Goal: Information Seeking & Learning: Learn about a topic

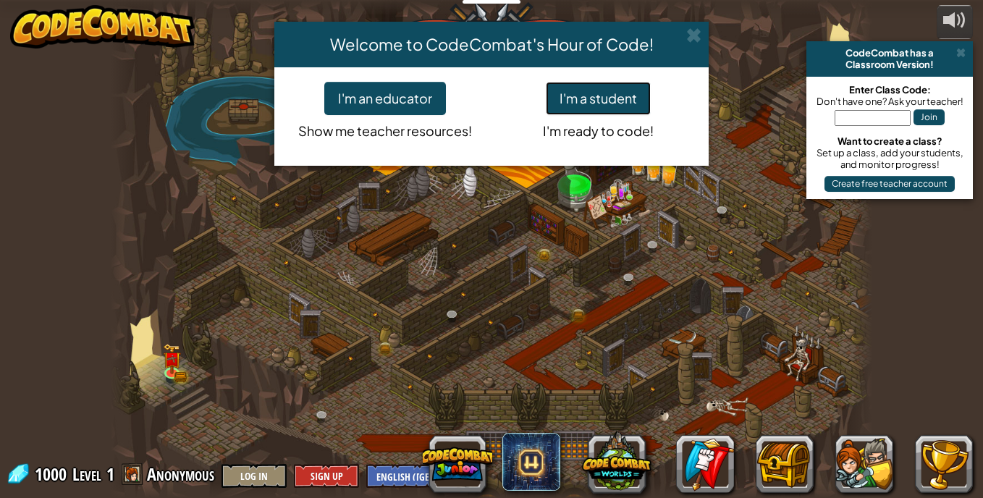
click at [567, 98] on button "I'm a student" at bounding box center [598, 98] width 105 height 33
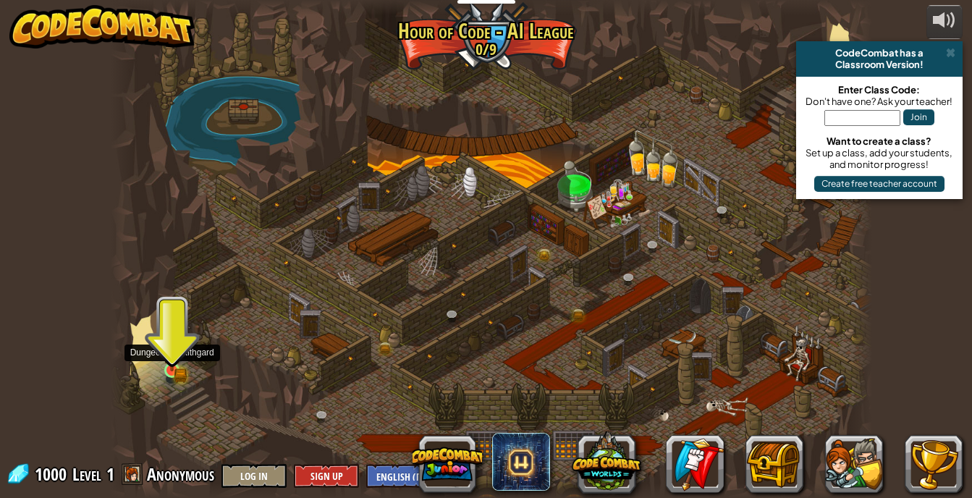
click at [173, 353] on img at bounding box center [172, 351] width 11 height 11
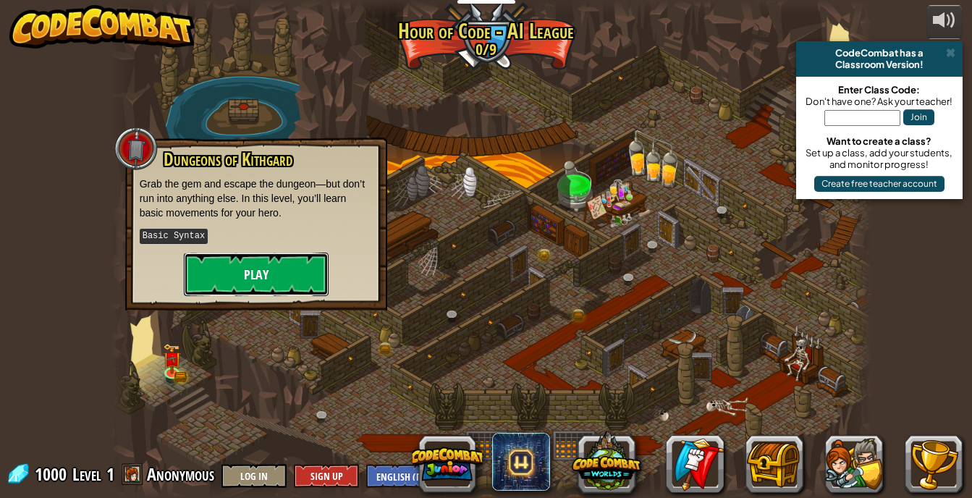
click at [198, 265] on button "Play" at bounding box center [256, 274] width 145 height 43
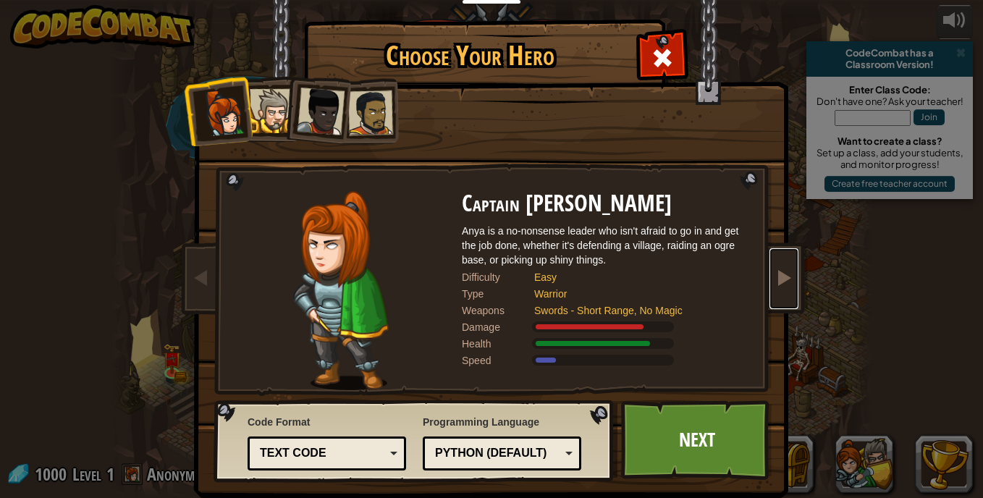
click at [775, 277] on span at bounding box center [783, 277] width 17 height 17
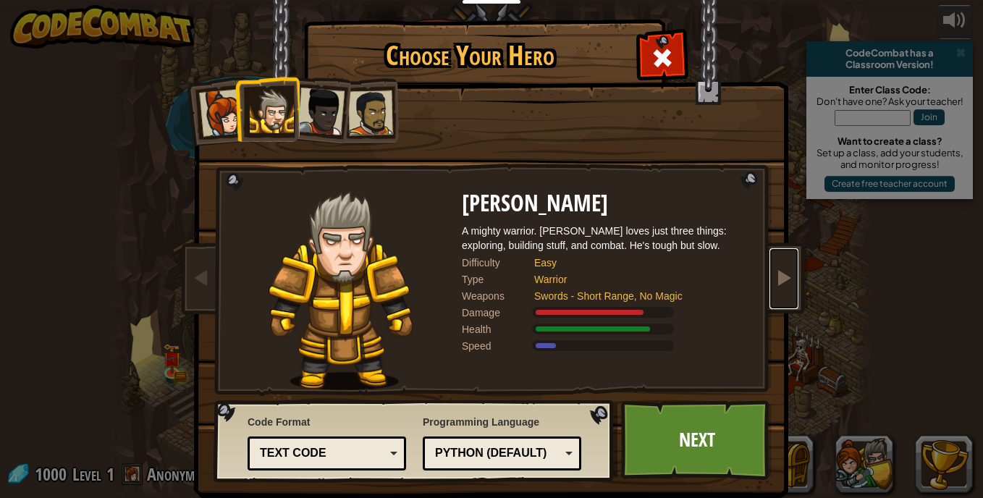
click at [775, 277] on span at bounding box center [783, 277] width 17 height 17
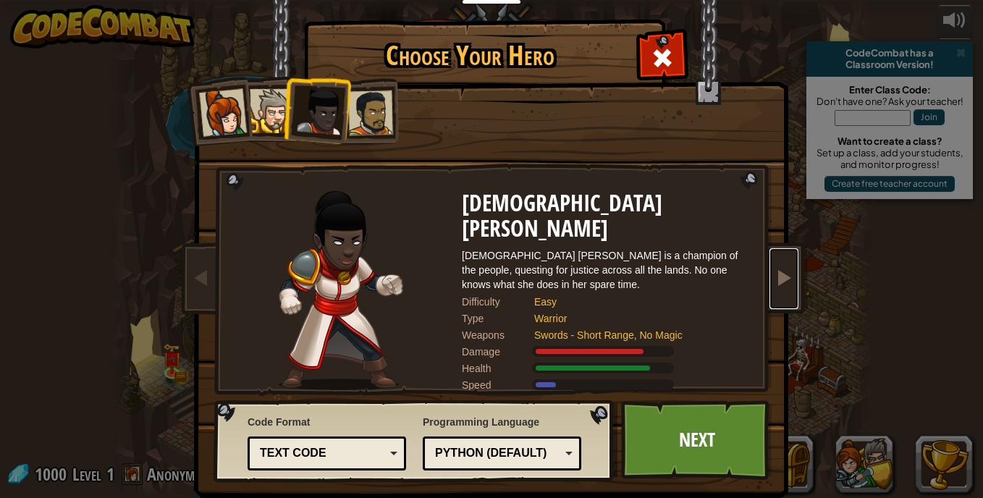
click at [775, 277] on span at bounding box center [783, 277] width 17 height 17
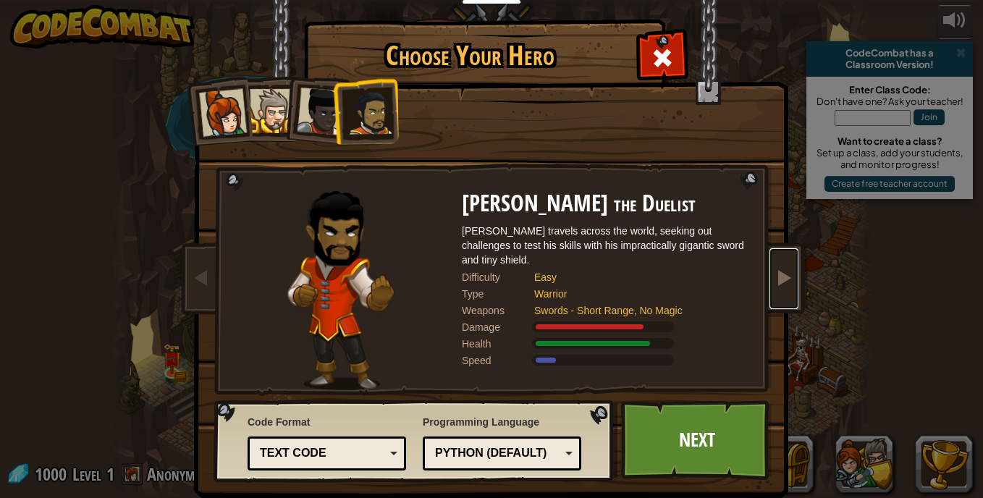
click at [775, 277] on span at bounding box center [783, 277] width 17 height 17
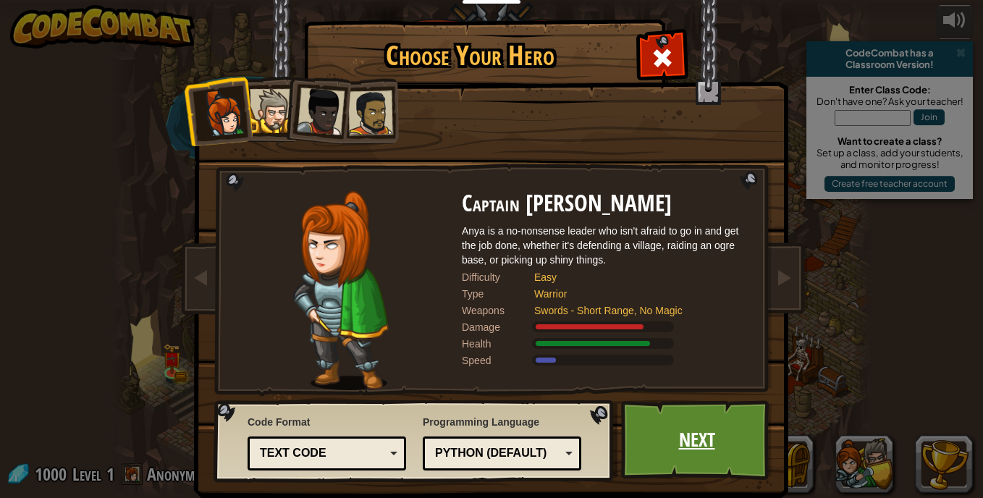
click at [665, 442] on link "Next" at bounding box center [696, 440] width 151 height 80
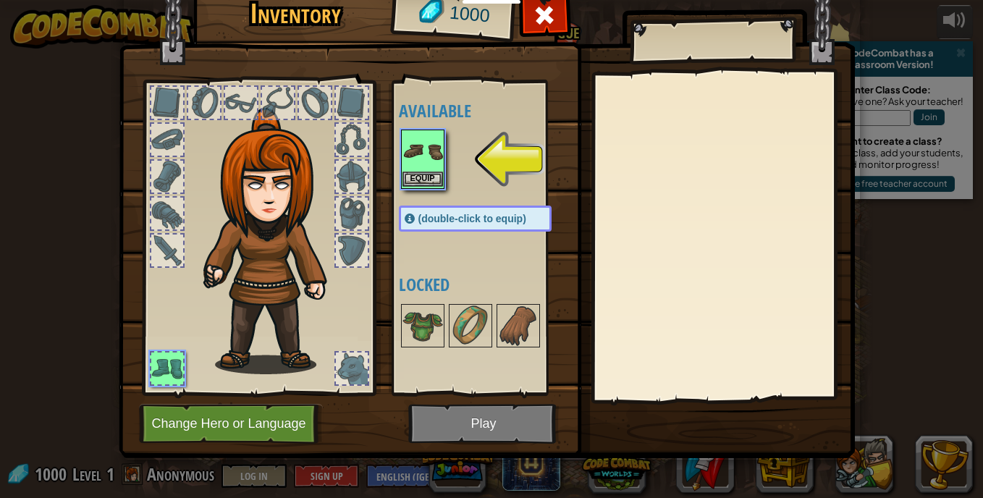
click at [412, 167] on img at bounding box center [423, 151] width 41 height 41
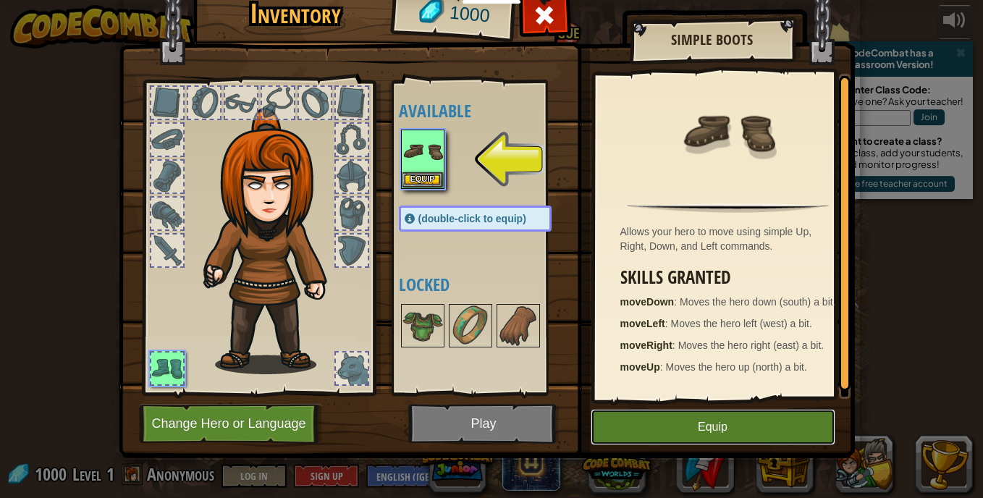
click at [616, 442] on button "Equip" at bounding box center [713, 427] width 245 height 36
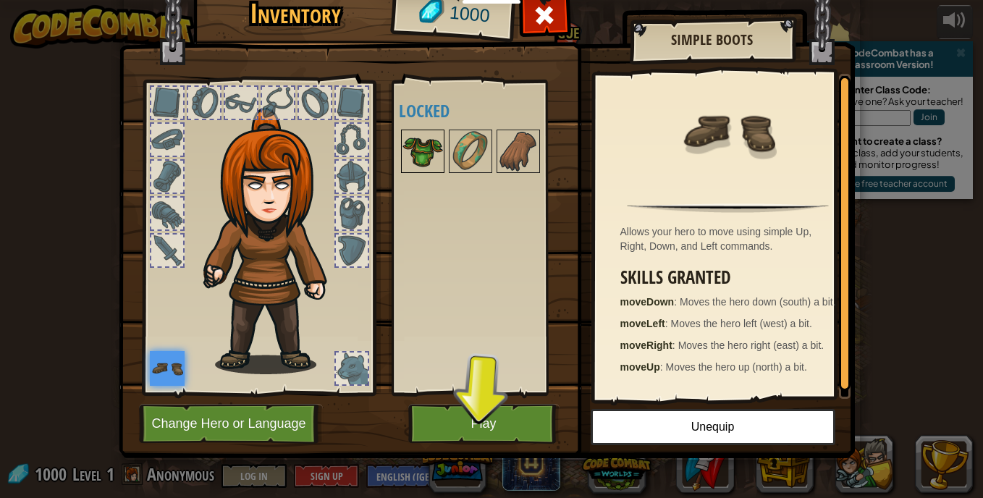
click at [405, 139] on img at bounding box center [423, 151] width 41 height 41
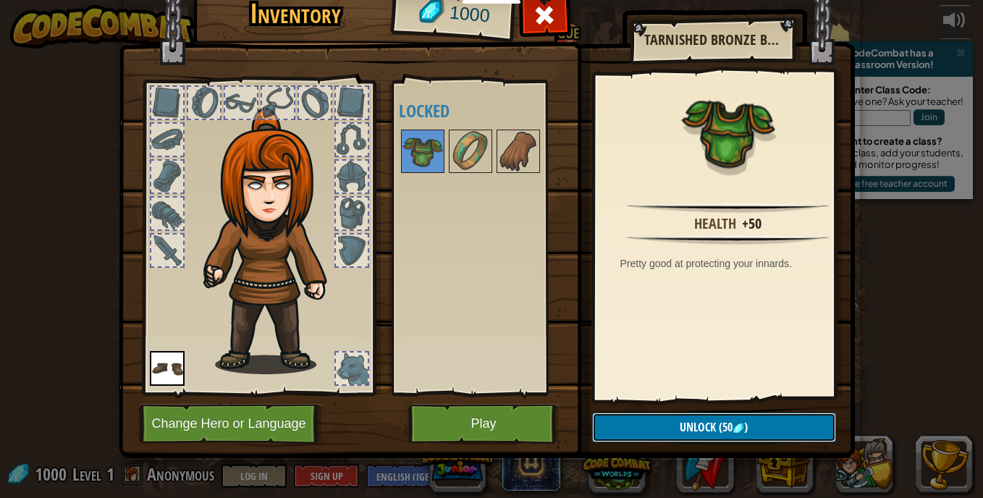
click at [613, 418] on button "Unlock (50 )" at bounding box center [714, 428] width 244 height 30
click at [479, 154] on img at bounding box center [470, 151] width 41 height 41
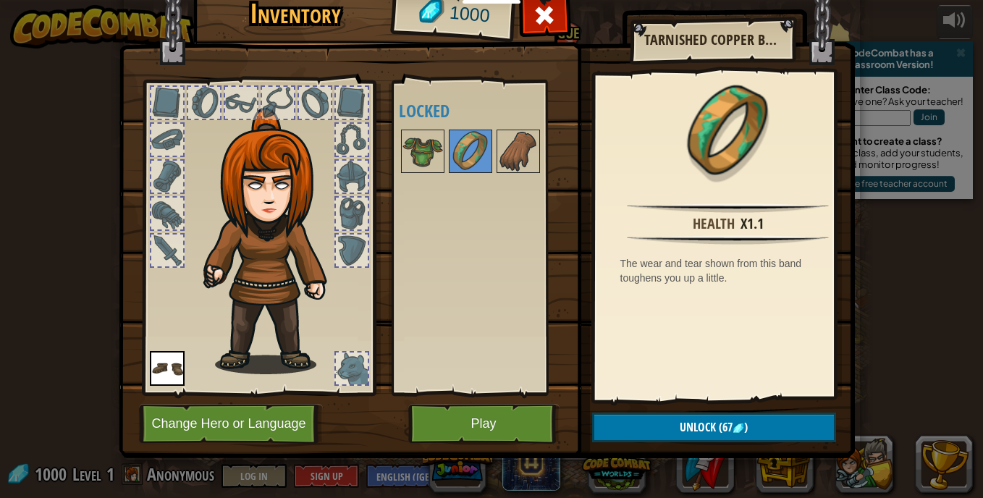
scroll to position [1, 0]
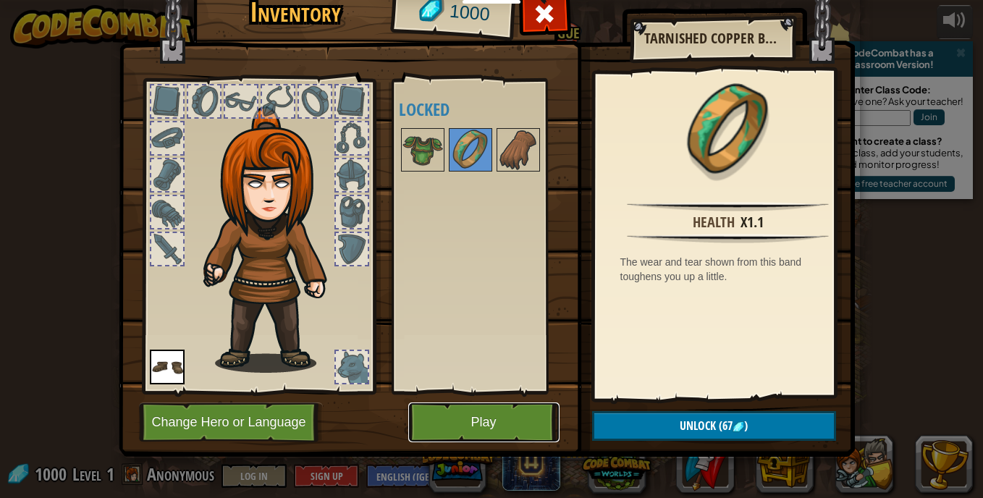
click at [468, 413] on button "Play" at bounding box center [483, 423] width 151 height 40
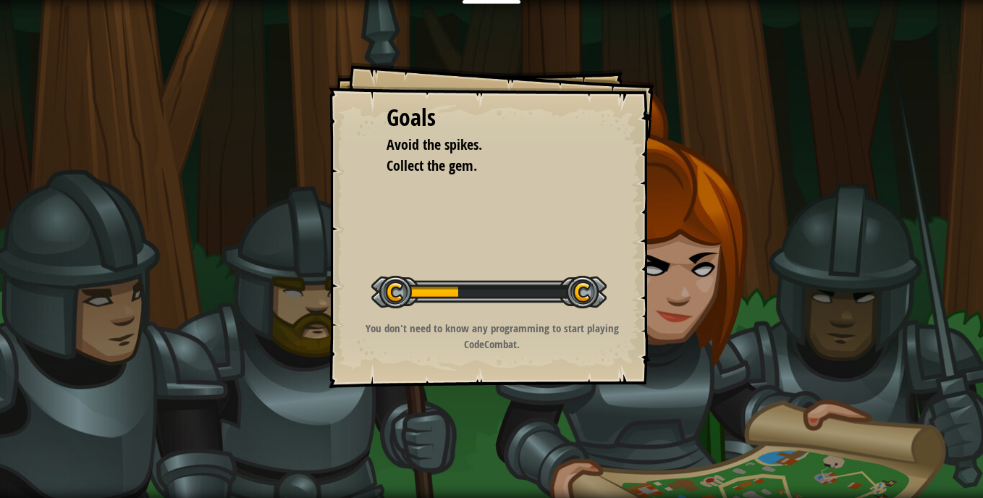
click at [475, 148] on span "Avoid the spikes." at bounding box center [435, 145] width 96 height 20
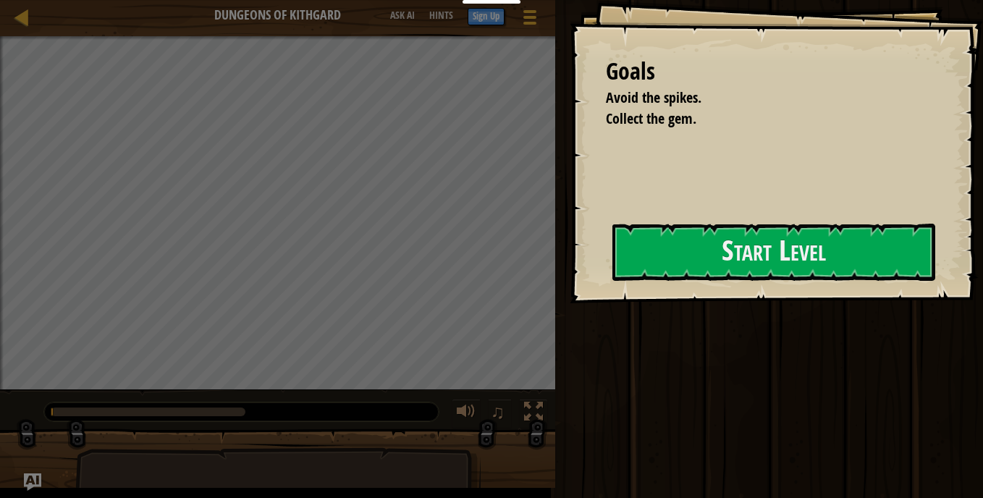
click at [613, 282] on div "Start Level" at bounding box center [774, 253] width 323 height 58
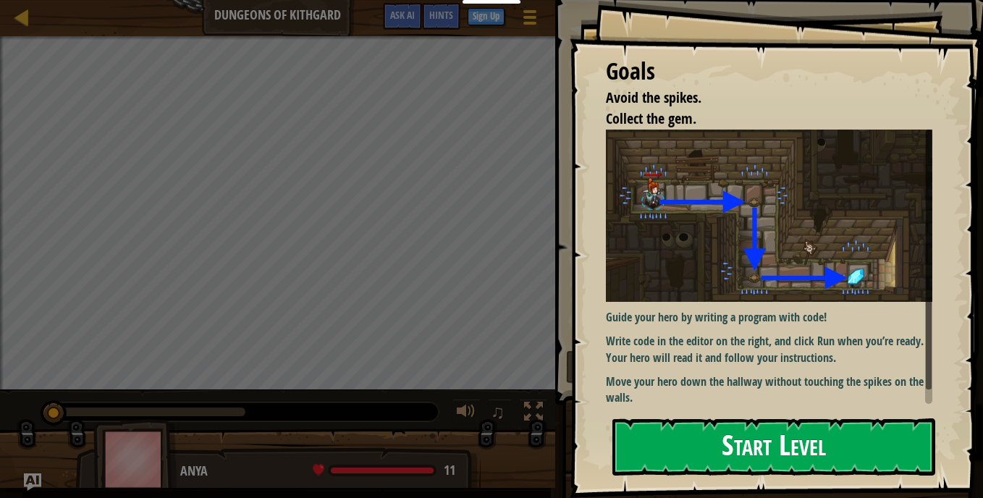
click at [658, 447] on button "Start Level" at bounding box center [774, 446] width 323 height 57
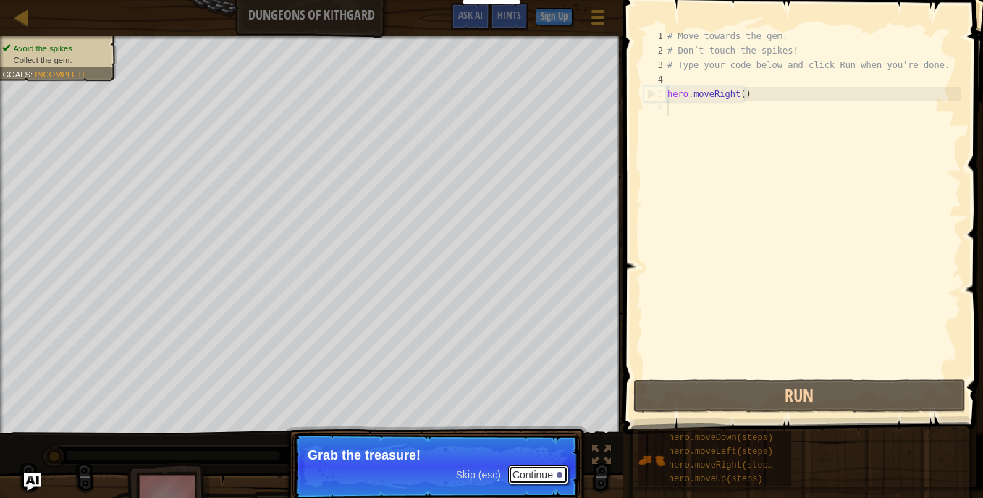
click at [525, 467] on button "Continue" at bounding box center [538, 475] width 60 height 19
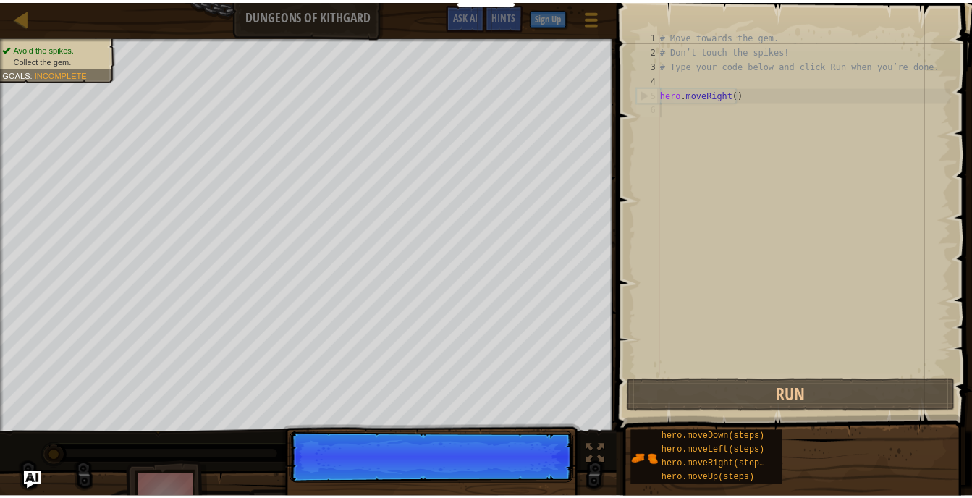
scroll to position [7, 0]
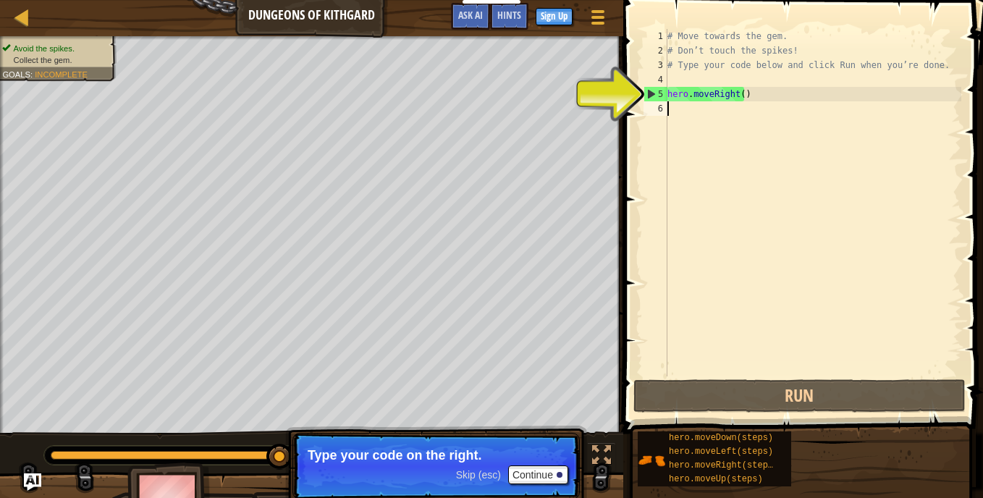
click at [650, 91] on div "5" at bounding box center [655, 94] width 23 height 14
type textarea "hero.moveRight()"
click at [658, 108] on div "6" at bounding box center [656, 108] width 24 height 14
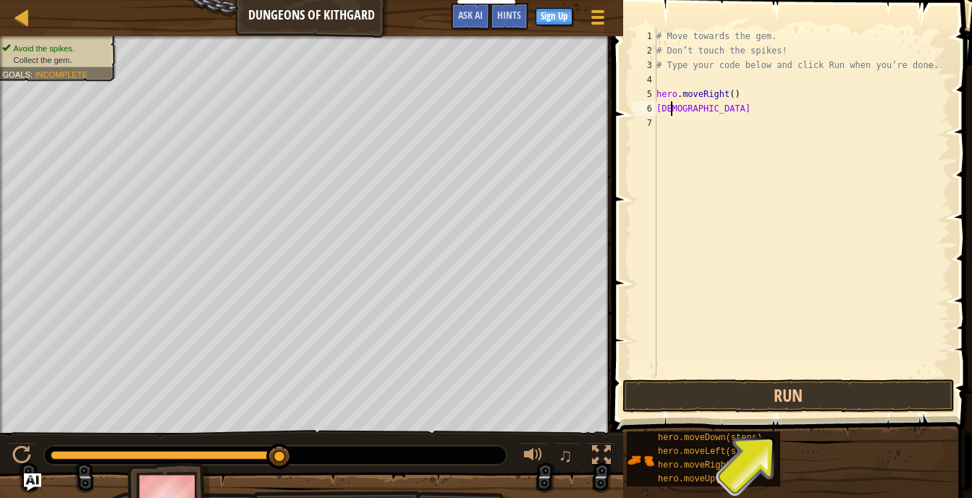
scroll to position [7, 1]
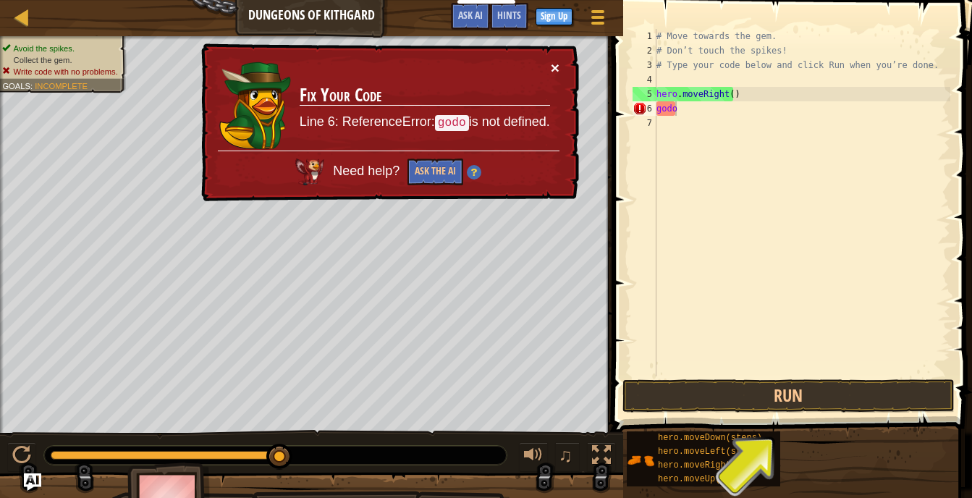
click at [554, 72] on button "×" at bounding box center [555, 67] width 9 height 15
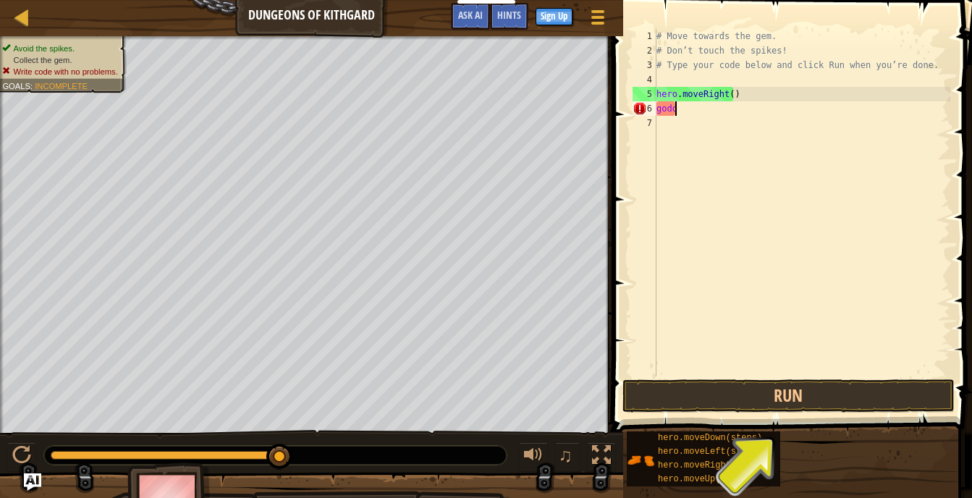
click at [682, 113] on div "# Move towards the gem. # Don’t touch the spikes! # Type your code below and cl…" at bounding box center [802, 217] width 297 height 376
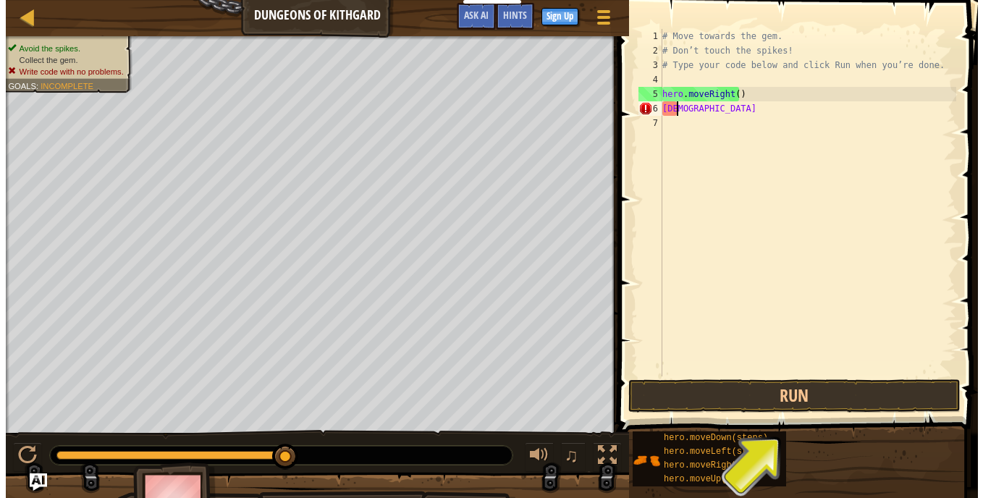
scroll to position [7, 0]
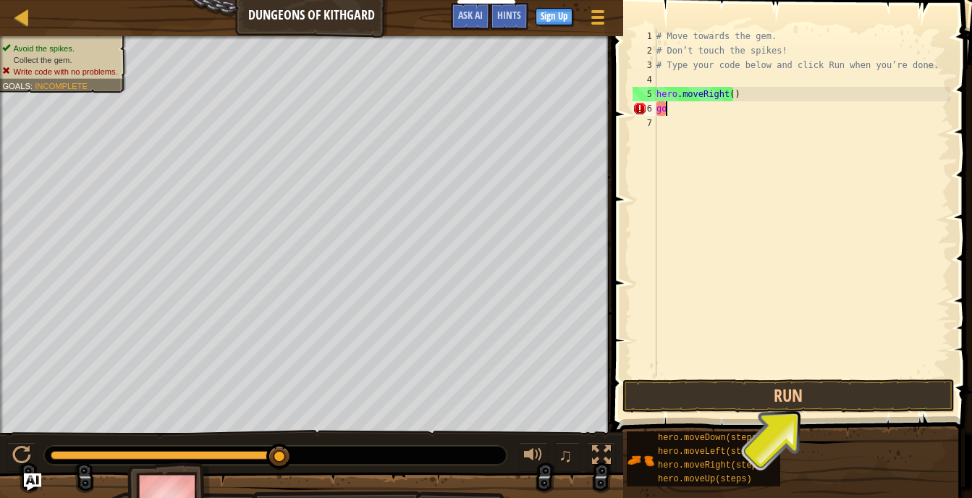
type textarea "g"
type textarea "hero.moveRight()"
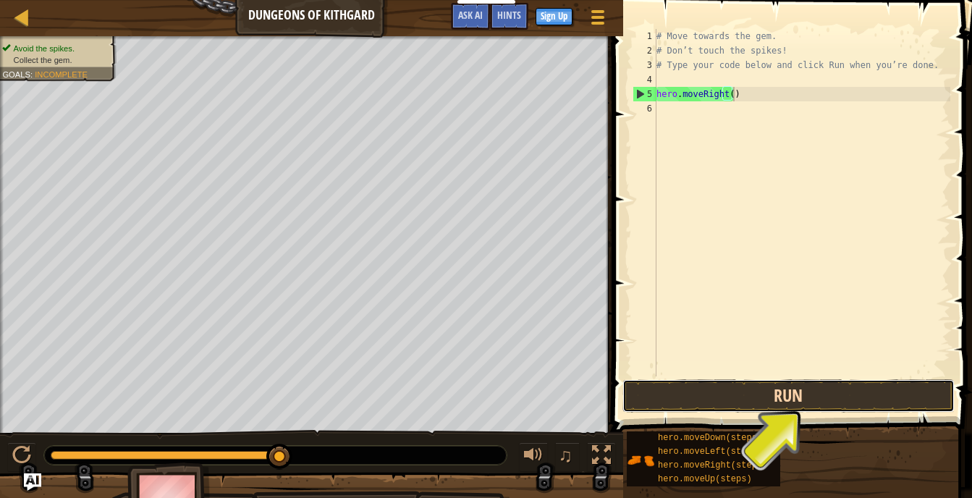
click at [669, 400] on button "Run" at bounding box center [789, 395] width 332 height 33
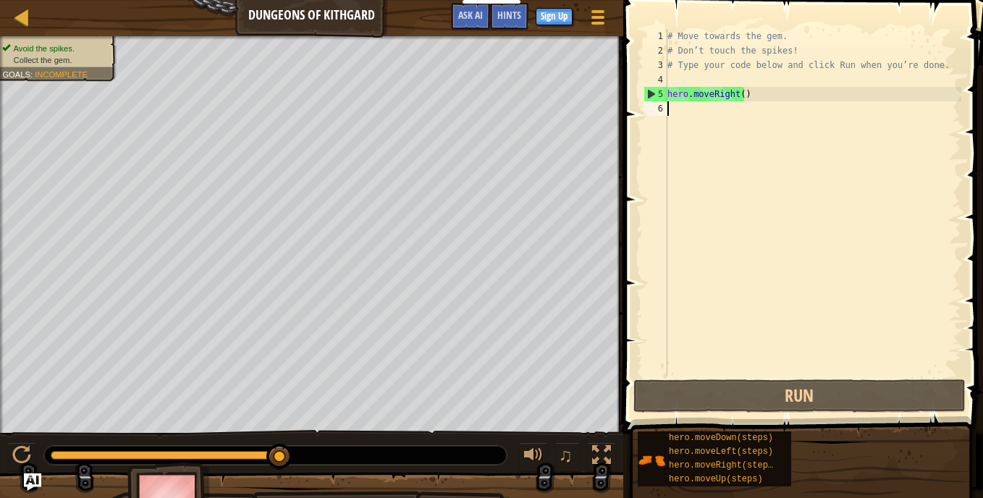
click at [672, 111] on div "# Move towards the gem. # Don’t touch the spikes! # Type your code below and cl…" at bounding box center [813, 217] width 297 height 376
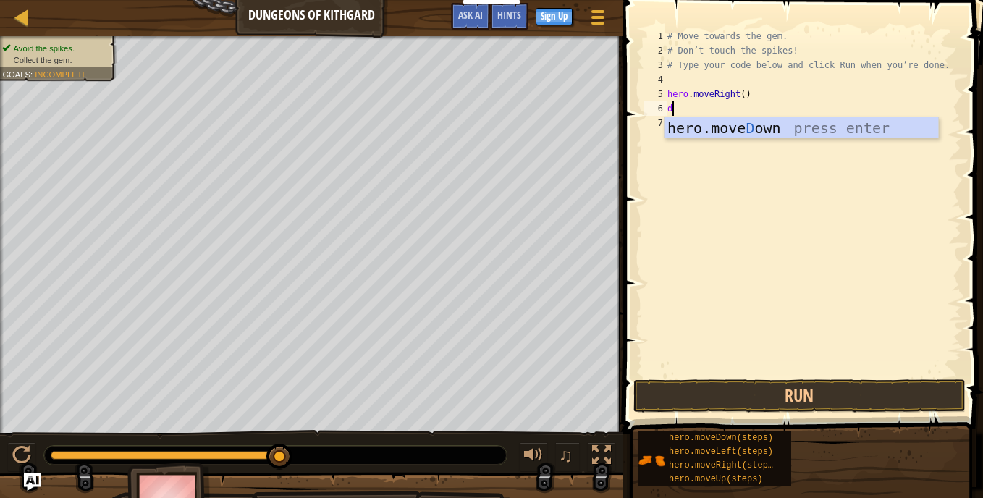
type textarea "do"
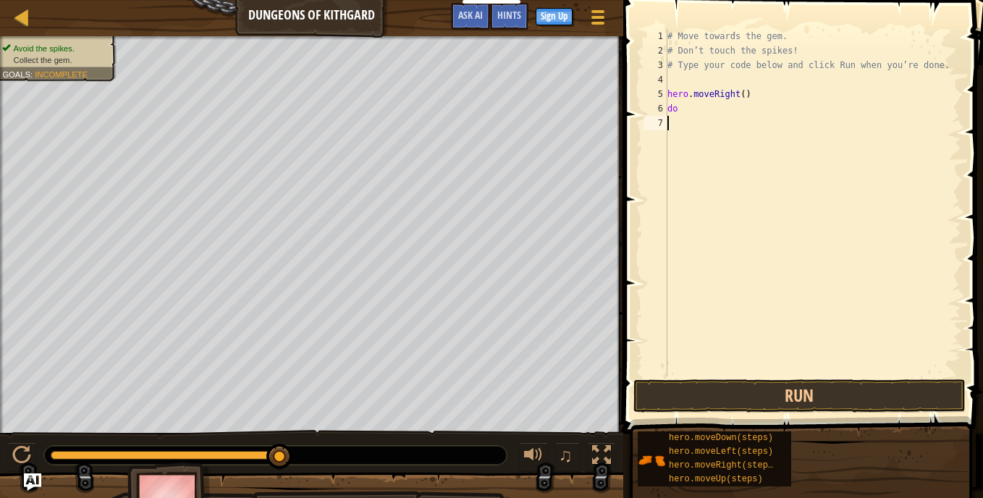
click at [715, 140] on div "# Move towards the gem. # Don’t touch the spikes! # Type your code below and cl…" at bounding box center [813, 217] width 297 height 376
click at [679, 114] on div "# Move towards the gem. # Don’t touch the spikes! # Type your code below and cl…" at bounding box center [813, 217] width 297 height 376
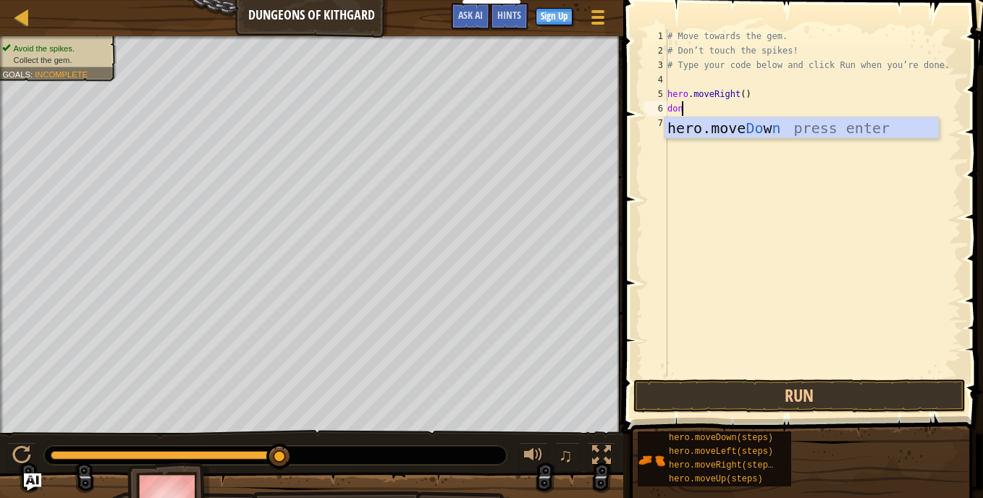
type textarea "don"
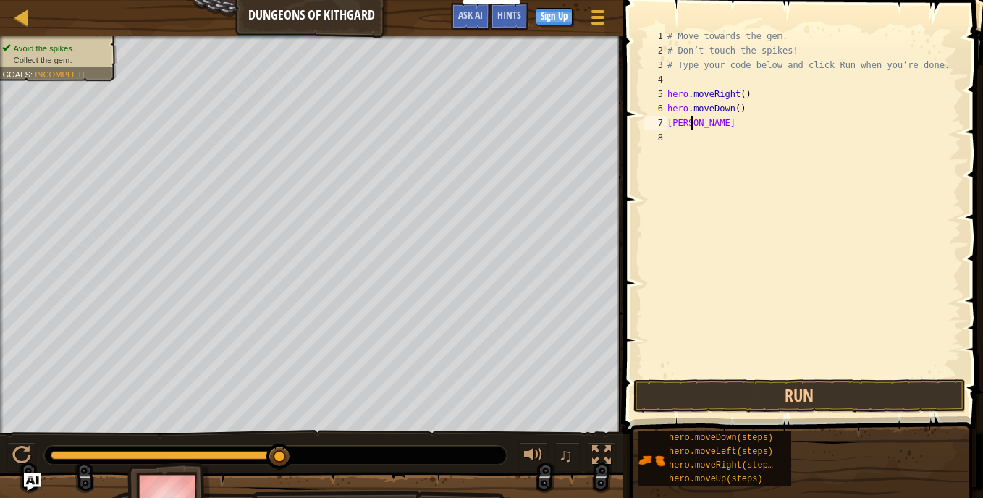
scroll to position [7, 1]
click at [505, 15] on span "Hints" at bounding box center [509, 15] width 24 height 14
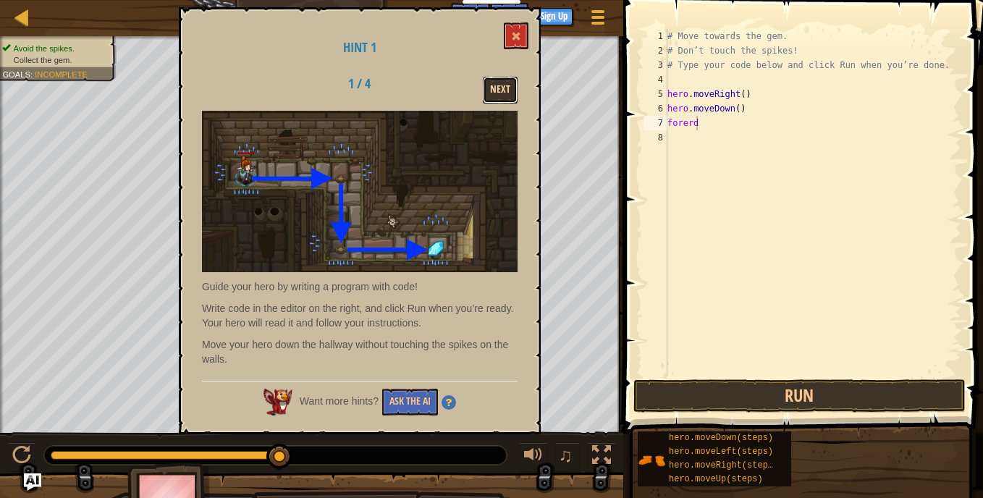
click at [503, 83] on button "Next" at bounding box center [500, 90] width 35 height 27
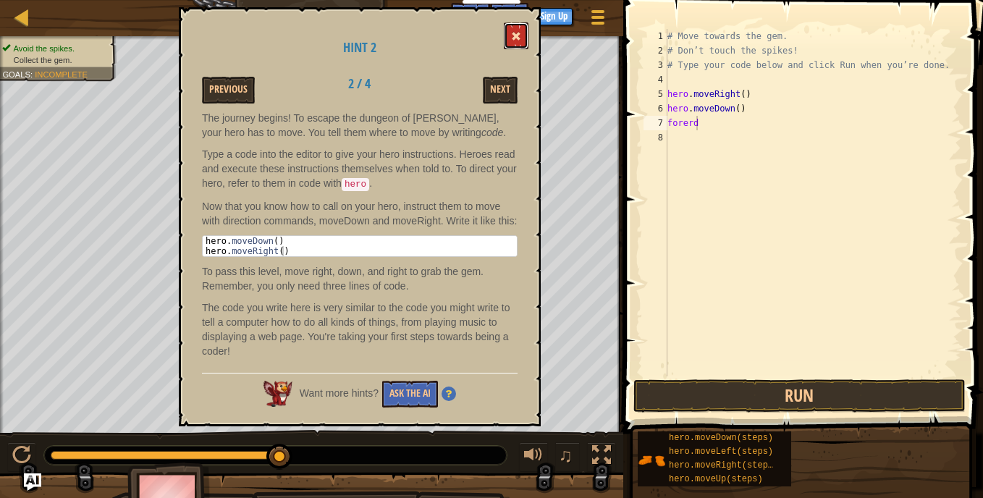
click at [515, 26] on button at bounding box center [516, 35] width 25 height 27
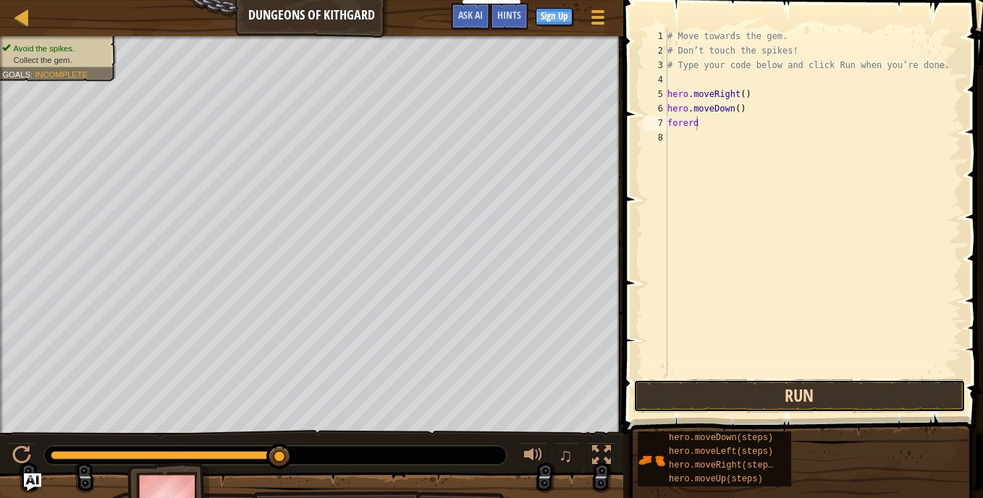
click at [779, 401] on button "Run" at bounding box center [800, 395] width 332 height 33
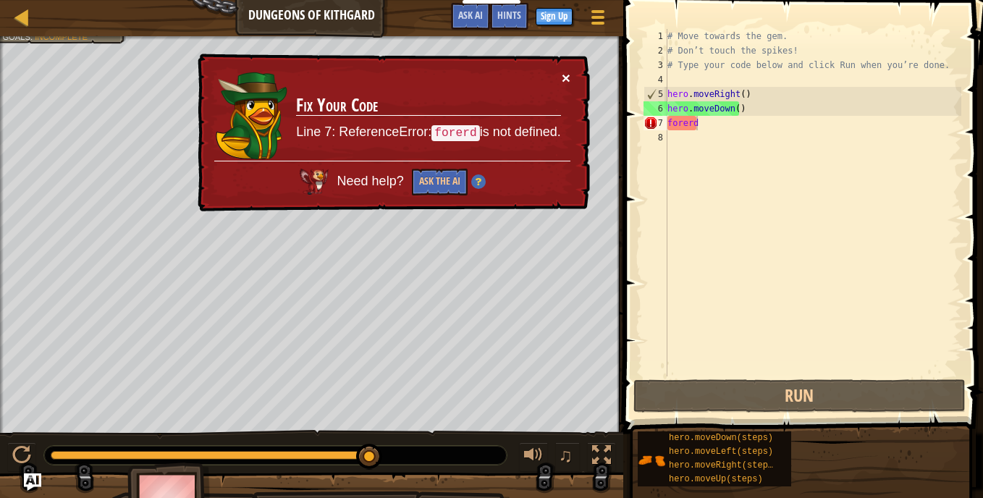
click at [565, 73] on button "×" at bounding box center [566, 77] width 9 height 15
click at [567, 77] on button "×" at bounding box center [566, 77] width 9 height 15
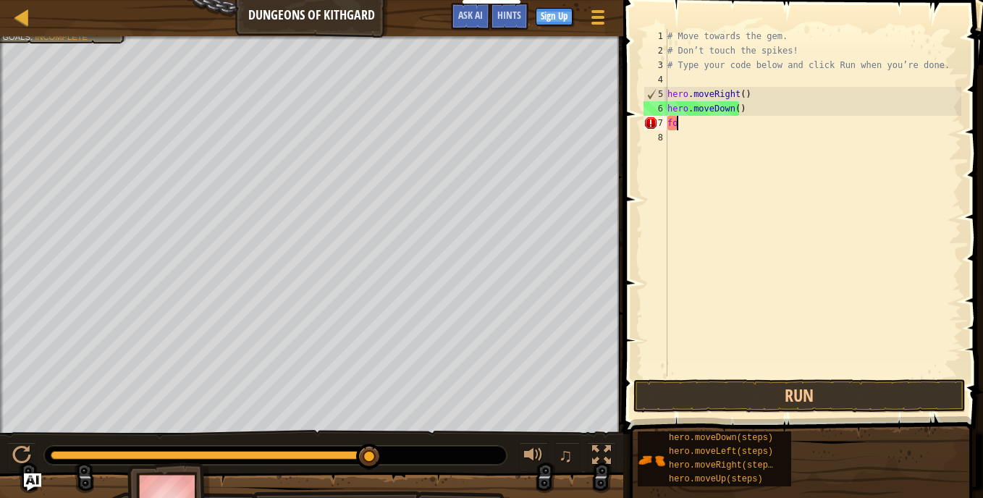
scroll to position [7, 0]
type textarea "f"
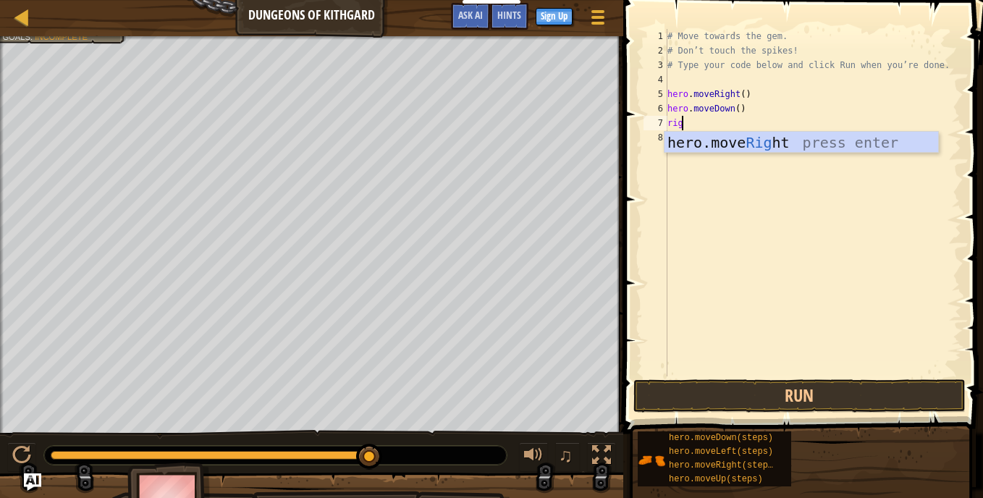
scroll to position [7, 1]
type textarea "right"
click at [793, 148] on div "hero.move Right press enter" at bounding box center [802, 164] width 274 height 65
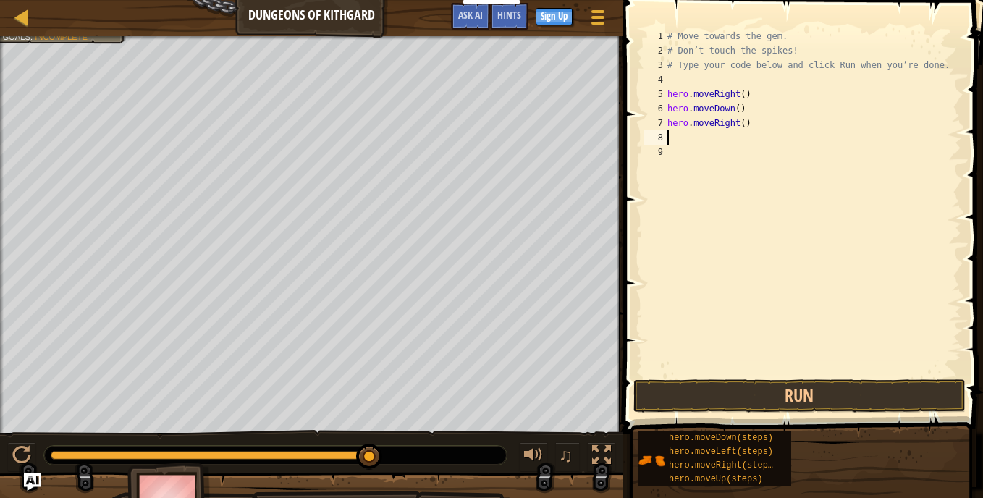
scroll to position [7, 0]
click at [686, 403] on button "Run" at bounding box center [800, 395] width 332 height 33
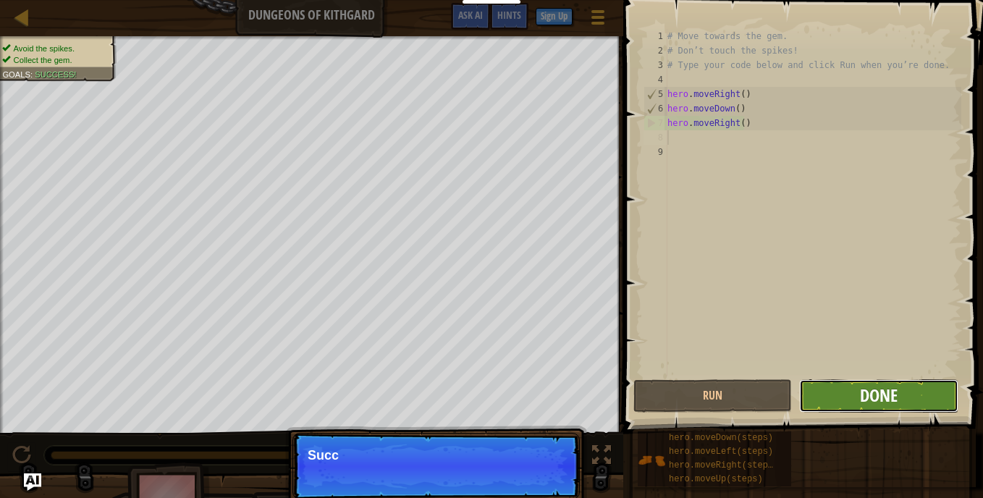
click at [868, 397] on span "Done" at bounding box center [879, 395] width 38 height 23
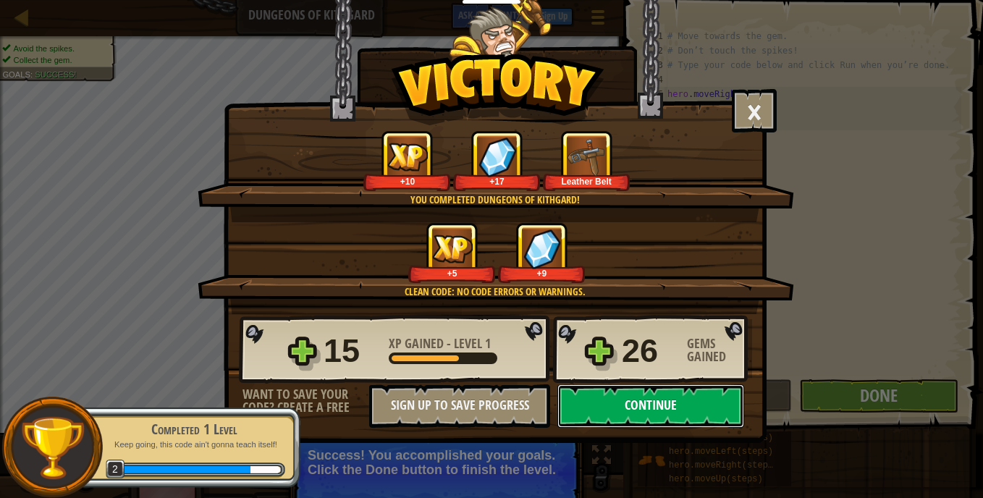
click at [631, 403] on button "Continue" at bounding box center [650, 405] width 187 height 43
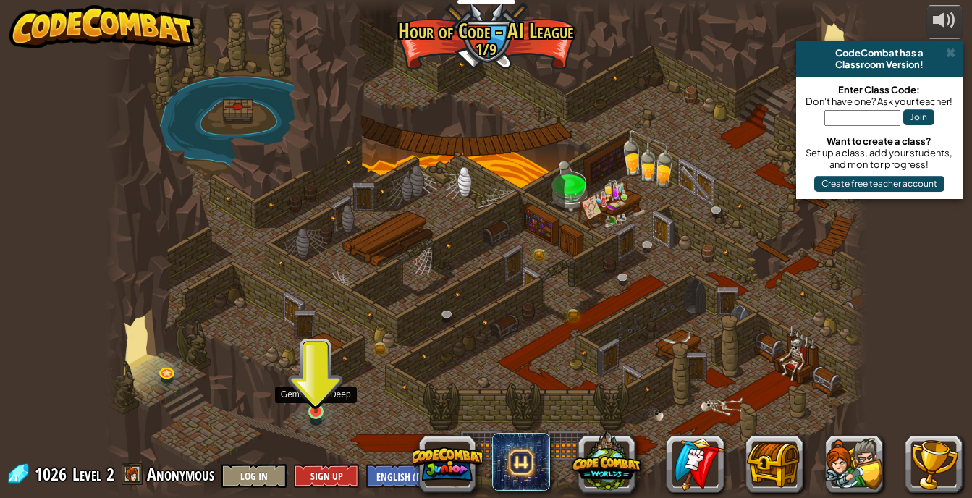
click at [317, 407] on img at bounding box center [316, 392] width 19 height 43
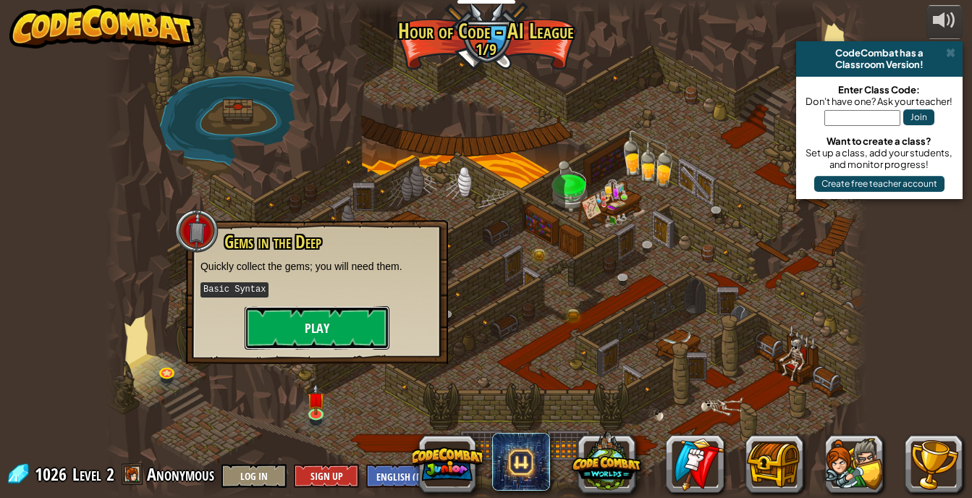
click at [317, 321] on button "Play" at bounding box center [317, 327] width 145 height 43
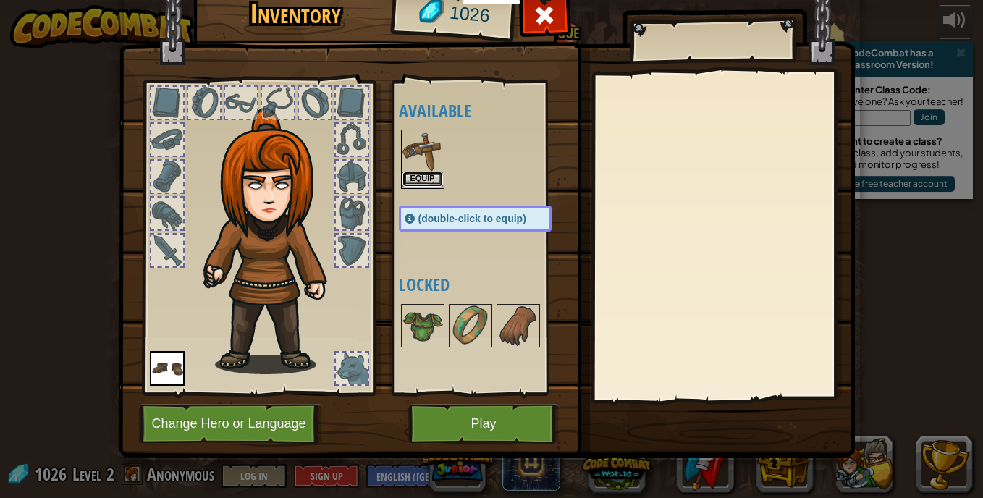
click at [432, 174] on button "Equip" at bounding box center [423, 179] width 41 height 15
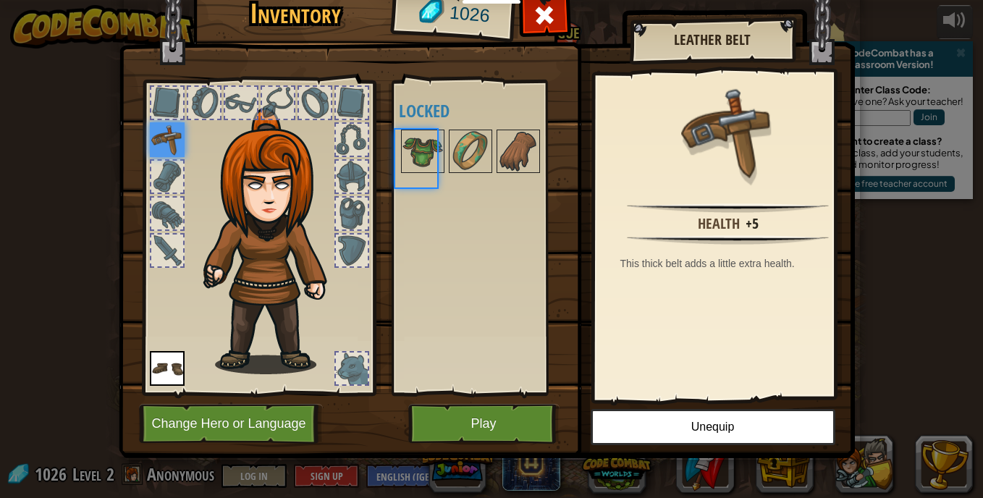
click at [432, 174] on div at bounding box center [490, 151] width 182 height 48
click at [157, 365] on img at bounding box center [167, 368] width 35 height 35
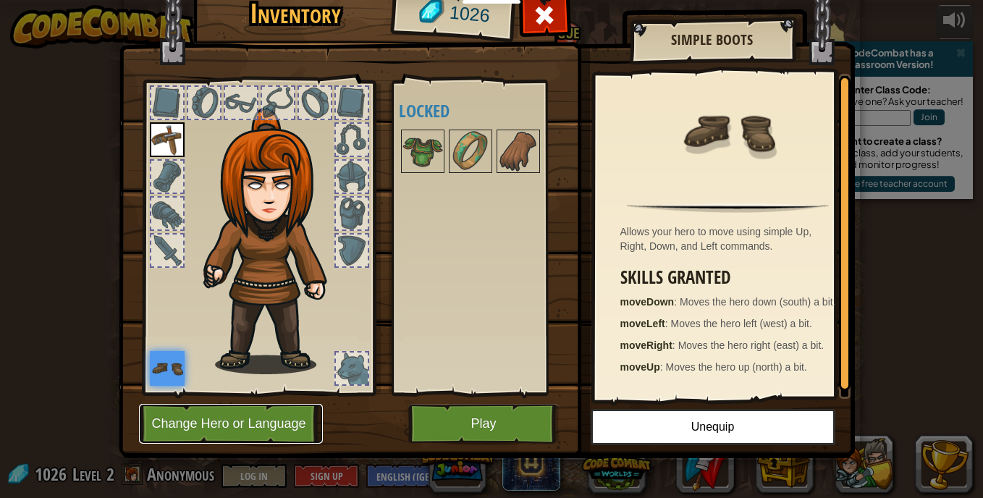
click at [212, 429] on button "Change Hero or Language" at bounding box center [231, 424] width 184 height 40
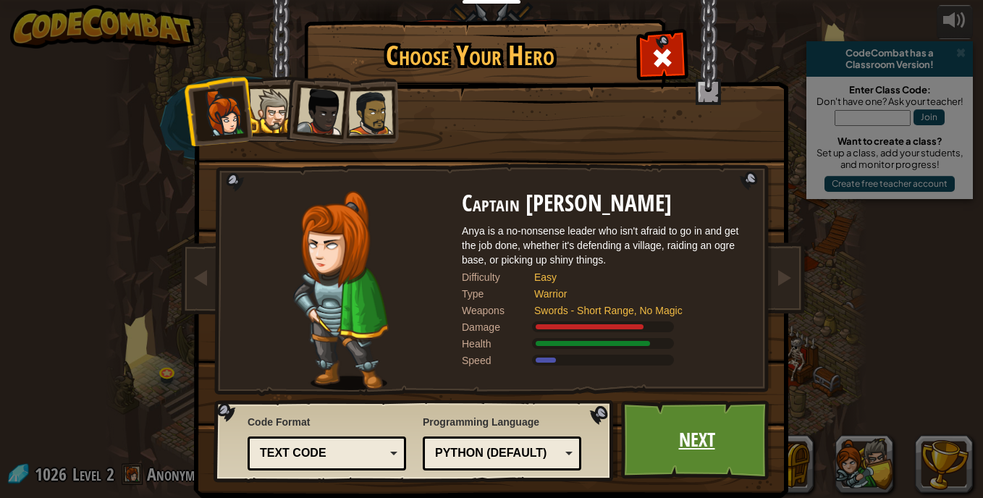
click at [678, 424] on link "Next" at bounding box center [696, 440] width 151 height 80
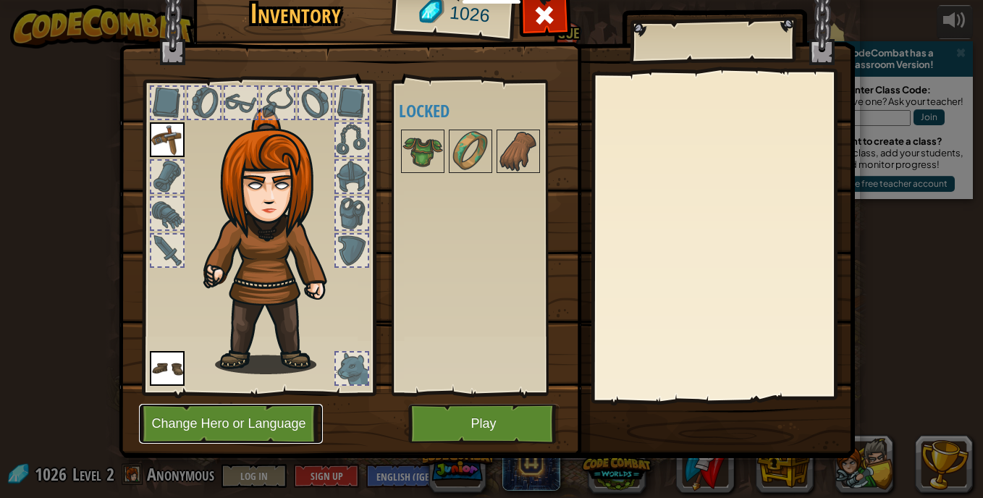
click at [238, 417] on button "Change Hero or Language" at bounding box center [231, 424] width 184 height 40
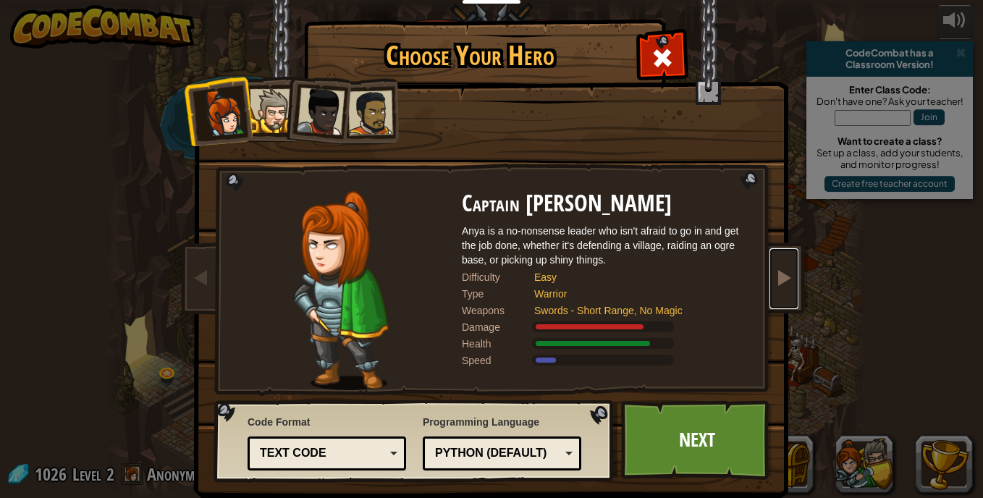
click at [775, 272] on span at bounding box center [783, 277] width 17 height 17
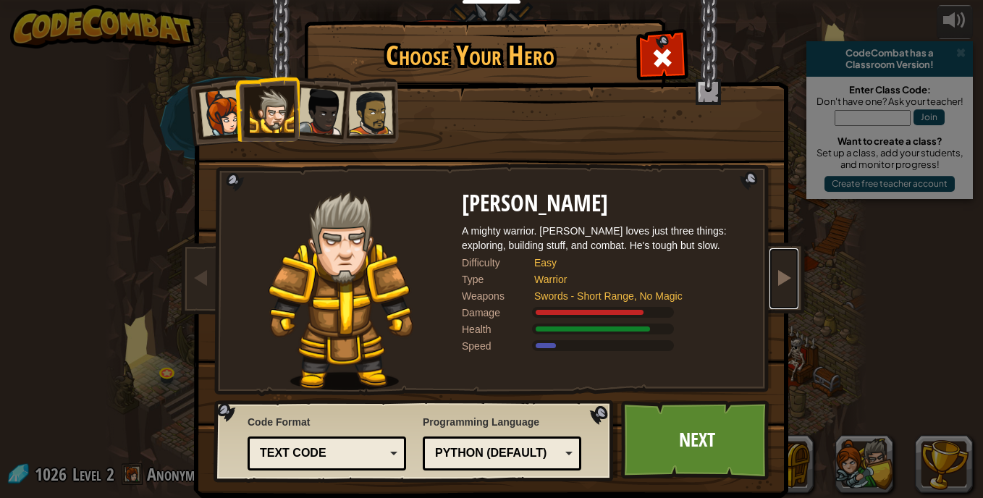
click at [775, 272] on span at bounding box center [783, 277] width 17 height 17
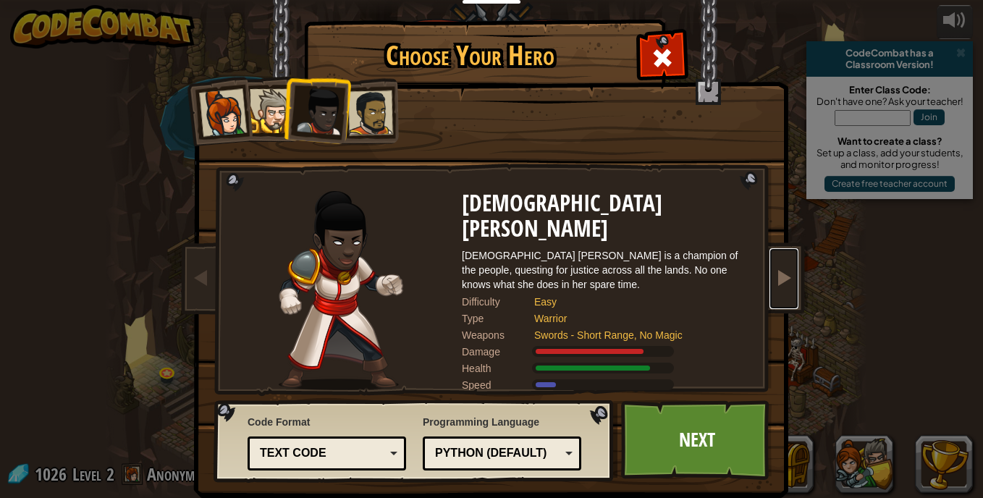
click at [775, 272] on span at bounding box center [783, 277] width 17 height 17
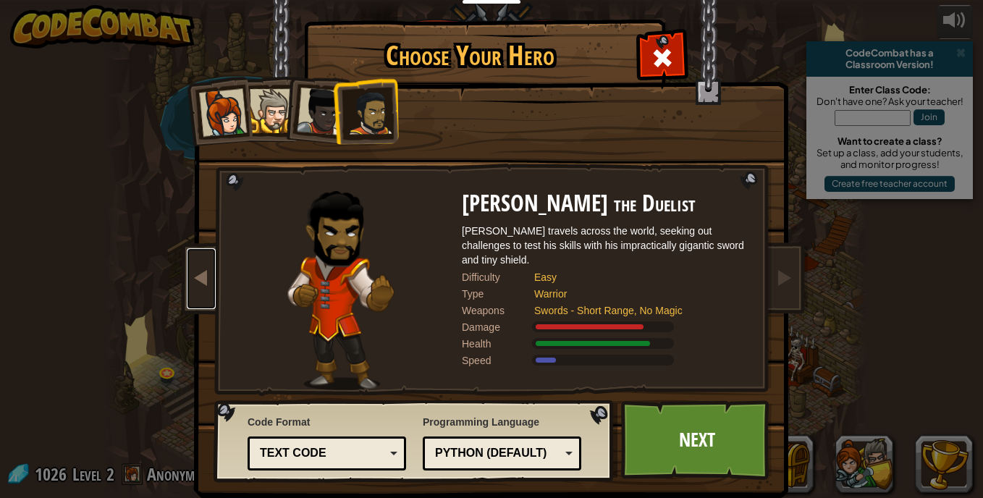
click at [198, 284] on span at bounding box center [201, 277] width 17 height 17
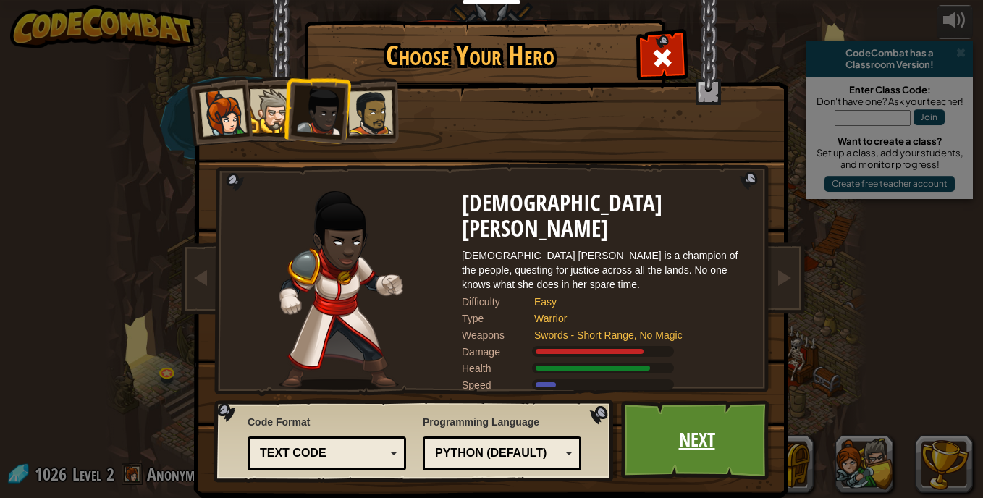
click at [683, 439] on link "Next" at bounding box center [696, 440] width 151 height 80
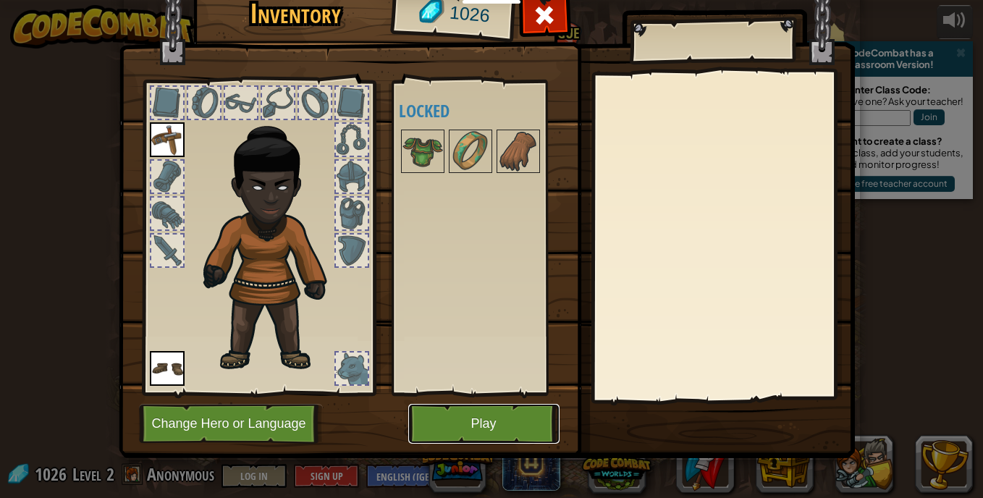
click at [504, 421] on button "Play" at bounding box center [483, 424] width 151 height 40
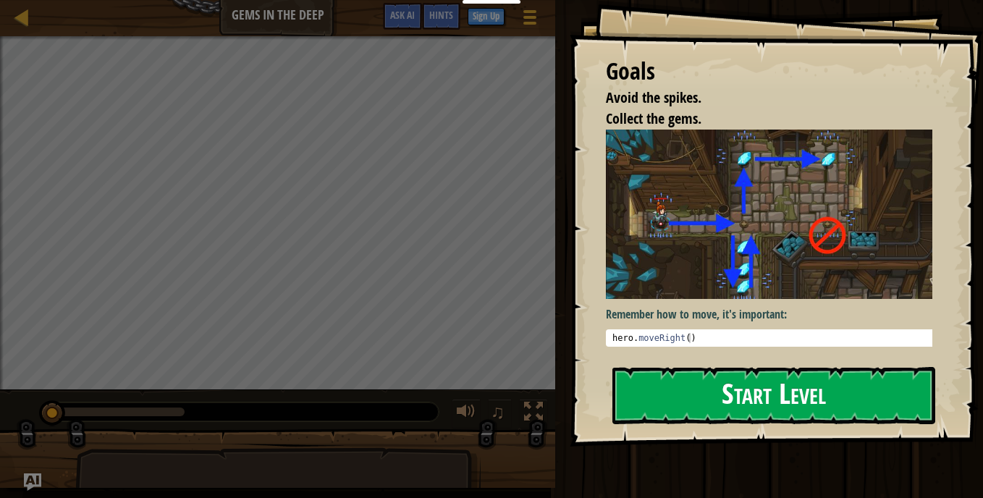
click at [717, 400] on button "Start Level" at bounding box center [774, 395] width 323 height 57
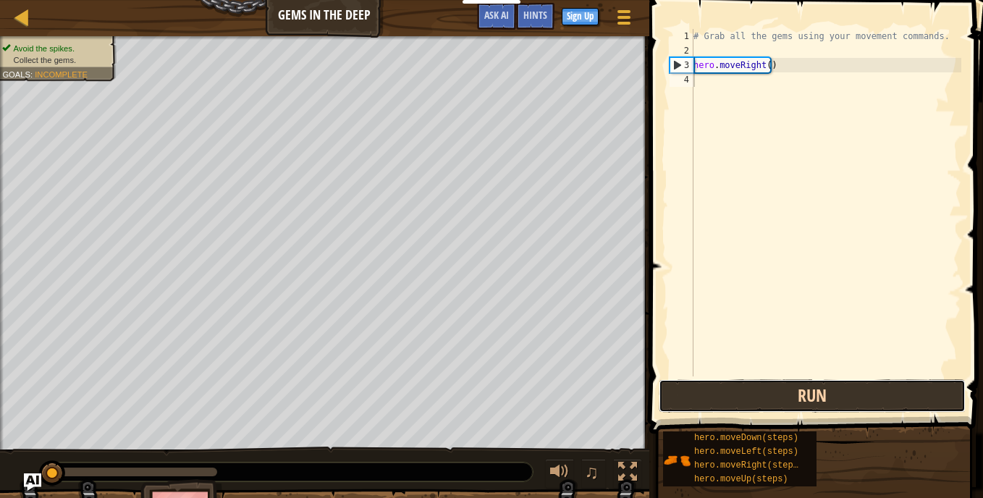
click at [749, 400] on button "Run" at bounding box center [812, 395] width 307 height 33
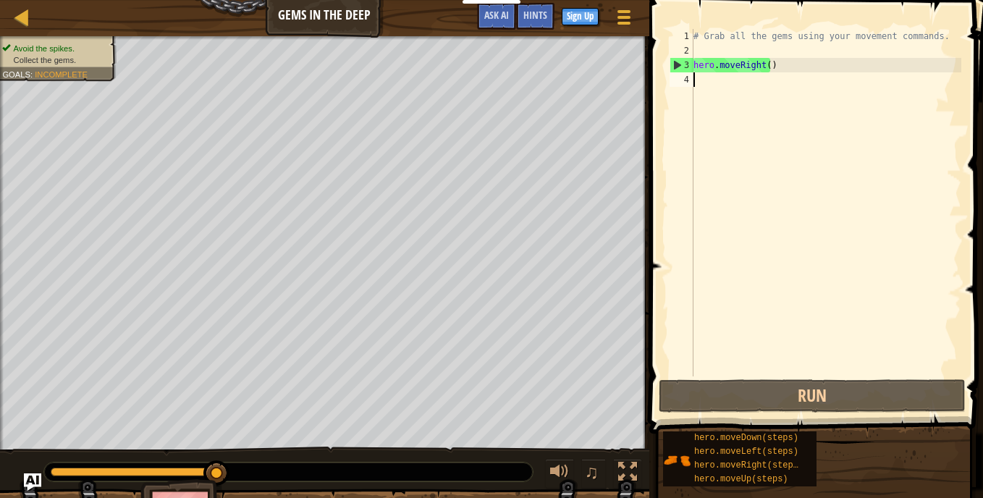
type textarea "d"
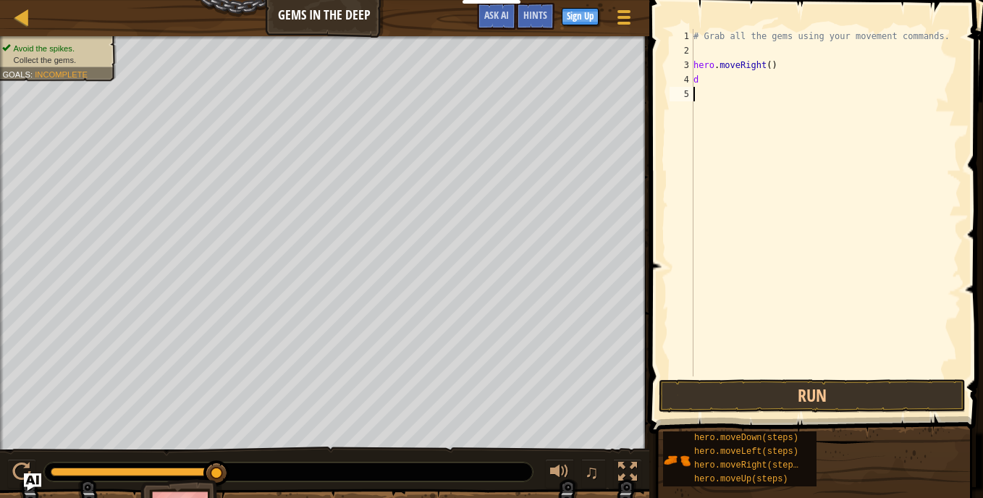
click at [699, 135] on div "# Grab all the gems using your movement commands. hero . moveRight ( ) d" at bounding box center [826, 217] width 271 height 376
click at [702, 79] on div "# Grab all the gems using your movement commands. hero . moveRight ( ) d" at bounding box center [826, 217] width 271 height 376
type textarea "do"
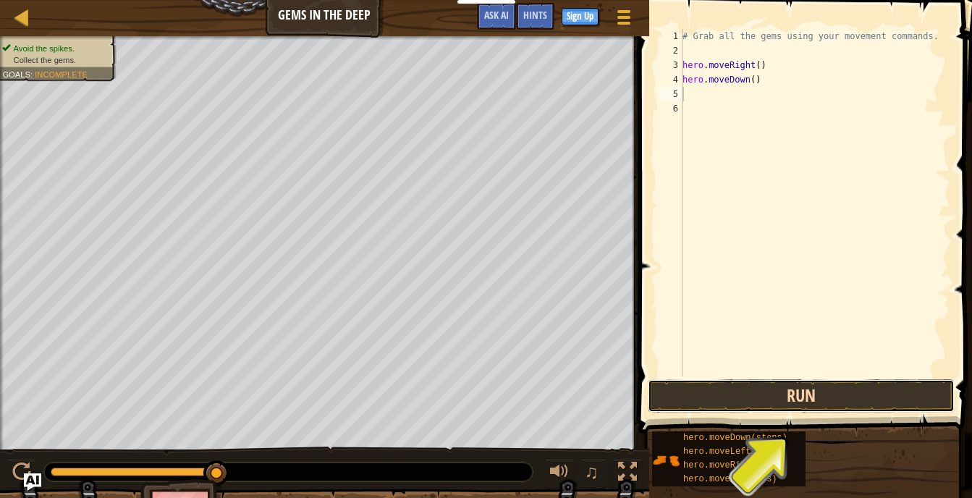
click at [720, 392] on button "Run" at bounding box center [801, 395] width 307 height 33
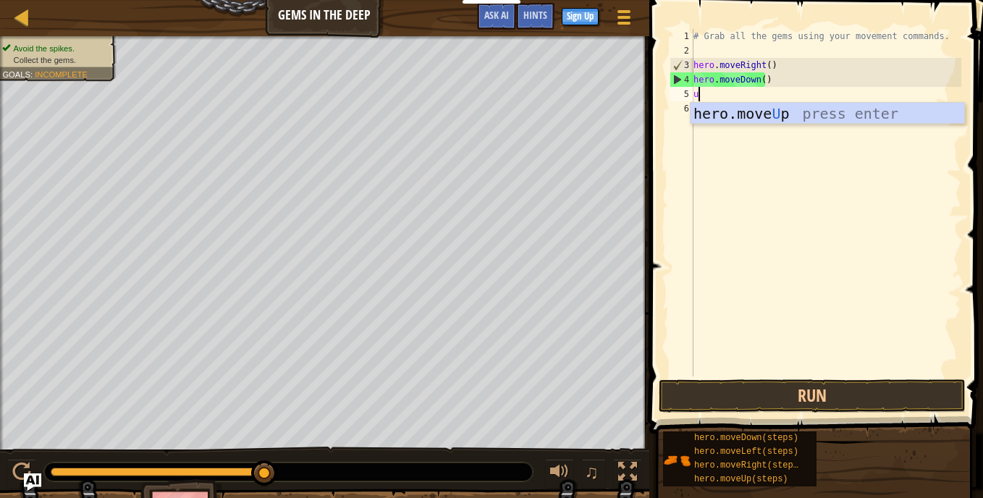
type textarea "up"
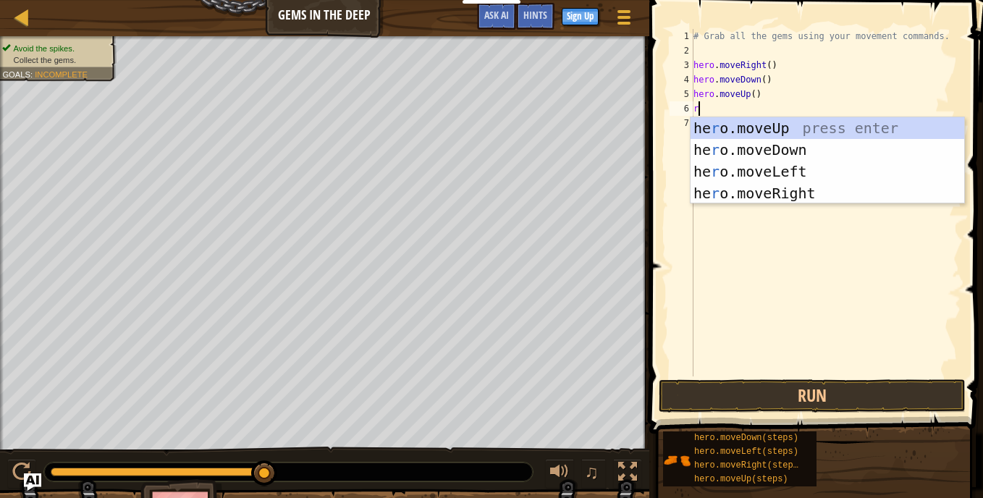
type textarea "ri"
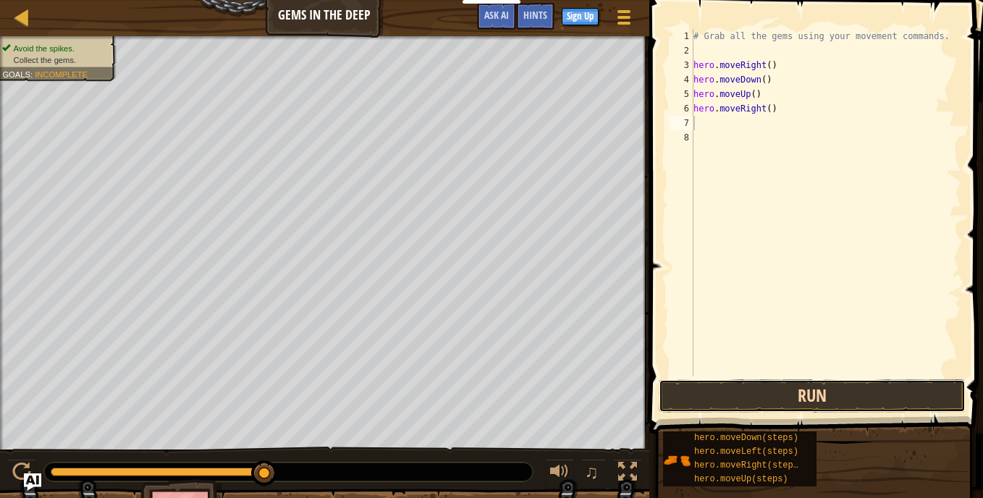
click at [762, 392] on button "Run" at bounding box center [812, 395] width 307 height 33
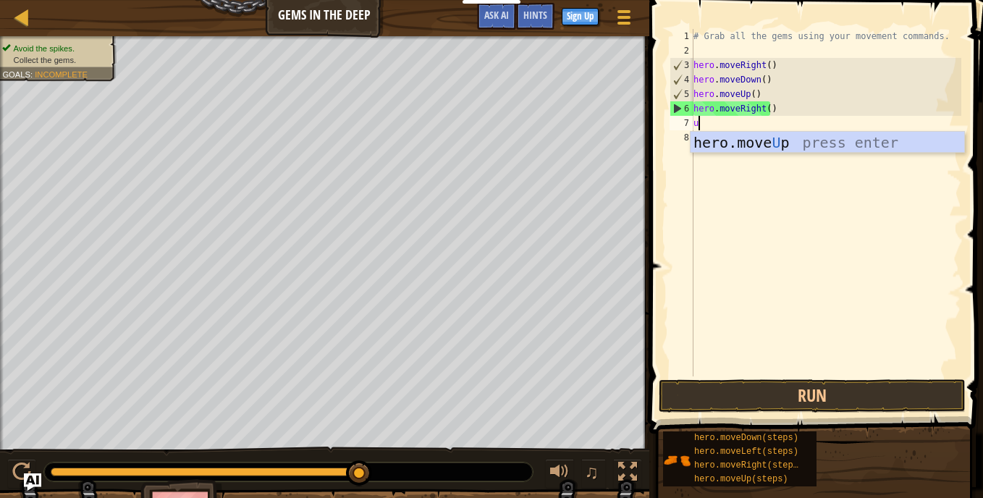
type textarea "up"
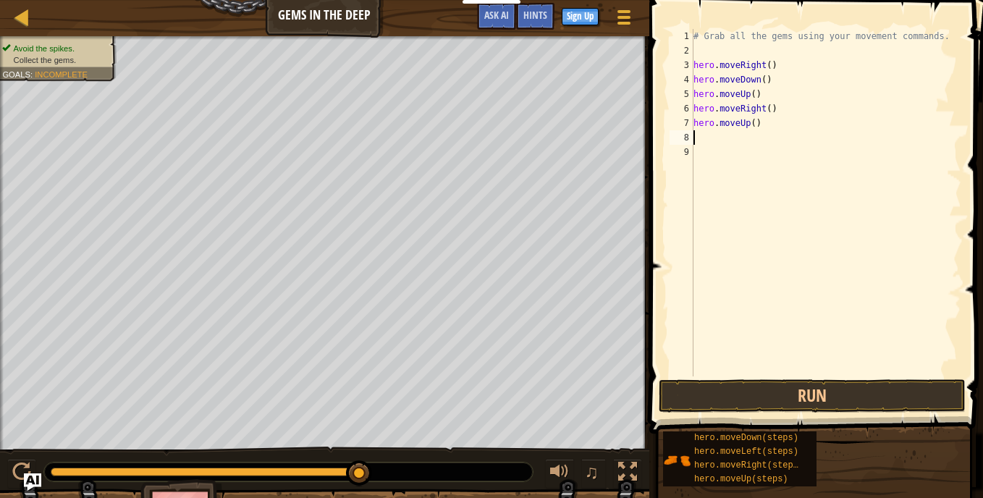
type textarea "l"
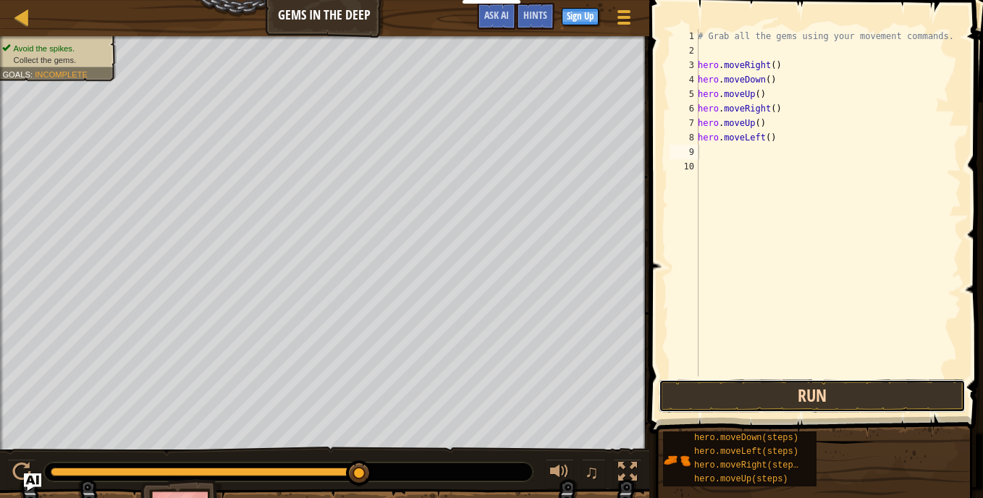
click at [745, 390] on button "Run" at bounding box center [812, 395] width 307 height 33
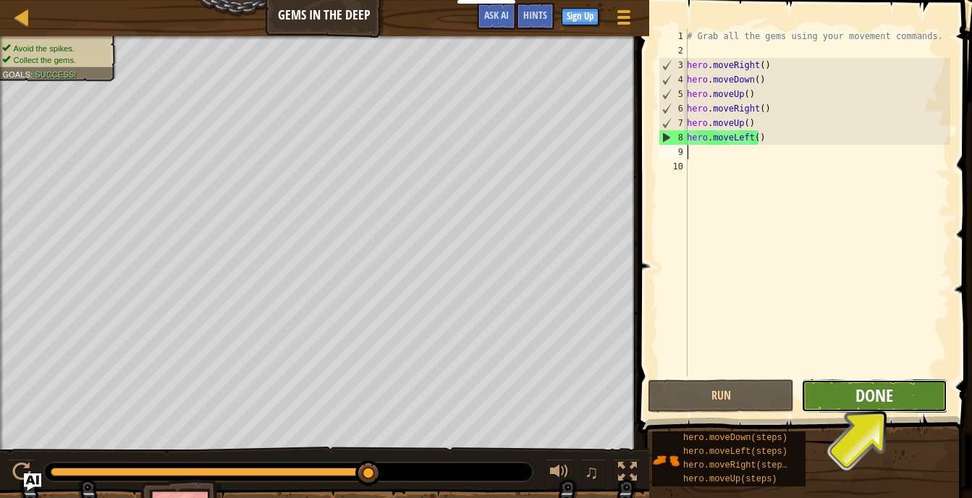
click at [893, 402] on span "Done" at bounding box center [875, 395] width 38 height 23
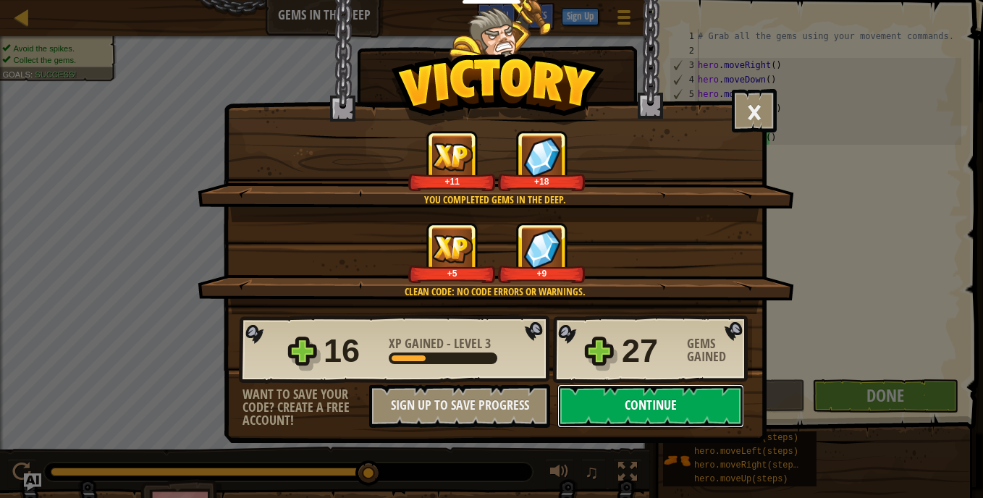
click at [694, 408] on button "Continue" at bounding box center [650, 405] width 187 height 43
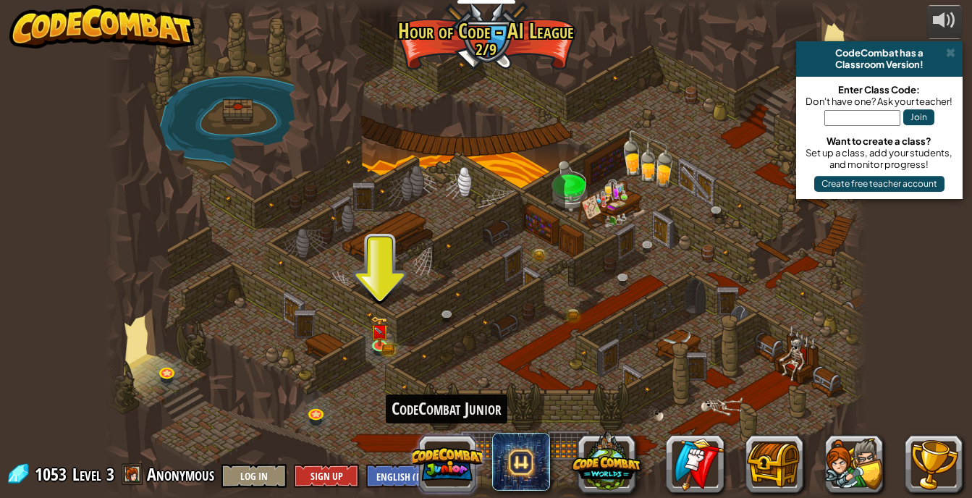
click at [461, 474] on button at bounding box center [448, 464] width 70 height 70
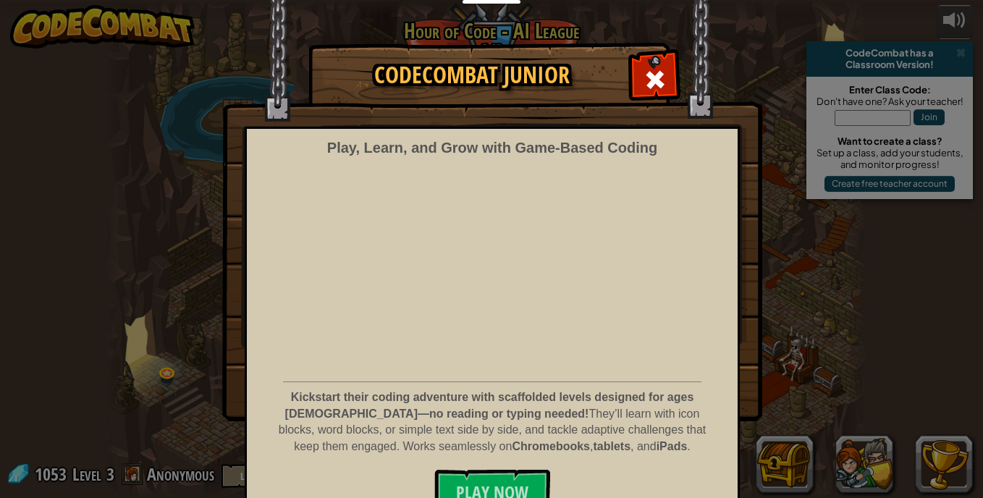
scroll to position [25, 0]
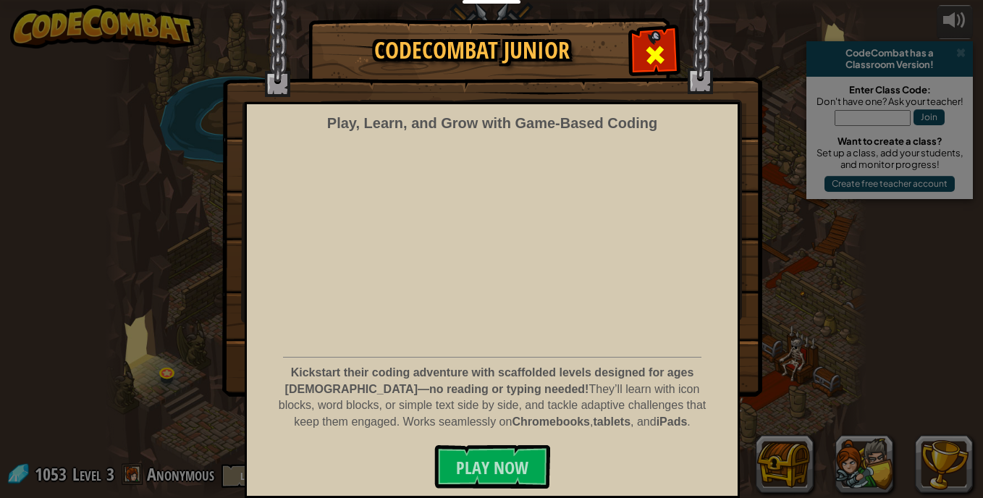
click at [644, 45] on span at bounding box center [655, 54] width 23 height 23
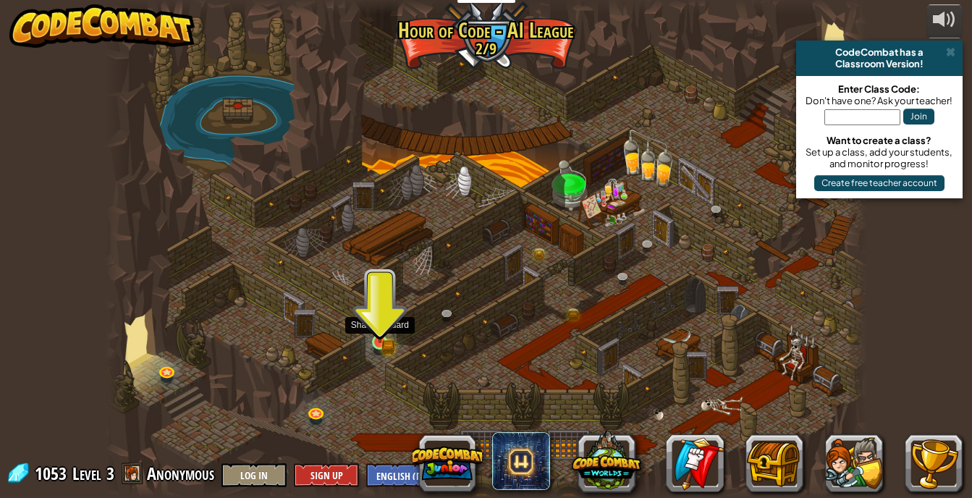
click at [376, 329] on img at bounding box center [379, 324] width 11 height 11
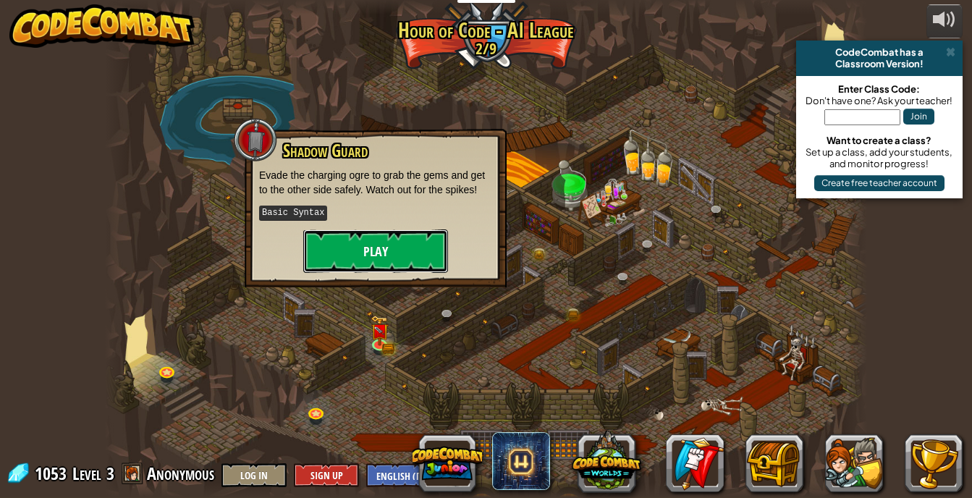
click at [395, 257] on button "Play" at bounding box center [375, 251] width 145 height 43
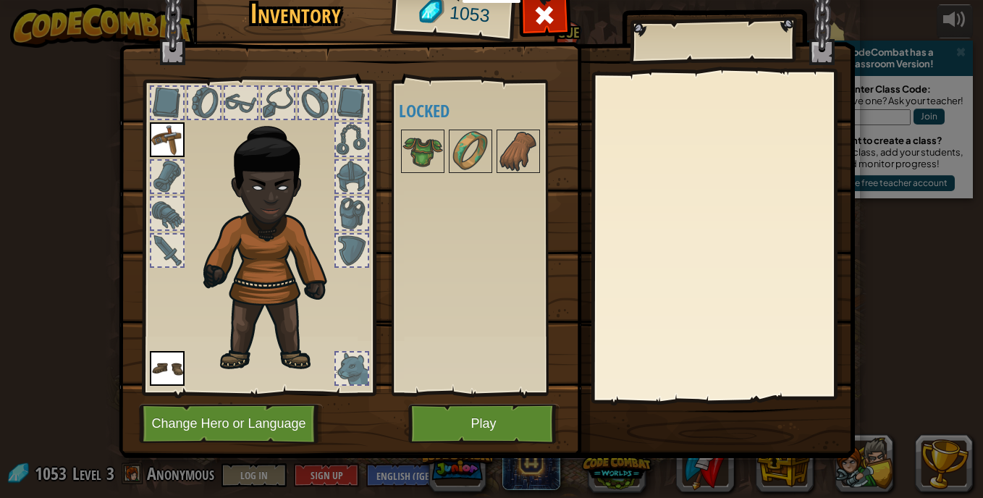
click at [159, 371] on img at bounding box center [167, 368] width 35 height 35
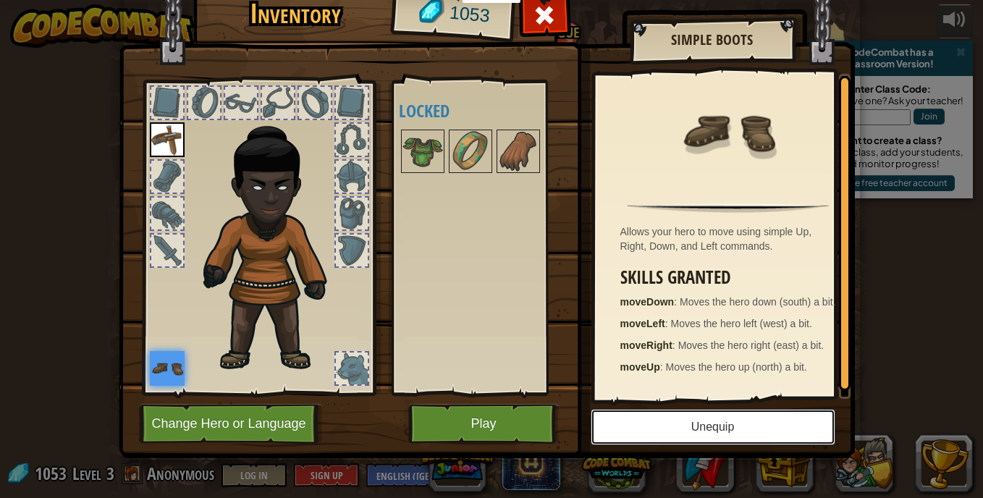
click at [652, 433] on button "Unequip" at bounding box center [713, 427] width 245 height 36
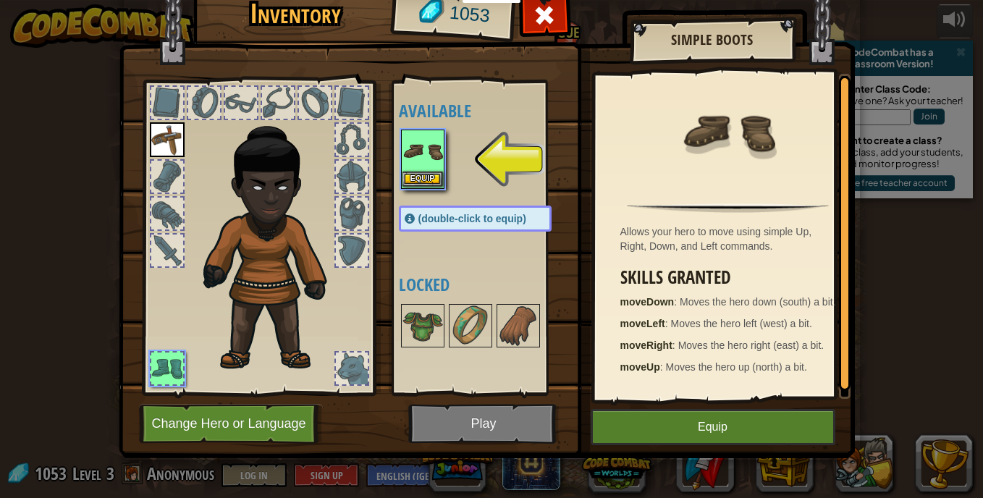
click at [418, 171] on img at bounding box center [423, 151] width 41 height 41
click at [417, 177] on button "Equip" at bounding box center [423, 179] width 41 height 15
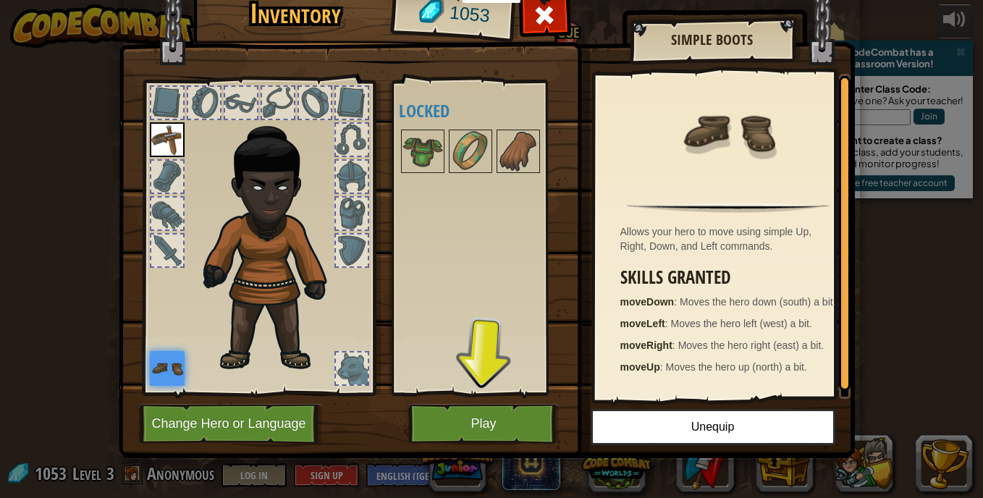
click at [163, 252] on div at bounding box center [167, 251] width 32 height 32
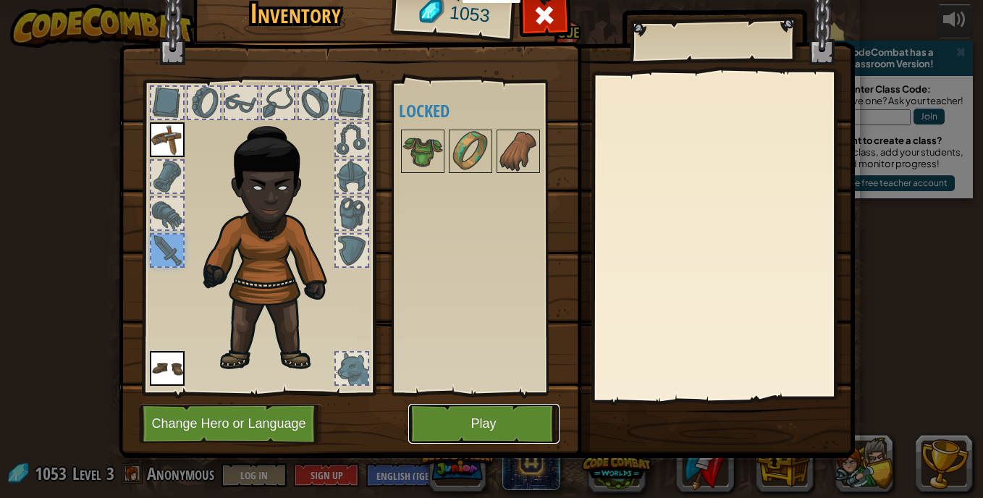
click at [487, 427] on button "Play" at bounding box center [483, 424] width 151 height 40
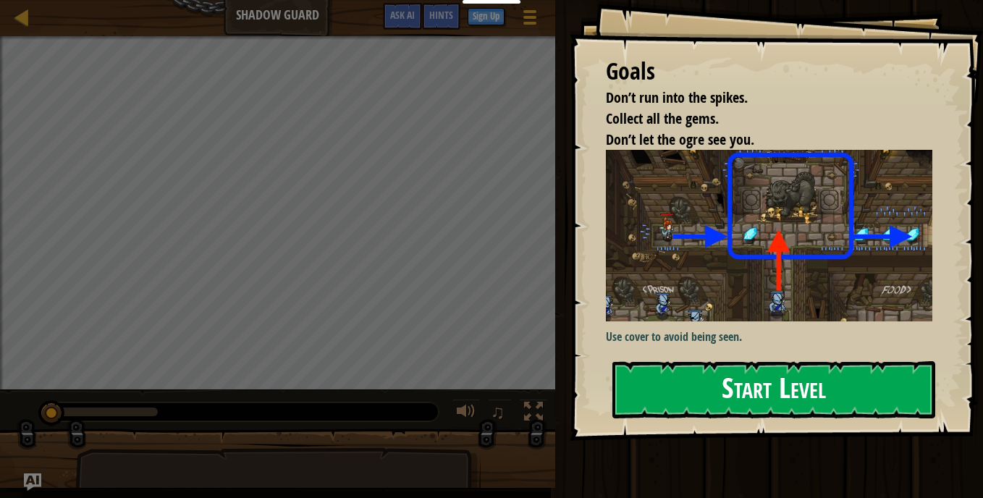
click at [670, 405] on button "Start Level" at bounding box center [774, 389] width 323 height 57
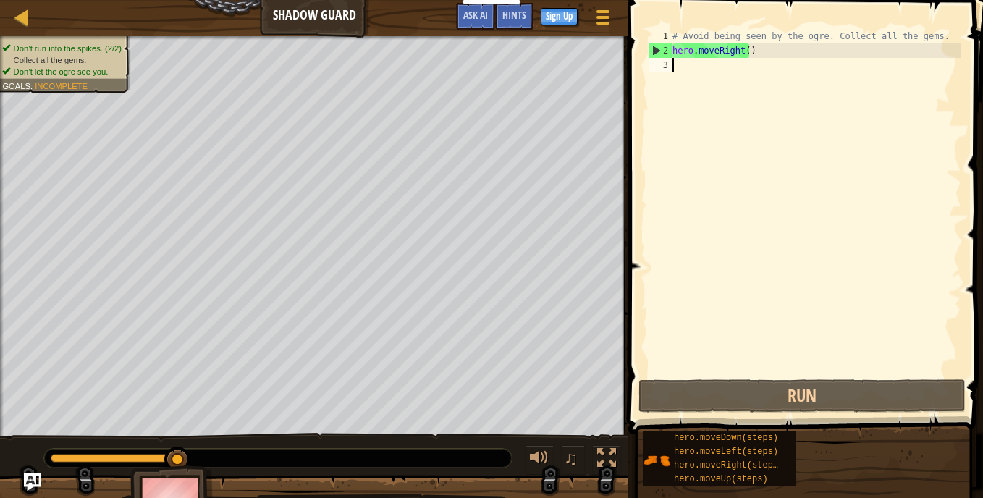
type textarea "r"
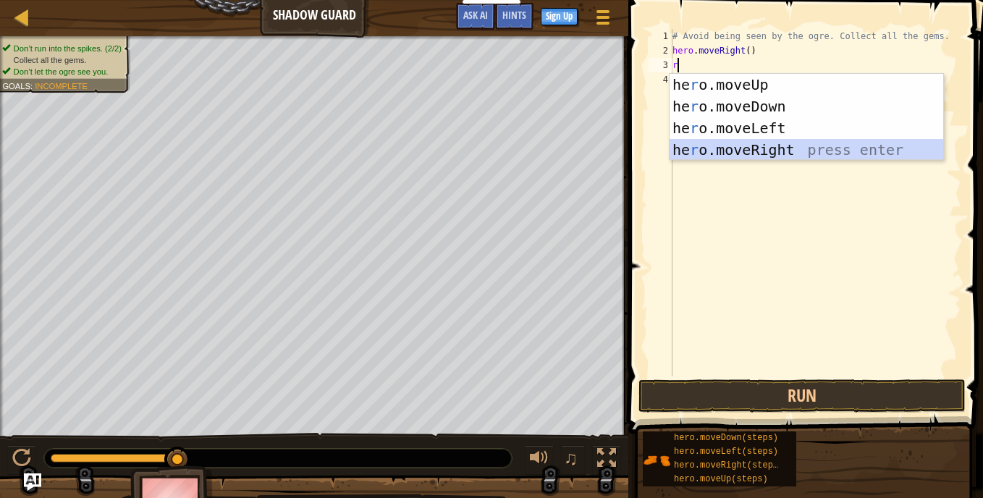
click at [757, 156] on div "he r o.moveUp press enter he r o.moveDown press enter he r o.moveLeft press ent…" at bounding box center [807, 139] width 274 height 130
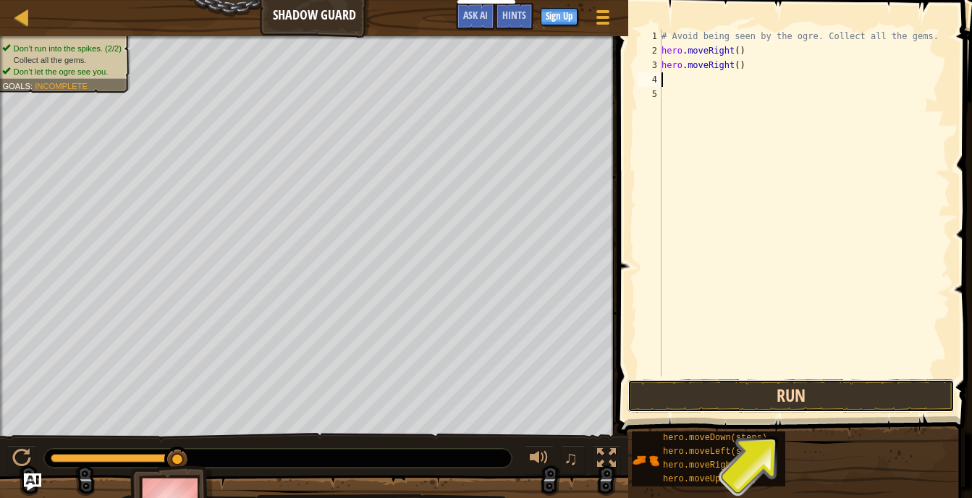
click at [698, 403] on button "Run" at bounding box center [791, 395] width 327 height 33
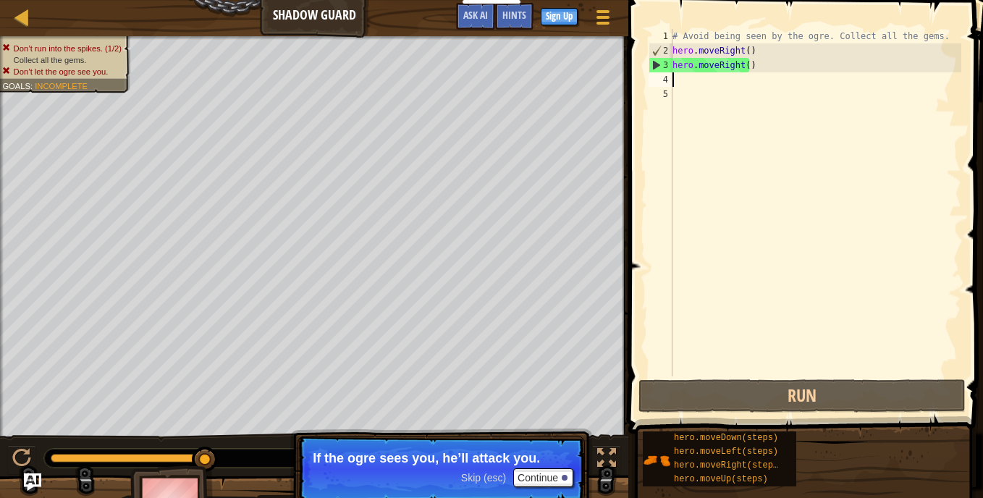
type textarea "r"
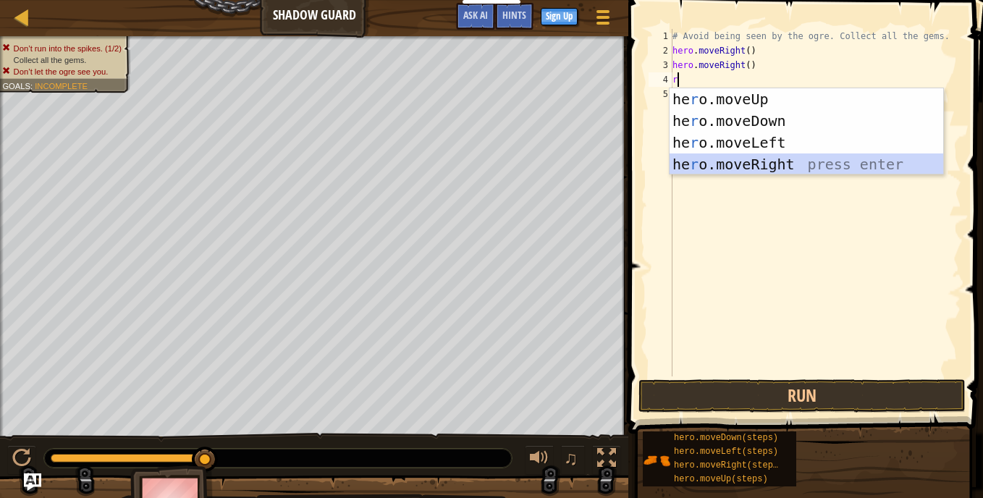
click at [713, 166] on div "he r o.moveUp press enter he r o.moveDown press enter he r o.moveLeft press ent…" at bounding box center [807, 153] width 274 height 130
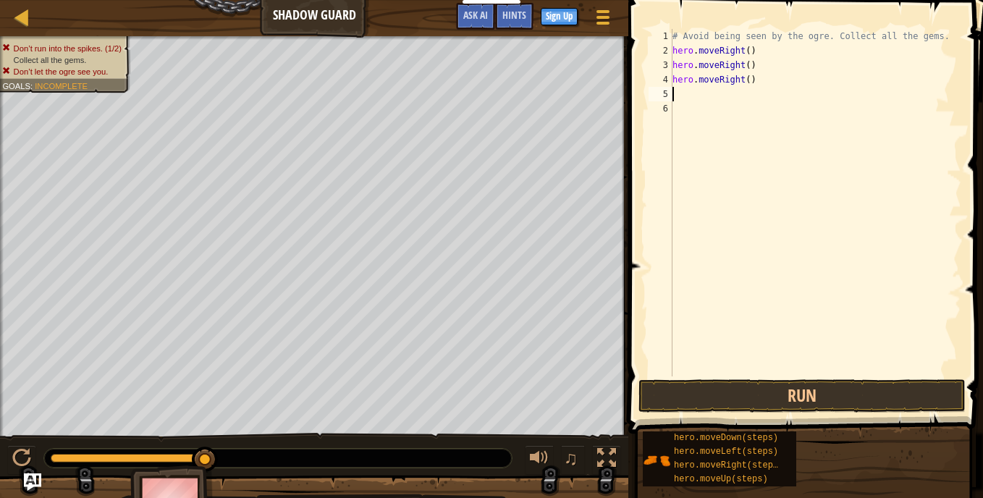
type textarea "r"
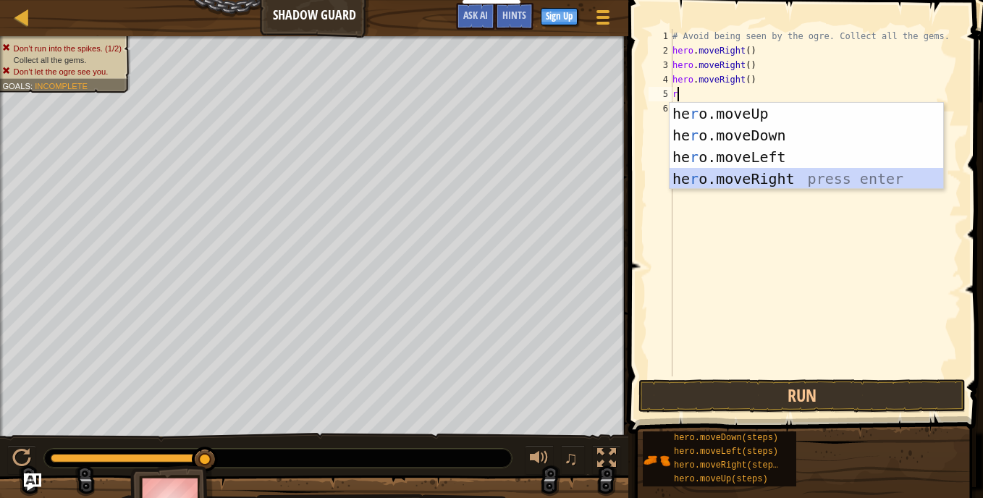
click at [723, 174] on div "he r o.moveUp press enter he r o.moveDown press enter he r o.moveLeft press ent…" at bounding box center [807, 168] width 274 height 130
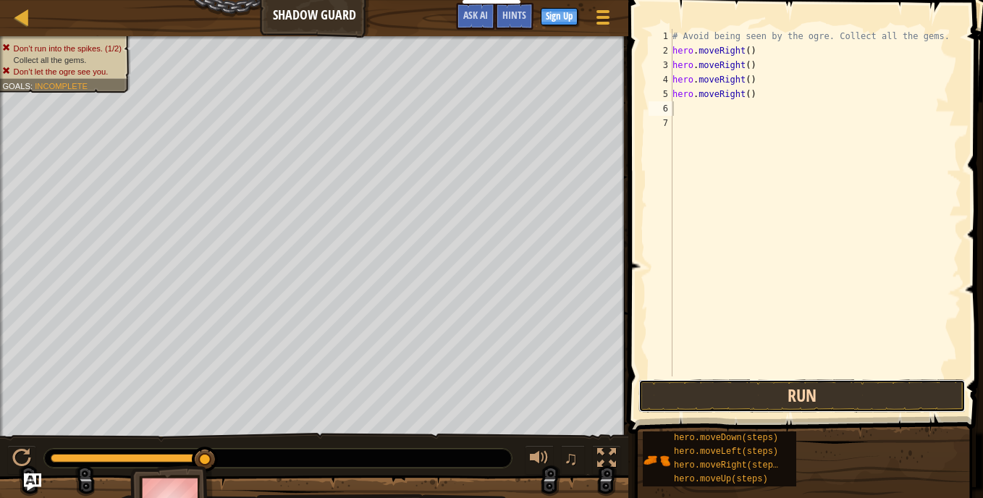
click at [749, 392] on button "Run" at bounding box center [802, 395] width 327 height 33
type textarea "atak"
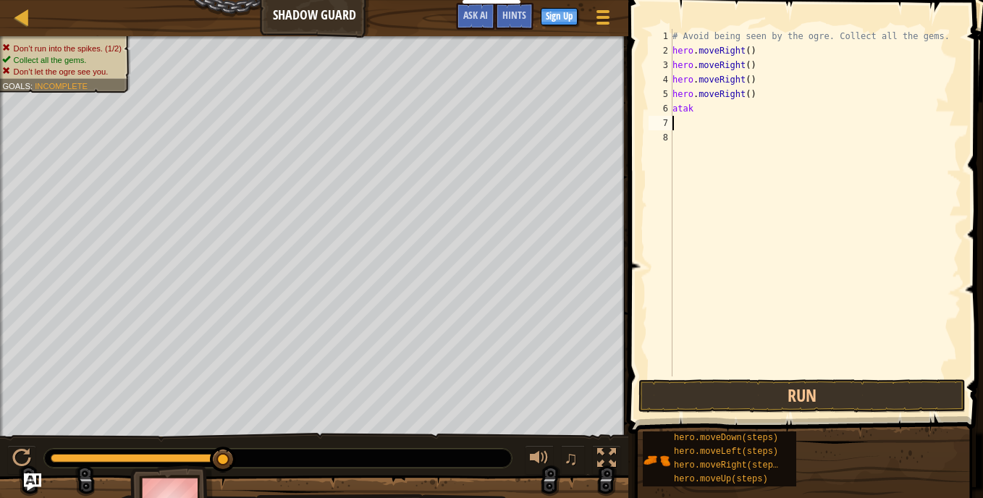
scroll to position [7, 0]
click at [733, 395] on button "Run" at bounding box center [802, 395] width 327 height 33
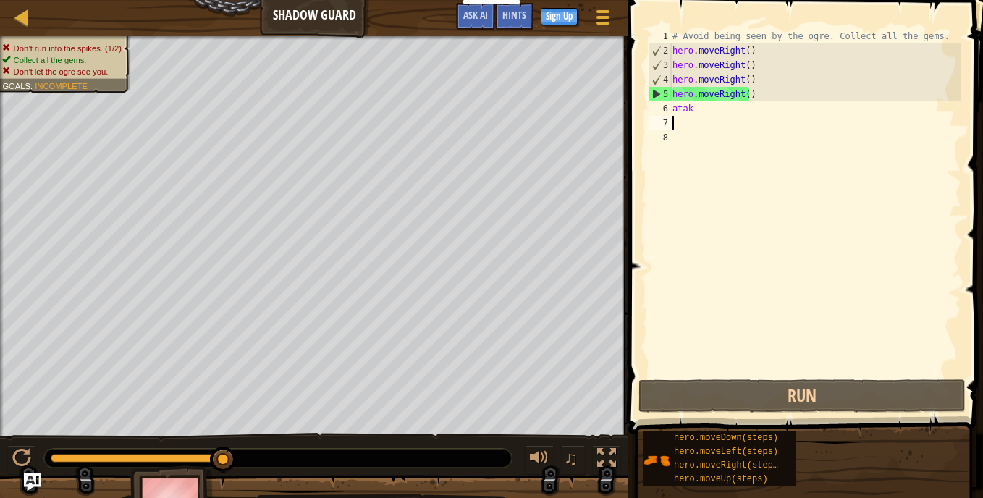
click at [694, 109] on div "# Avoid being seen by the ogre. Collect all the gems. hero . moveRight ( ) hero…" at bounding box center [816, 217] width 292 height 376
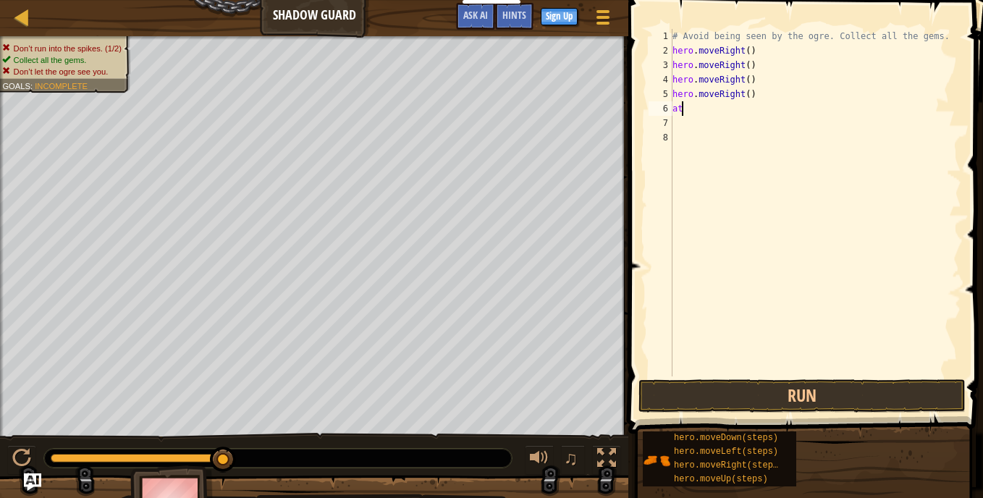
type textarea "a"
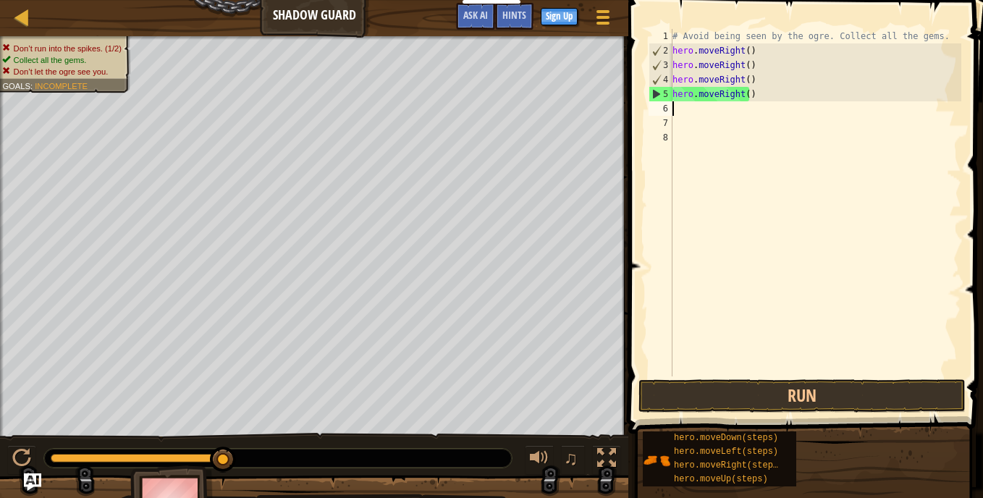
type textarea "r"
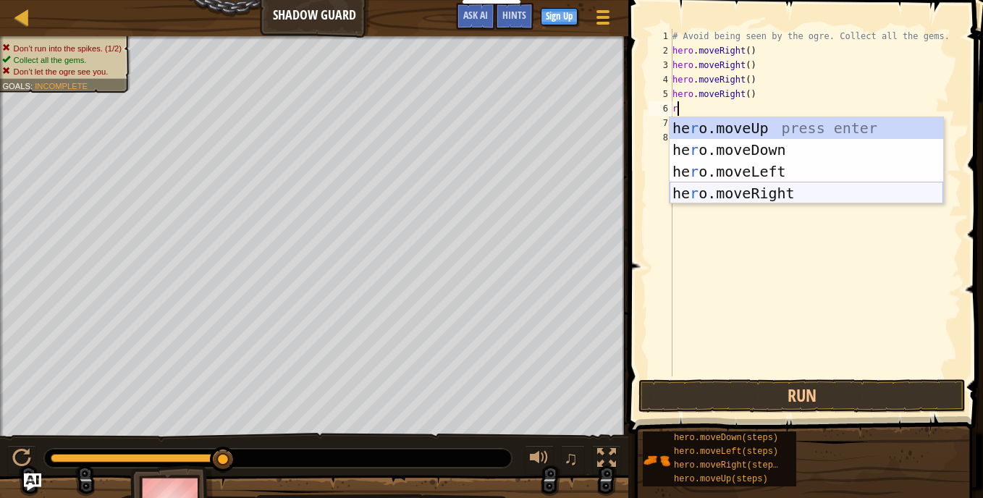
click at [734, 198] on div "he r o.moveUp press enter he r o.moveDown press enter he r o.moveLeft press ent…" at bounding box center [807, 182] width 274 height 130
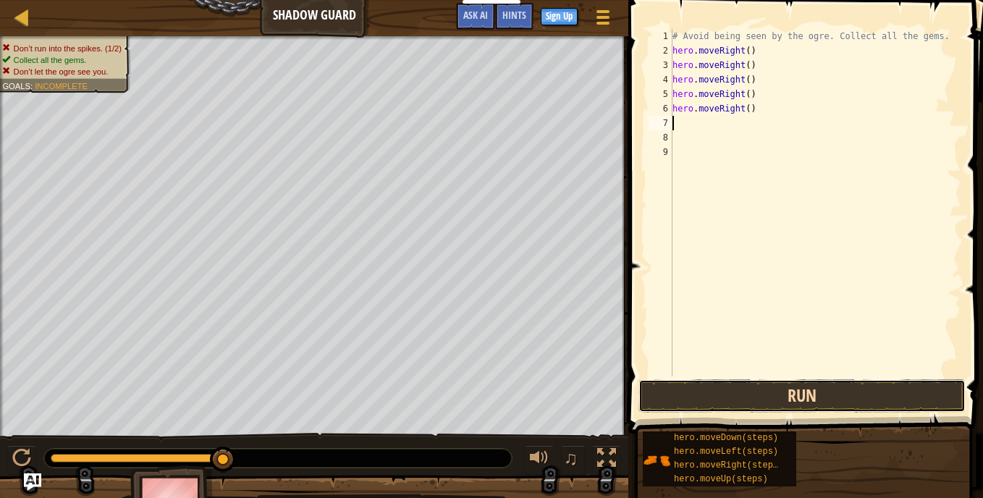
click at [794, 397] on button "Run" at bounding box center [802, 395] width 327 height 33
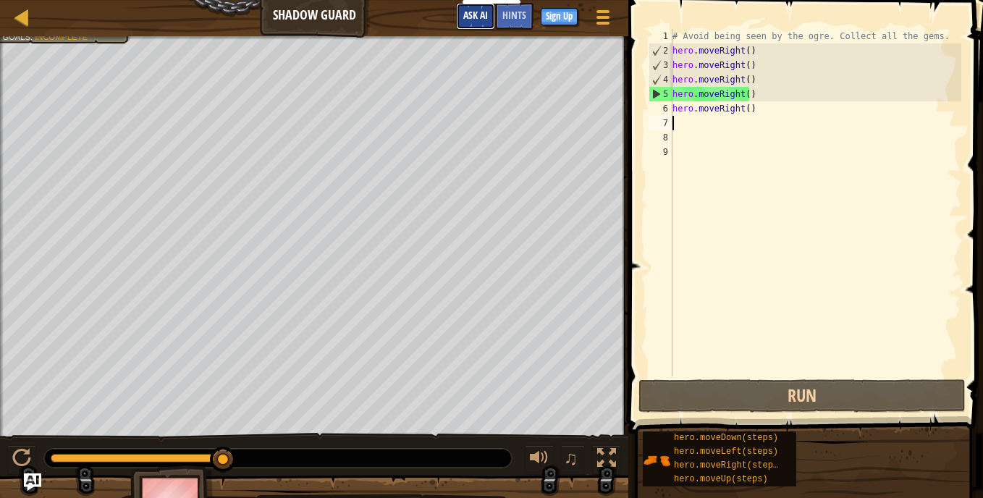
click at [474, 7] on button "Ask AI" at bounding box center [475, 16] width 39 height 27
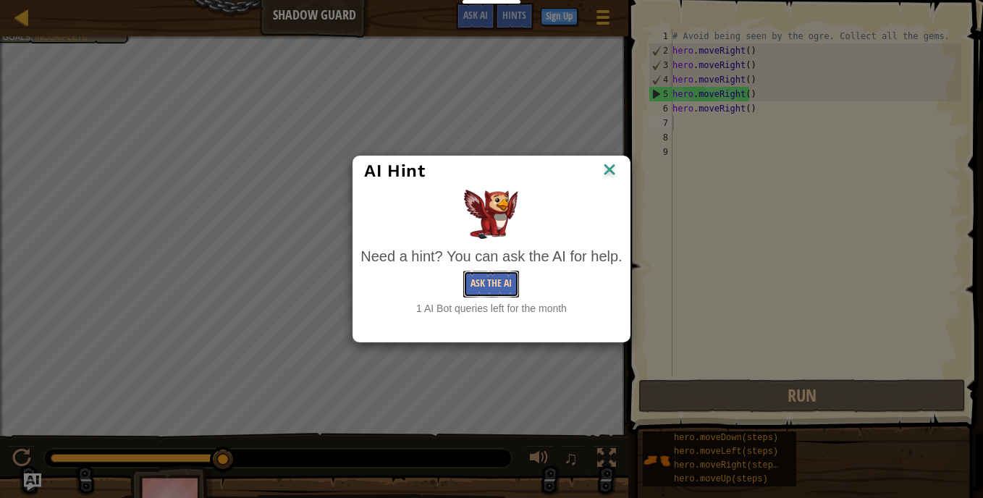
click at [500, 283] on button "Ask the AI" at bounding box center [491, 284] width 56 height 27
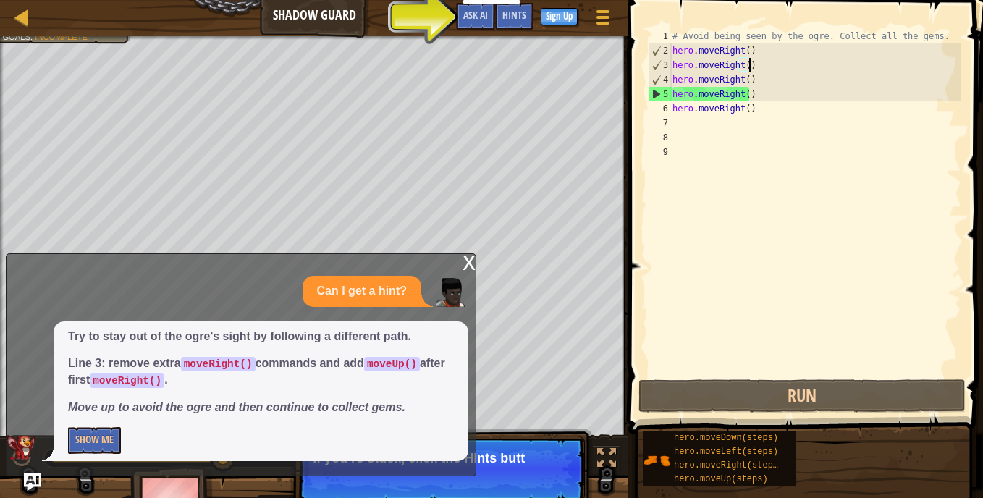
click at [749, 65] on div "# Avoid being seen by the ogre. Collect all the gems. hero . moveRight ( ) hero…" at bounding box center [816, 217] width 292 height 376
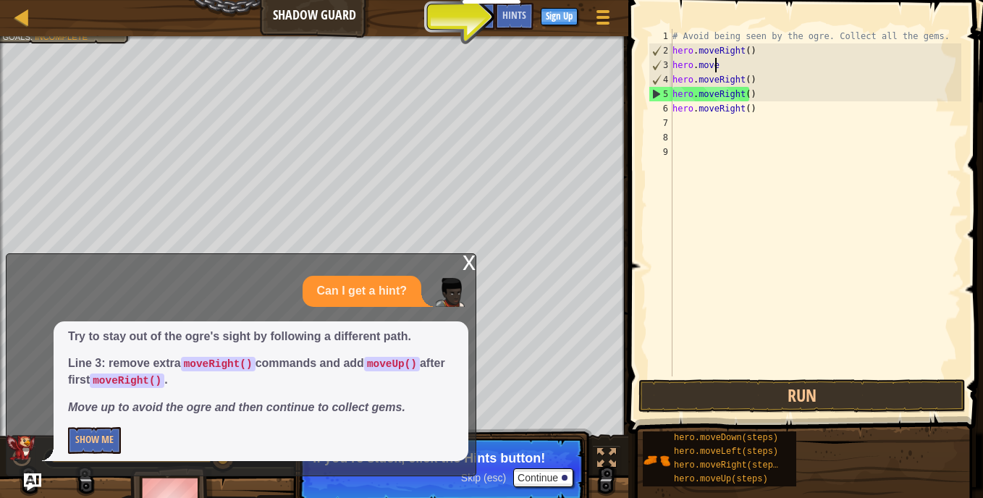
type textarea "h"
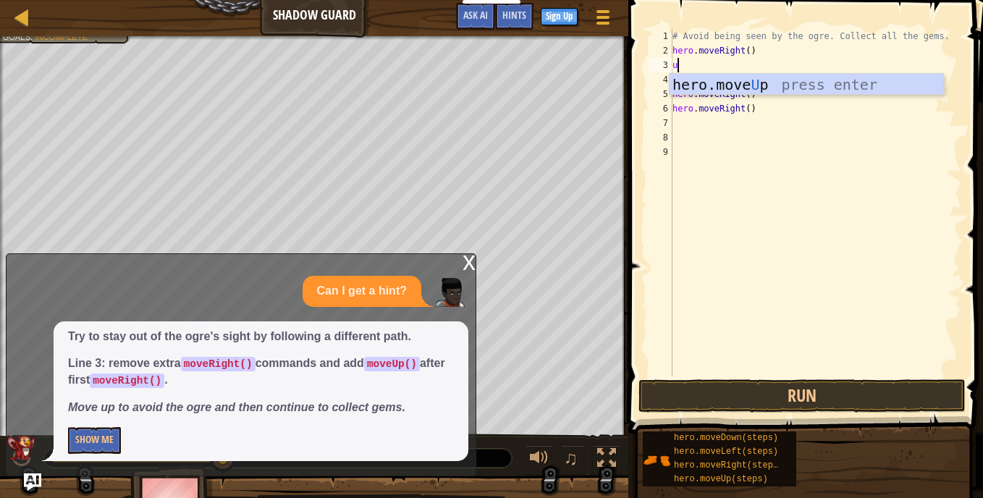
type textarea "up"
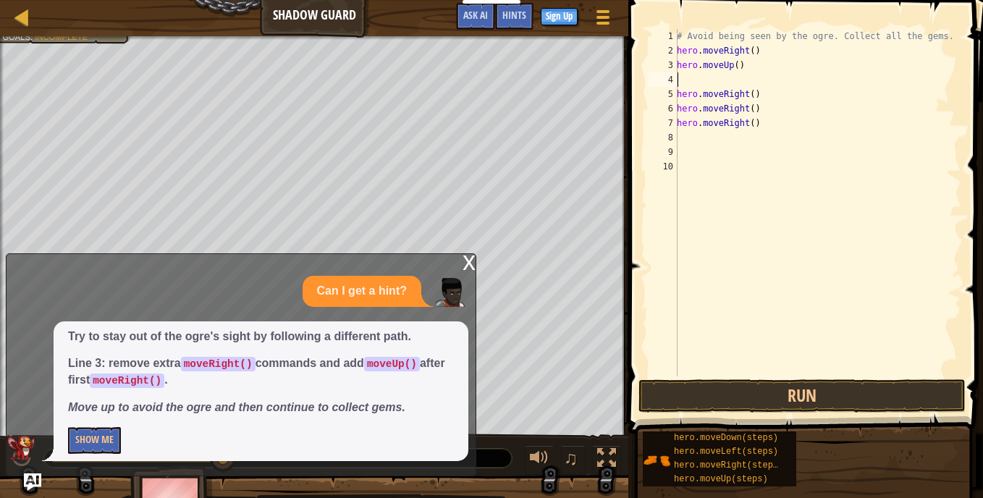
type textarea "r"
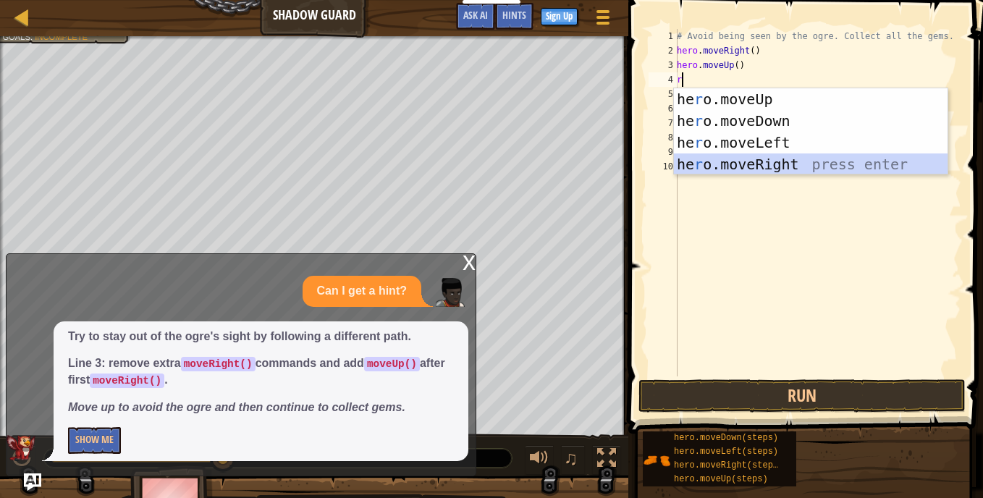
click at [743, 159] on div "he r o.moveUp press enter he r o.moveDown press enter he r o.moveLeft press ent…" at bounding box center [811, 153] width 274 height 130
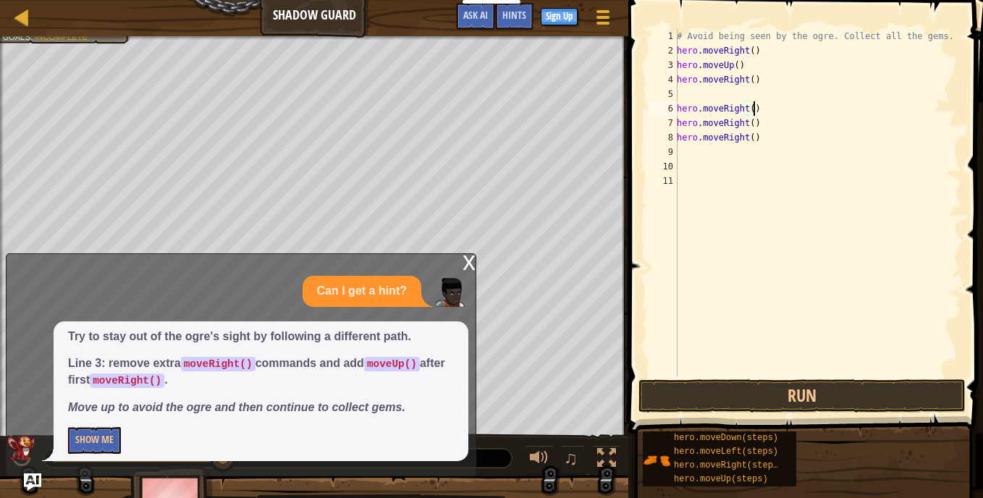
click at [757, 109] on div "# Avoid being seen by the ogre. Collect all the gems. hero . moveRight ( ) hero…" at bounding box center [817, 217] width 287 height 376
type textarea "h"
click at [759, 121] on div "# Avoid being seen by the ogre. Collect all the gems. hero . moveRight ( ) hero…" at bounding box center [817, 217] width 287 height 376
type textarea "h"
click at [763, 143] on div "# Avoid being seen by the ogre. Collect all the gems. hero . moveRight ( ) hero…" at bounding box center [817, 217] width 287 height 376
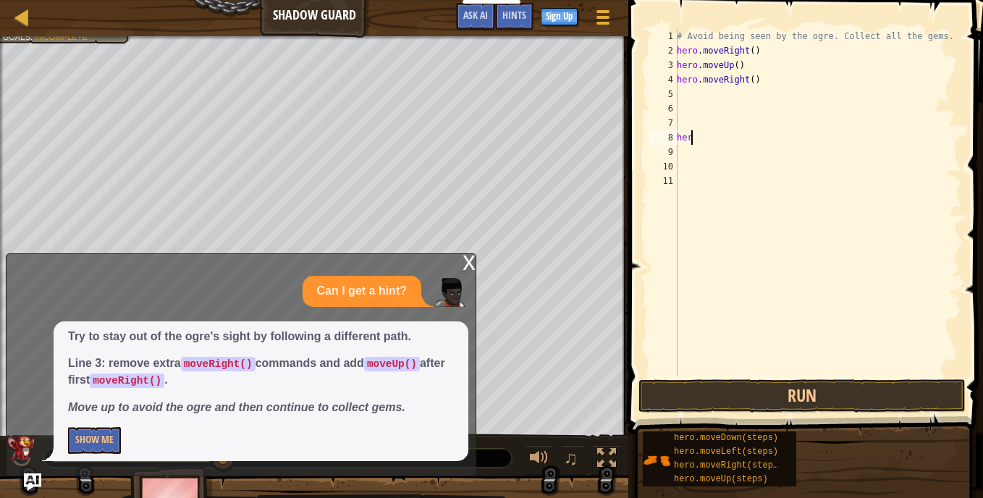
type textarea "h"
click at [730, 399] on button "Run" at bounding box center [802, 395] width 327 height 33
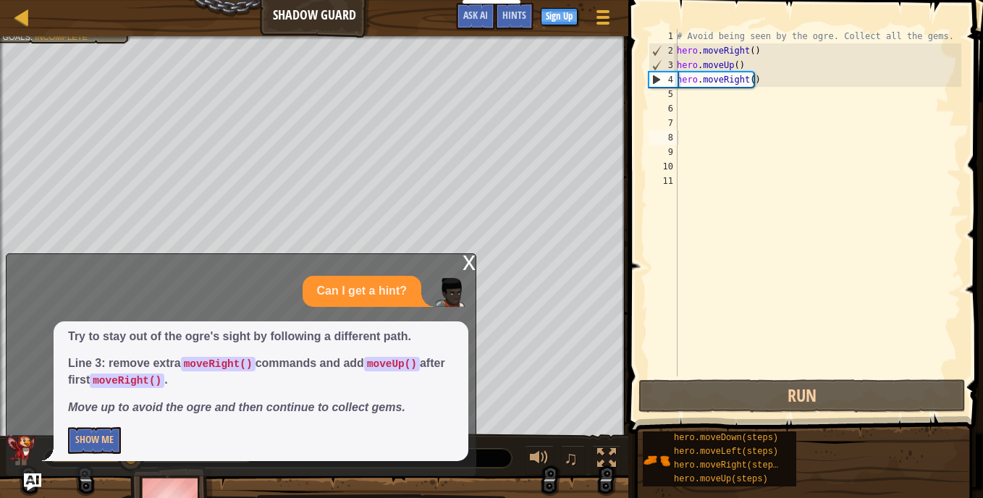
click at [466, 264] on div "x" at bounding box center [469, 261] width 13 height 14
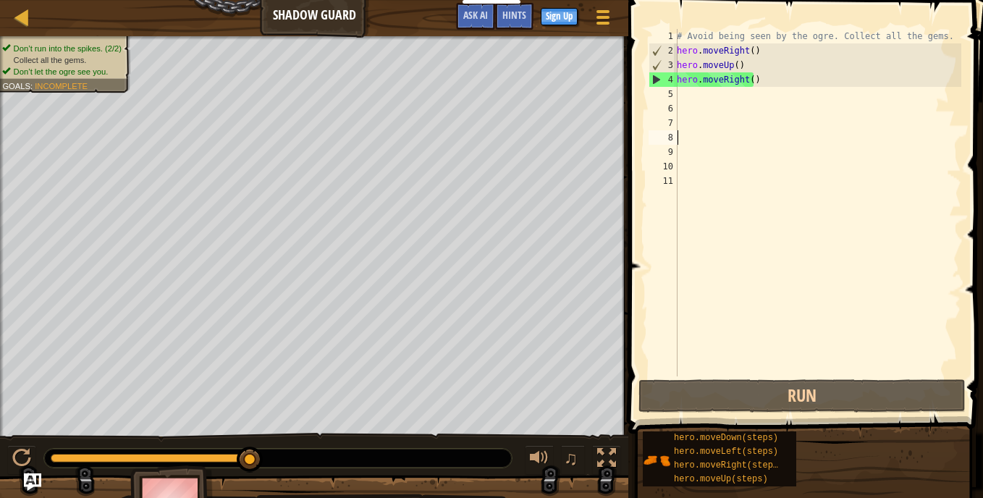
click at [671, 93] on div "5" at bounding box center [663, 94] width 29 height 14
click at [678, 93] on div "# Avoid being seen by the ogre. Collect all the gems. hero . moveRight ( ) hero…" at bounding box center [817, 217] width 287 height 376
type textarea "d"
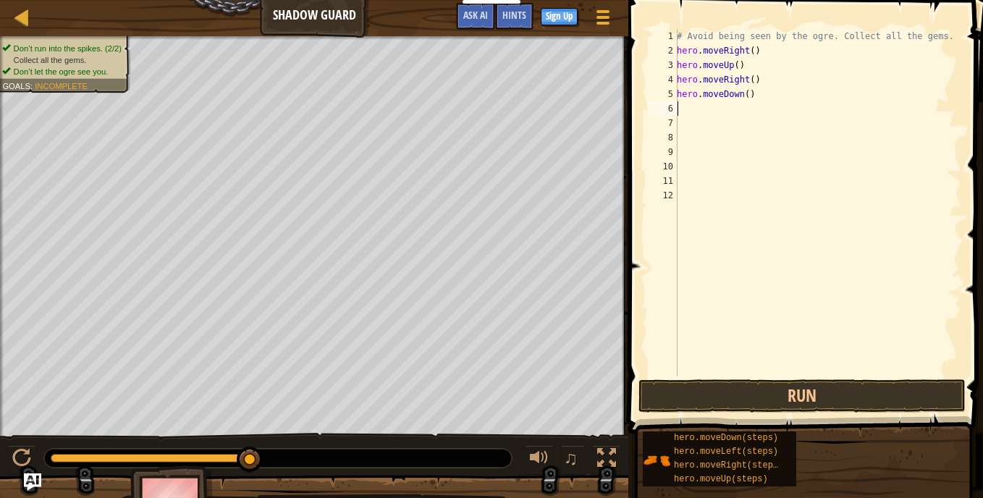
type textarea "r"
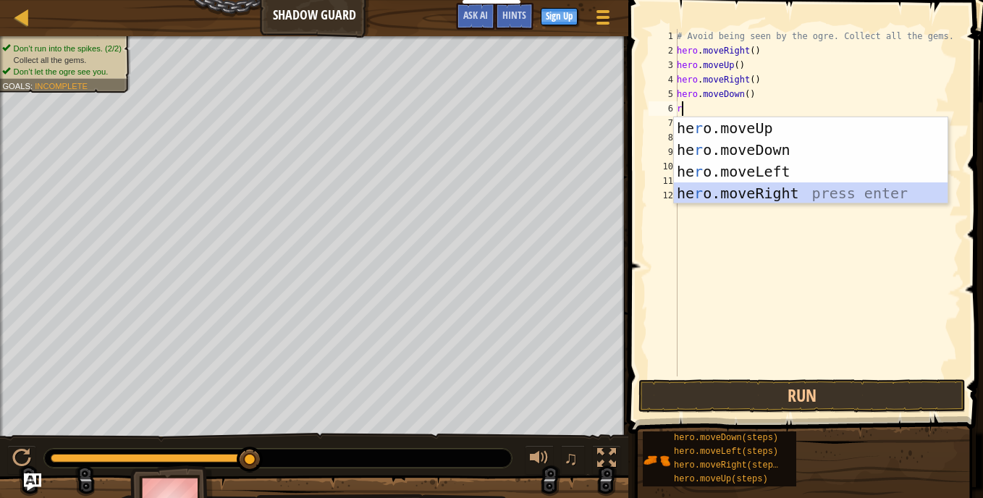
click at [777, 200] on div "he r o.moveUp press enter he r o.moveDown press enter he r o.moveLeft press ent…" at bounding box center [811, 182] width 274 height 130
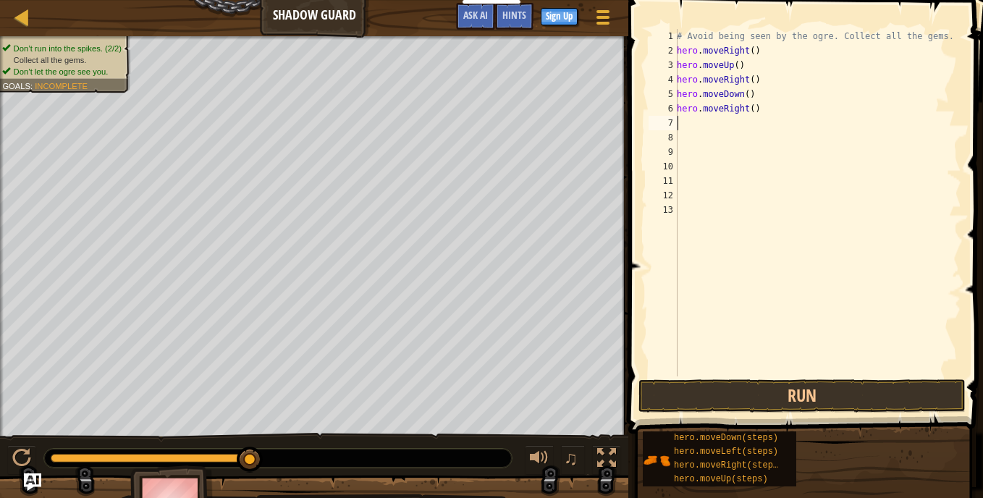
type textarea "r"
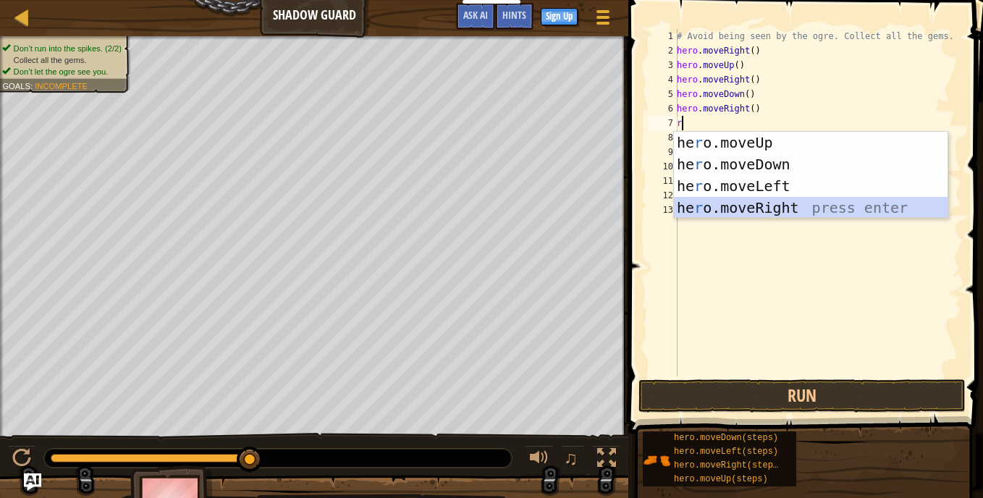
click at [762, 203] on div "he r o.moveUp press enter he r o.moveDown press enter he r o.moveLeft press ent…" at bounding box center [811, 197] width 274 height 130
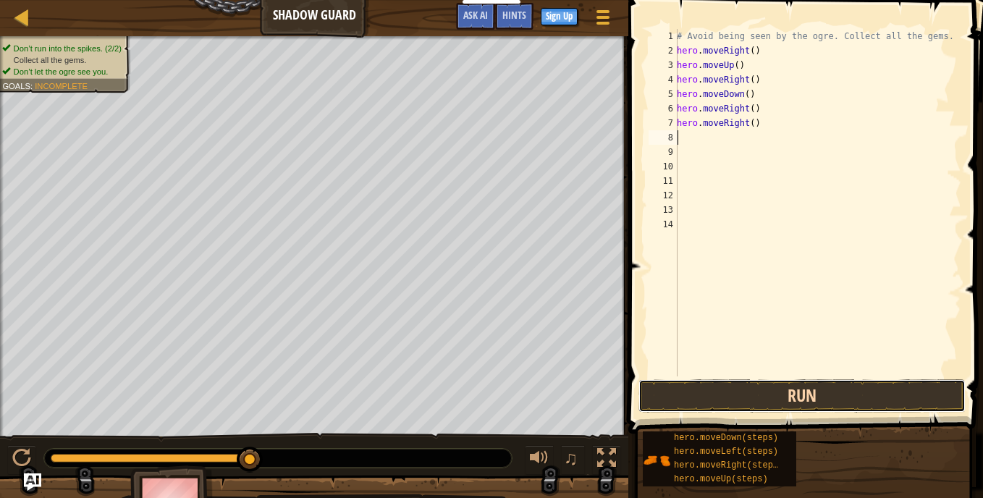
click at [864, 393] on button "Run" at bounding box center [802, 395] width 327 height 33
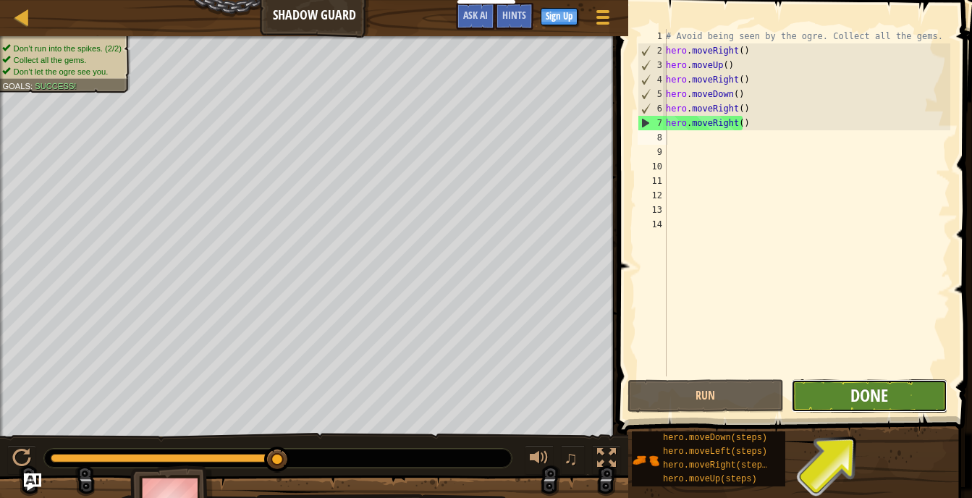
click at [871, 397] on span "Done" at bounding box center [870, 395] width 38 height 23
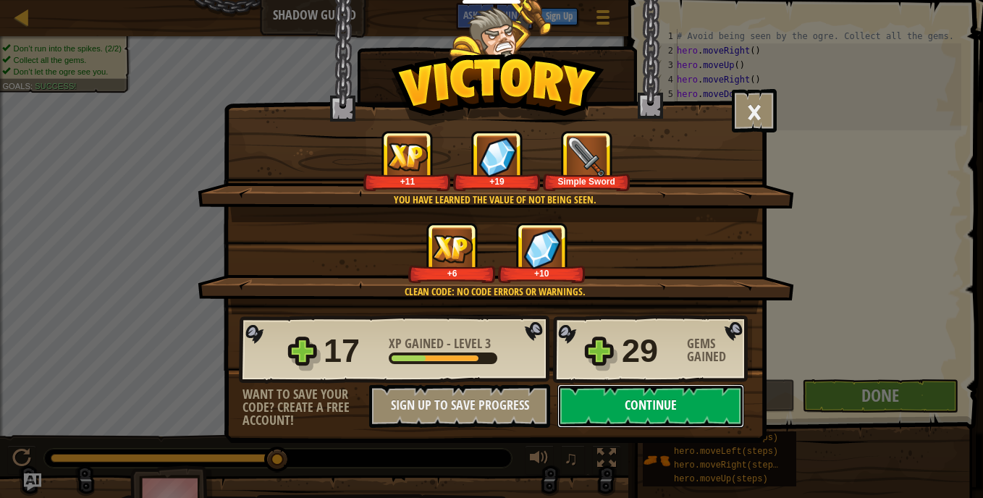
click at [645, 403] on button "Continue" at bounding box center [650, 405] width 187 height 43
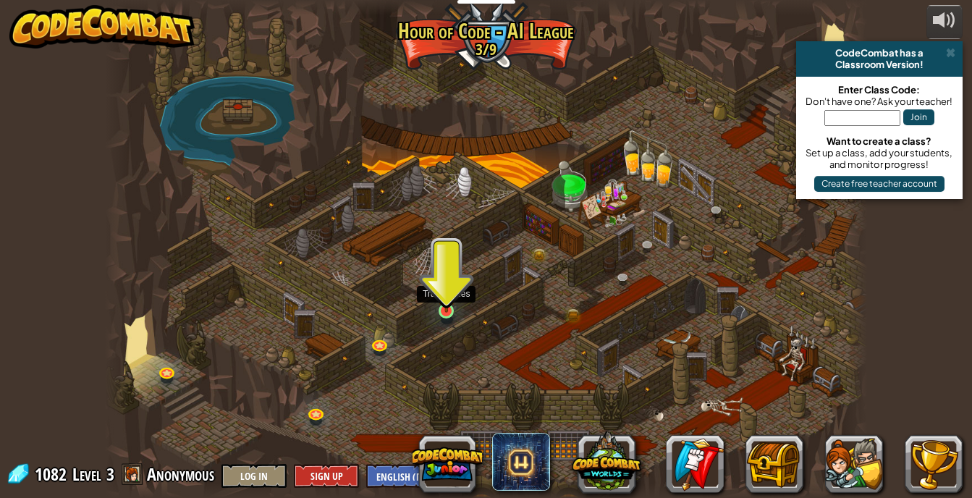
click at [447, 293] on img at bounding box center [446, 291] width 19 height 43
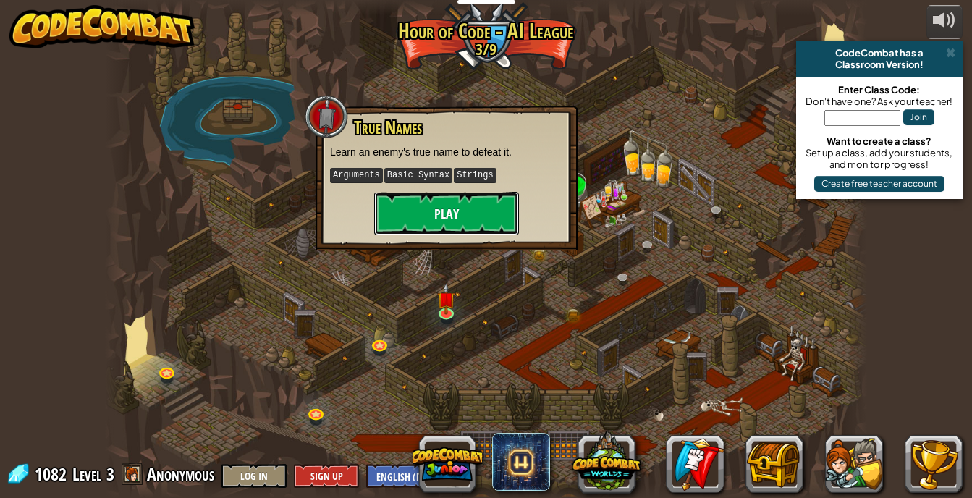
click at [442, 223] on button "Play" at bounding box center [446, 213] width 145 height 43
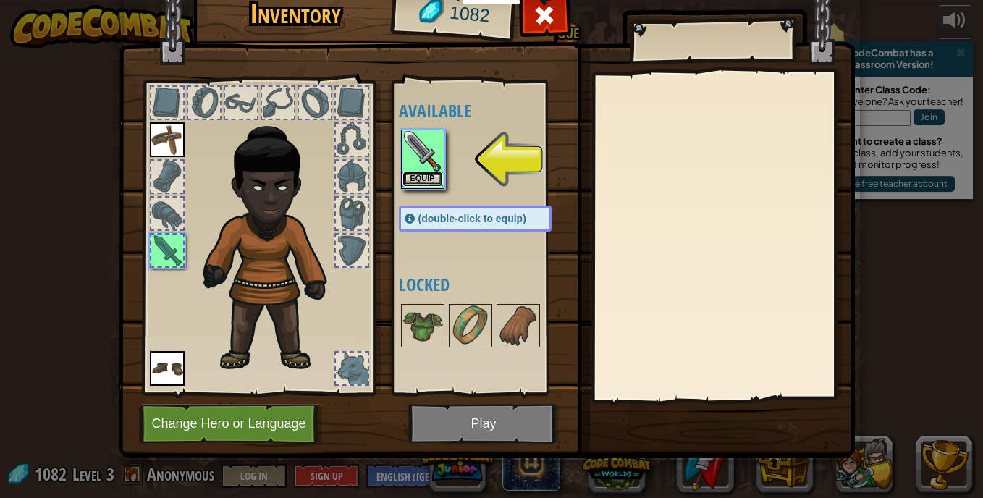
click at [421, 172] on button "Equip" at bounding box center [423, 179] width 41 height 15
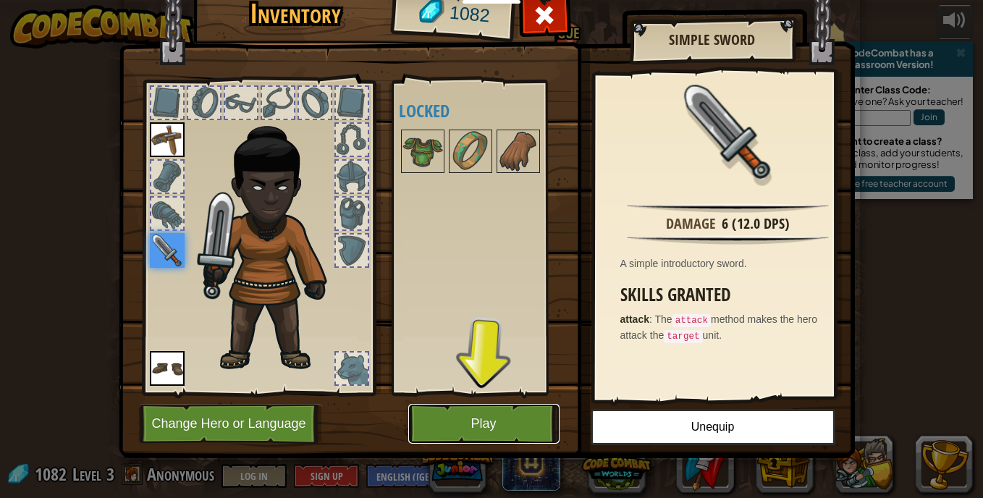
click at [442, 416] on button "Play" at bounding box center [483, 424] width 151 height 40
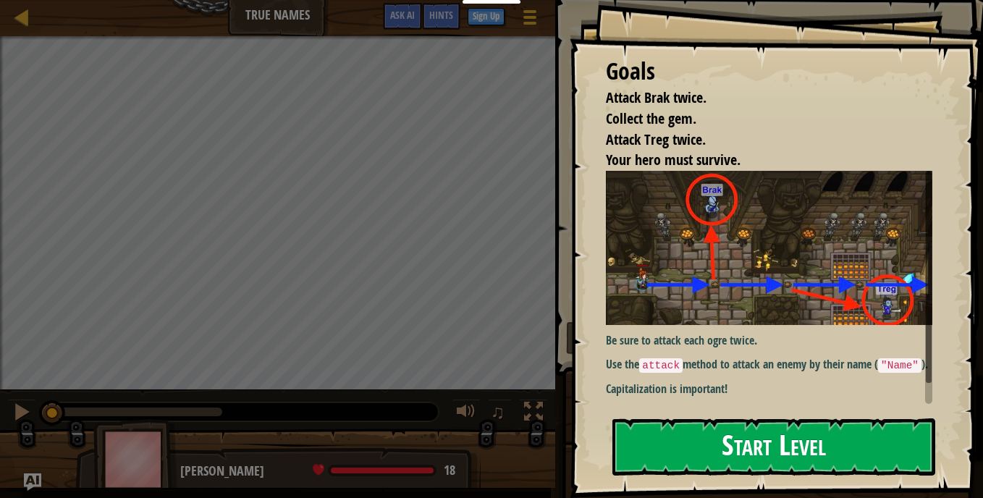
click at [641, 424] on button "Start Level" at bounding box center [774, 446] width 323 height 57
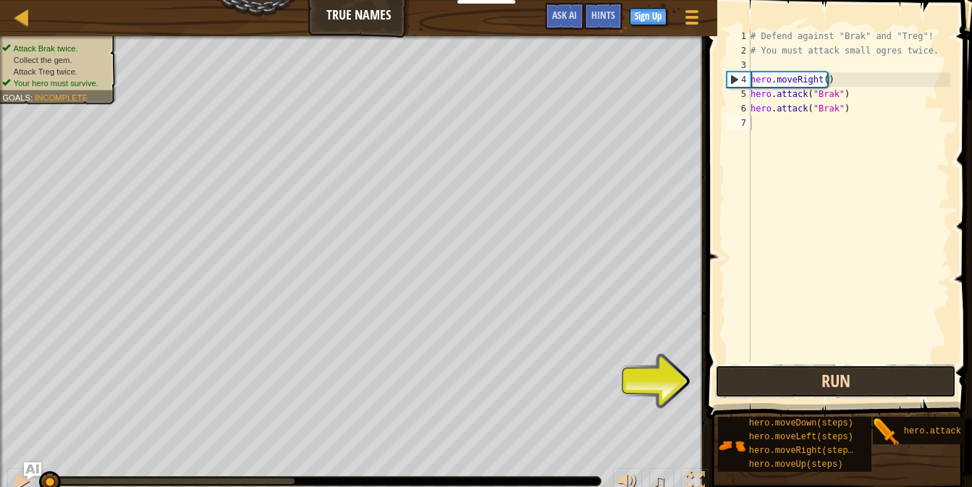
click at [762, 372] on button "Run" at bounding box center [835, 381] width 241 height 33
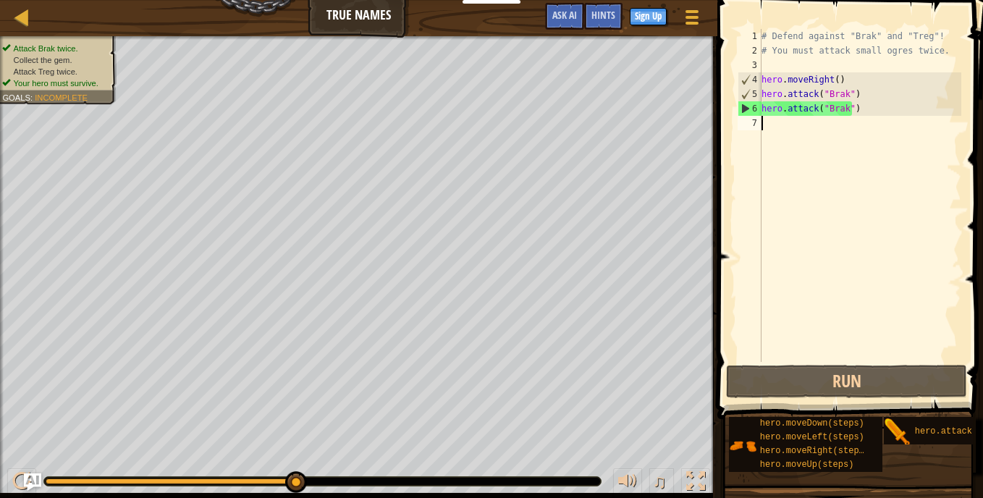
type textarea "r"
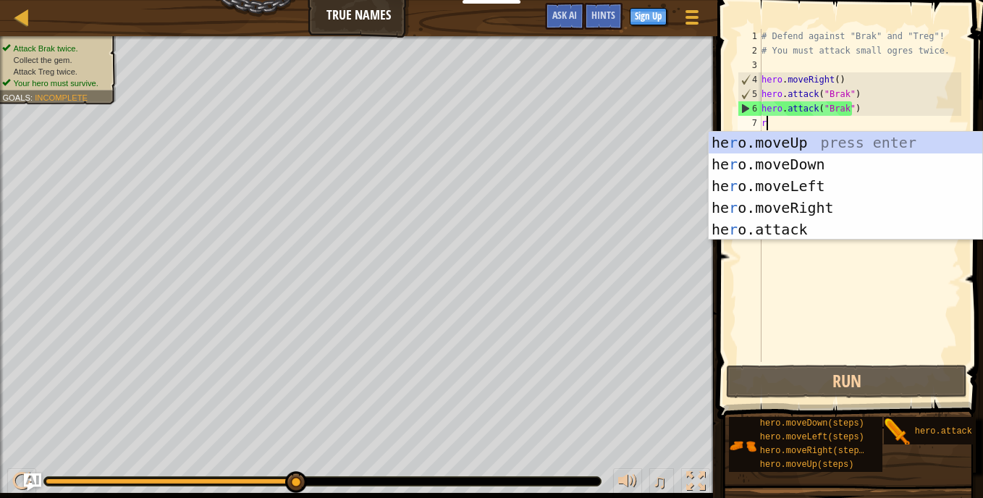
scroll to position [7, 0]
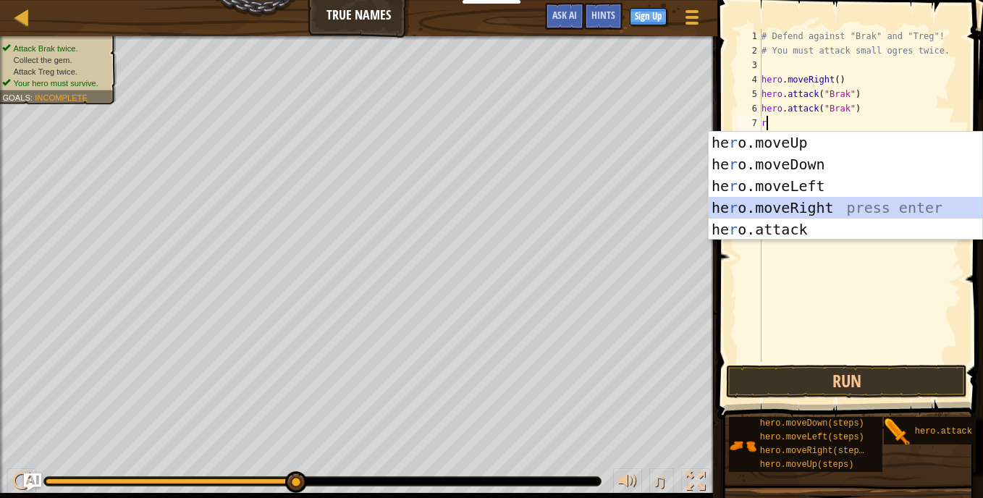
click at [798, 208] on div "he r o.moveUp press enter he r o.moveDown press enter he r o.moveLeft press ent…" at bounding box center [846, 208] width 274 height 152
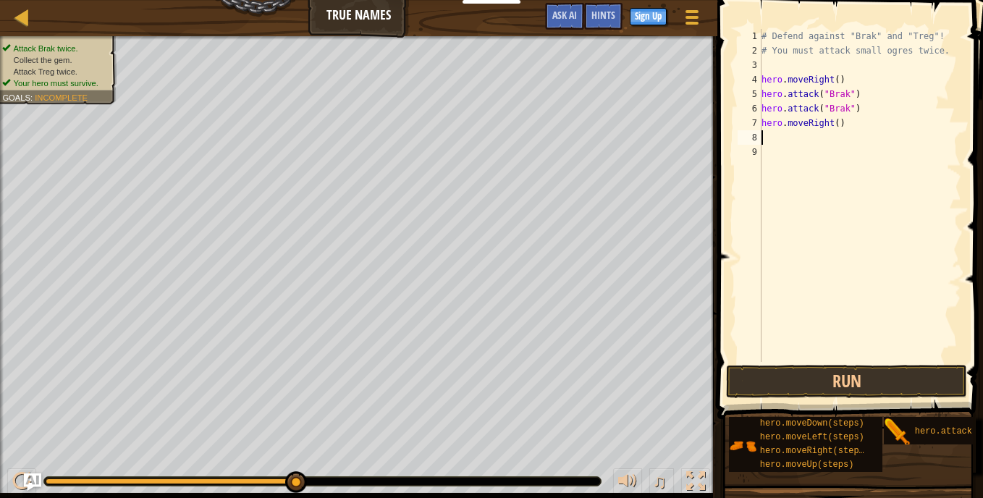
type textarea "r"
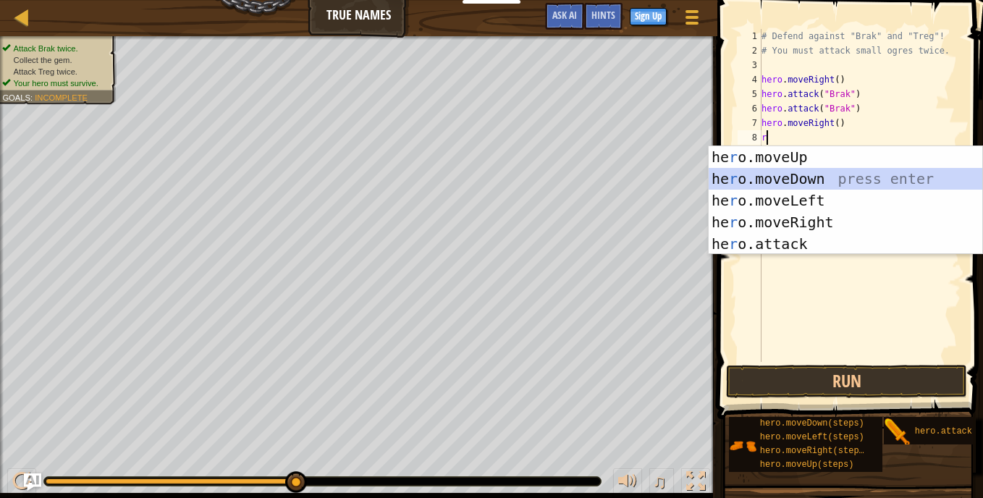
click at [802, 177] on div "he r o.moveUp press enter he r o.moveDown press enter he r o.moveLeft press ent…" at bounding box center [846, 222] width 274 height 152
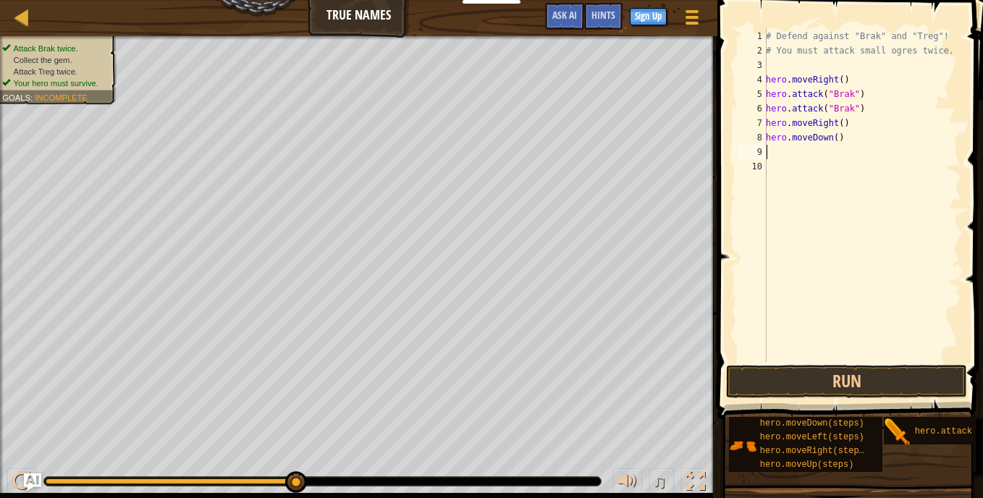
type textarea "r"
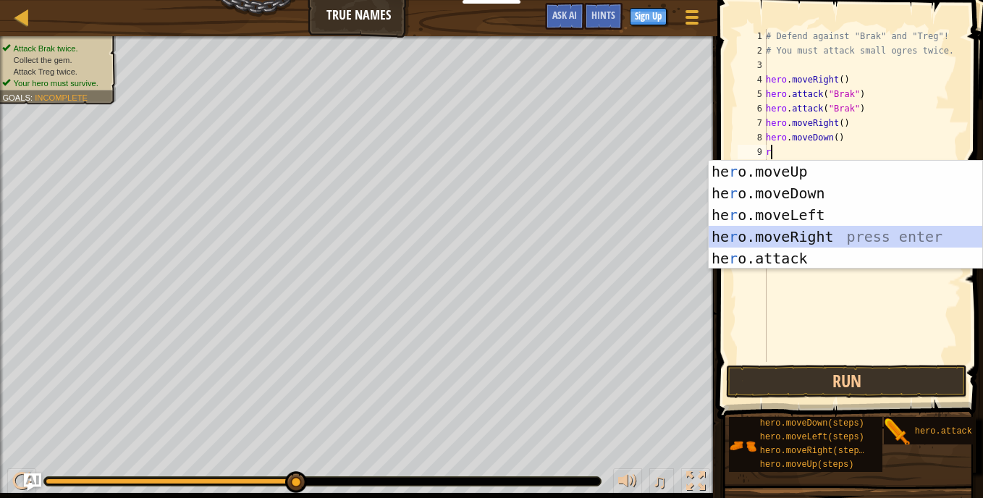
click at [812, 238] on div "he r o.moveUp press enter he r o.moveDown press enter he r o.moveLeft press ent…" at bounding box center [846, 237] width 274 height 152
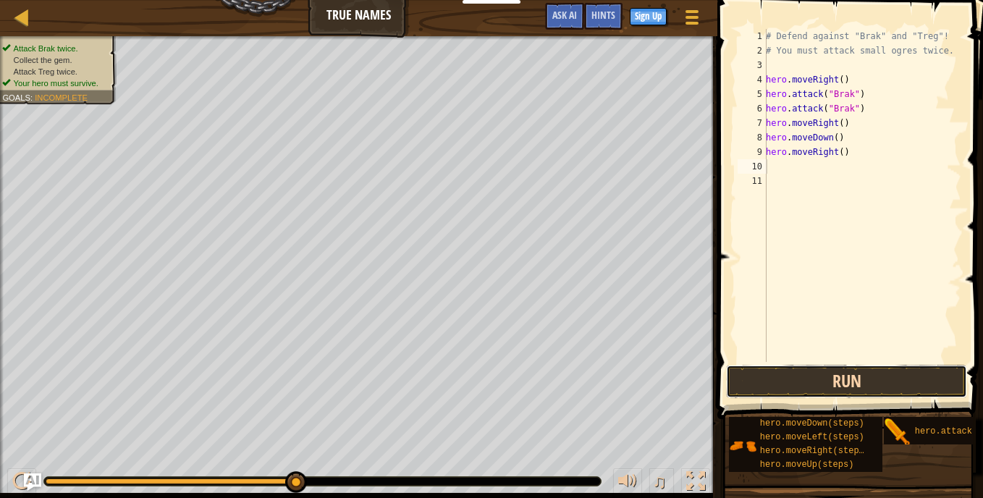
click at [804, 379] on button "Run" at bounding box center [846, 381] width 241 height 33
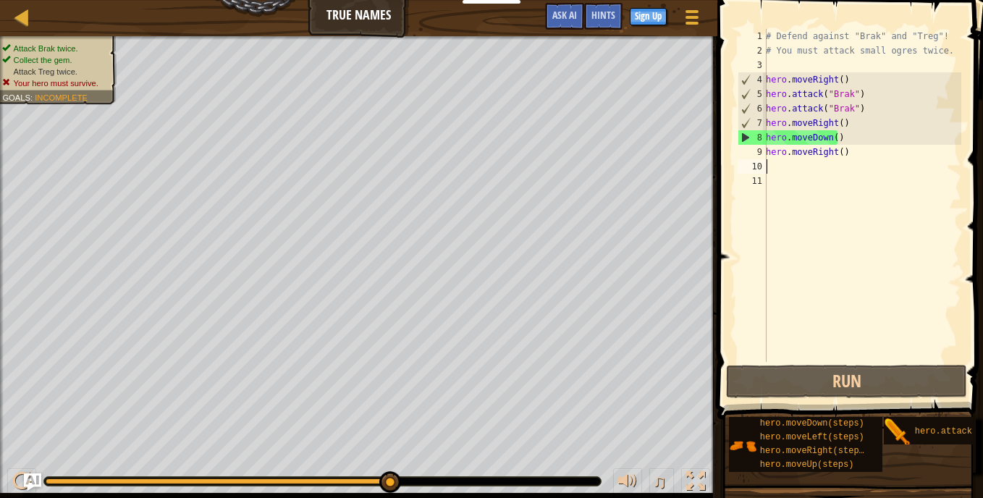
click at [768, 169] on div "# Defend against "Brak" and "Treg"! # You must attack small ogres twice. hero .…" at bounding box center [862, 210] width 198 height 362
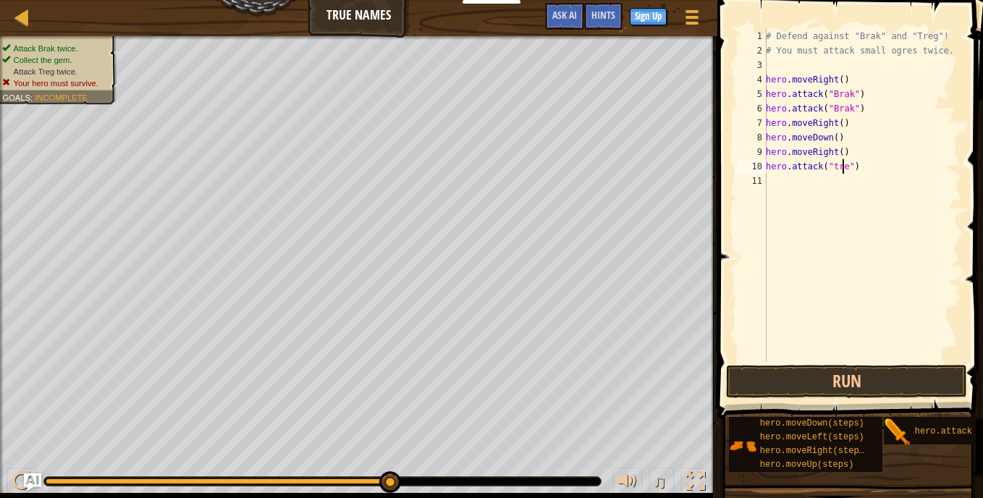
scroll to position [7, 7]
click at [796, 375] on button "Run" at bounding box center [846, 381] width 241 height 33
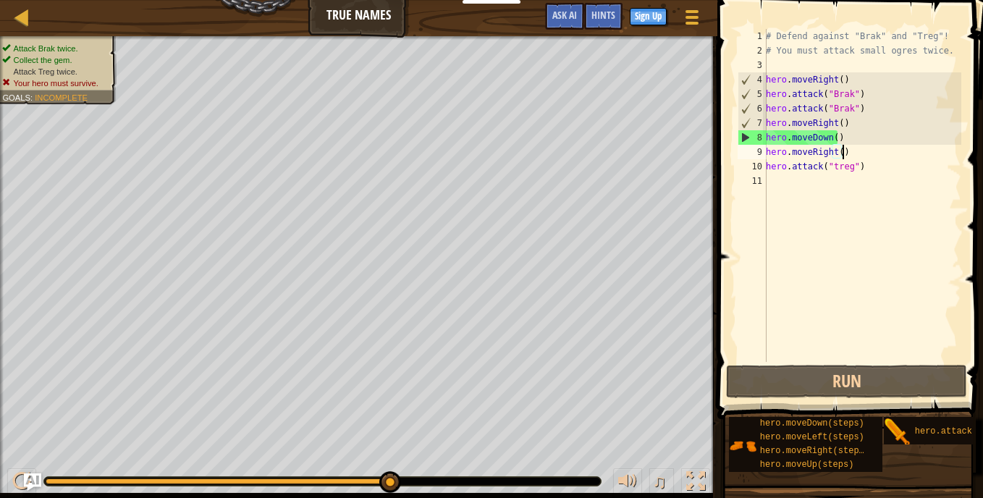
click at [847, 152] on div "# Defend against "Brak" and "Treg"! # You must attack small ogres twice. hero .…" at bounding box center [862, 210] width 198 height 362
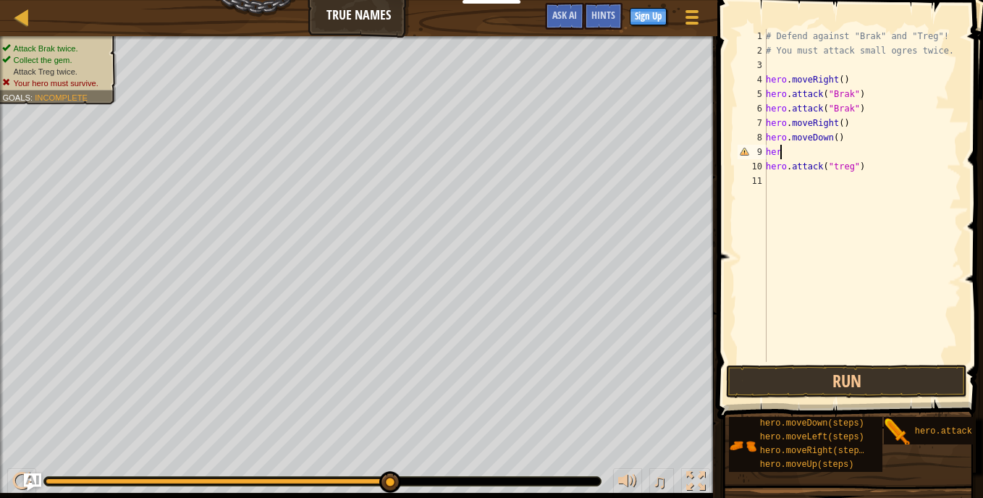
scroll to position [7, 0]
type textarea "h"
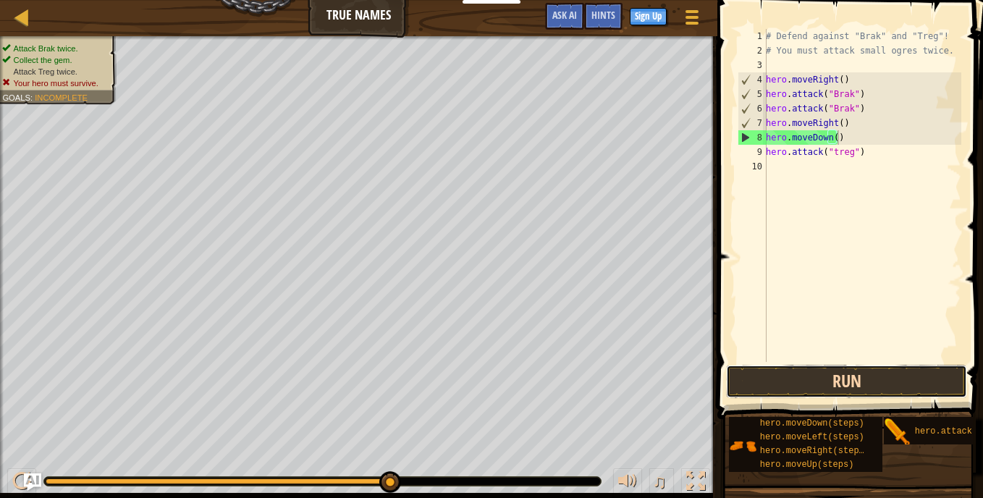
click at [850, 376] on button "Run" at bounding box center [846, 381] width 241 height 33
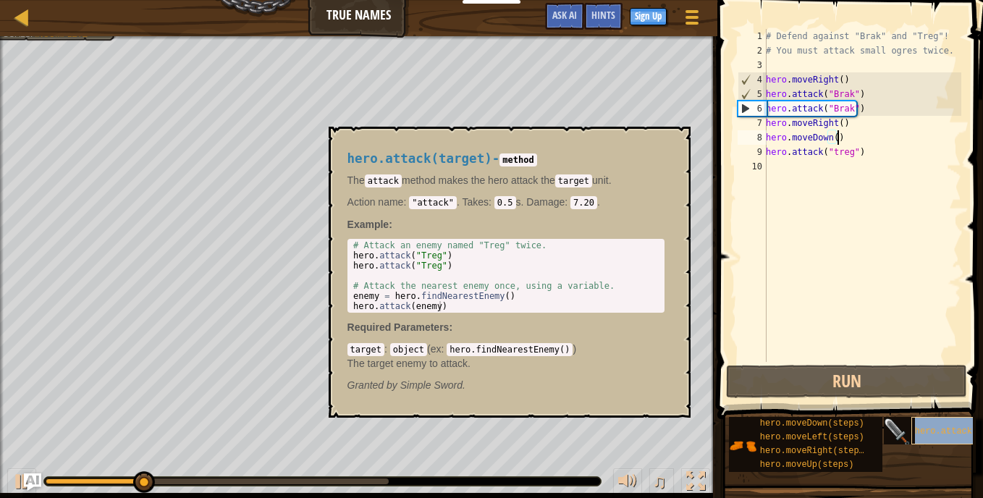
click at [916, 430] on span "hero.attack(target)" at bounding box center [964, 431] width 99 height 10
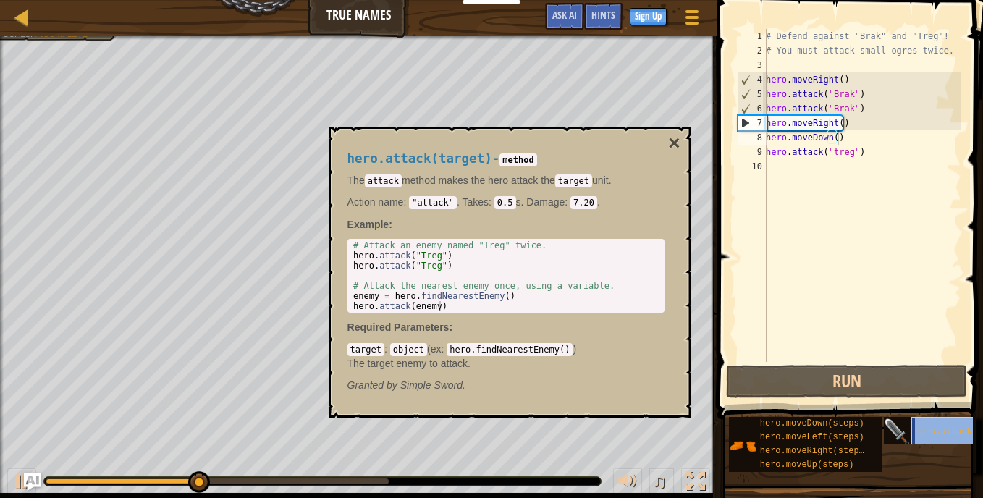
click at [916, 430] on span "hero.attack(target)" at bounding box center [964, 431] width 99 height 10
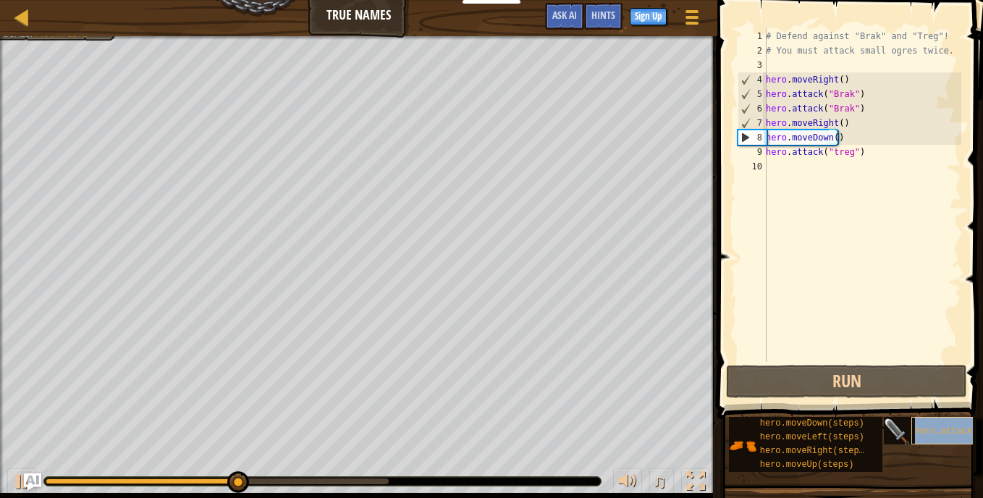
click at [916, 430] on span "hero.attack(target)" at bounding box center [964, 431] width 99 height 10
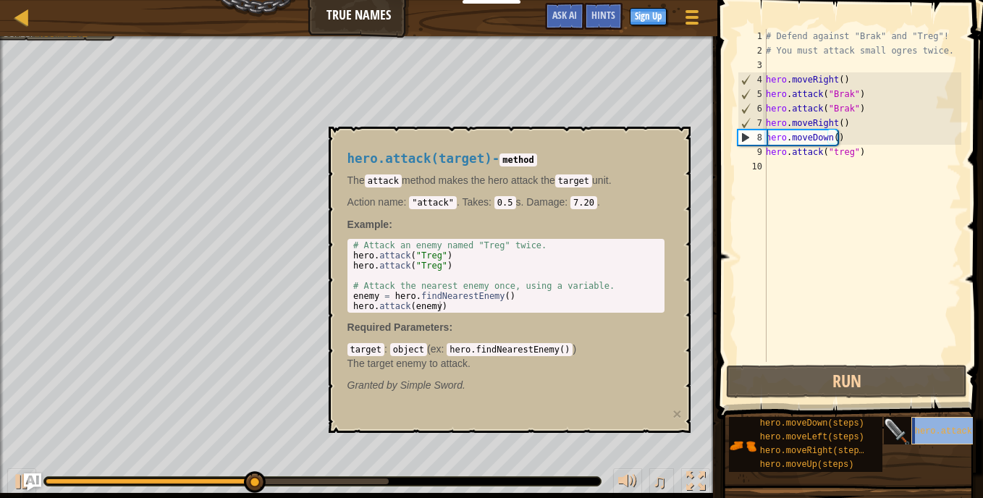
click at [916, 430] on span "hero.attack(target)" at bounding box center [964, 431] width 99 height 10
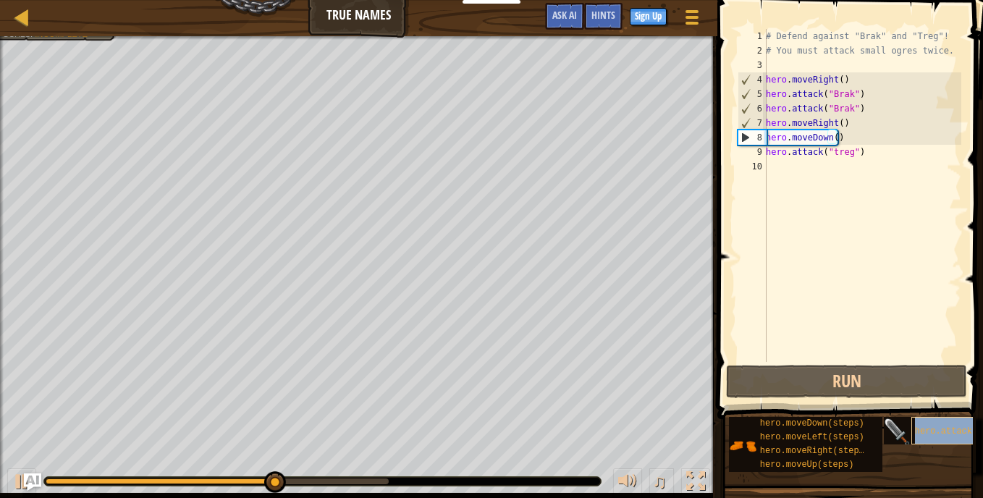
click at [916, 430] on span "hero.attack(target)" at bounding box center [964, 431] width 99 height 10
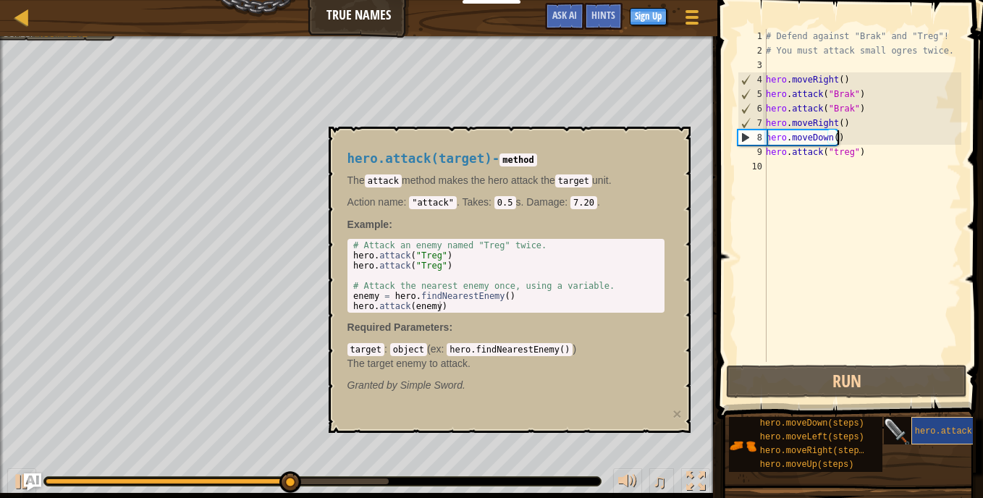
click at [916, 430] on span "hero.attack(target)" at bounding box center [964, 431] width 99 height 10
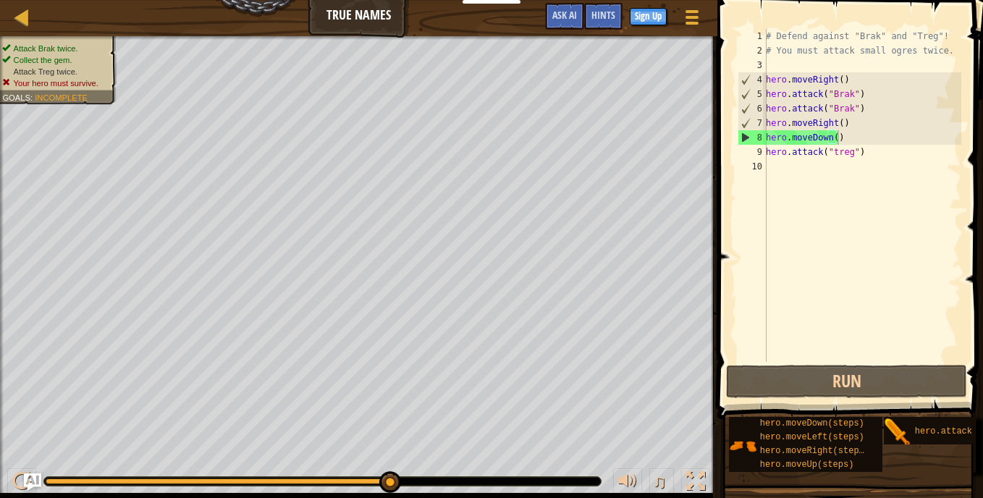
click at [366, 19] on div "Map True Names Game Menu Done Sign Up Hints Ask AI" at bounding box center [358, 18] width 717 height 36
click at [597, 9] on div "Hints" at bounding box center [603, 16] width 38 height 27
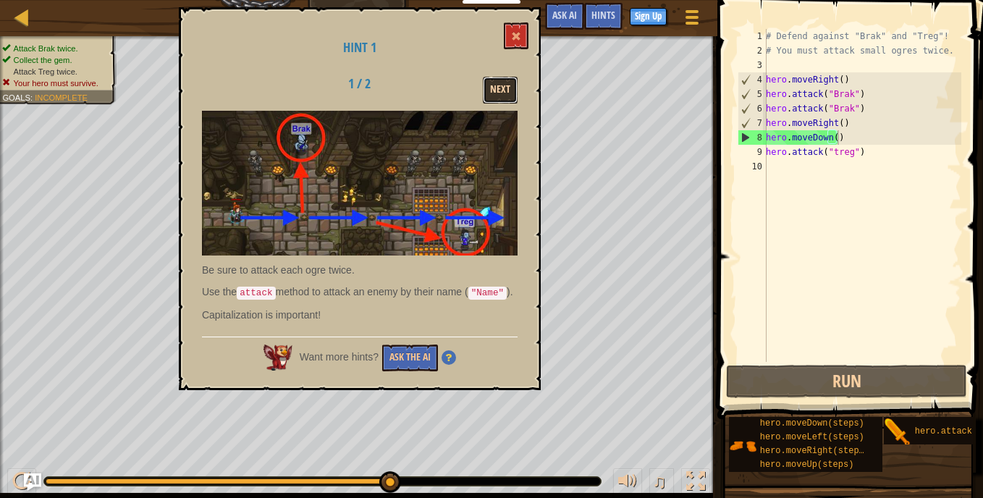
click at [495, 91] on button "Next" at bounding box center [500, 90] width 35 height 27
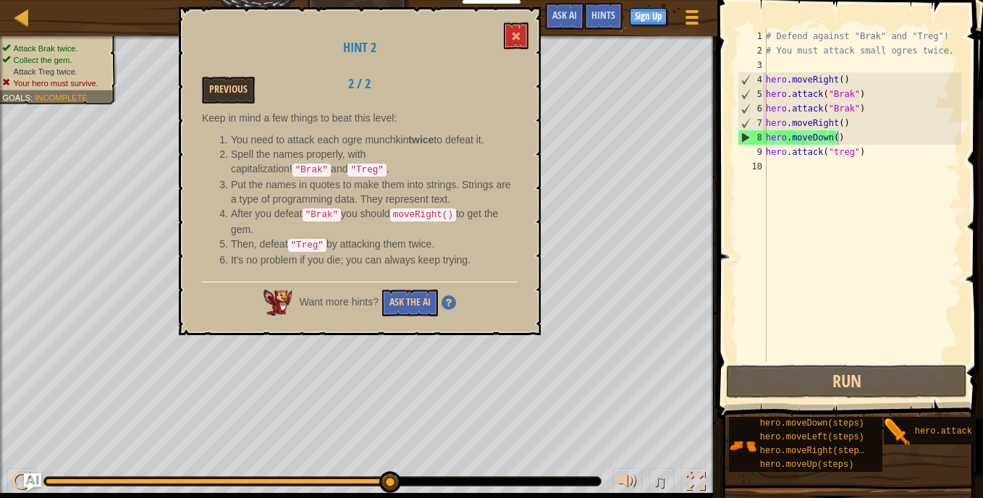
click at [844, 136] on div "# Defend against "Brak" and "Treg"! # You must attack small ogres twice. hero .…" at bounding box center [862, 210] width 198 height 362
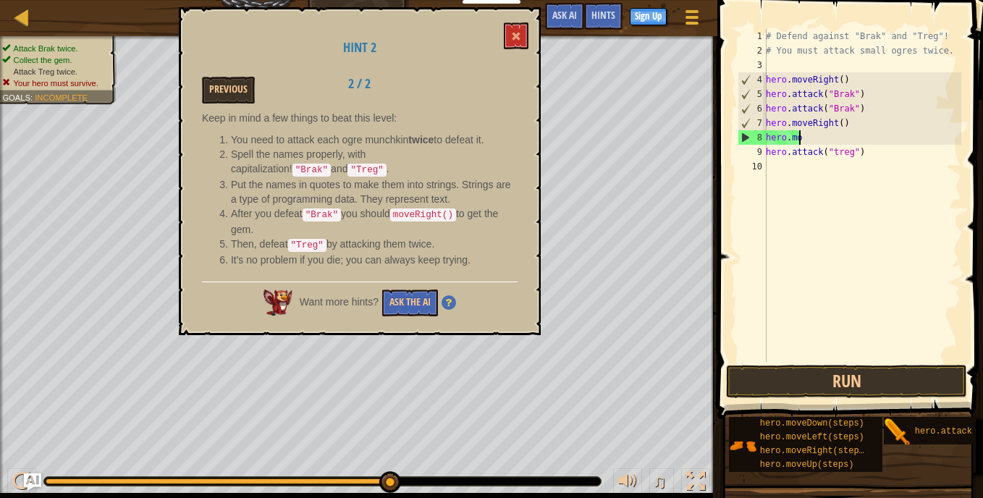
type textarea "h"
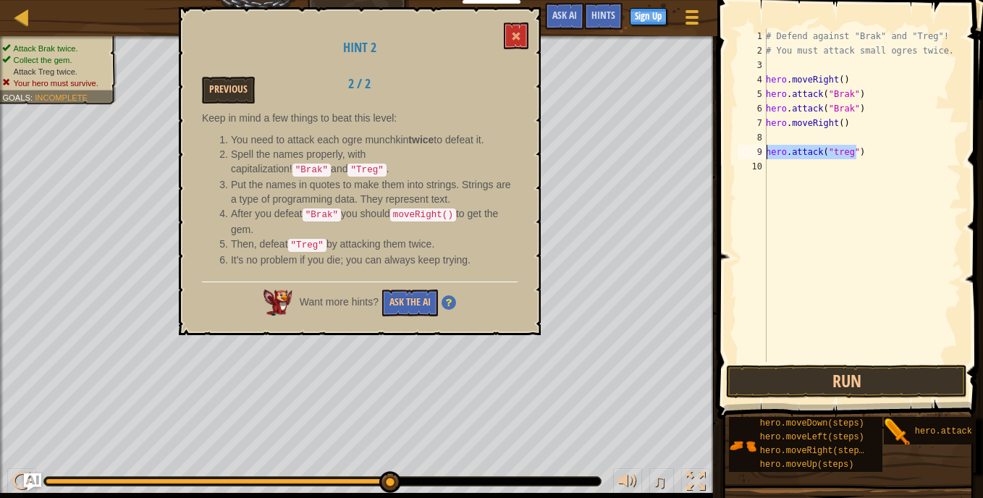
drag, startPoint x: 858, startPoint y: 153, endPoint x: 735, endPoint y: 156, distance: 123.1
click at [735, 156] on div "1 2 3 4 5 6 7 8 9 10 # Defend against "Brak" and "Treg"! # You must attack smal…" at bounding box center [848, 195] width 227 height 333
type textarea "hero.attack("treg")"
click at [777, 131] on div "# Defend against "Brak" and "Treg"! # You must attack small ogres twice. hero .…" at bounding box center [862, 210] width 198 height 362
click at [866, 153] on div "# Defend against "Brak" and "Treg"! # You must attack small ogres twice. hero .…" at bounding box center [862, 210] width 198 height 362
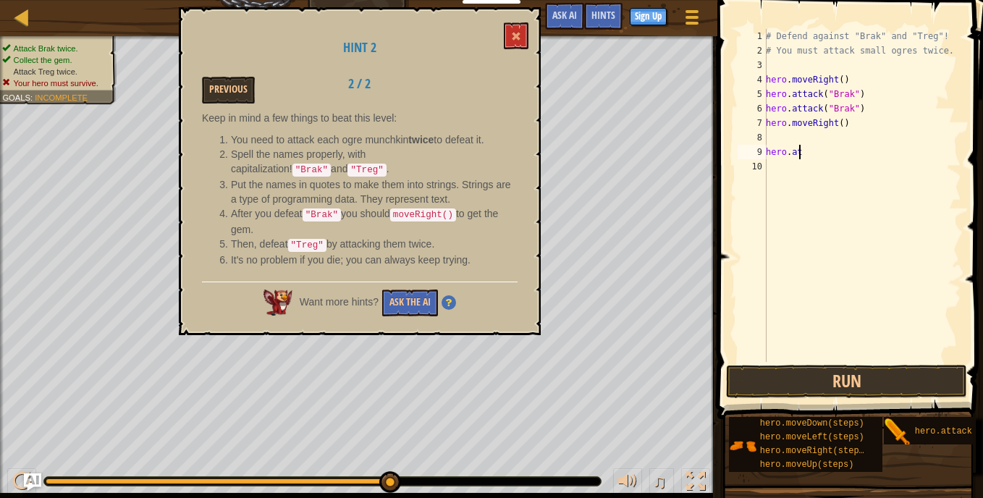
type textarea "h"
click at [777, 132] on div "# Defend against "Brak" and "Treg"! # You must attack small ogres twice. hero .…" at bounding box center [862, 210] width 198 height 362
click at [879, 136] on div "# Defend against "Brak" and "Treg"! # You must attack small ogres twice. hero .…" at bounding box center [862, 210] width 198 height 362
click at [878, 137] on div "# Defend against "Brak" and "Treg"! # You must attack small ogres twice. hero .…" at bounding box center [862, 210] width 198 height 362
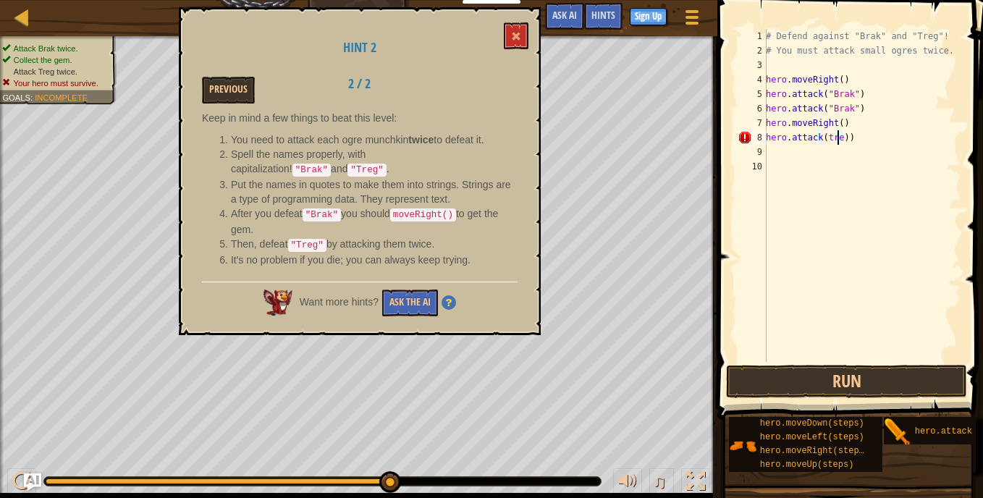
type textarea "hero.attack(treg))"
click at [846, 199] on div "# Defend against "Brak" and "Treg"! # You must attack small ogres twice. hero .…" at bounding box center [862, 210] width 198 height 362
click at [523, 38] on button at bounding box center [516, 35] width 25 height 27
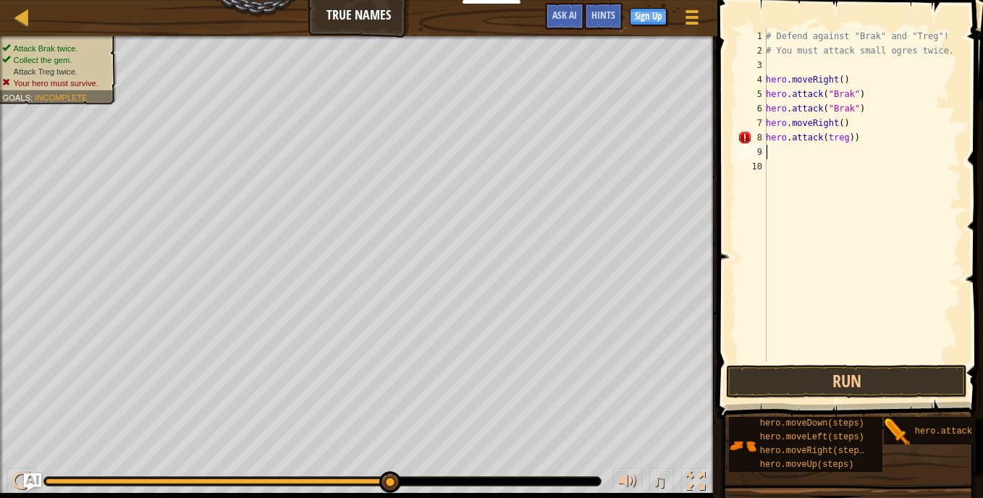
click at [772, 150] on div "# Defend against "Brak" and "Treg"! # You must attack small ogres twice. hero .…" at bounding box center [862, 210] width 198 height 362
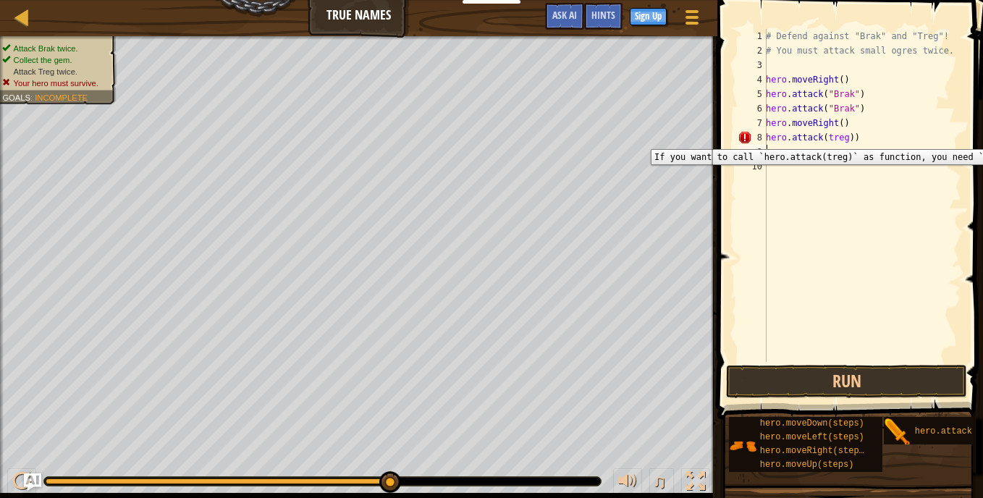
click at [752, 138] on div "8" at bounding box center [752, 137] width 29 height 14
click at [746, 138] on div "8" at bounding box center [752, 137] width 29 height 14
type textarea "hero.attack(treg))"
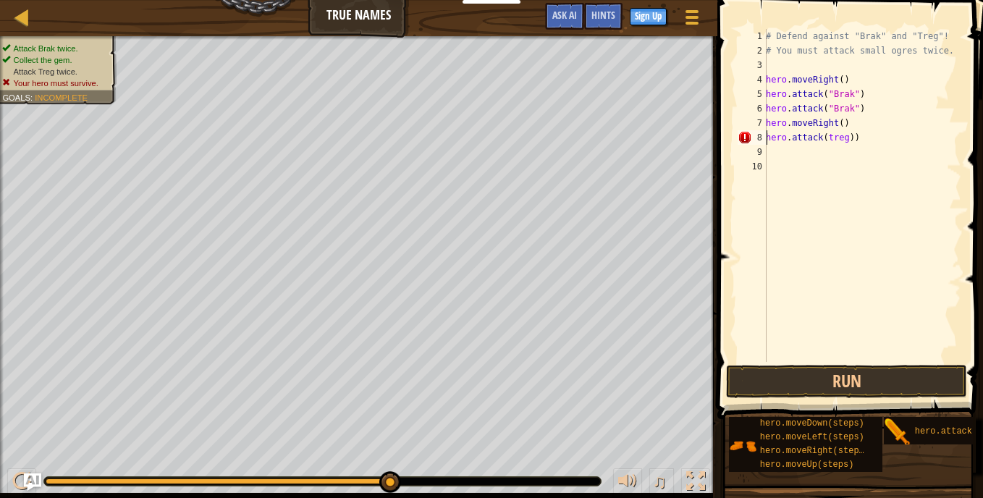
click at [778, 157] on div "# Defend against "Brak" and "Treg"! # You must attack small ogres twice. hero .…" at bounding box center [862, 210] width 198 height 362
click at [854, 140] on div "# Defend against "Brak" and "Treg"! # You must attack small ogres twice. hero .…" at bounding box center [862, 210] width 198 height 362
type textarea "hero.attack(treg)"
click at [841, 188] on div "# Defend against "Brak" and "Treg"! # You must attack small ogres twice. hero .…" at bounding box center [862, 210] width 198 height 362
click at [774, 155] on div "# Defend against "Brak" and "Treg"! # You must attack small ogres twice. hero .…" at bounding box center [862, 210] width 198 height 362
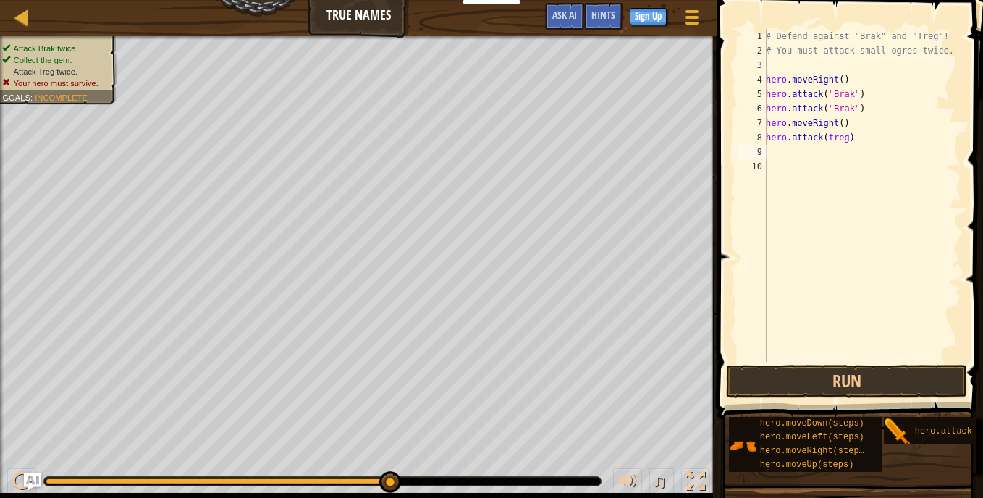
type textarea "r"
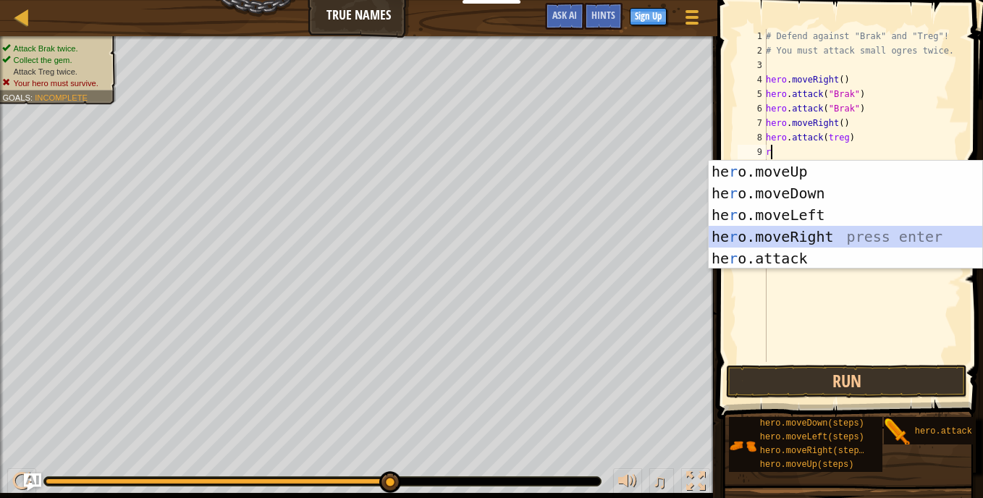
click at [815, 237] on div "he r o.moveUp press enter he r o.moveDown press enter he r o.moveLeft press ent…" at bounding box center [846, 237] width 274 height 152
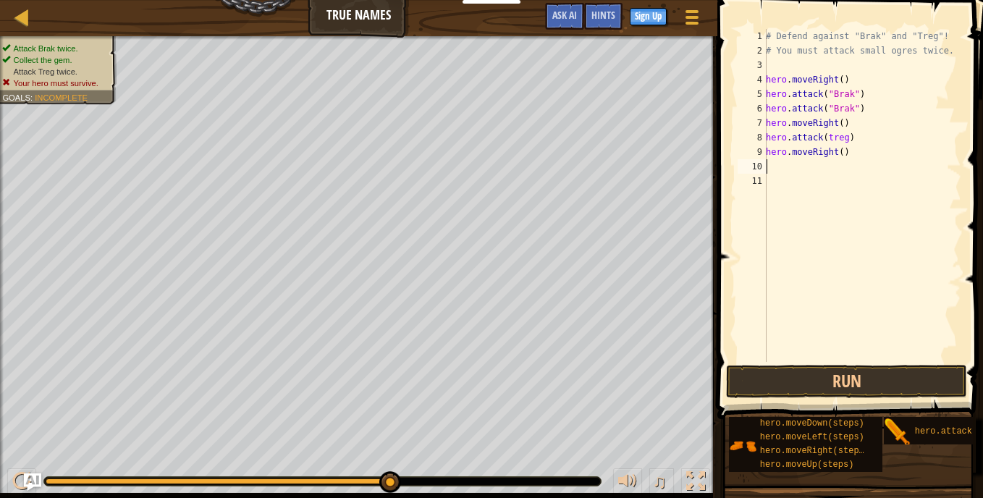
type textarea "r"
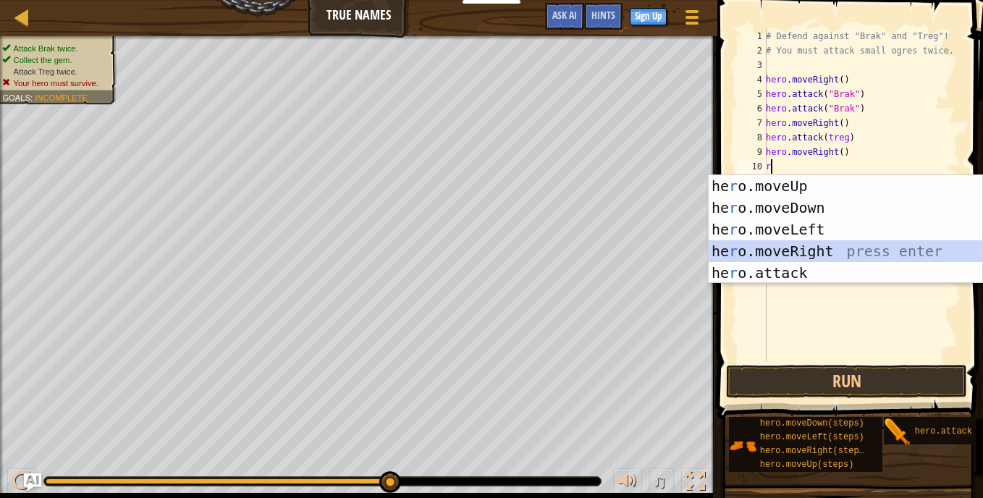
click at [815, 249] on div "he r o.moveUp press enter he r o.moveDown press enter he r o.moveLeft press ent…" at bounding box center [846, 251] width 274 height 152
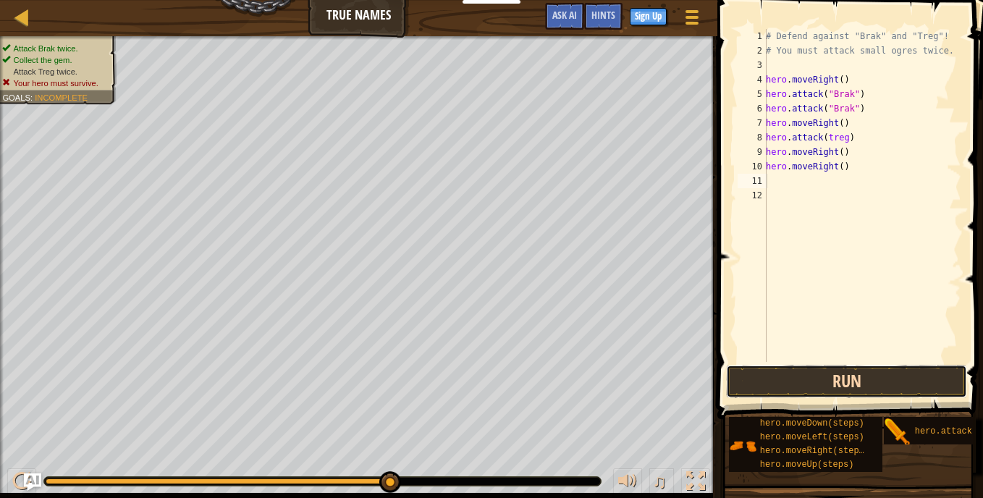
click at [851, 376] on button "Run" at bounding box center [846, 381] width 241 height 33
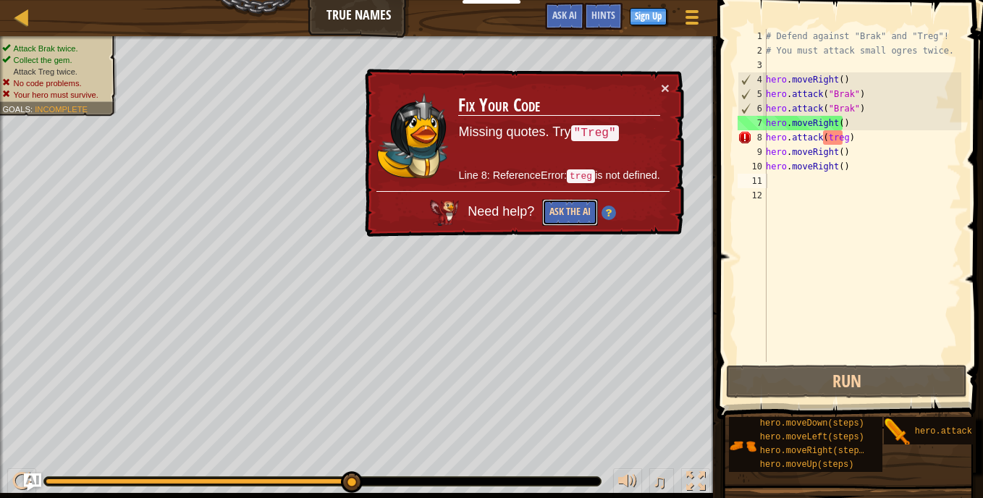
click at [573, 211] on button "Ask the AI" at bounding box center [570, 212] width 56 height 27
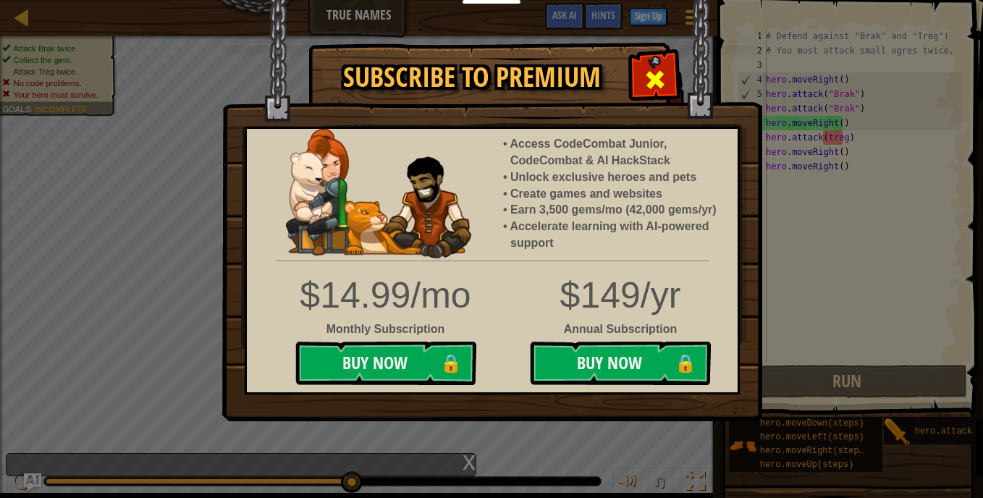
click at [662, 84] on span at bounding box center [655, 79] width 23 height 23
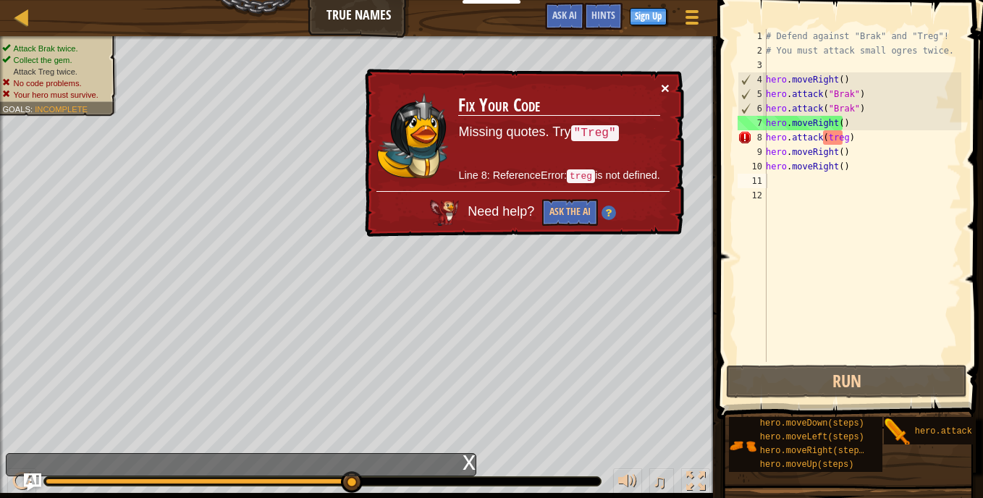
click at [665, 87] on button "×" at bounding box center [665, 87] width 9 height 15
click at [667, 83] on button "×" at bounding box center [665, 87] width 9 height 15
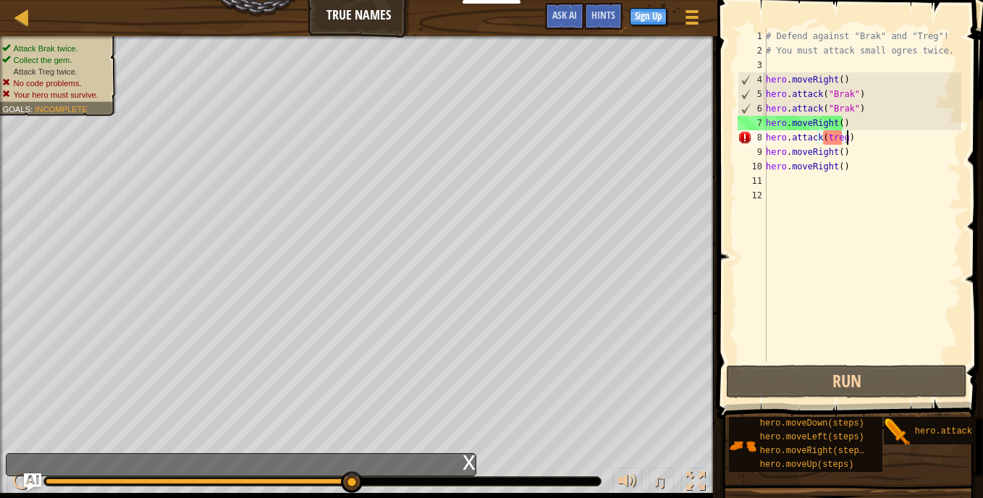
click at [854, 141] on div "# Defend against "Brak" and "Treg"! # You must attack small ogres twice. hero .…" at bounding box center [862, 210] width 198 height 362
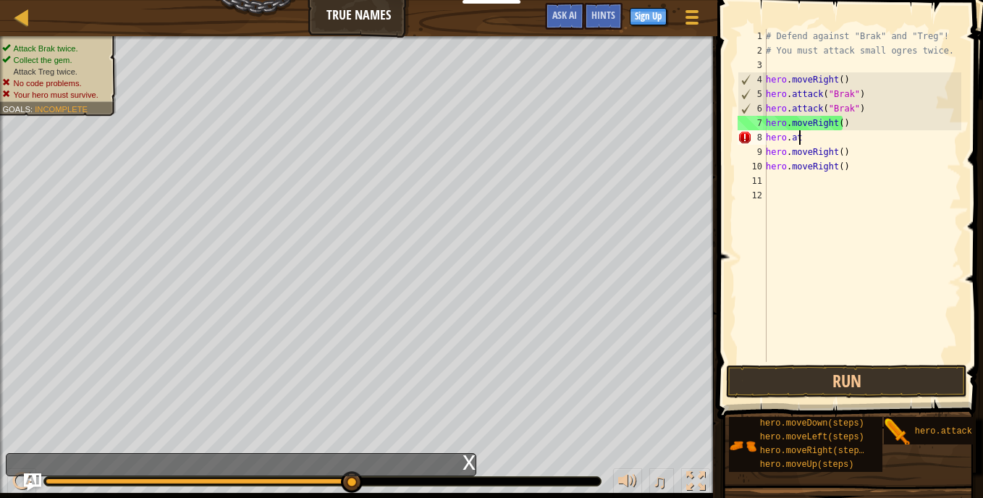
type textarea "h"
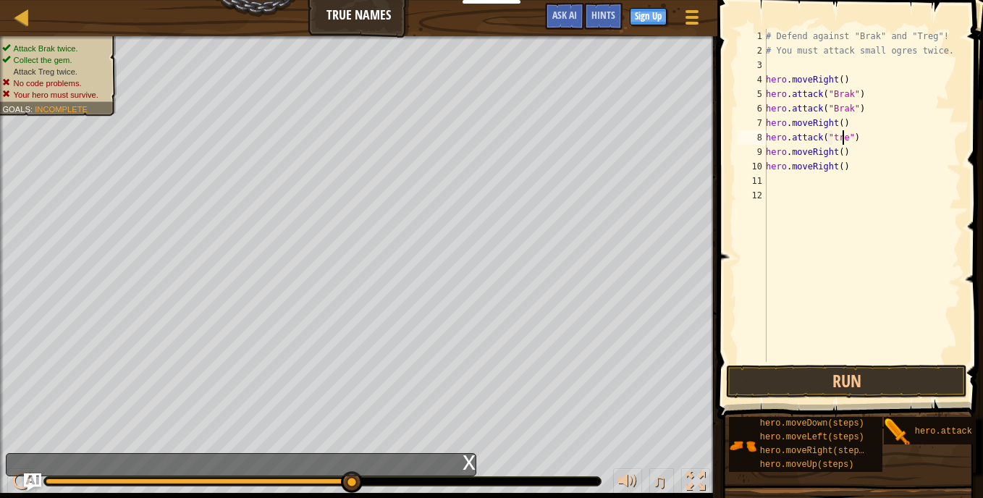
scroll to position [7, 7]
type textarea "hero.attack("treg")"
click at [773, 379] on button "Run" at bounding box center [846, 381] width 241 height 33
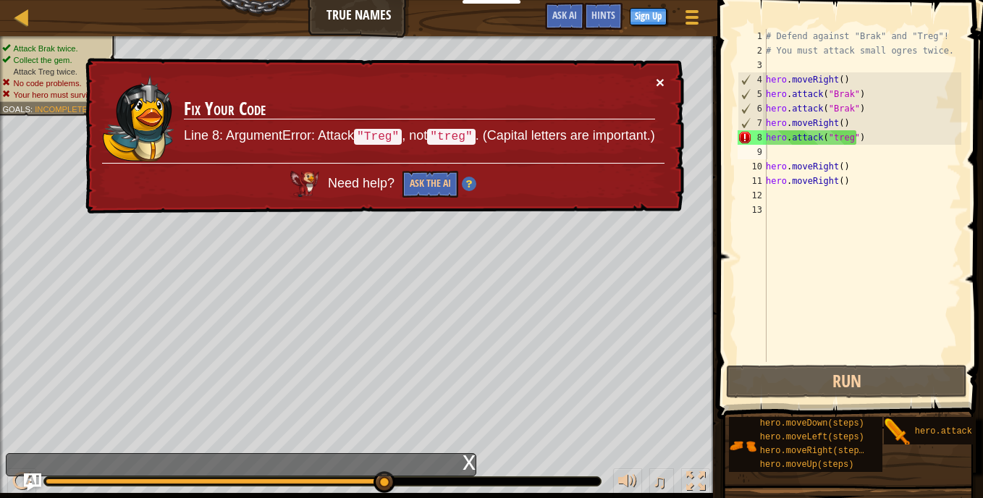
click at [660, 79] on button "×" at bounding box center [660, 82] width 9 height 15
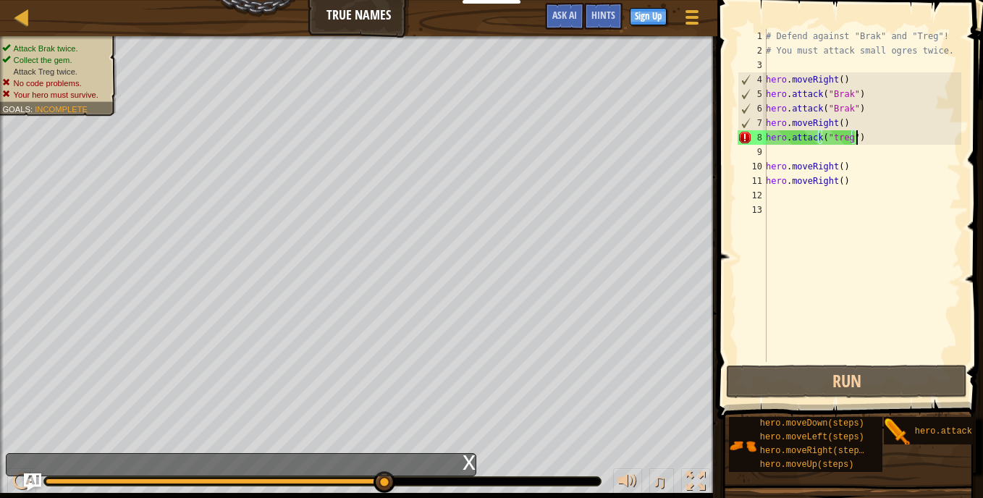
click at [859, 140] on div "# Defend against "Brak" and "Treg"! # You must attack small ogres twice. hero .…" at bounding box center [862, 210] width 198 height 362
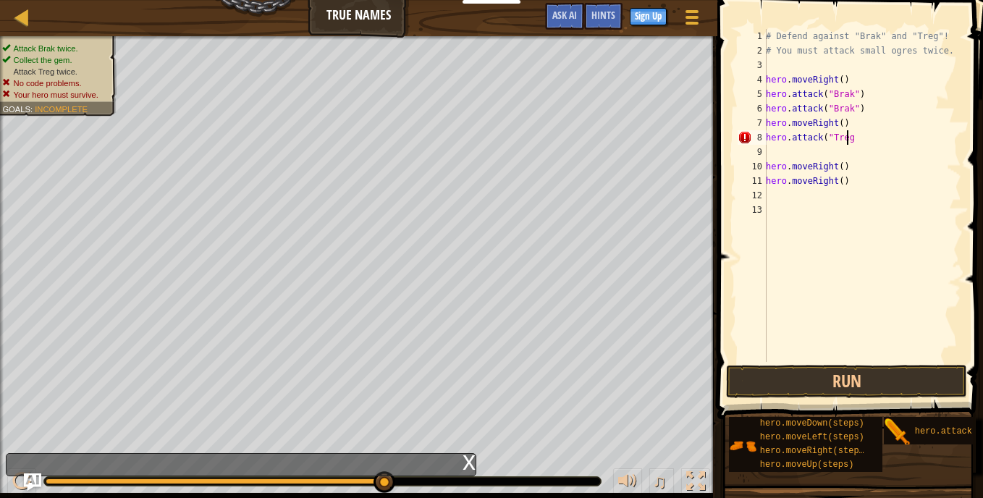
scroll to position [7, 6]
click at [805, 377] on button "Run" at bounding box center [846, 381] width 241 height 33
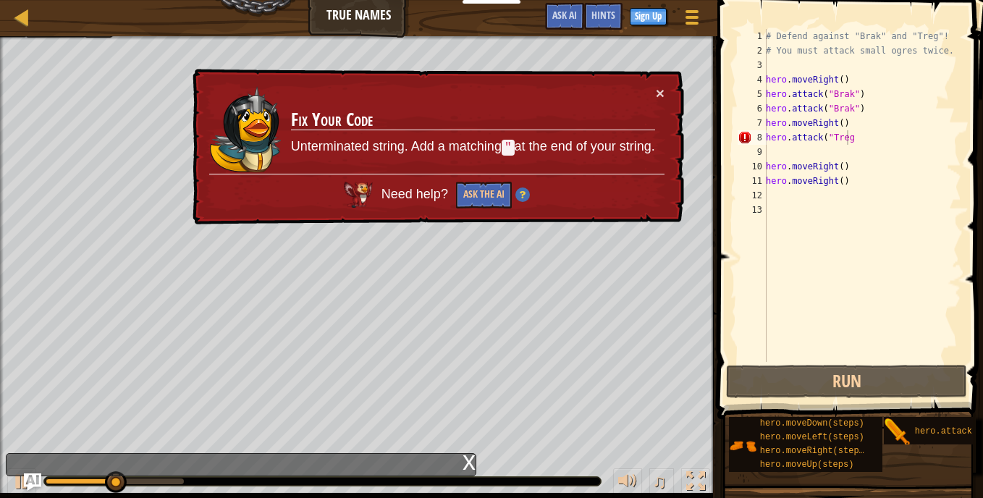
click at [668, 92] on div "× Fix Your Code Unterminated string. Add a matching " at the end of your string…" at bounding box center [437, 147] width 495 height 156
click at [660, 91] on button "×" at bounding box center [660, 92] width 9 height 15
click at [606, 15] on span "Hints" at bounding box center [604, 15] width 24 height 14
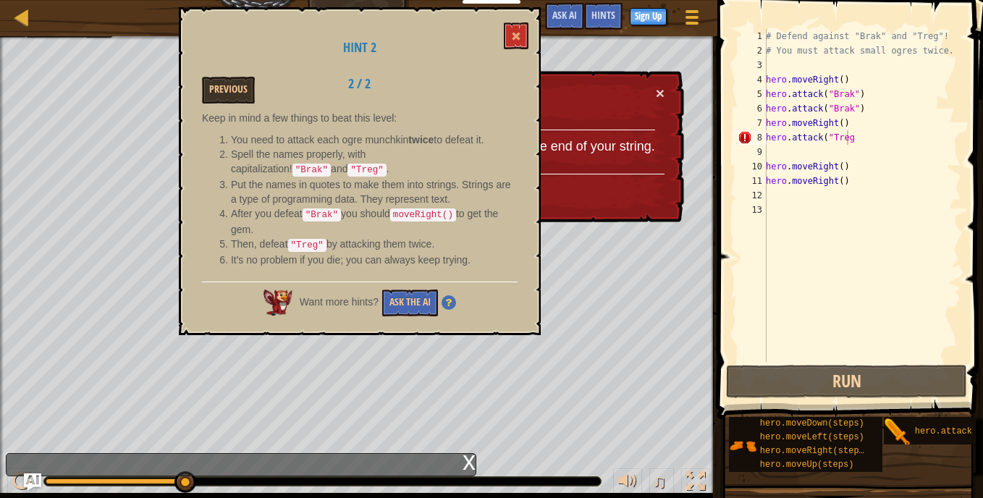
click at [353, 264] on div "Keep in mind a few things to beat this level: You need to attack each ogre munc…" at bounding box center [360, 193] width 316 height 164
click at [516, 31] on button at bounding box center [516, 35] width 25 height 27
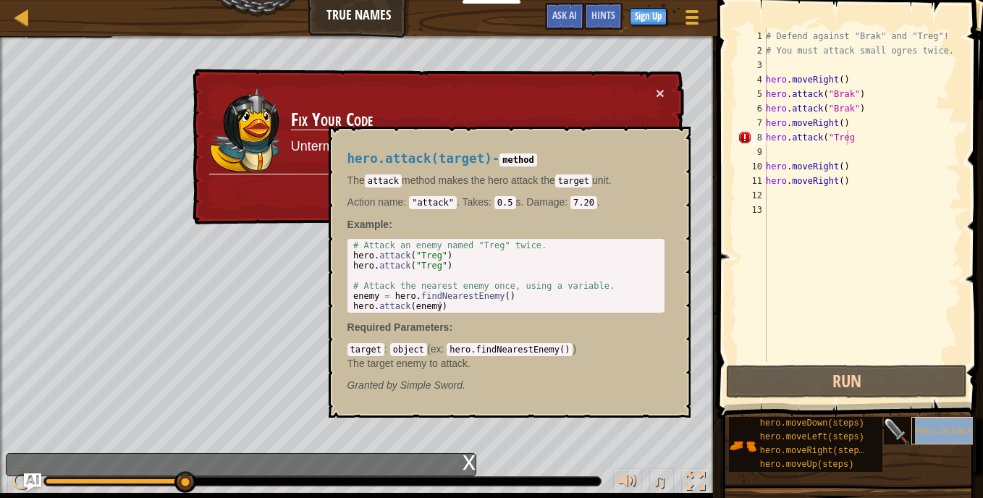
click at [915, 434] on span "hero.attack(target)" at bounding box center [964, 431] width 99 height 10
click at [919, 432] on span "hero.attack(target)" at bounding box center [964, 431] width 99 height 10
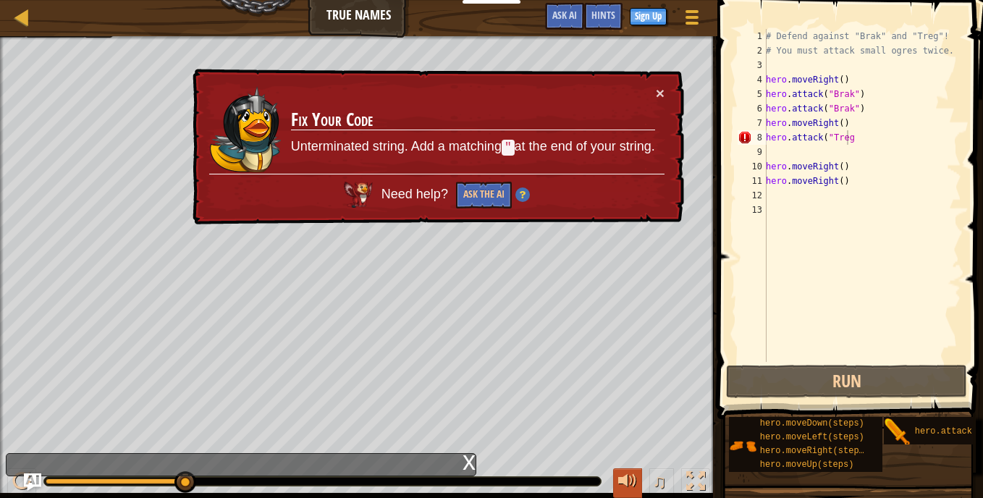
click at [634, 482] on div at bounding box center [627, 481] width 19 height 19
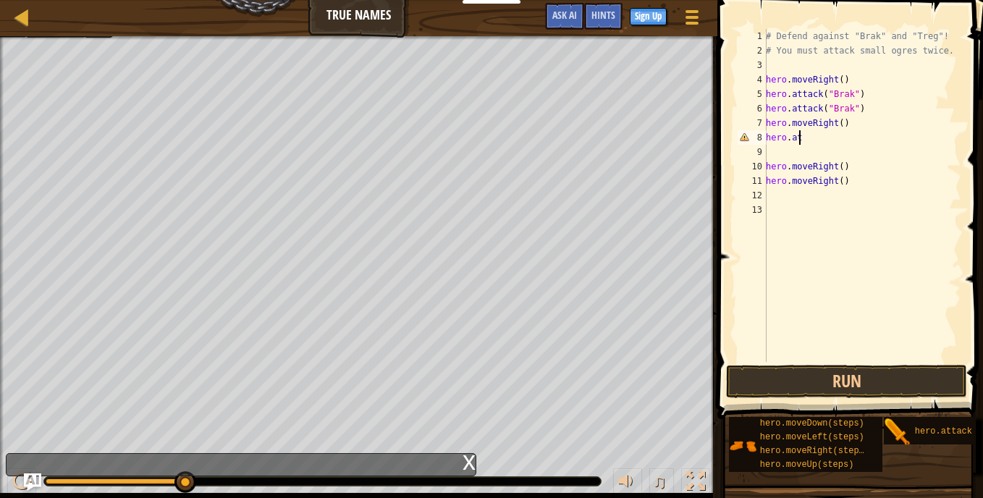
scroll to position [7, 0]
type textarea "h"
click at [885, 185] on div "# Defend against "Brak" and "Treg"! # You must attack small ogres twice. hero .…" at bounding box center [862, 210] width 198 height 362
type textarea "hero.moveRight()"
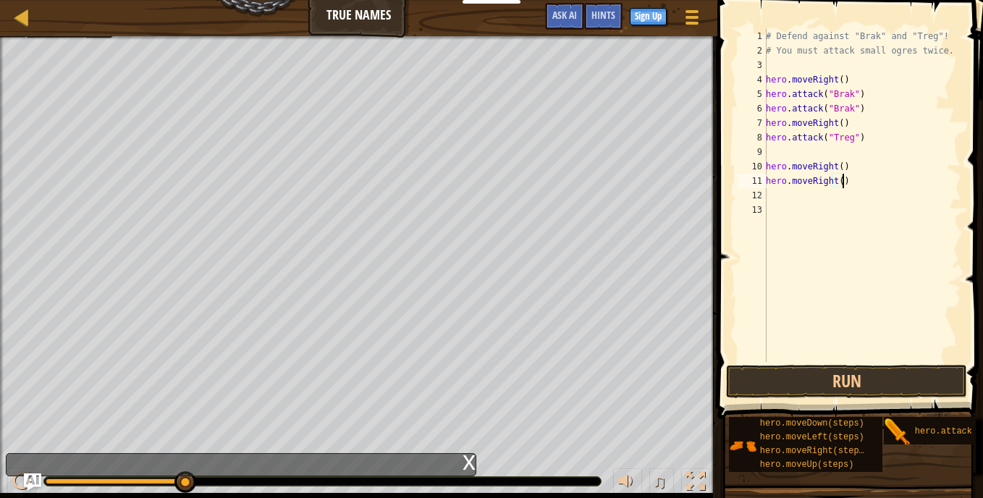
scroll to position [7, 6]
click at [771, 150] on div "# Defend against "Brak" and "Treg"! # You must attack small ogres twice. hero .…" at bounding box center [862, 210] width 198 height 362
type textarea "hero.attack("Treg")"
click at [868, 196] on div "# Defend against "Brak" and "Treg"! # You must attack small ogres twice. hero .…" at bounding box center [862, 210] width 198 height 362
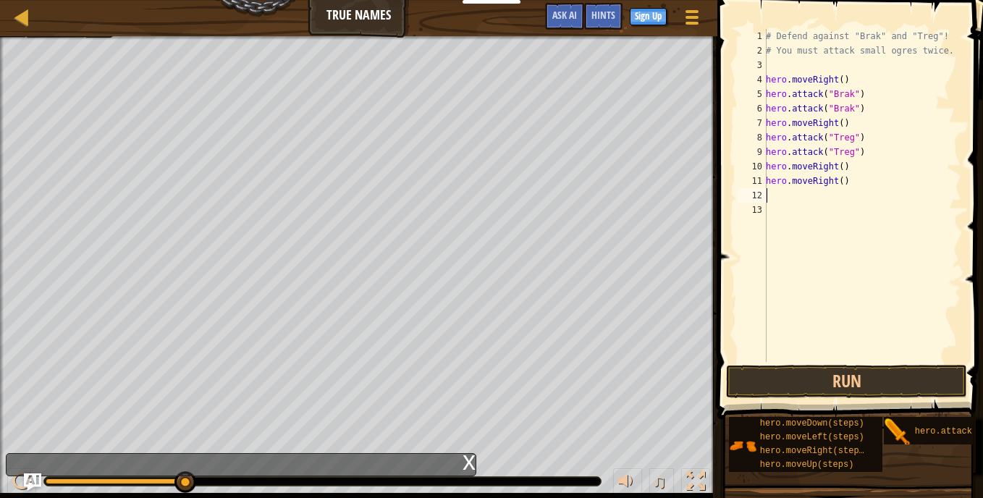
scroll to position [7, 0]
click at [788, 385] on button "Run" at bounding box center [846, 381] width 241 height 33
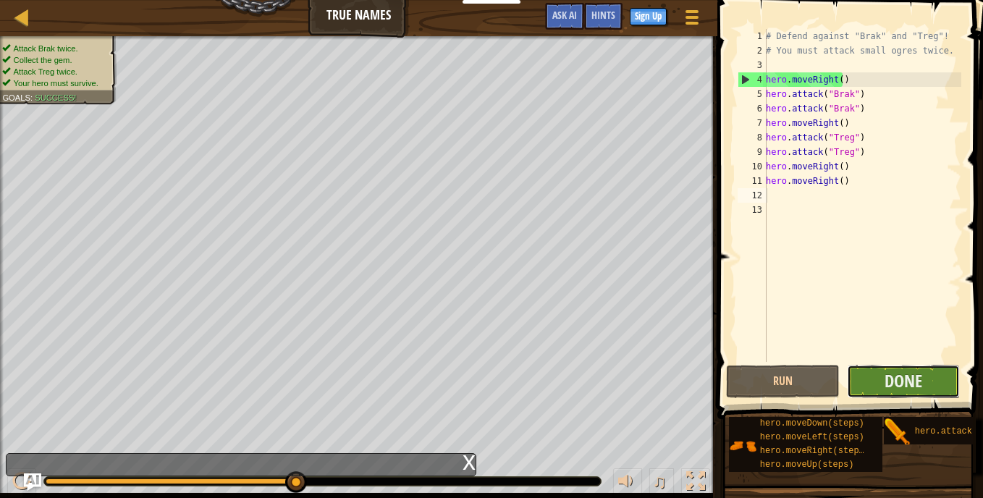
click at [873, 391] on button "Done" at bounding box center [904, 381] width 114 height 33
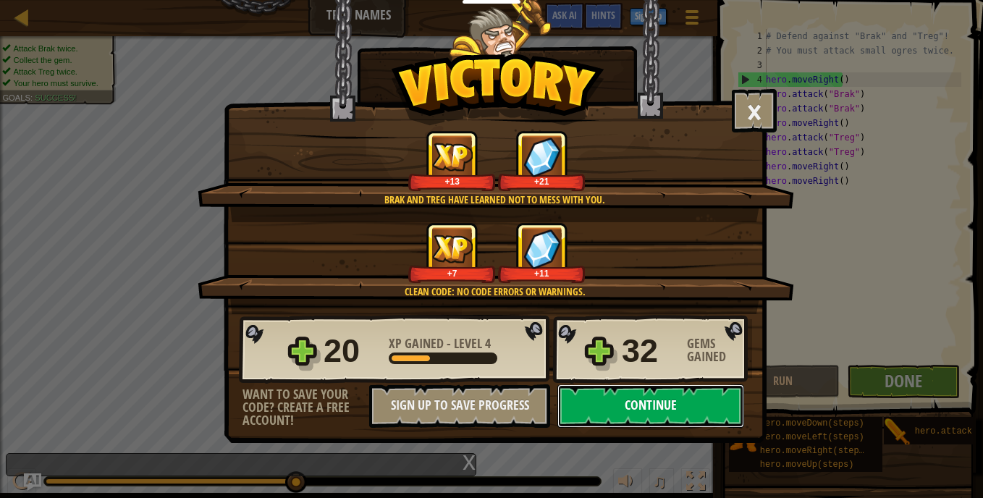
click at [621, 403] on button "Continue" at bounding box center [650, 405] width 187 height 43
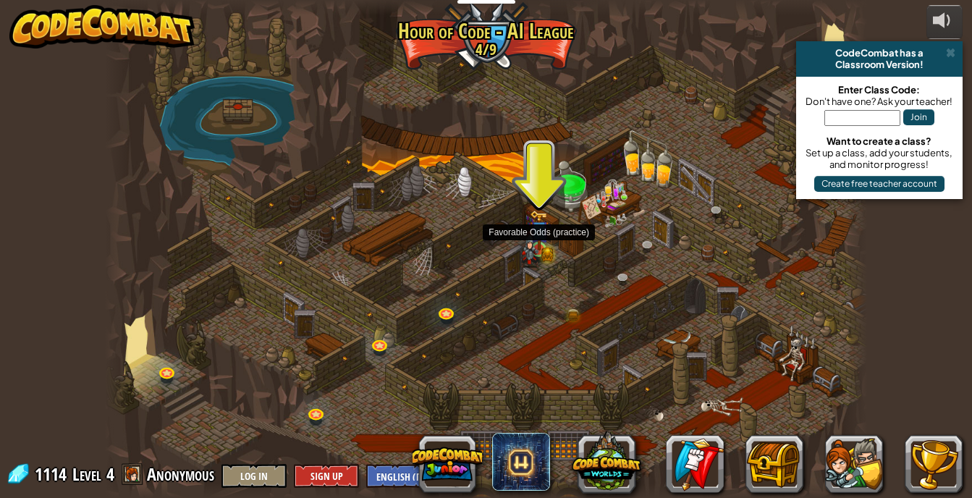
click at [544, 237] on img at bounding box center [539, 230] width 19 height 41
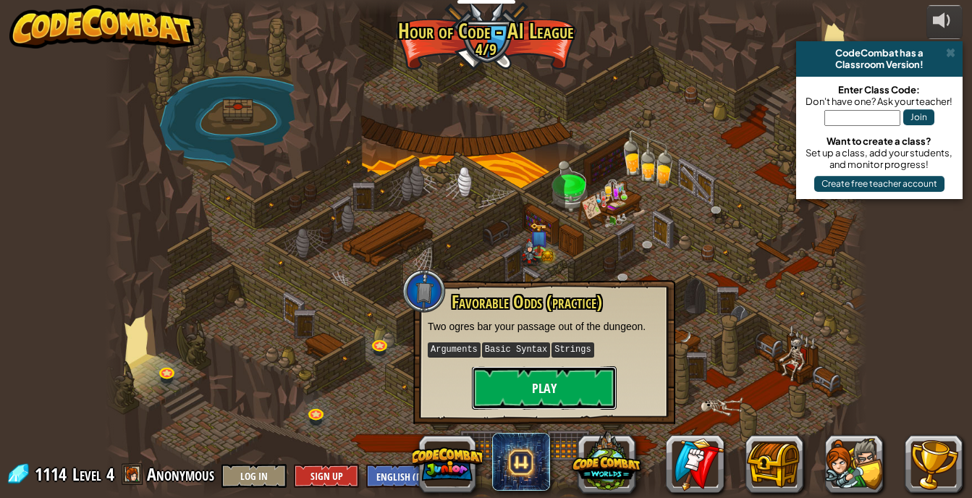
click at [532, 383] on button "Play" at bounding box center [544, 387] width 145 height 43
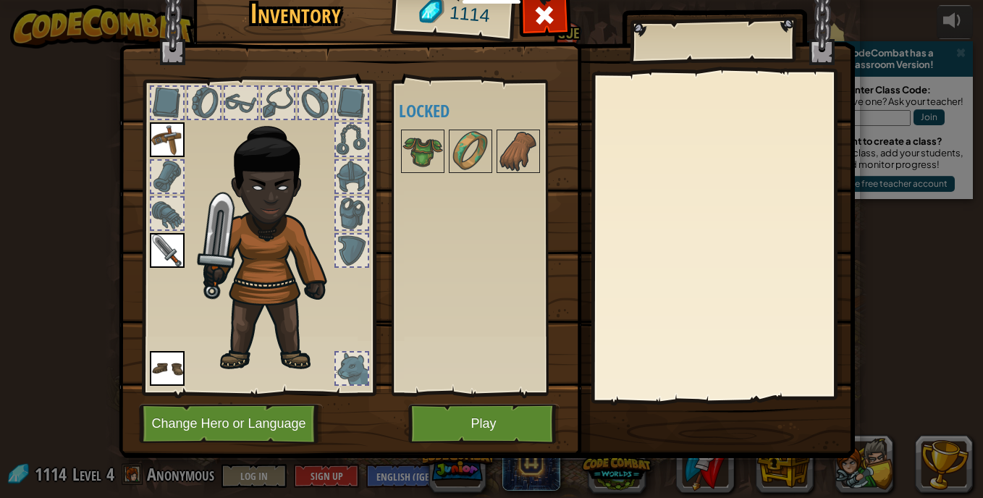
click at [236, 255] on img at bounding box center [275, 241] width 156 height 266
click at [197, 230] on img at bounding box center [275, 241] width 156 height 266
click at [164, 216] on div at bounding box center [167, 214] width 32 height 32
click at [159, 190] on div at bounding box center [167, 177] width 32 height 32
click at [157, 139] on img at bounding box center [167, 139] width 35 height 35
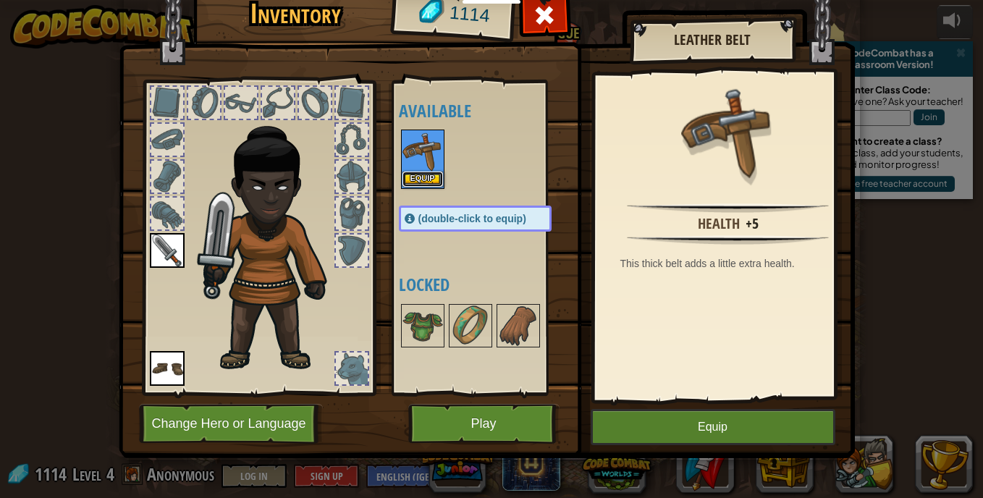
click at [416, 175] on button "Equip" at bounding box center [423, 179] width 41 height 15
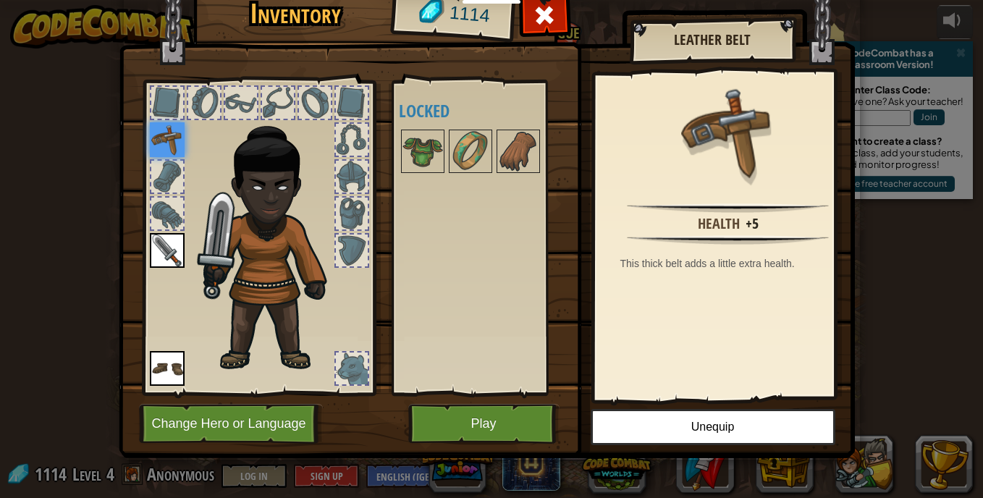
click at [158, 171] on div at bounding box center [167, 177] width 32 height 32
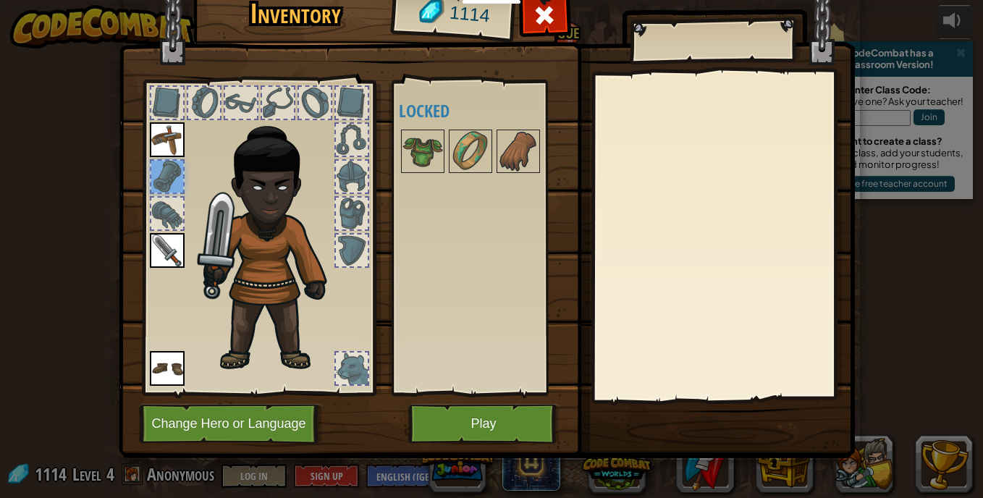
click at [198, 164] on img at bounding box center [275, 241] width 156 height 266
click at [172, 313] on div at bounding box center [258, 234] width 239 height 326
click at [336, 360] on div at bounding box center [352, 369] width 32 height 32
click at [336, 359] on div at bounding box center [352, 369] width 32 height 32
click at [308, 351] on img at bounding box center [275, 241] width 156 height 266
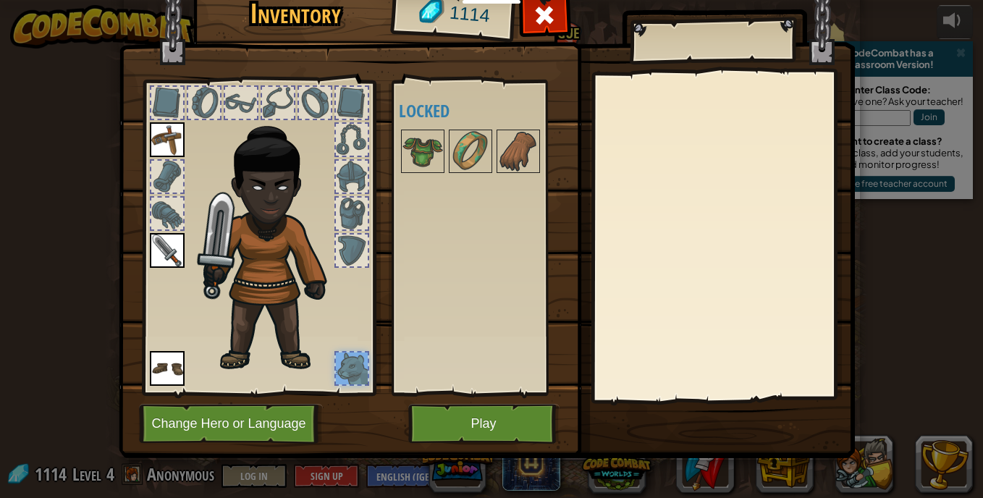
click at [169, 362] on img at bounding box center [167, 368] width 35 height 35
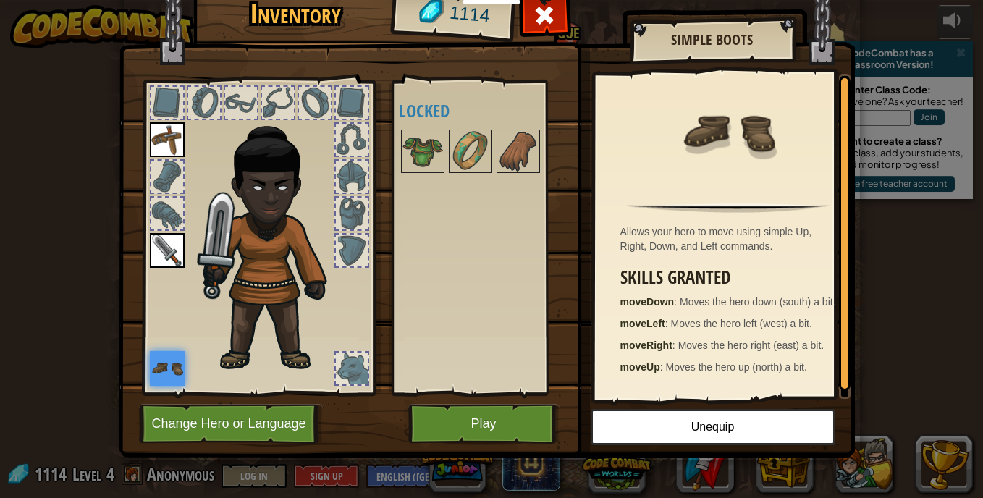
click at [372, 365] on img at bounding box center [487, 196] width 736 height 526
click at [456, 432] on button "Play" at bounding box center [483, 424] width 151 height 40
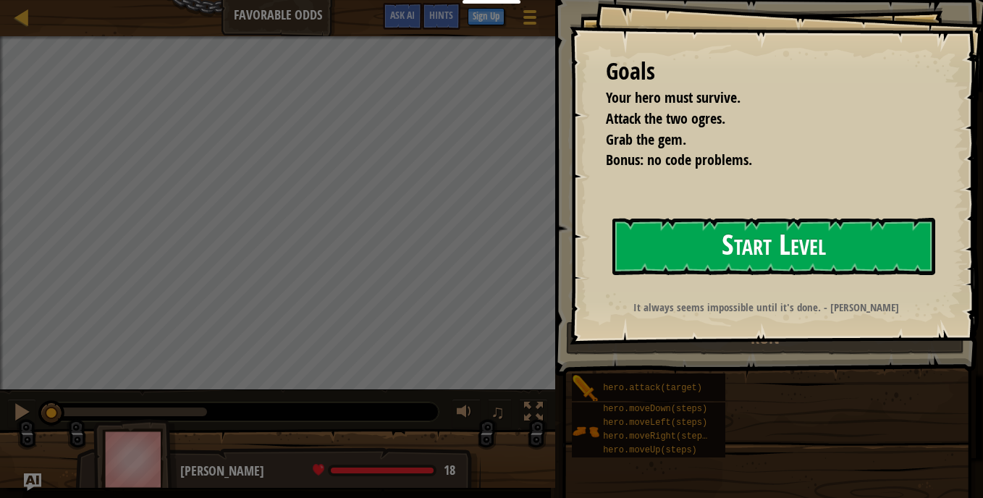
click at [681, 220] on button "Start Level" at bounding box center [774, 246] width 323 height 57
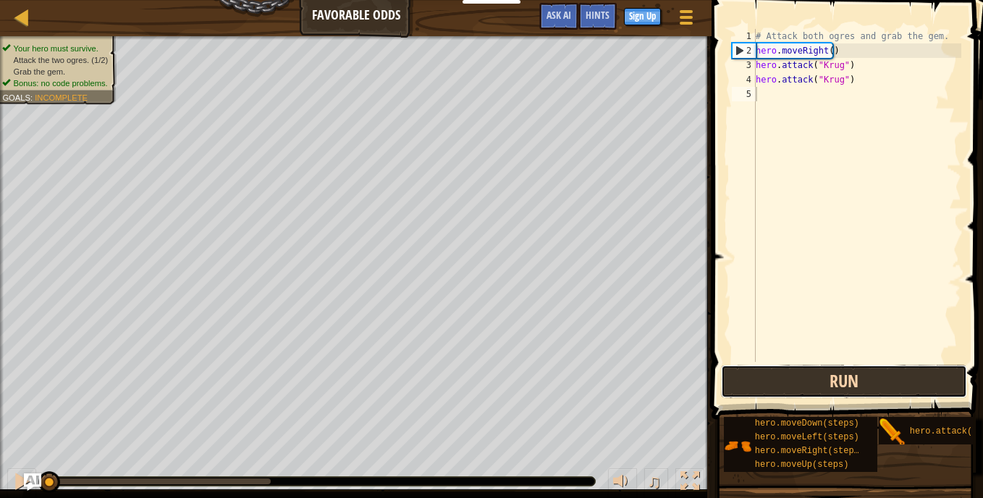
click at [759, 383] on button "Run" at bounding box center [844, 381] width 246 height 33
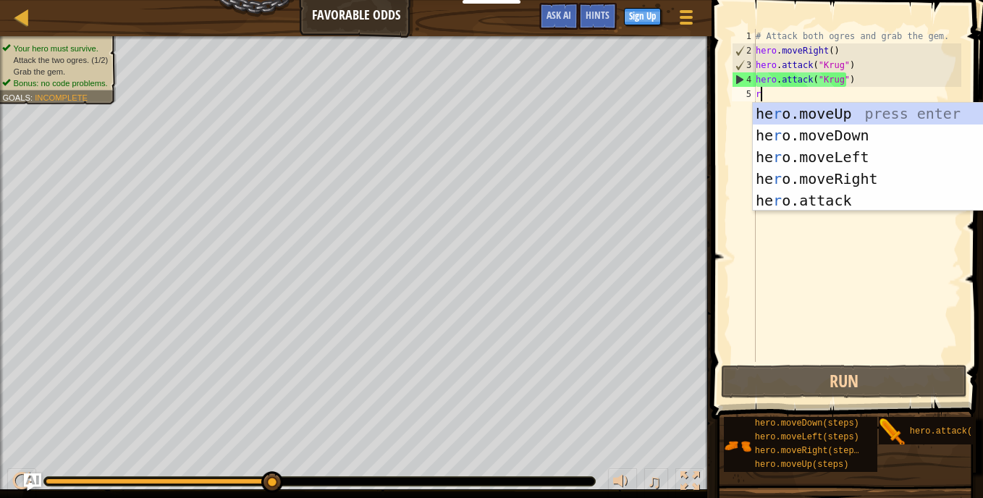
type textarea "r"
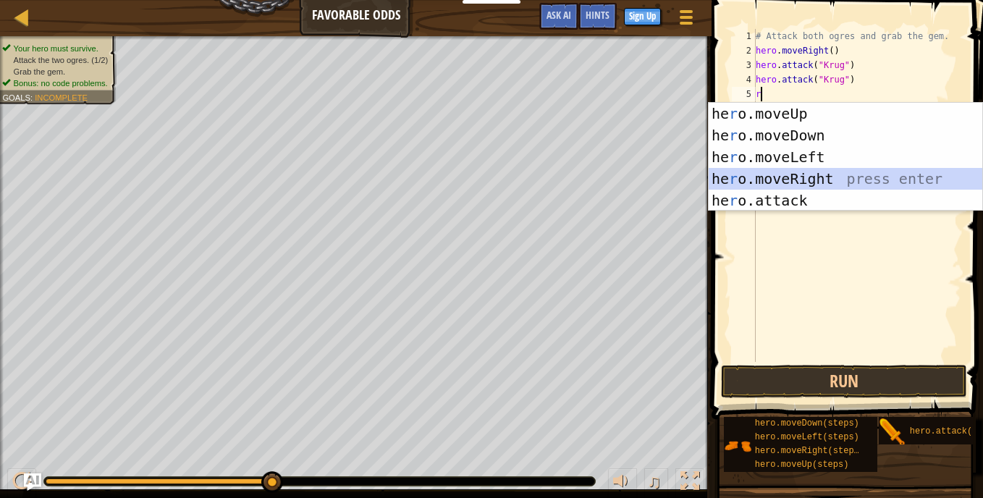
click at [791, 178] on div "he r o.moveUp press enter he r o.moveDown press enter he r o.moveLeft press ent…" at bounding box center [846, 179] width 274 height 152
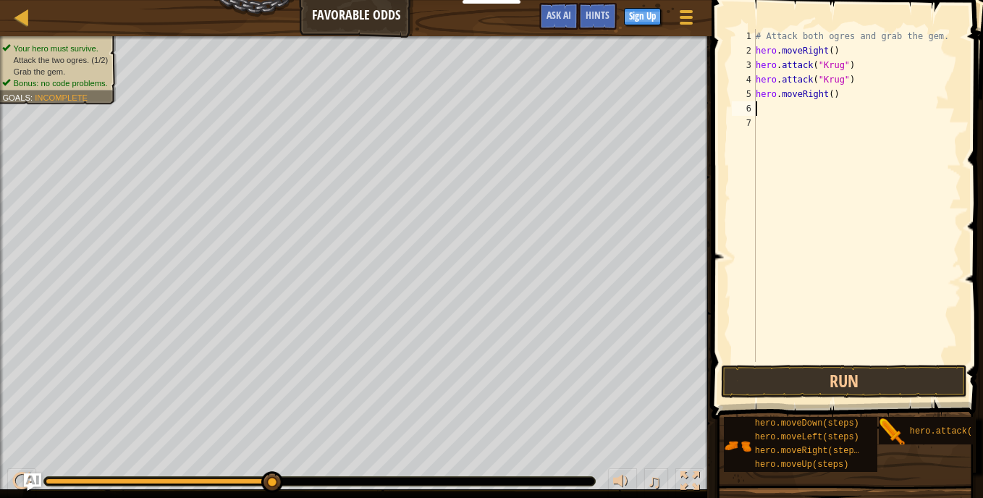
type textarea "r"
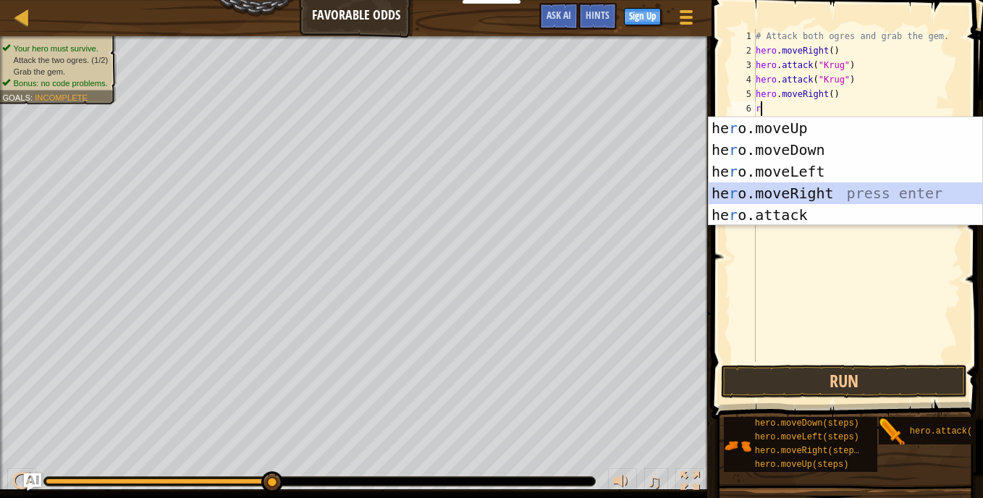
click at [788, 196] on div "he r o.moveUp press enter he r o.moveDown press enter he r o.moveLeft press ent…" at bounding box center [846, 193] width 274 height 152
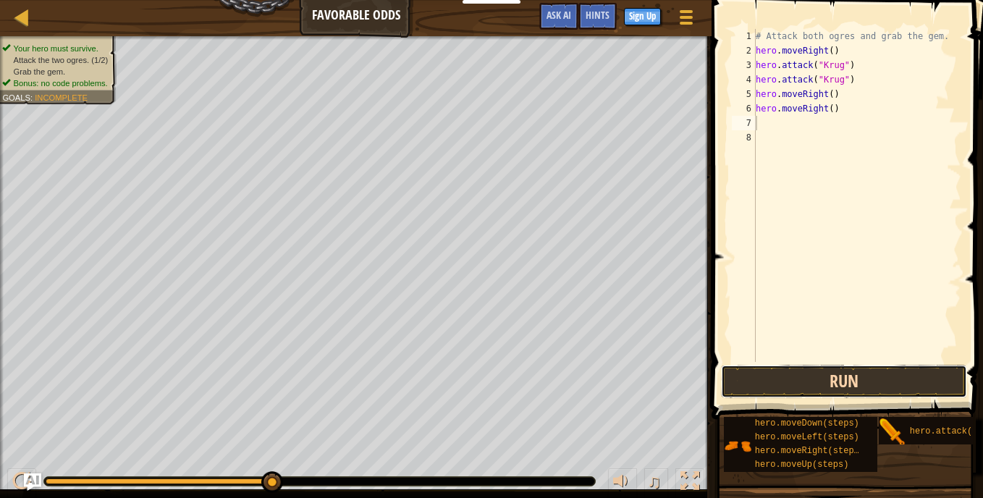
click at [850, 375] on button "Run" at bounding box center [844, 381] width 246 height 33
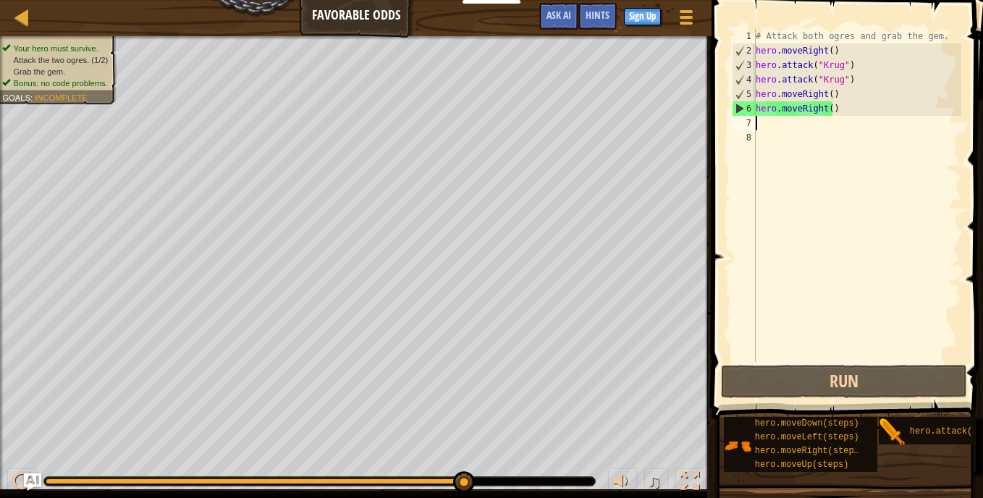
type textarea "l"
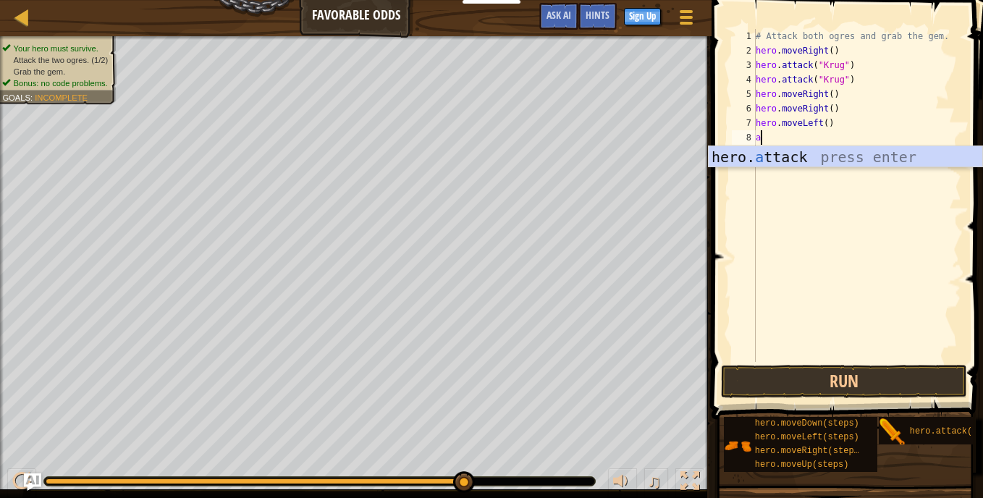
type textarea "hero.attack("Enemy Name")"
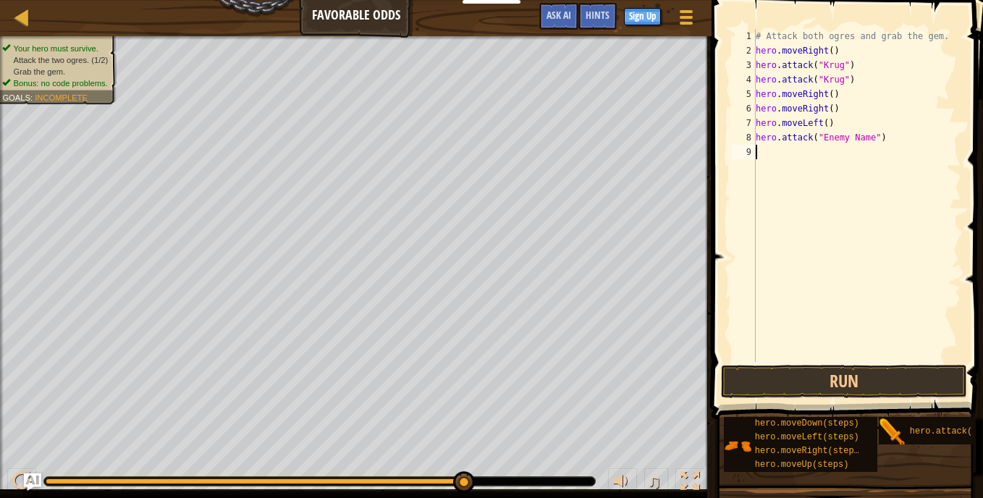
click at [762, 147] on div "# Attack both ogres and grab the gem. hero . moveRight ( ) hero . attack ( "[PE…" at bounding box center [857, 210] width 209 height 362
click at [865, 136] on div "# Attack both ogres and grab the gem. hero . moveRight ( ) hero . attack ( "[PE…" at bounding box center [860, 210] width 204 height 362
click at [866, 138] on div "# Attack both ogres and grab the gem. hero . moveRight ( ) hero . attack ( "[PE…" at bounding box center [860, 210] width 204 height 362
click at [873, 138] on div "# Attack both ogres and grab the gem. hero . moveRight ( ) hero . attack ( "[PE…" at bounding box center [860, 210] width 204 height 362
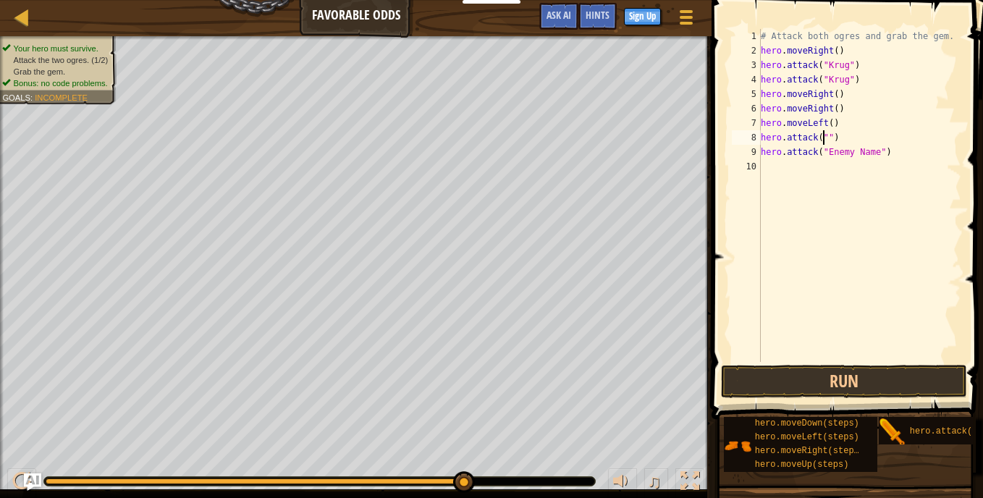
scroll to position [7, 6]
type textarea "hero.attack("")"
type textarea "g"
click at [821, 138] on div "# Attack both ogres and grab the gem. hero . moveRight ( ) hero . attack ( "[PE…" at bounding box center [860, 210] width 204 height 362
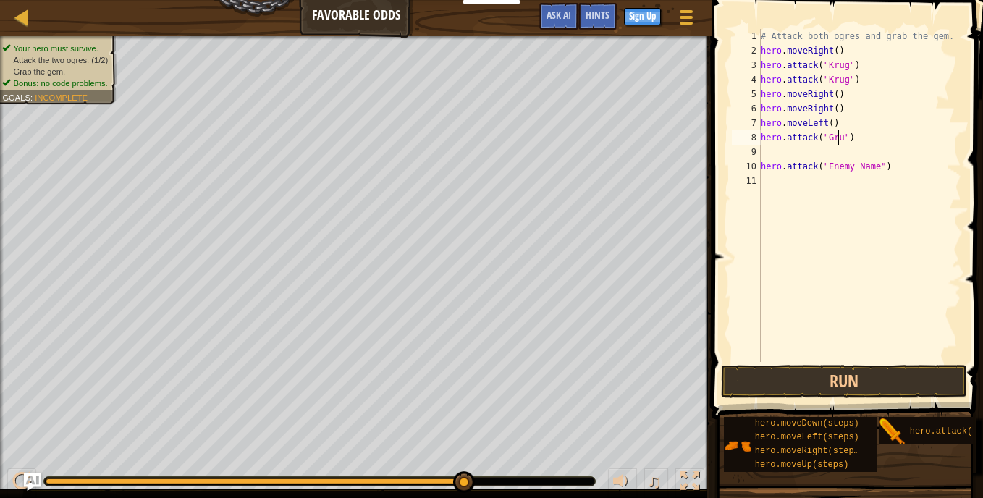
scroll to position [7, 7]
type textarea "hero.attack("Grump")"
click at [869, 145] on div "# Attack both ogres and grab the gem. hero . moveRight ( ) hero . attack ( "[PE…" at bounding box center [860, 210] width 204 height 362
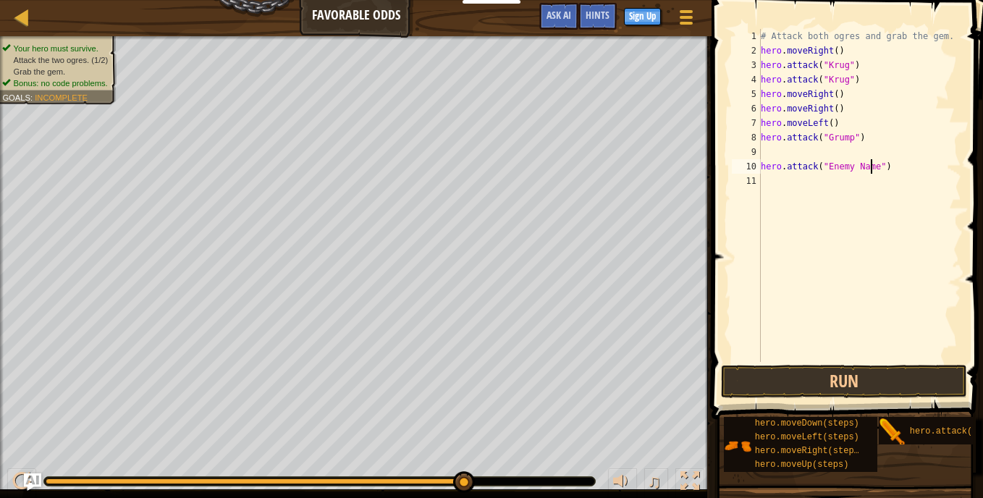
click at [870, 167] on div "# Attack both ogres and grab the gem. hero . moveRight ( ) hero . attack ( "[PE…" at bounding box center [860, 210] width 204 height 362
type textarea "hero.attack("Grump")"
click at [878, 208] on div "# Attack both ogres and grab the gem. hero . moveRight ( ) hero . attack ( "[PE…" at bounding box center [860, 210] width 204 height 362
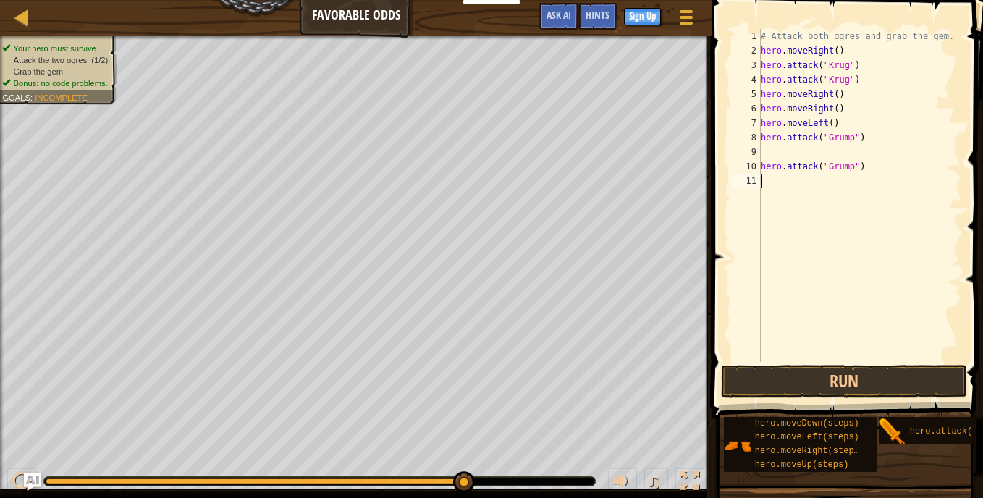
scroll to position [7, 0]
click at [805, 382] on button "Run" at bounding box center [844, 381] width 246 height 33
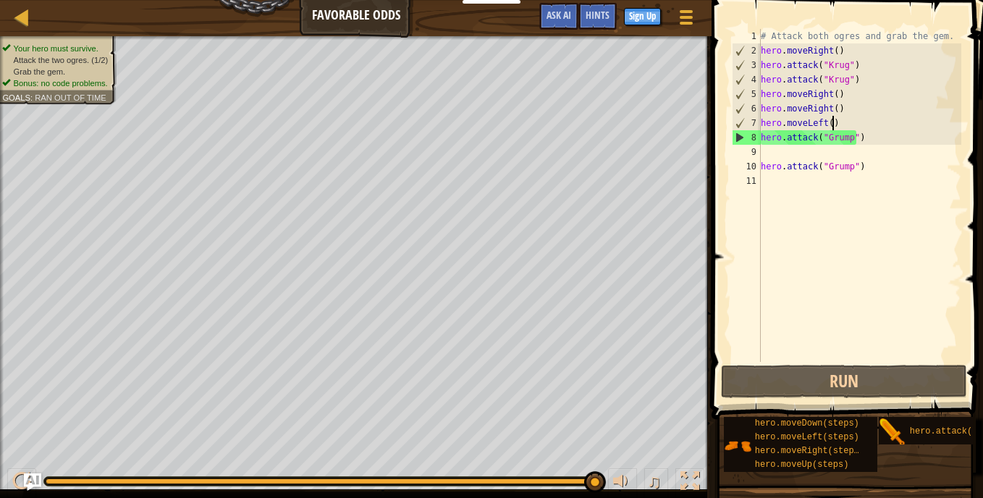
click at [835, 122] on div "# Attack both ogres and grab the gem. hero . moveRight ( ) hero . attack ( "[PE…" at bounding box center [860, 210] width 204 height 362
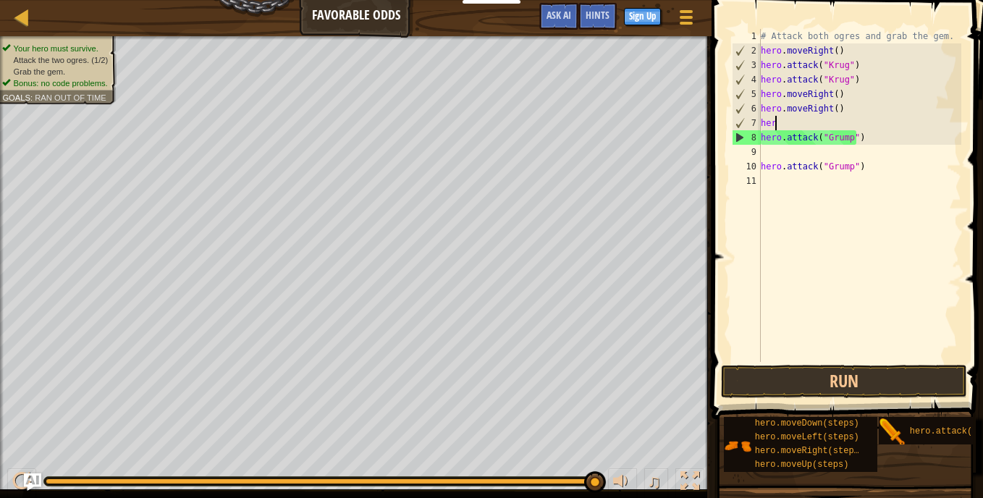
type textarea "h"
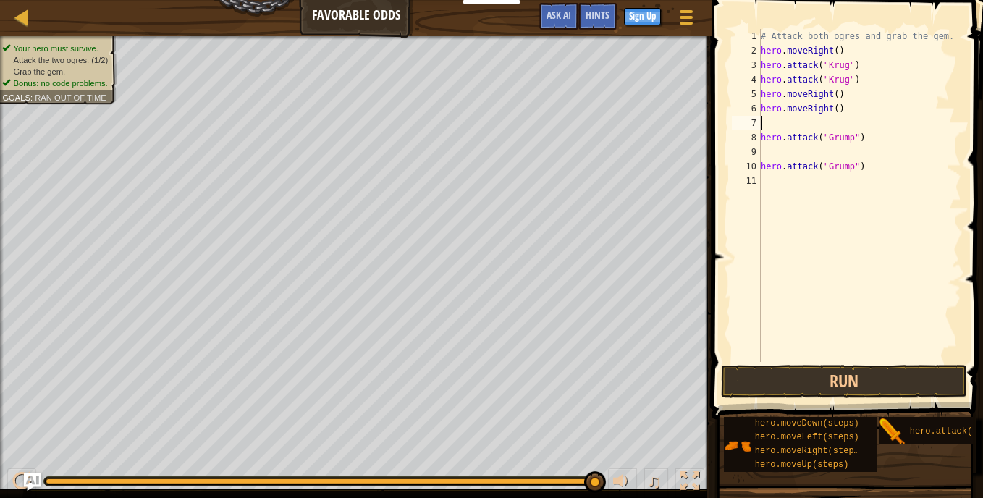
type textarea "r"
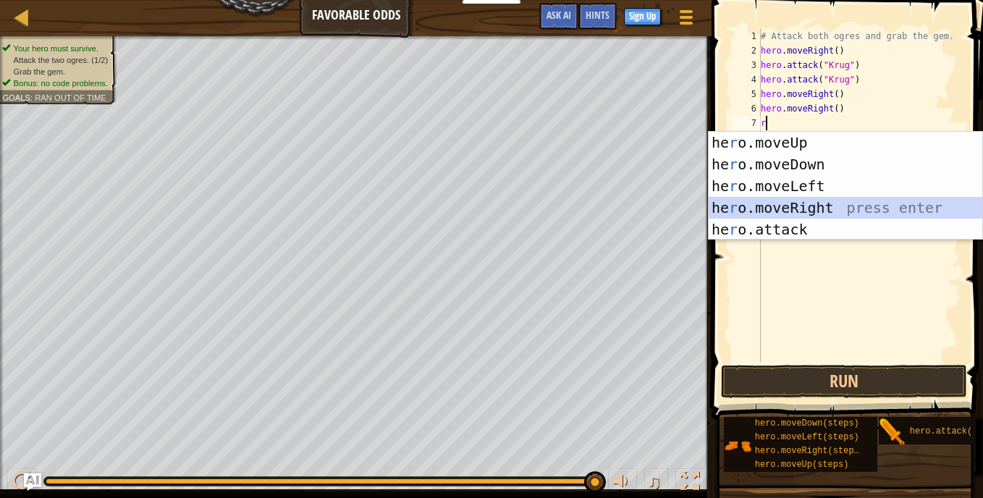
click at [821, 198] on div "he r o.moveUp press enter he r o.moveDown press enter he r o.moveLeft press ent…" at bounding box center [846, 208] width 274 height 152
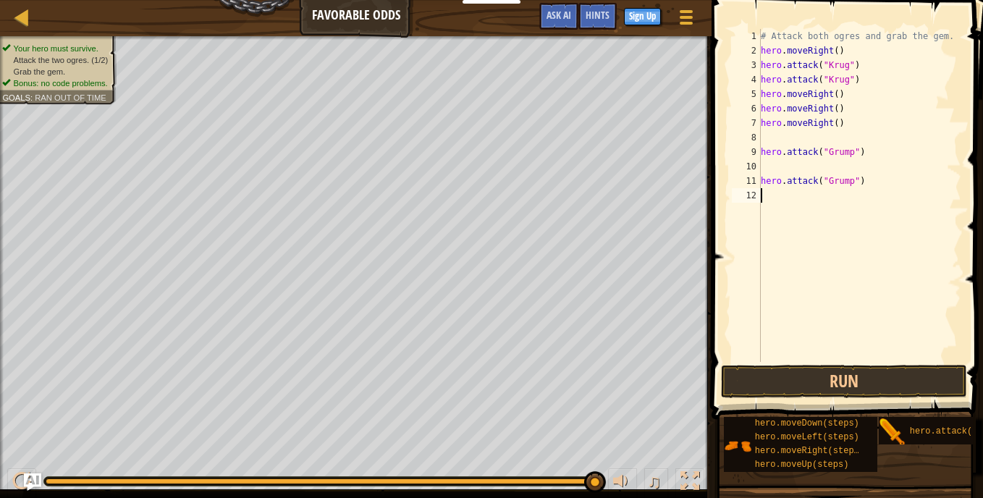
click at [807, 266] on div "# Attack both ogres and grab the gem. hero . moveRight ( ) hero . attack ( "[PE…" at bounding box center [860, 210] width 204 height 362
click at [844, 374] on button "Run" at bounding box center [844, 381] width 246 height 33
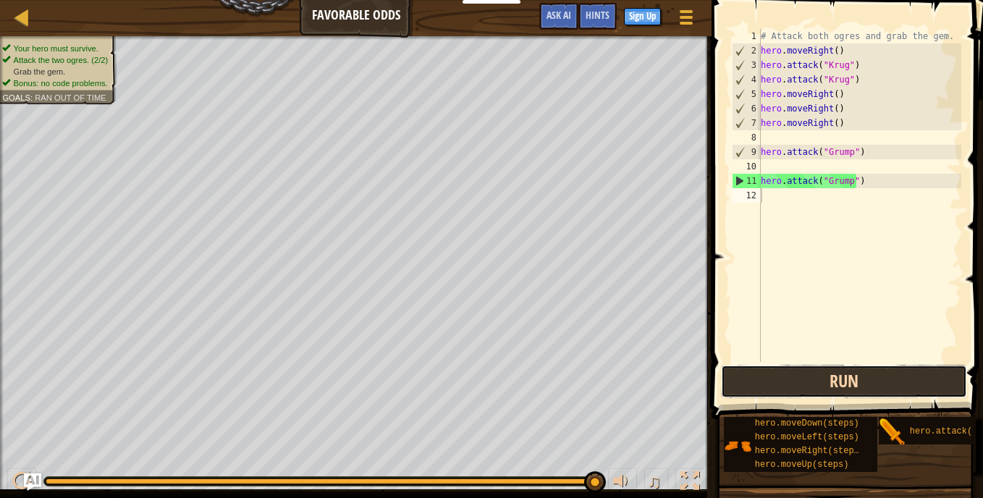
click at [754, 378] on button "Run" at bounding box center [844, 381] width 246 height 33
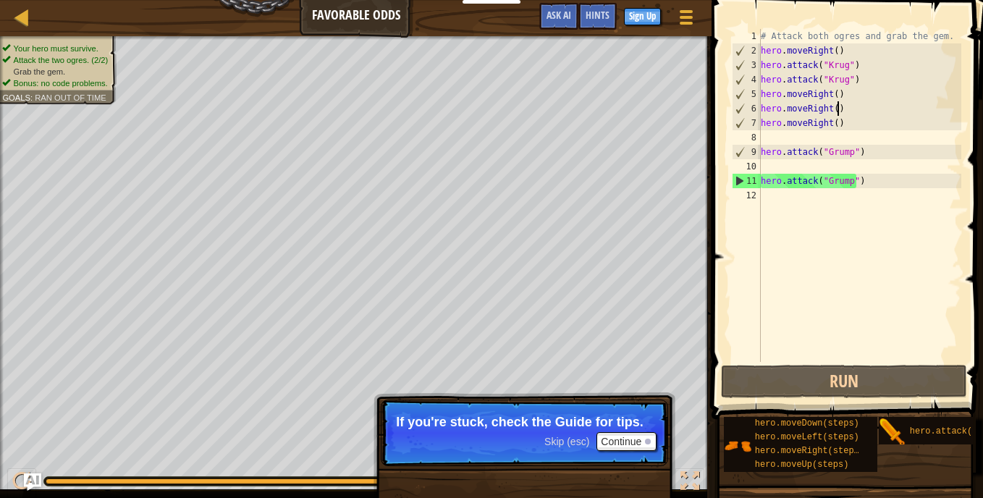
click at [842, 109] on div "# Attack both ogres and grab the gem. hero . moveRight ( ) hero . attack ( "[PE…" at bounding box center [860, 210] width 204 height 362
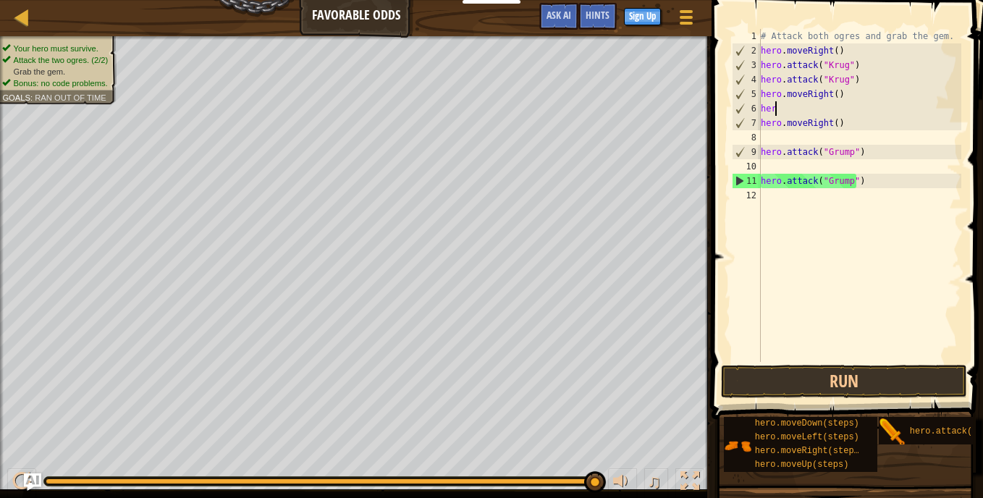
type textarea "h"
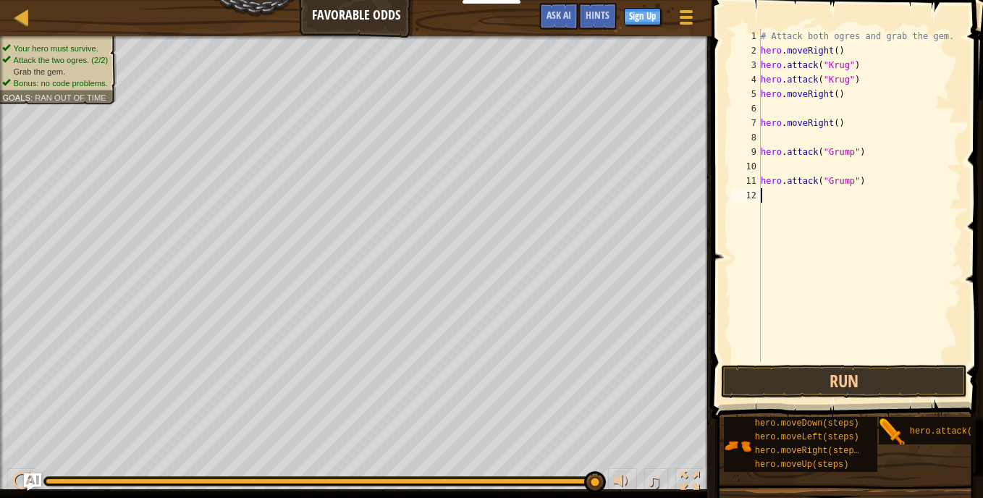
click at [796, 292] on div "# Attack both ogres and grab the gem. hero . moveRight ( ) hero . attack ( "[PE…" at bounding box center [860, 210] width 204 height 362
click at [820, 366] on button "Run" at bounding box center [844, 381] width 246 height 33
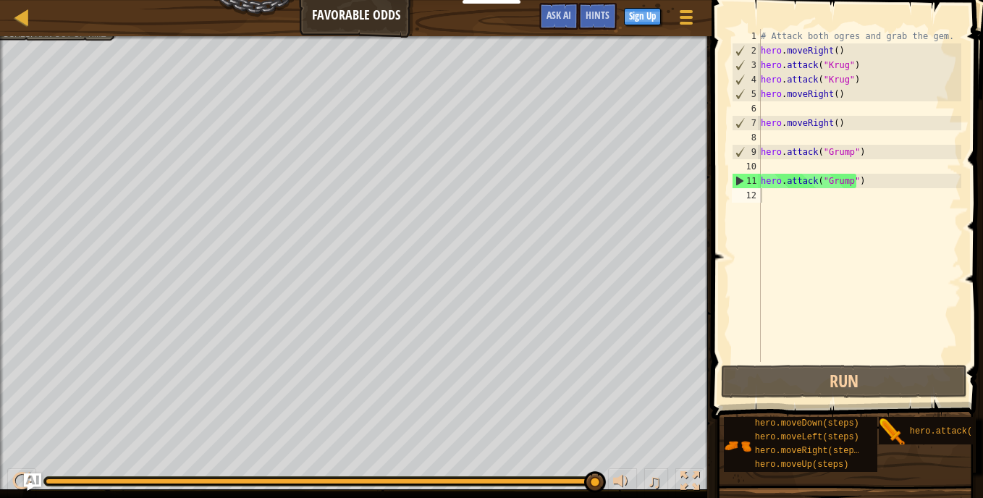
click at [67, 41] on div "Your hero must survive. Attack the two ogres. (2/2) Grab the gem. Bonus: no cod…" at bounding box center [356, 263] width 712 height 454
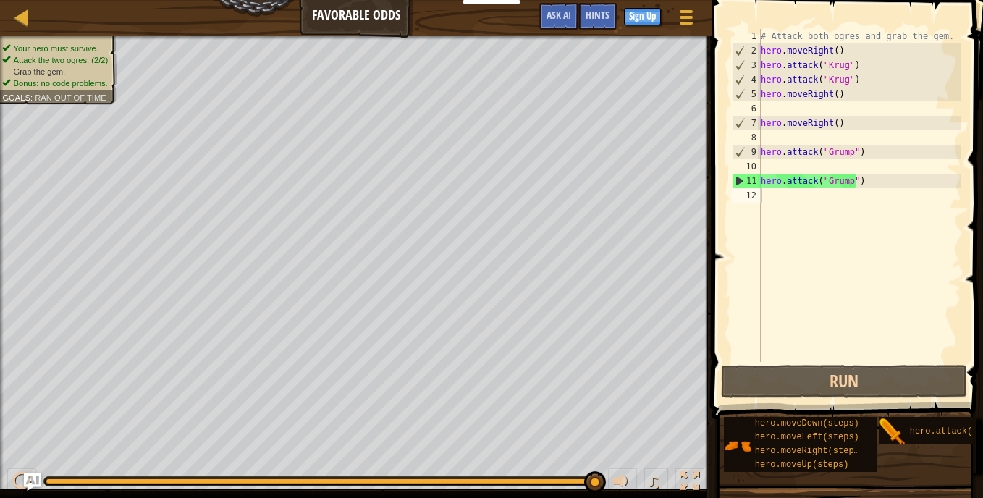
click at [91, 96] on span "Ran out of time" at bounding box center [71, 97] width 72 height 9
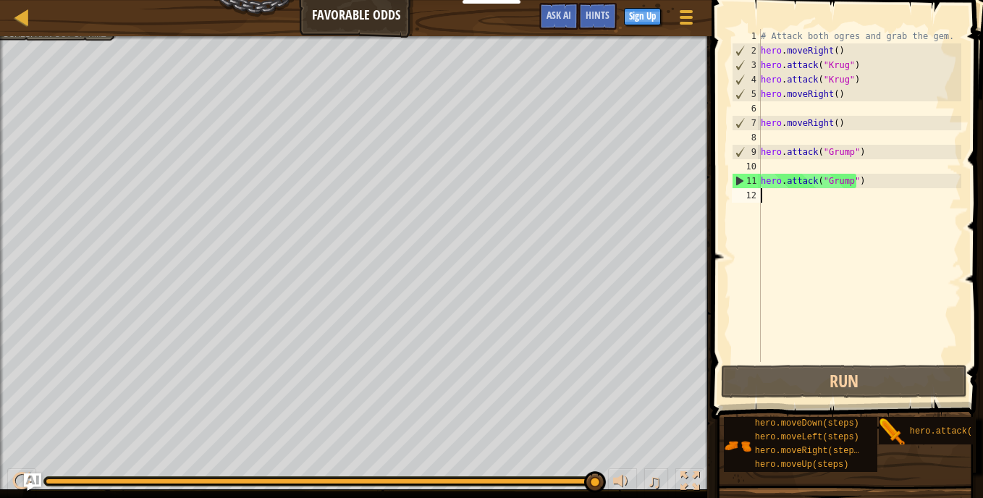
click at [766, 195] on div "# Attack both ogres and grab the gem. hero . moveRight ( ) hero . attack ( "[PE…" at bounding box center [860, 210] width 204 height 362
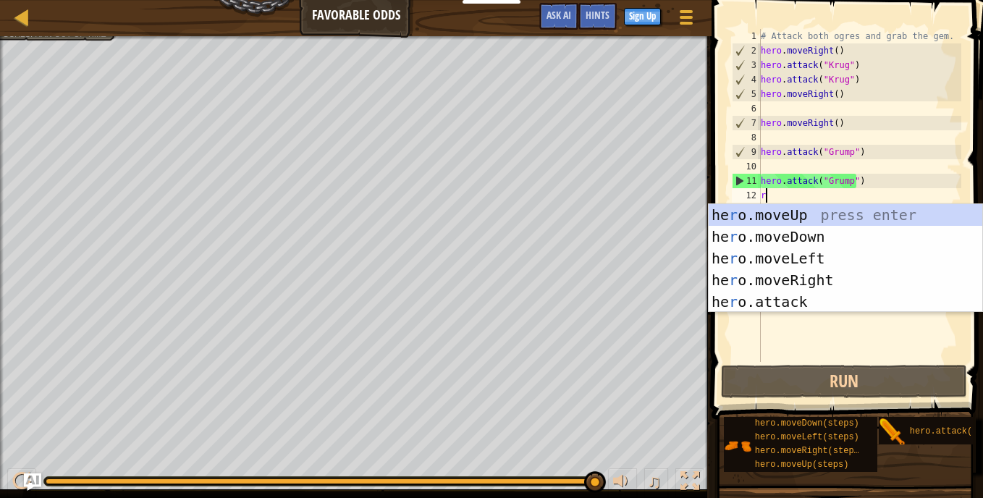
type textarea "r"
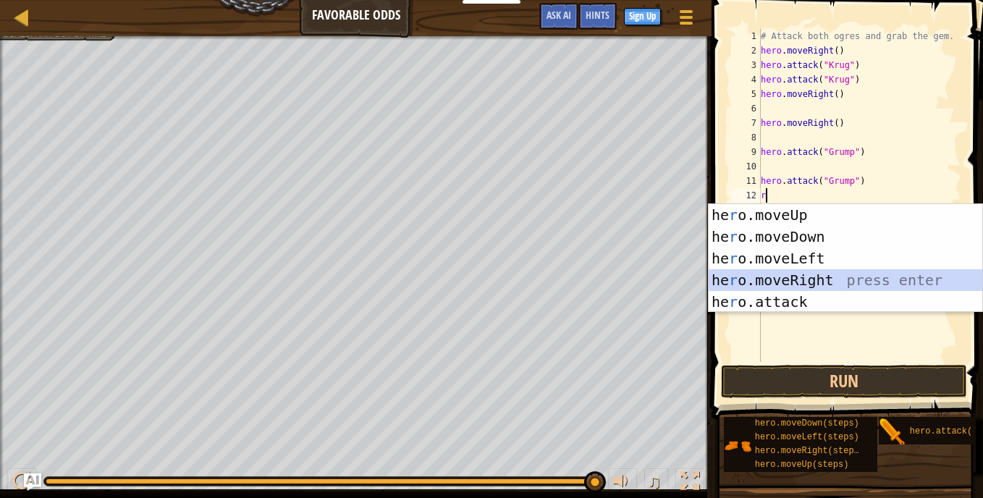
click at [807, 279] on div "he r o.moveUp press enter he r o.moveDown press enter he r o.moveLeft press ent…" at bounding box center [846, 280] width 274 height 152
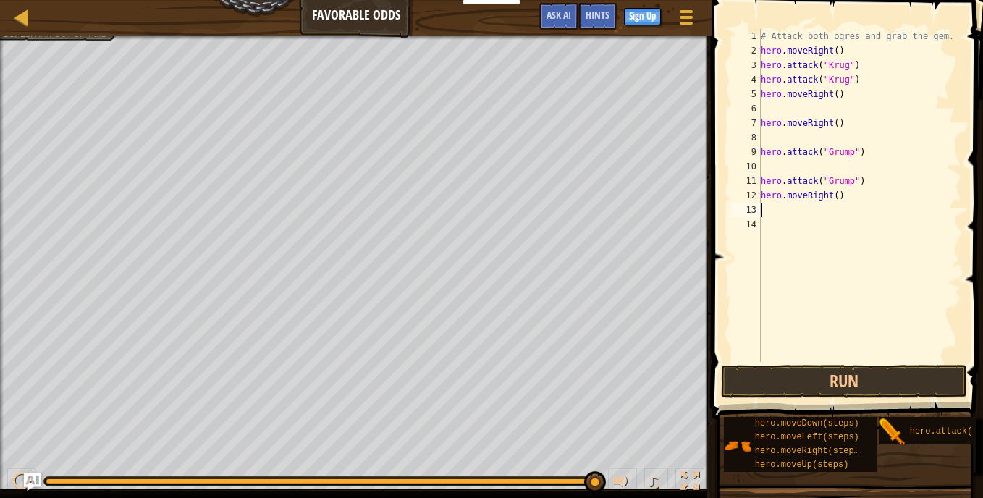
type textarea "r"
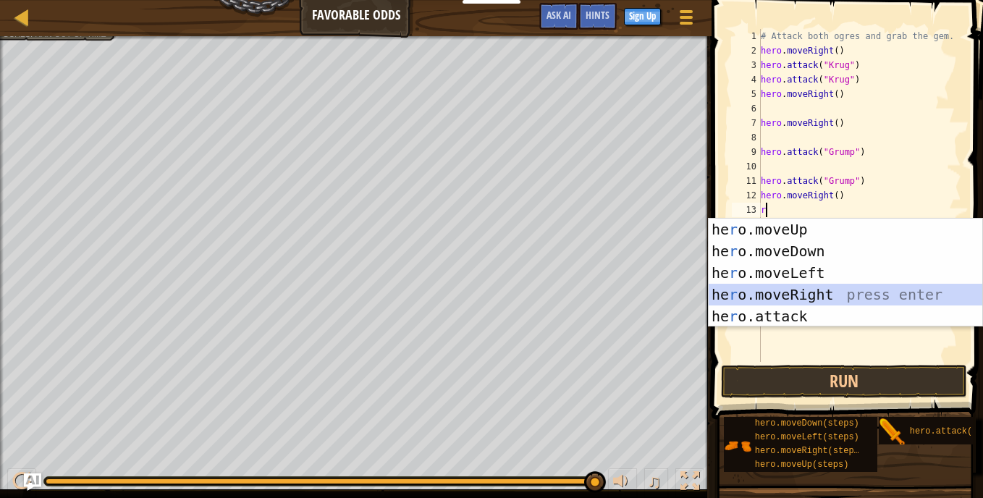
click at [807, 297] on div "he r o.moveUp press enter he r o.moveDown press enter he r o.moveLeft press ent…" at bounding box center [846, 295] width 274 height 152
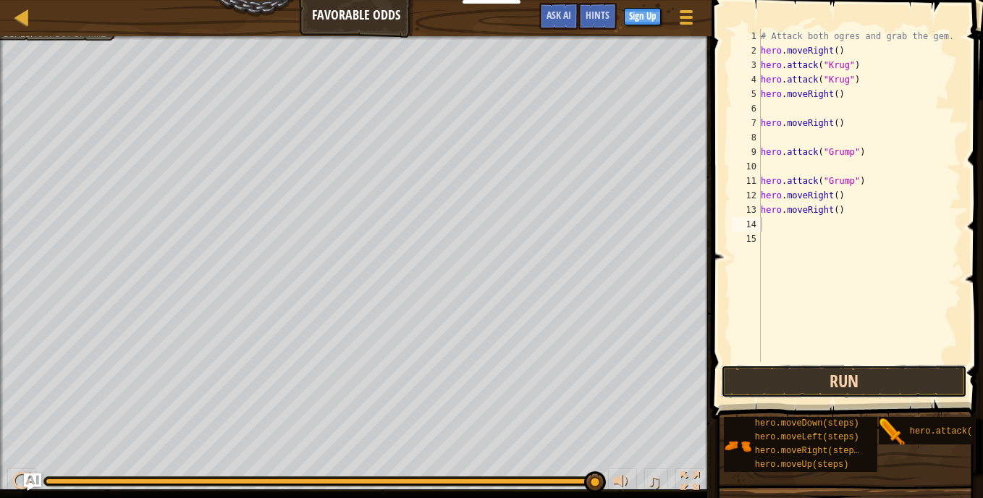
click at [804, 376] on button "Run" at bounding box center [844, 381] width 246 height 33
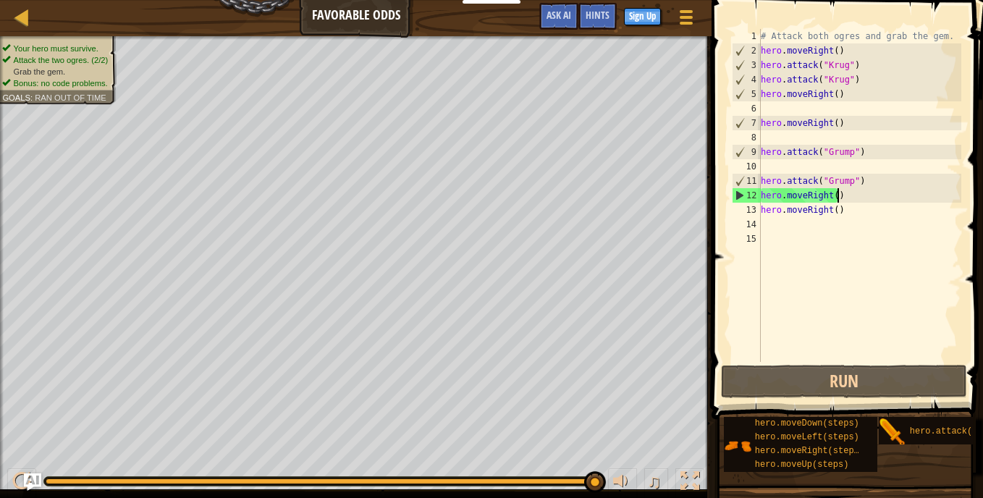
click at [837, 195] on div "# Attack both ogres and grab the gem. hero . moveRight ( ) hero . attack ( "[PE…" at bounding box center [860, 210] width 204 height 362
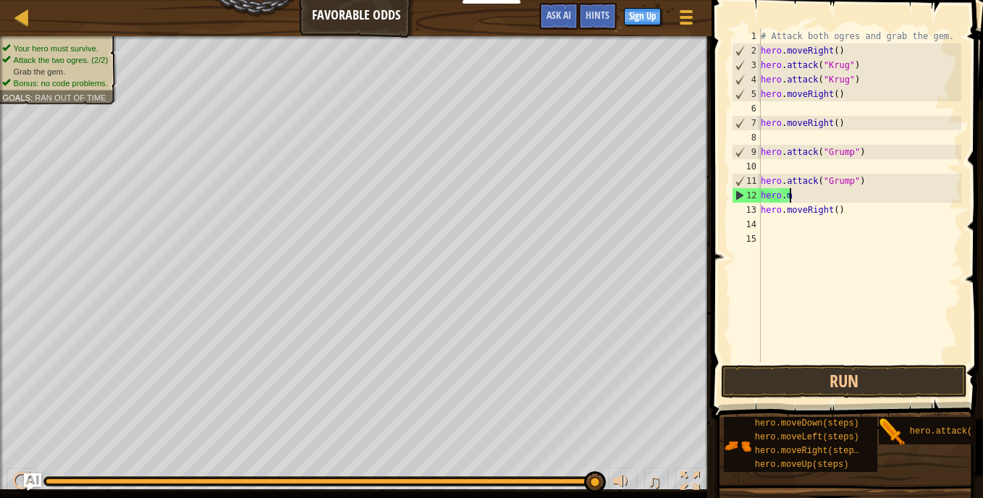
type textarea "h"
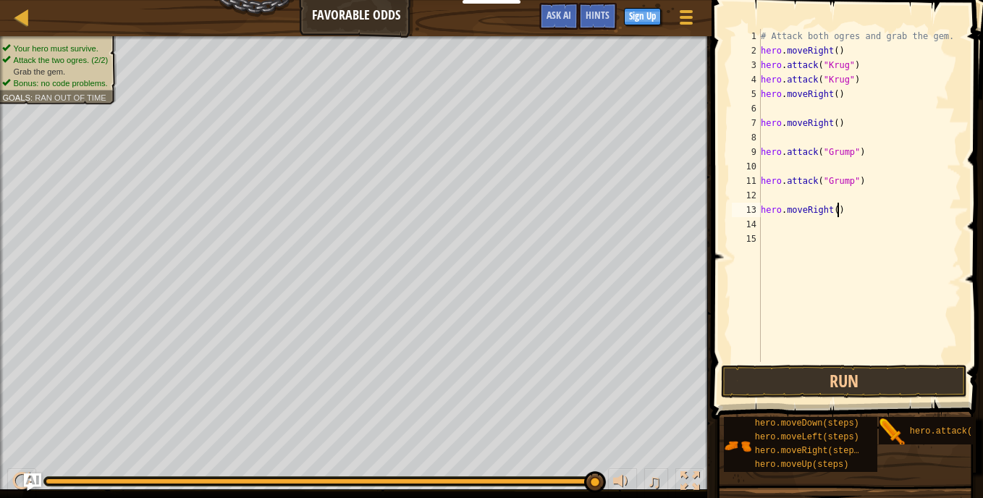
click at [842, 209] on div "# Attack both ogres and grab the gem. hero . moveRight ( ) hero . attack ( "[PE…" at bounding box center [860, 210] width 204 height 362
type textarea "h"
type textarea "l"
click at [773, 198] on div "# Attack both ogres and grab the gem. hero . moveRight ( ) hero . attack ( "[PE…" at bounding box center [860, 210] width 204 height 362
type textarea "l"
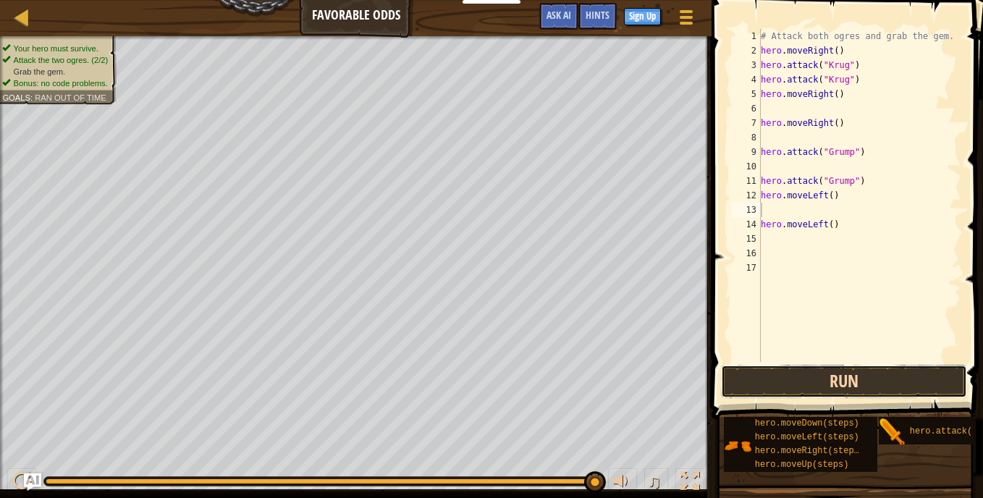
click at [814, 381] on button "Run" at bounding box center [844, 381] width 246 height 33
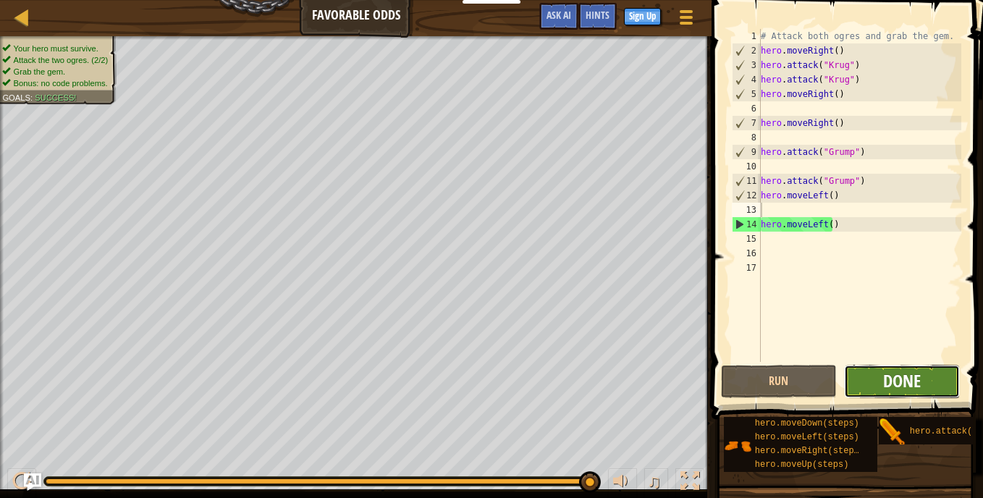
click at [896, 385] on span "Done" at bounding box center [902, 380] width 38 height 23
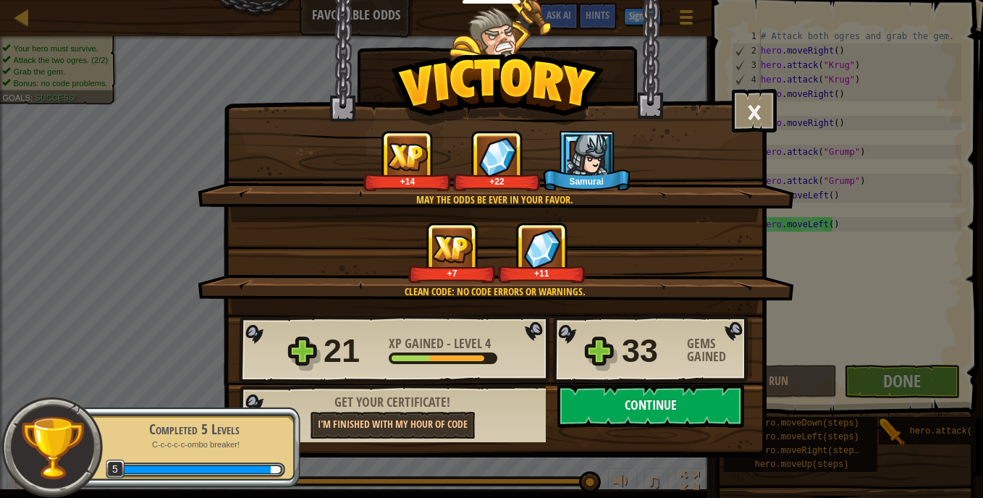
click at [720, 409] on button "Continue" at bounding box center [650, 405] width 187 height 43
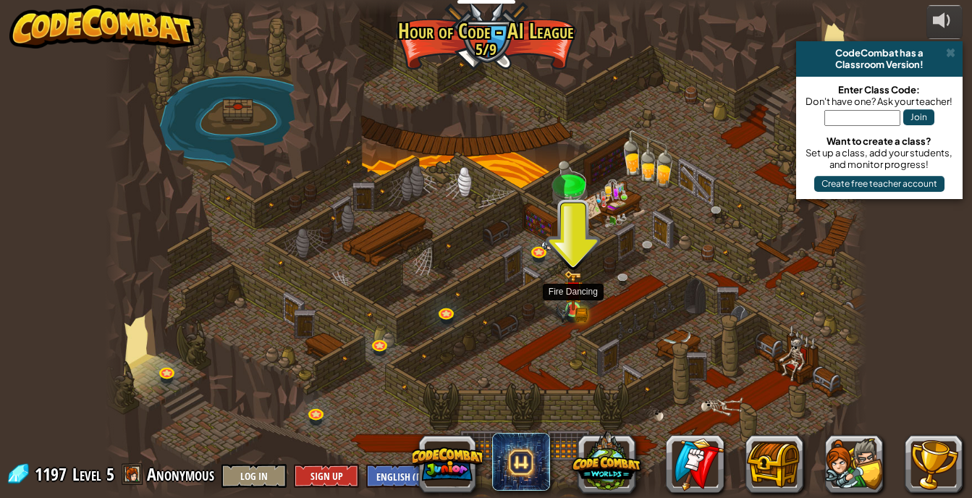
click at [576, 293] on img at bounding box center [573, 290] width 19 height 41
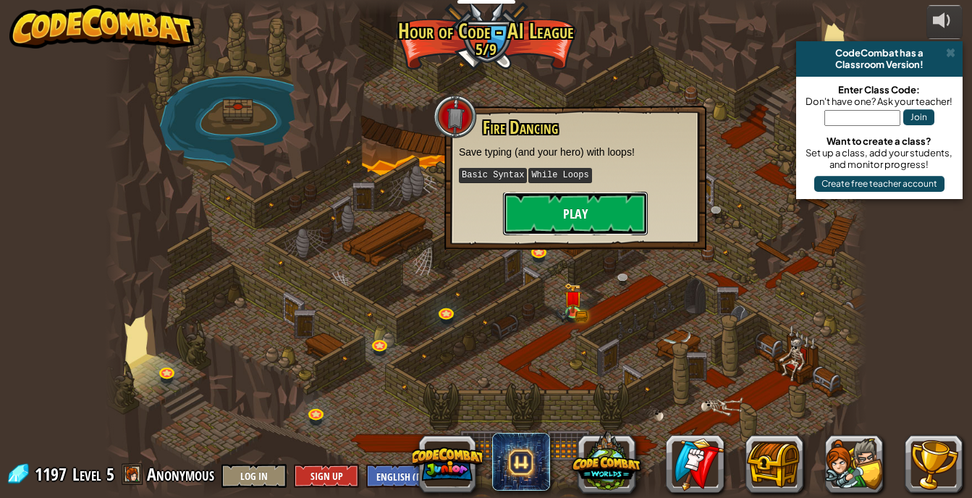
click at [570, 229] on button "Play" at bounding box center [575, 213] width 145 height 43
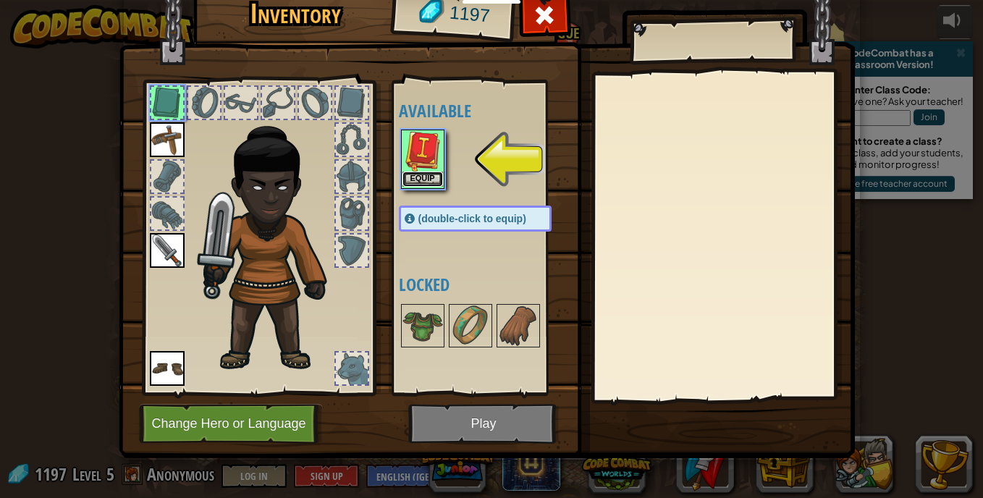
click at [425, 177] on button "Equip" at bounding box center [423, 179] width 41 height 15
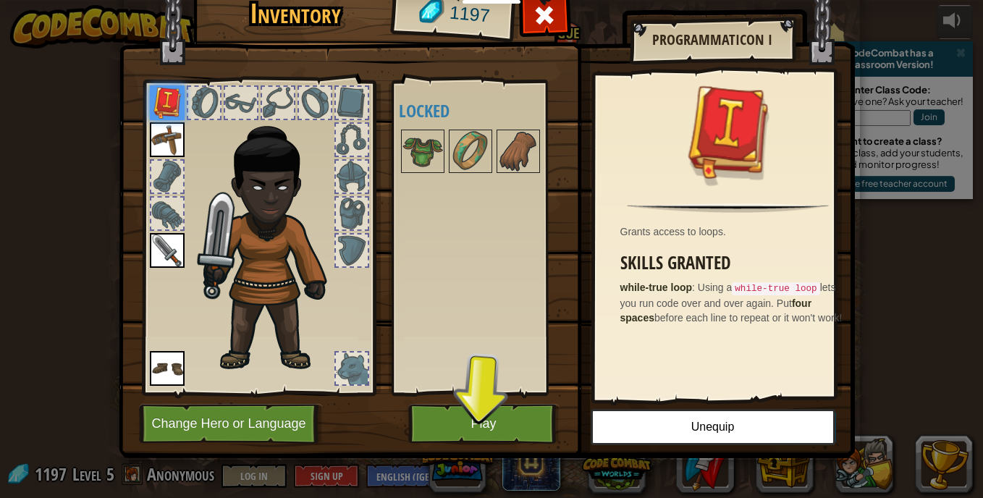
click at [153, 101] on img at bounding box center [167, 102] width 35 height 35
click at [202, 101] on div at bounding box center [204, 103] width 32 height 32
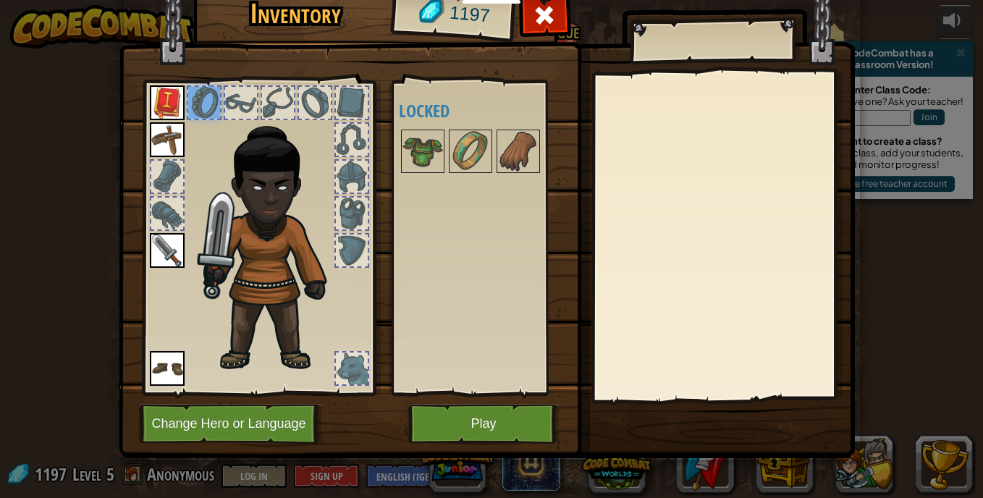
click at [285, 379] on div at bounding box center [258, 234] width 239 height 326
click at [157, 97] on img at bounding box center [167, 102] width 35 height 35
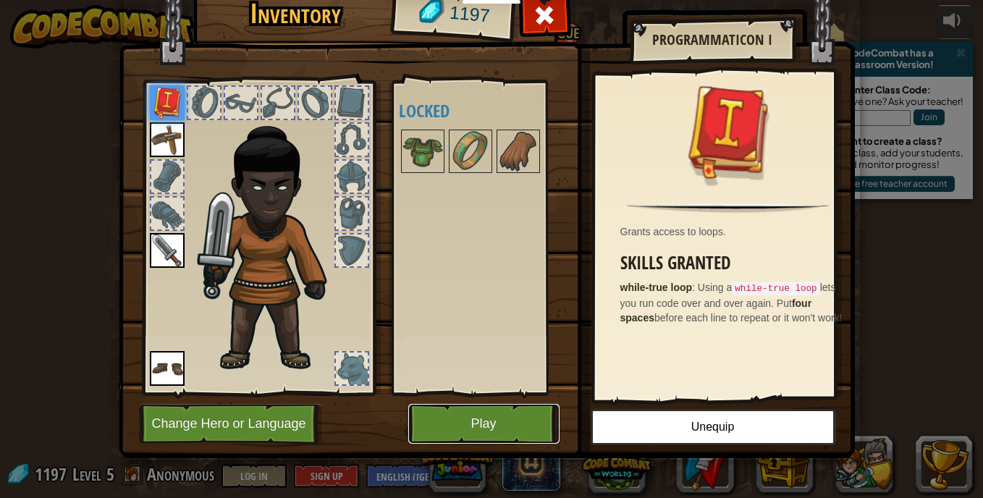
click at [494, 419] on button "Play" at bounding box center [483, 424] width 151 height 40
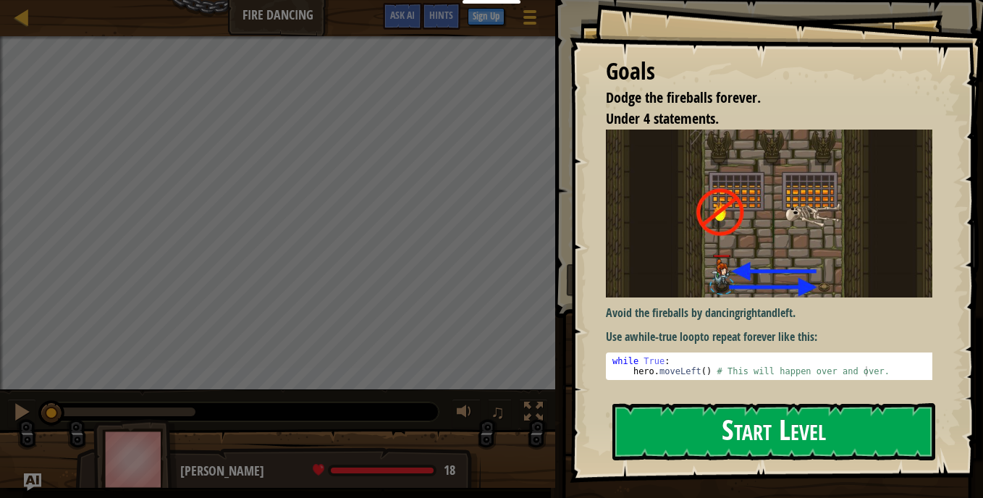
click at [690, 424] on button "Start Level" at bounding box center [774, 431] width 323 height 57
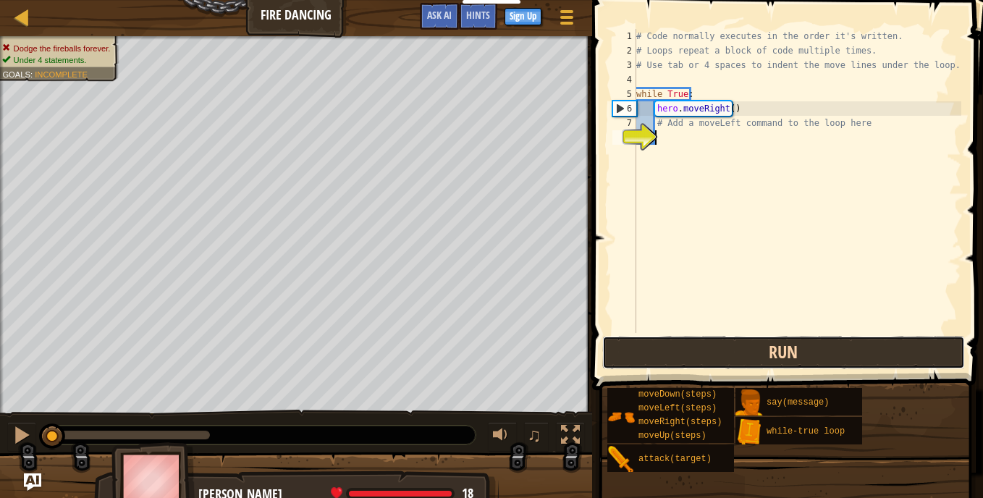
click at [764, 344] on button "Run" at bounding box center [783, 352] width 363 height 33
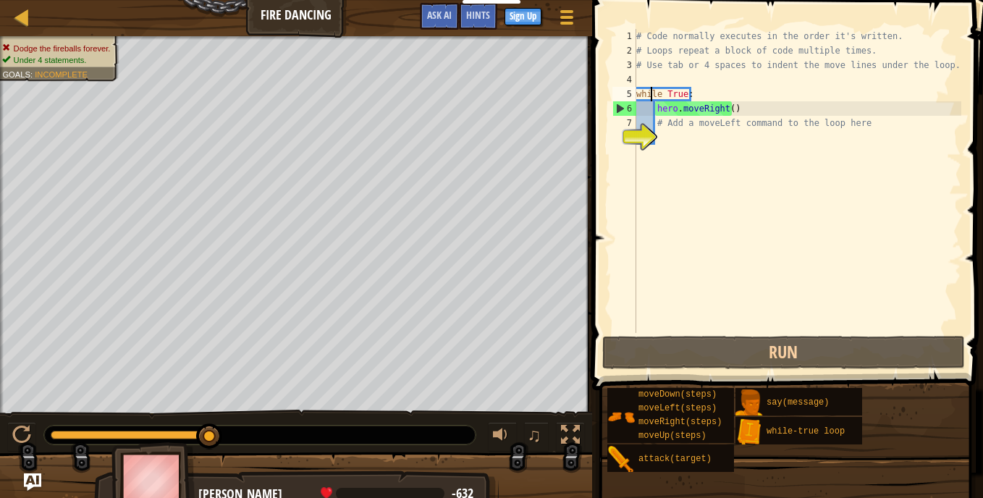
click at [651, 94] on div "# Code normally executes in the order it's written. # Loops repeat a block of c…" at bounding box center [798, 195] width 328 height 333
type textarea "while True:"
click at [674, 135] on div "# Code normally executes in the order it's written. # Loops repeat a block of c…" at bounding box center [798, 195] width 328 height 333
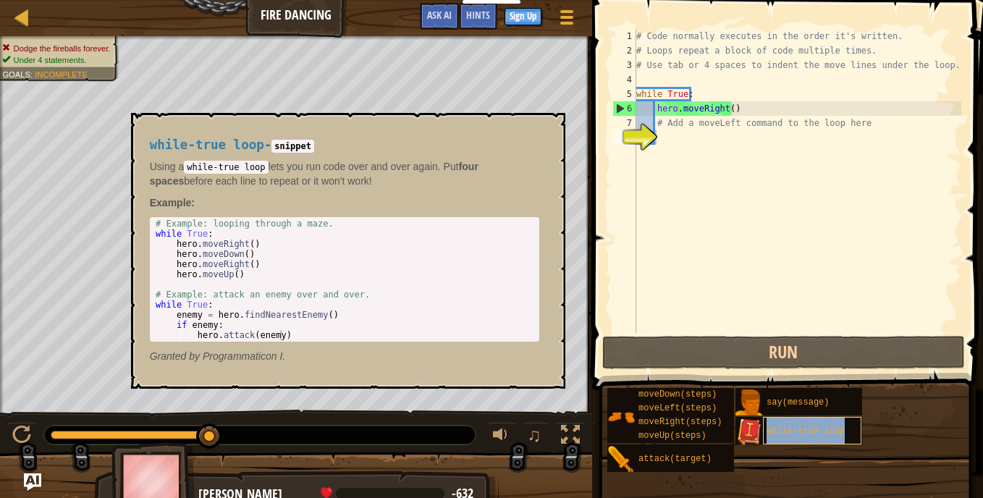
click at [765, 429] on div "while-true loop" at bounding box center [812, 431] width 98 height 28
click at [730, 268] on div "# Code normally executes in the order it's written. # Loops repeat a block of c…" at bounding box center [798, 195] width 328 height 333
click at [730, 269] on div "# Code normally executes in the order it's written. # Loops repeat a block of c…" at bounding box center [798, 195] width 328 height 333
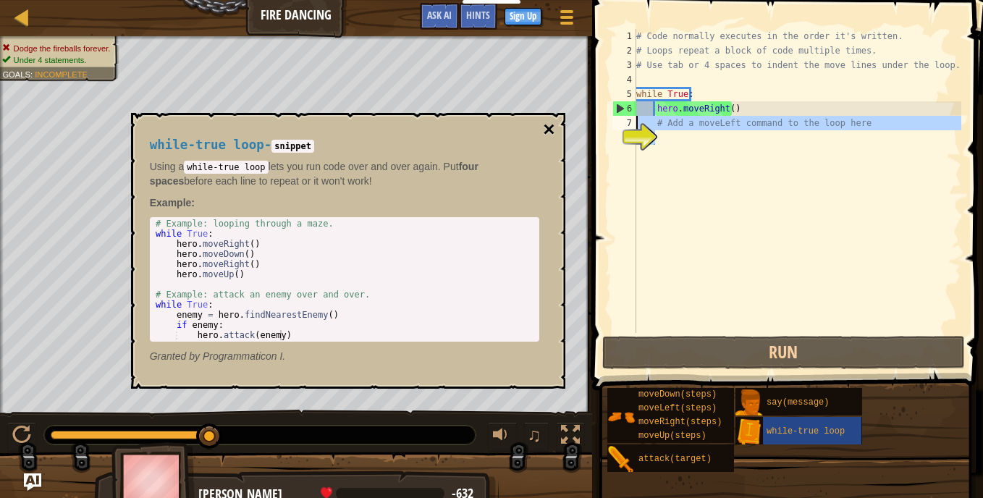
drag, startPoint x: 730, startPoint y: 269, endPoint x: 549, endPoint y: 126, distance: 230.9
click at [549, 14] on body "Educators Create Free Account School & District Solutions Teacher Toolkit Previ…" at bounding box center [491, 7] width 983 height 14
type textarea "# Add a moveLeft command to the loop here"
click at [549, 126] on button "×" at bounding box center [549, 129] width 12 height 20
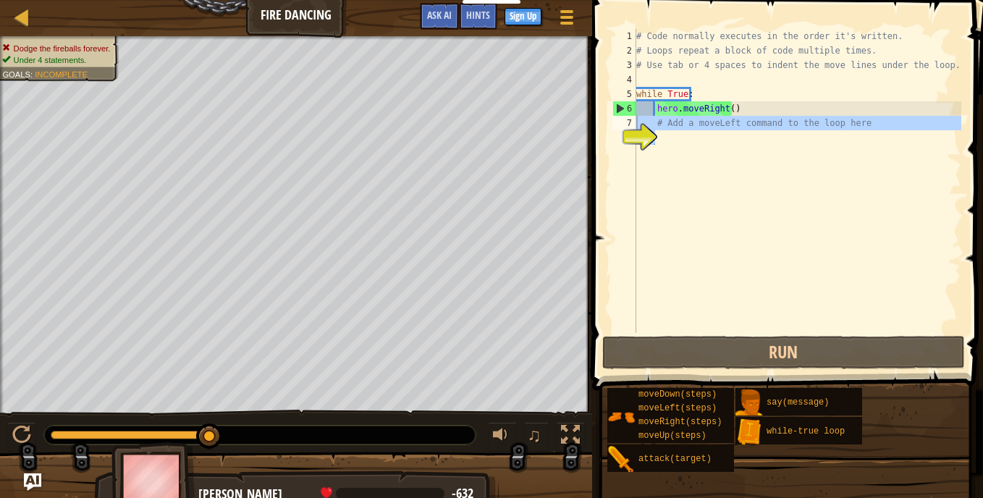
click at [664, 135] on div "# Code normally executes in the order it's written. # Loops repeat a block of c…" at bounding box center [798, 181] width 328 height 304
type textarea "d"
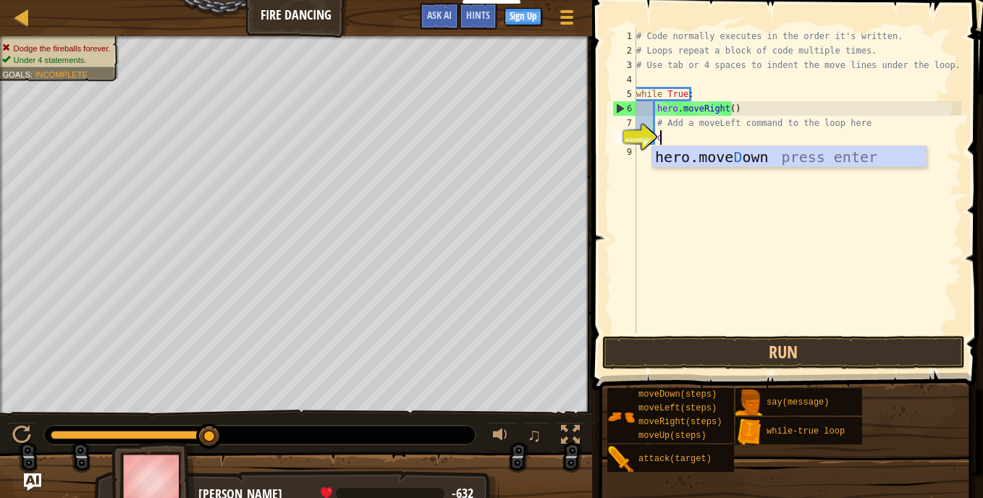
scroll to position [7, 1]
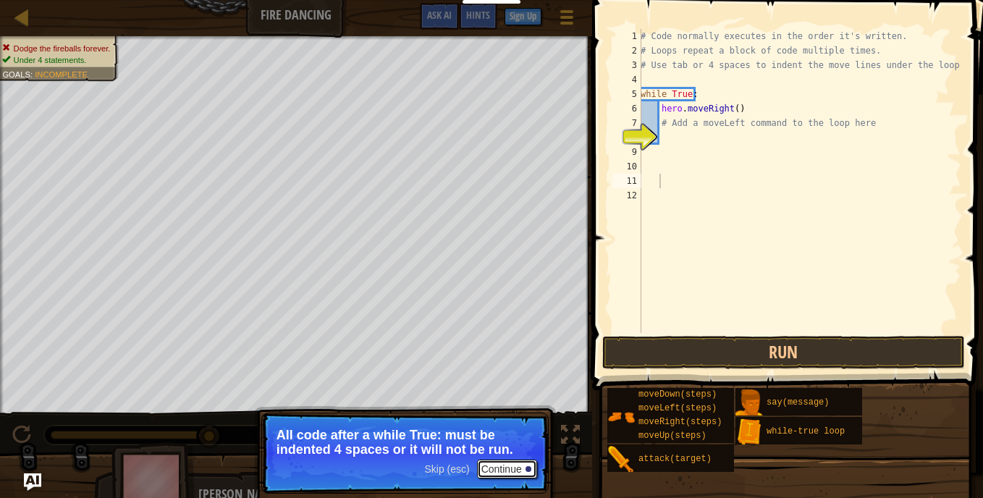
click at [497, 471] on button "Continue" at bounding box center [507, 469] width 60 height 19
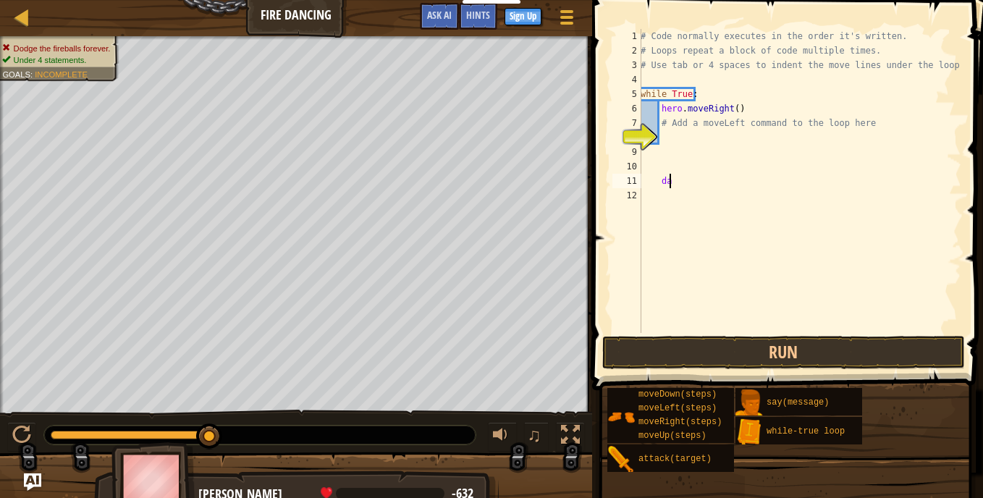
scroll to position [7, 1]
type textarea "d"
type textarea "bacwerd"
click at [713, 190] on div "# Code normally executes in the order it's written. # Loops repeat a block of c…" at bounding box center [800, 195] width 324 height 333
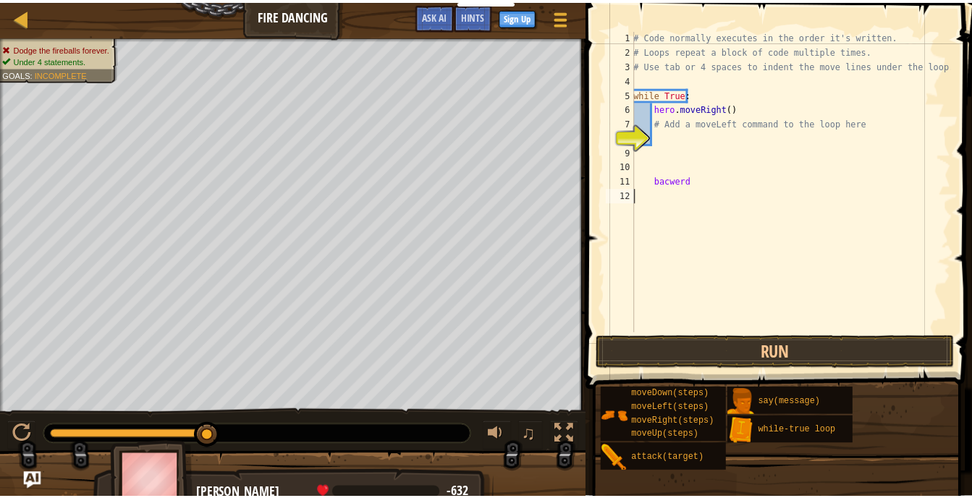
scroll to position [7, 0]
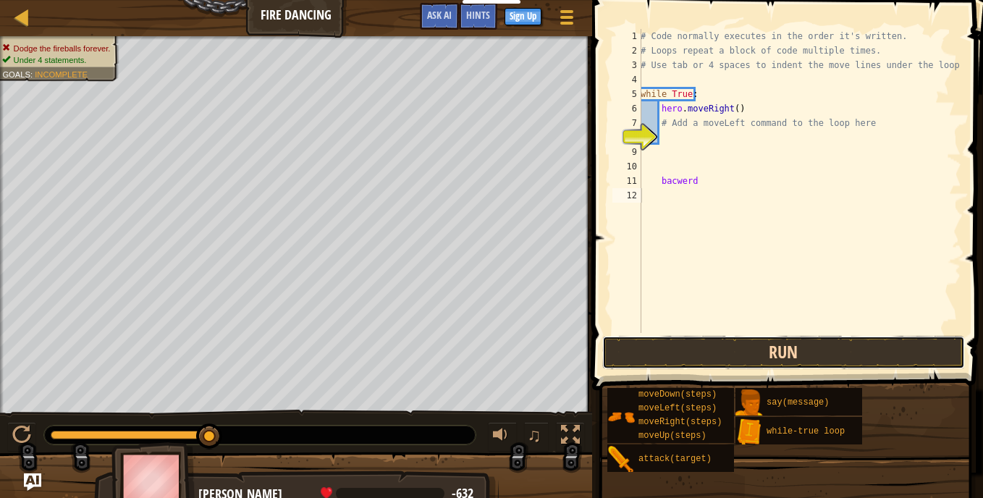
click at [683, 345] on button "Run" at bounding box center [783, 352] width 363 height 33
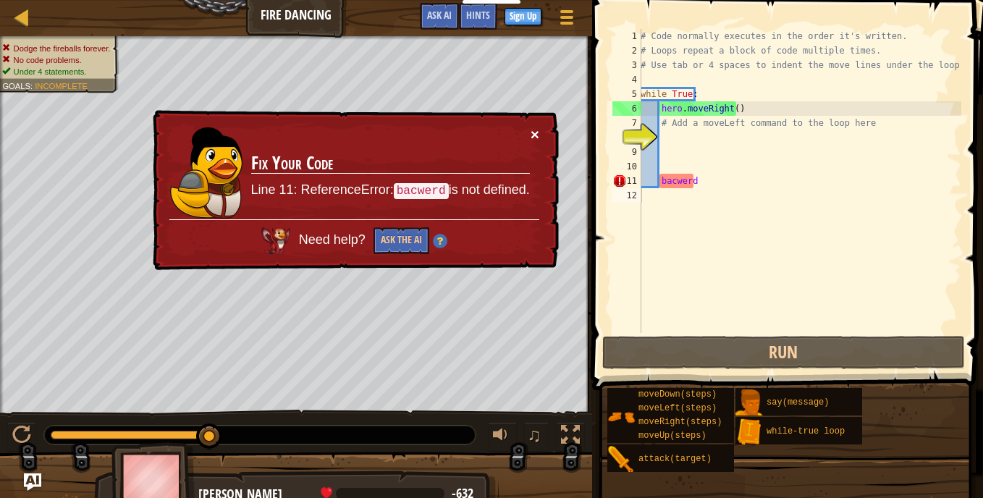
click at [537, 136] on button "×" at bounding box center [535, 134] width 9 height 15
click at [532, 127] on button "×" at bounding box center [535, 134] width 9 height 15
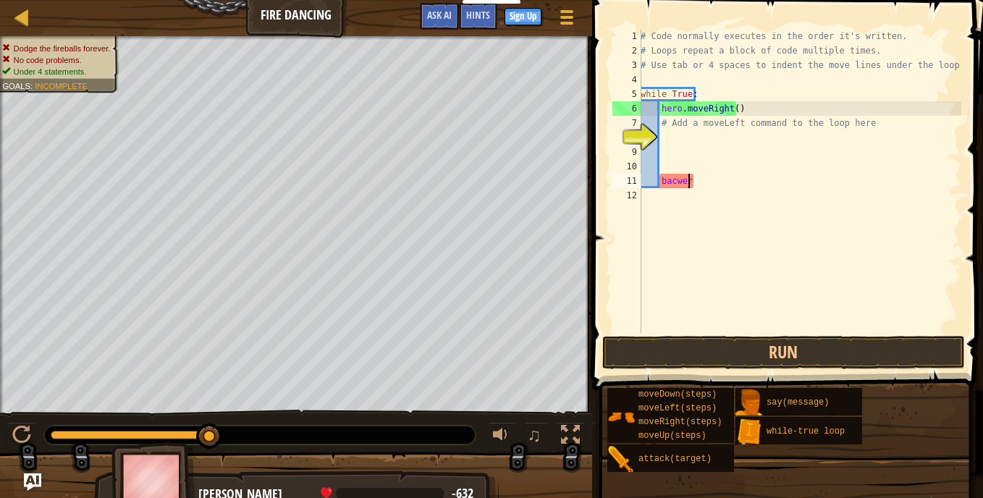
type textarea "b"
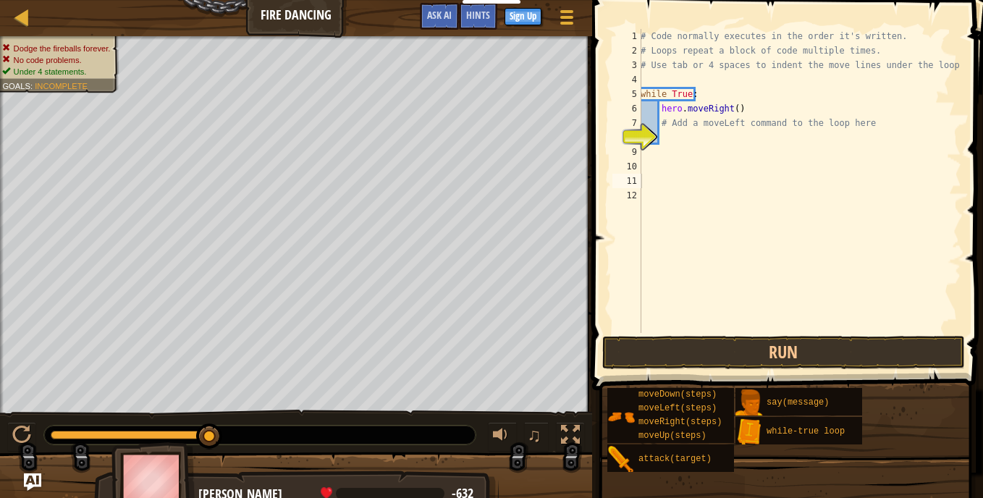
click at [295, 24] on div "Map Fire Dancing Game Menu Done Sign Up Hints Ask AI" at bounding box center [296, 18] width 592 height 36
click at [293, 12] on div "Map Fire Dancing Game Menu Done Sign Up Hints Ask AI" at bounding box center [296, 18] width 592 height 36
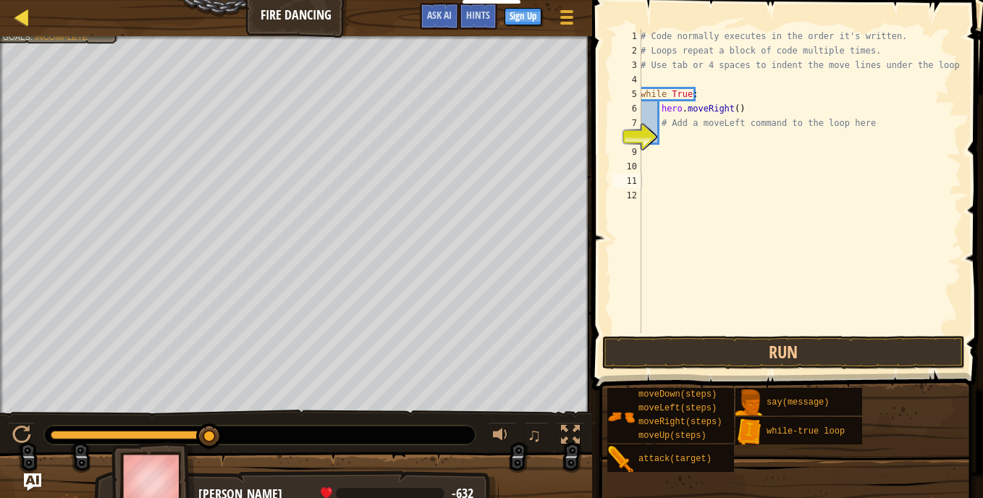
drag, startPoint x: 293, startPoint y: 12, endPoint x: 25, endPoint y: 10, distance: 267.9
click at [25, 10] on div "Map Fire Dancing Game Menu Done Sign Up Hints Ask AI" at bounding box center [296, 18] width 592 height 36
click at [25, 10] on div at bounding box center [22, 17] width 18 height 18
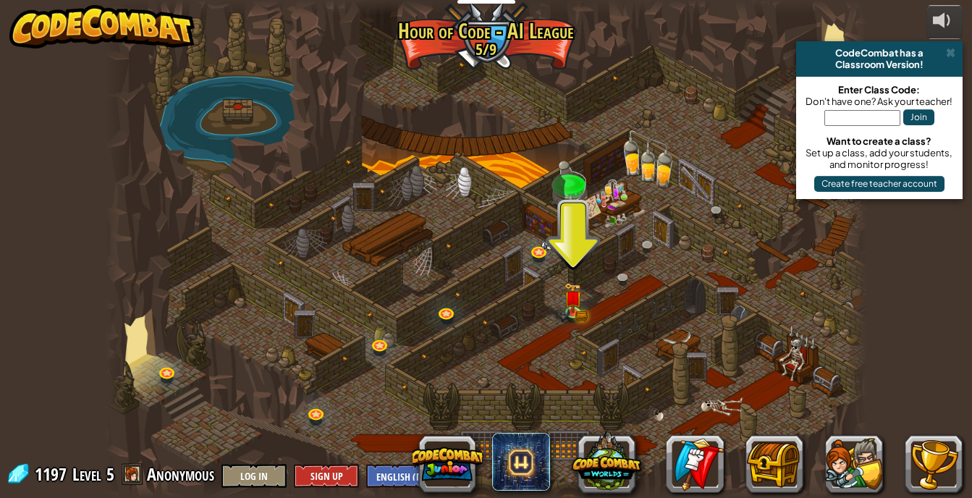
click at [583, 300] on div at bounding box center [486, 249] width 762 height 498
click at [625, 271] on link at bounding box center [626, 280] width 29 height 29
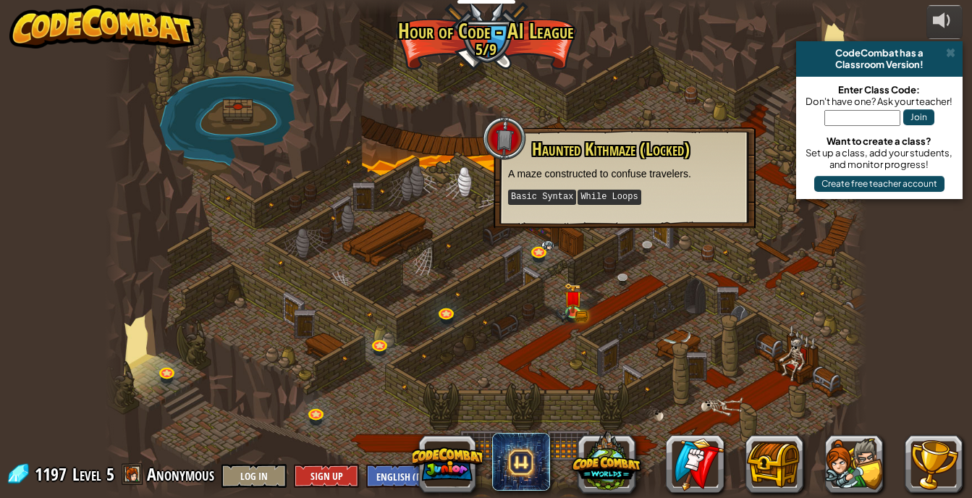
click at [675, 112] on div at bounding box center [486, 249] width 762 height 498
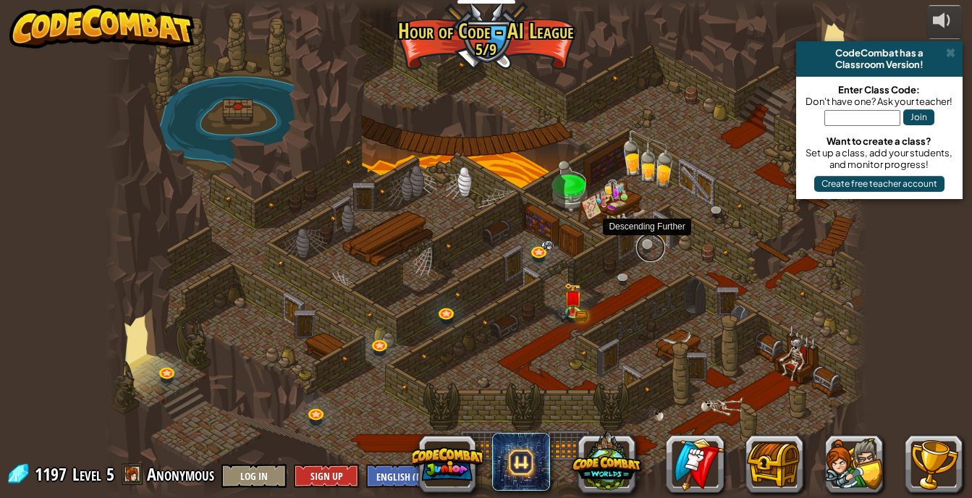
click at [649, 237] on link at bounding box center [650, 247] width 29 height 29
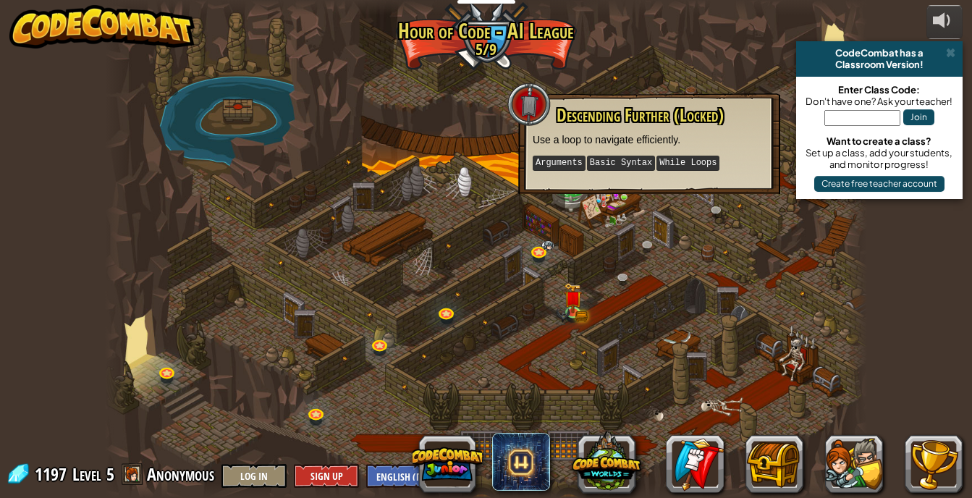
click at [566, 216] on div at bounding box center [486, 249] width 762 height 498
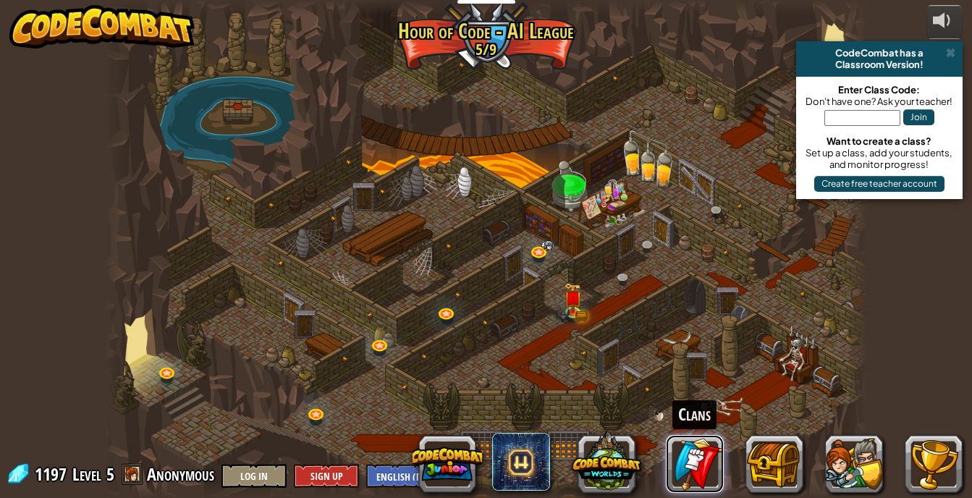
click at [683, 468] on link at bounding box center [695, 464] width 58 height 58
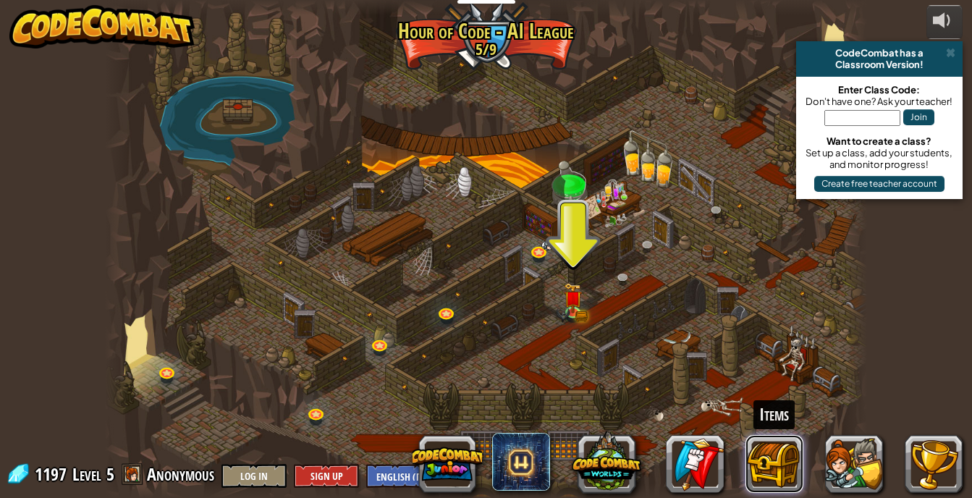
click at [768, 468] on button at bounding box center [775, 464] width 58 height 58
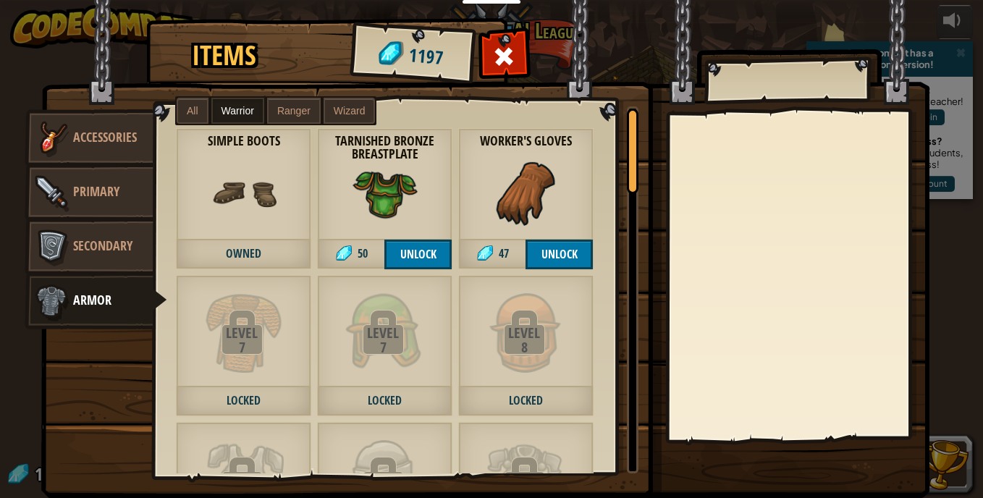
click at [289, 108] on span "Ranger" at bounding box center [293, 111] width 33 height 12
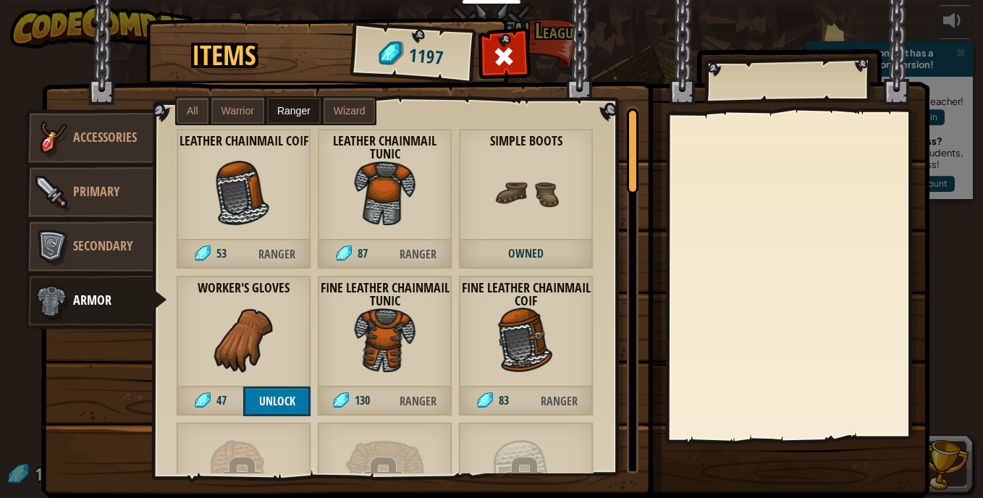
click at [324, 106] on label "Wizard" at bounding box center [350, 111] width 52 height 26
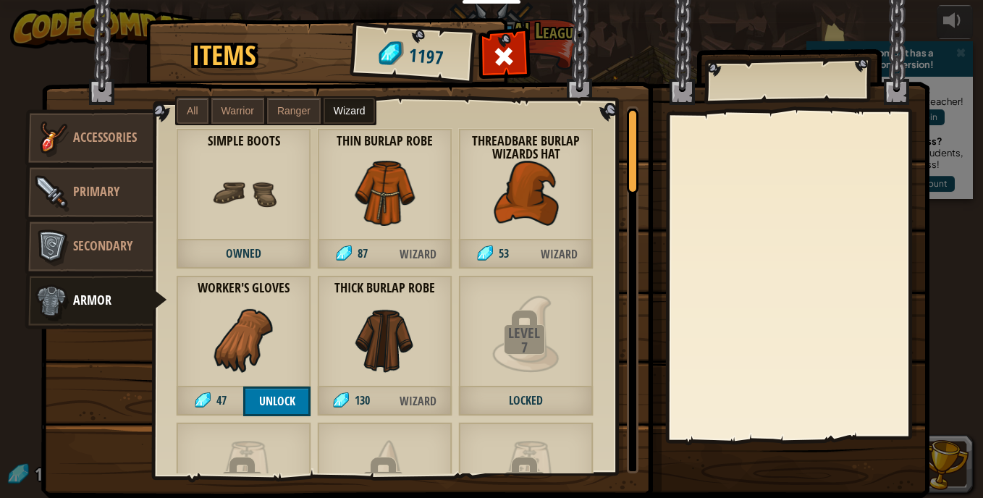
click at [271, 115] on label "Ranger" at bounding box center [294, 111] width 54 height 26
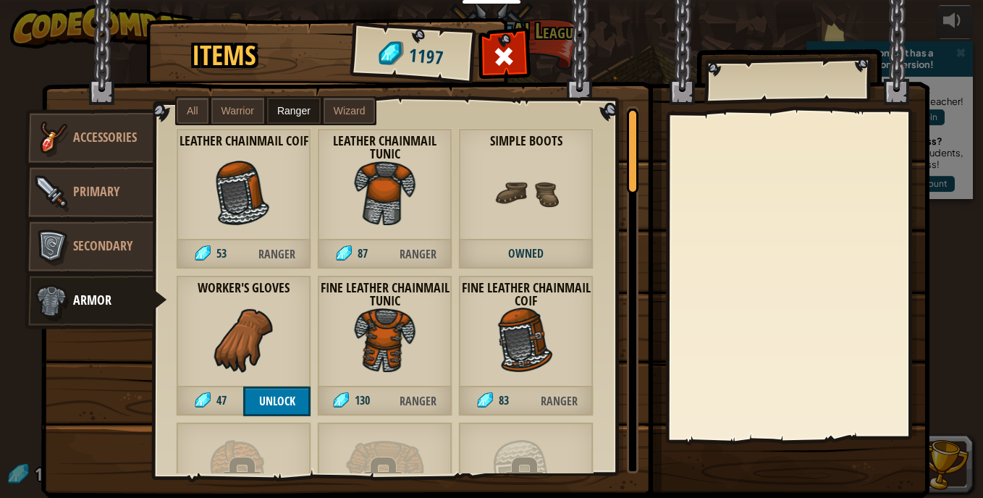
click at [239, 111] on span "Warrior" at bounding box center [238, 111] width 33 height 12
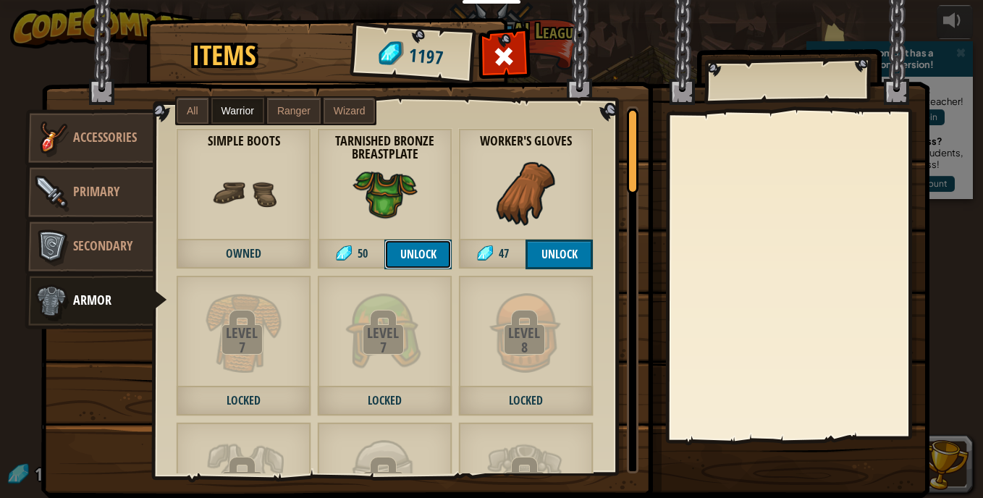
click at [407, 248] on button "Unlock" at bounding box center [417, 255] width 67 height 30
click at [550, 252] on button "Unlock" at bounding box center [559, 255] width 67 height 30
click at [278, 110] on span "Ranger" at bounding box center [293, 111] width 33 height 12
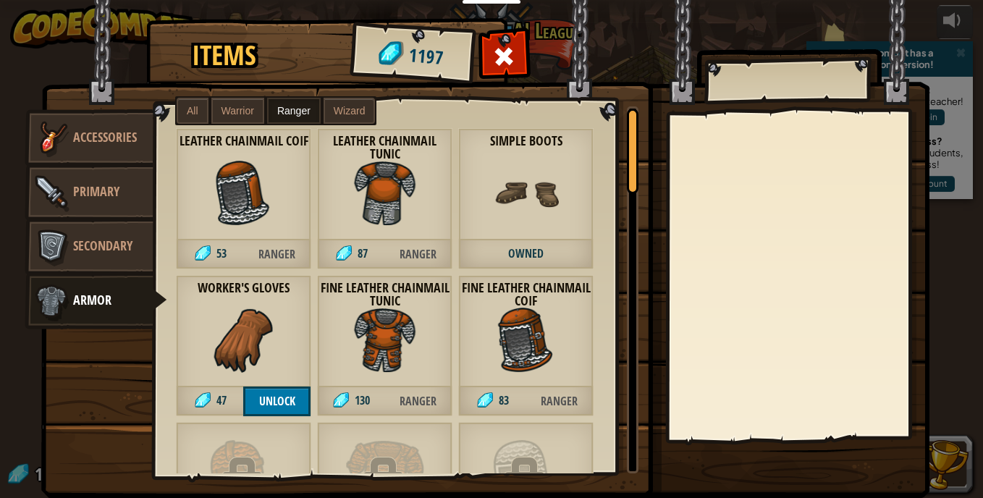
click at [273, 246] on span "Ranger" at bounding box center [276, 255] width 67 height 30
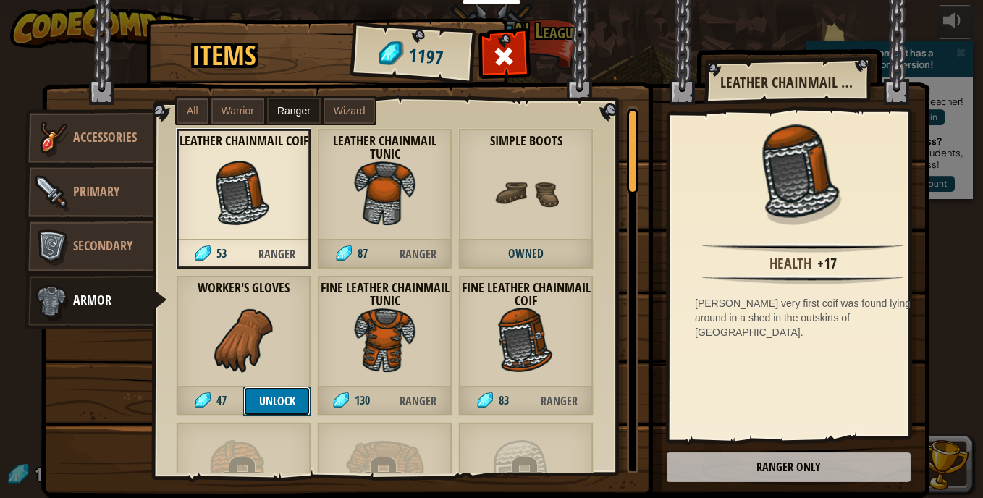
click at [282, 395] on button "Unlock" at bounding box center [276, 402] width 67 height 30
click at [338, 103] on label "Wizard" at bounding box center [350, 111] width 52 height 26
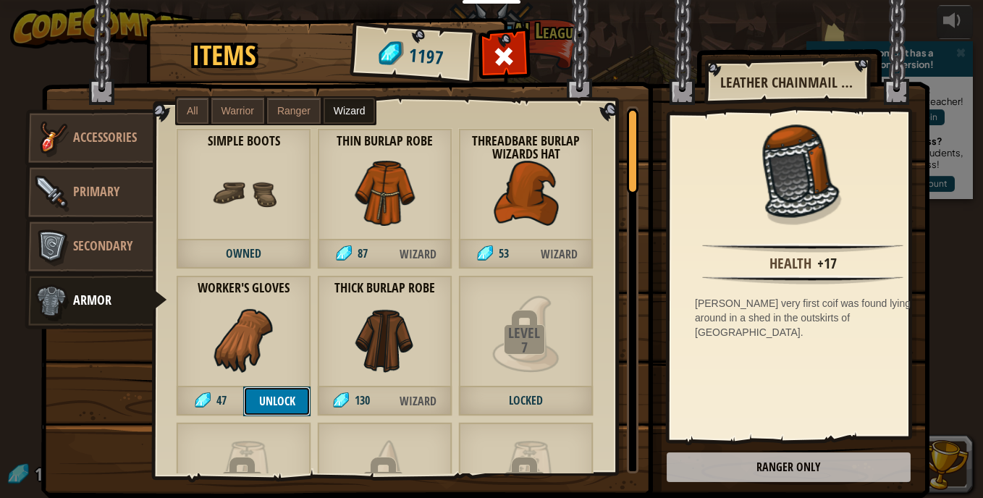
click at [266, 397] on button "Unlock" at bounding box center [276, 402] width 67 height 30
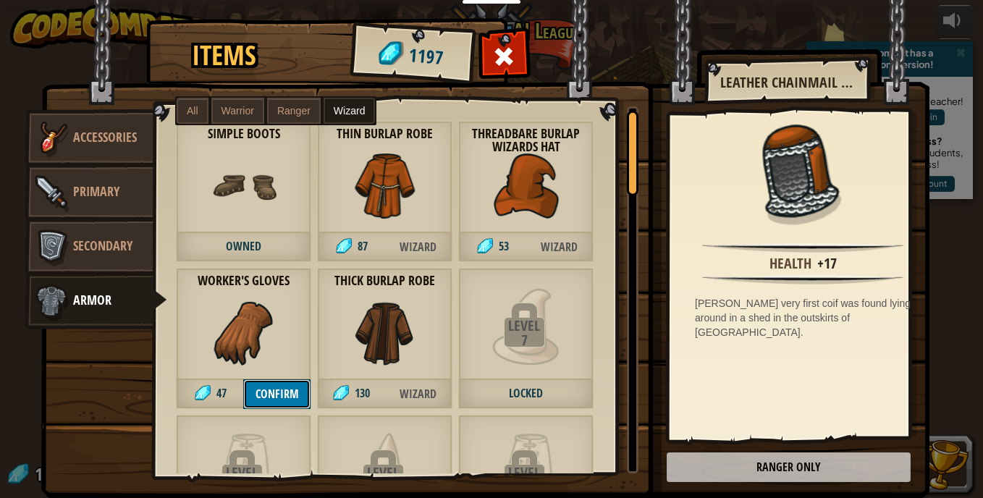
scroll to position [8, 0]
click at [348, 397] on span "130" at bounding box center [351, 394] width 69 height 30
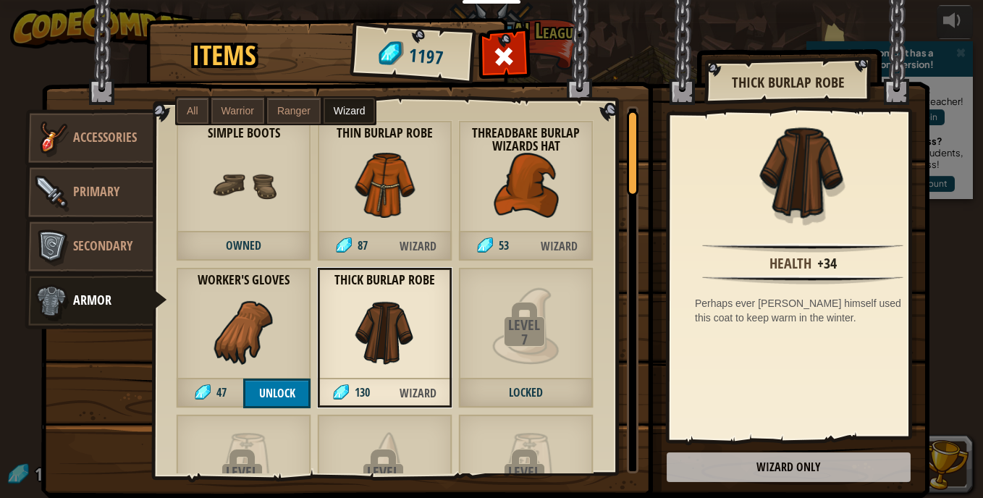
click at [804, 470] on img at bounding box center [485, 235] width 888 height 526
click at [509, 51] on span at bounding box center [504, 56] width 23 height 23
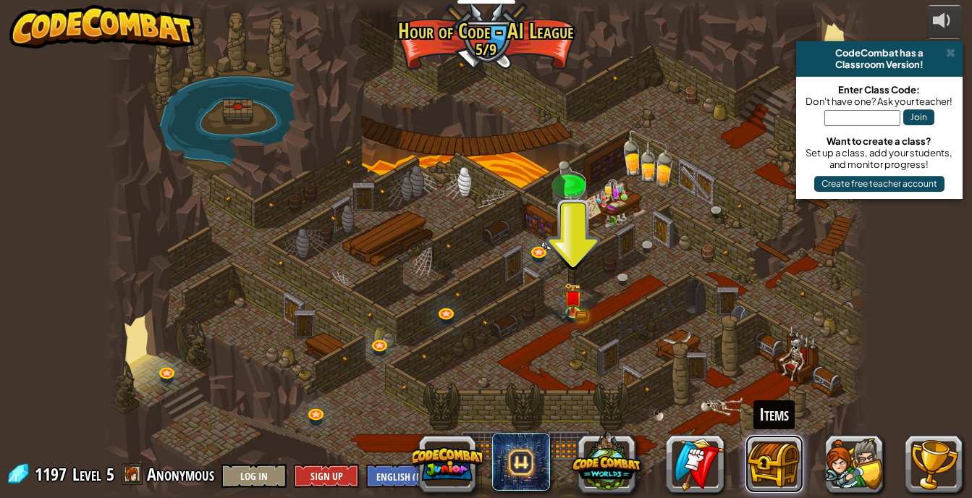
click at [784, 471] on button at bounding box center [775, 464] width 58 height 58
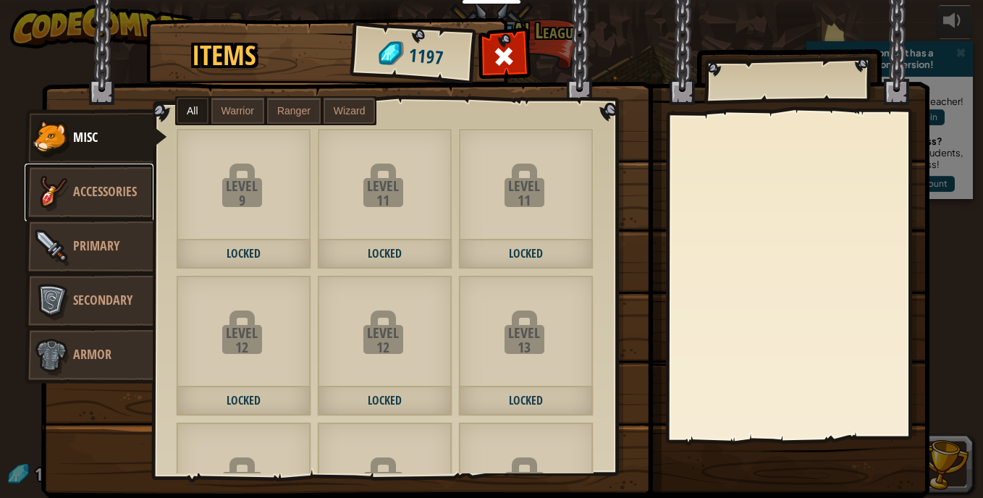
click at [101, 177] on link "Accessories" at bounding box center [89, 193] width 129 height 58
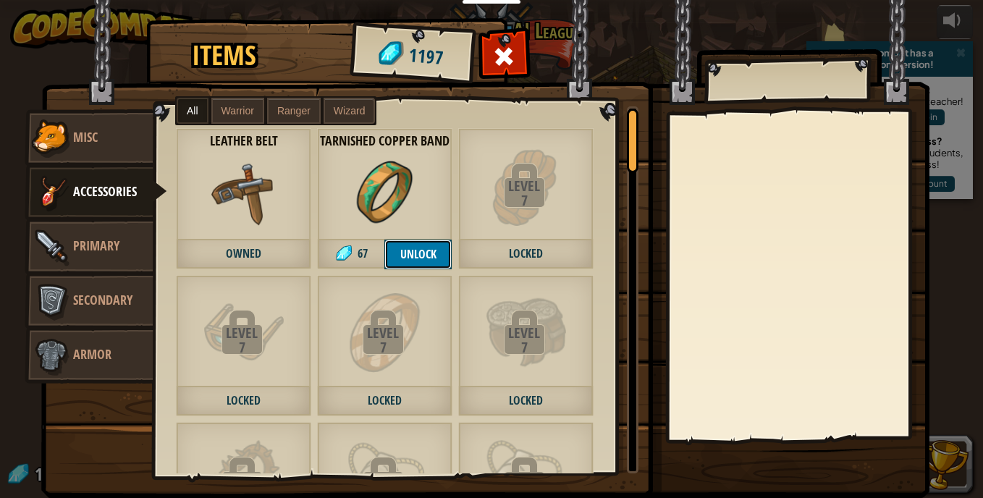
click at [429, 244] on button "Unlock" at bounding box center [417, 255] width 67 height 30
click at [92, 256] on link "Primary" at bounding box center [89, 247] width 129 height 58
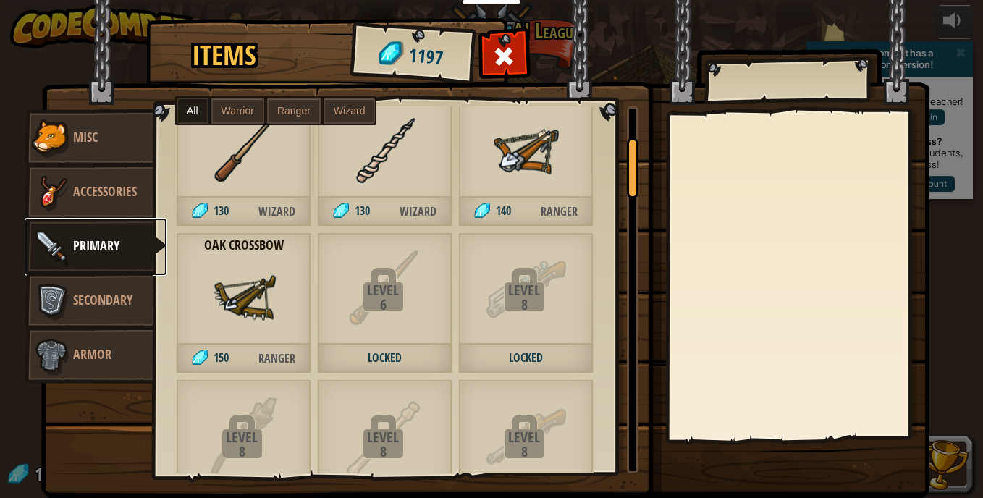
scroll to position [0, 0]
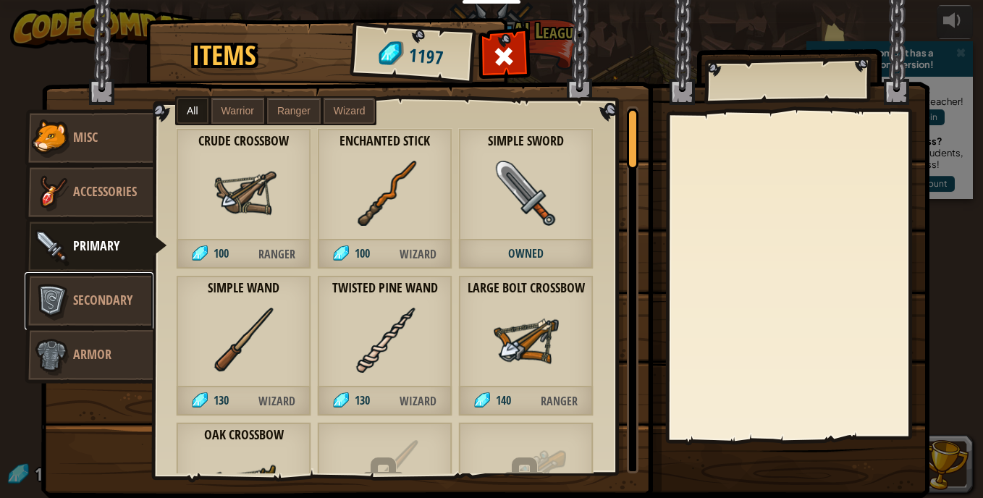
click at [96, 298] on span "Secondary" at bounding box center [102, 300] width 59 height 18
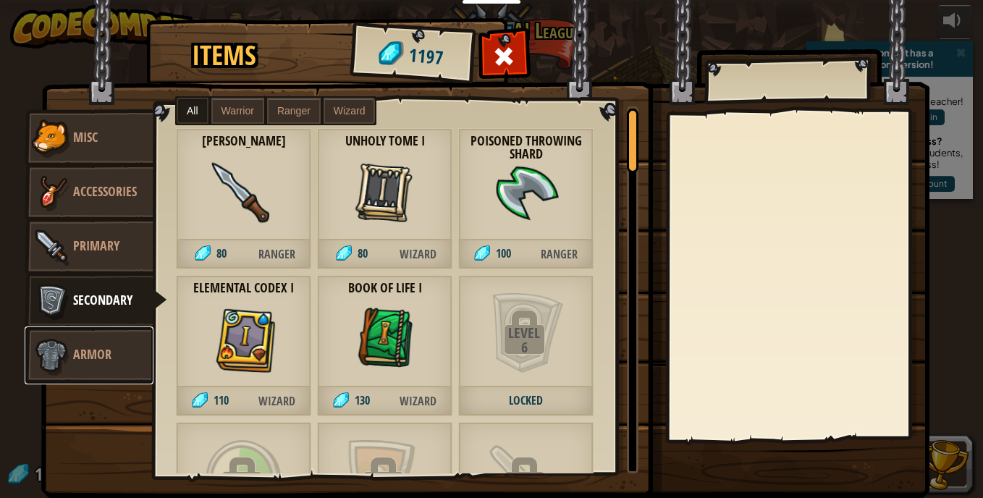
click at [117, 341] on link "Armor" at bounding box center [89, 356] width 129 height 58
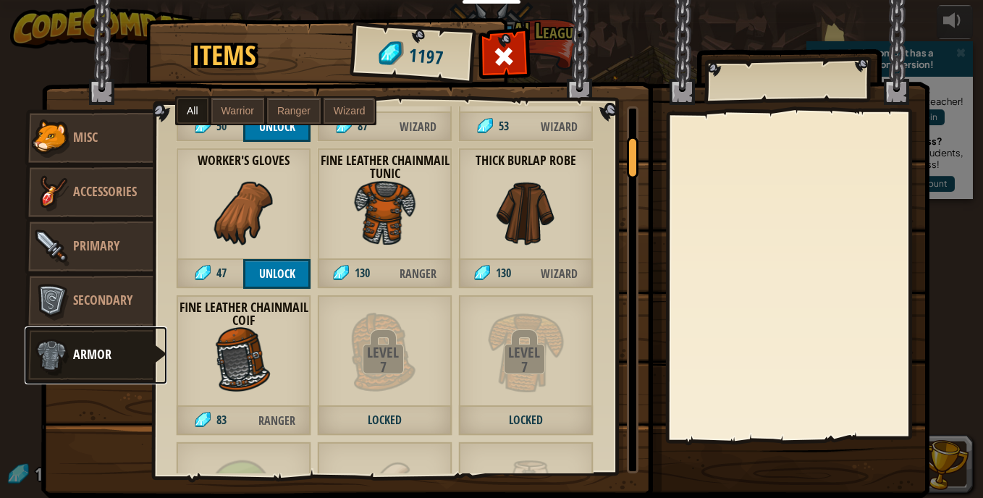
scroll to position [270, 0]
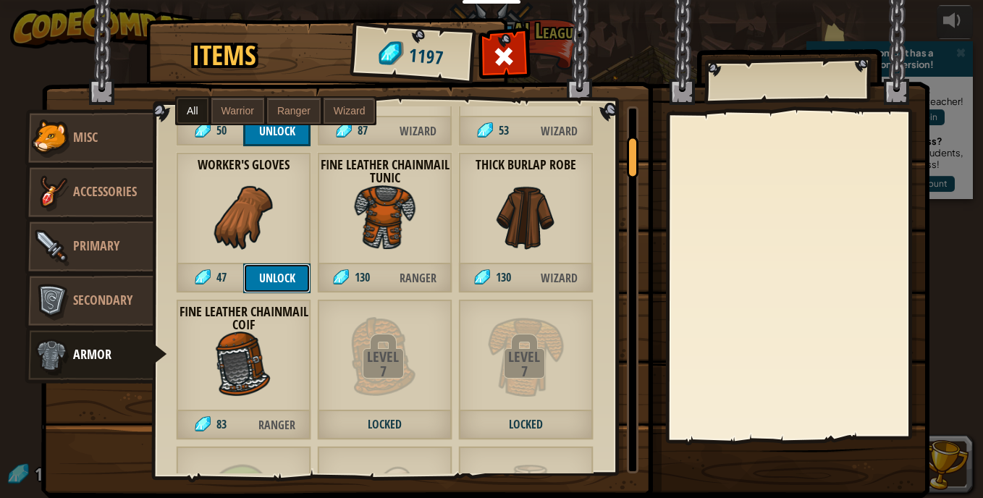
click at [262, 282] on button "Unlock" at bounding box center [276, 279] width 67 height 30
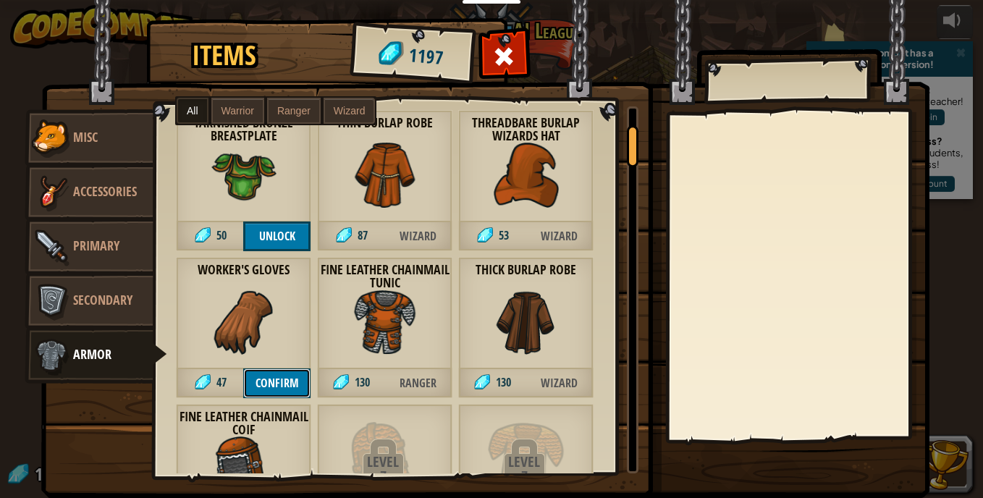
scroll to position [163, 0]
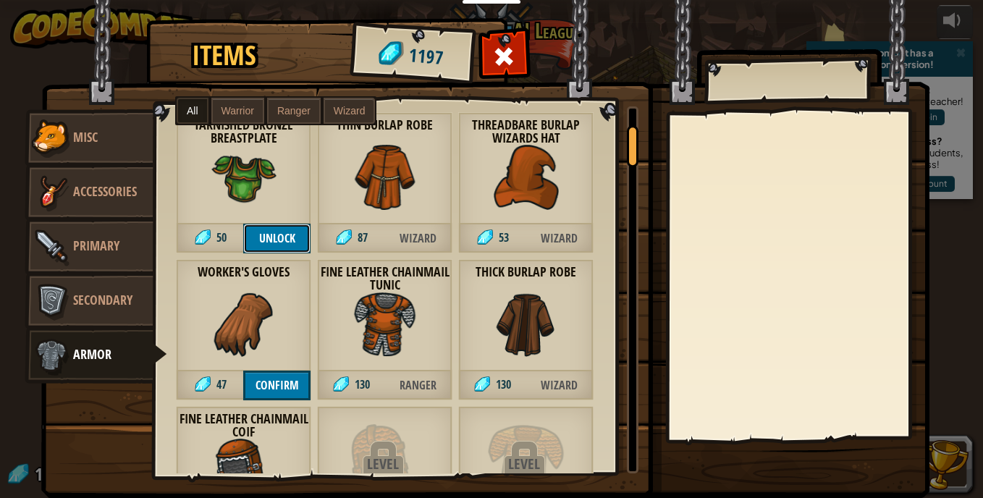
click at [274, 236] on button "Unlock" at bounding box center [276, 239] width 67 height 30
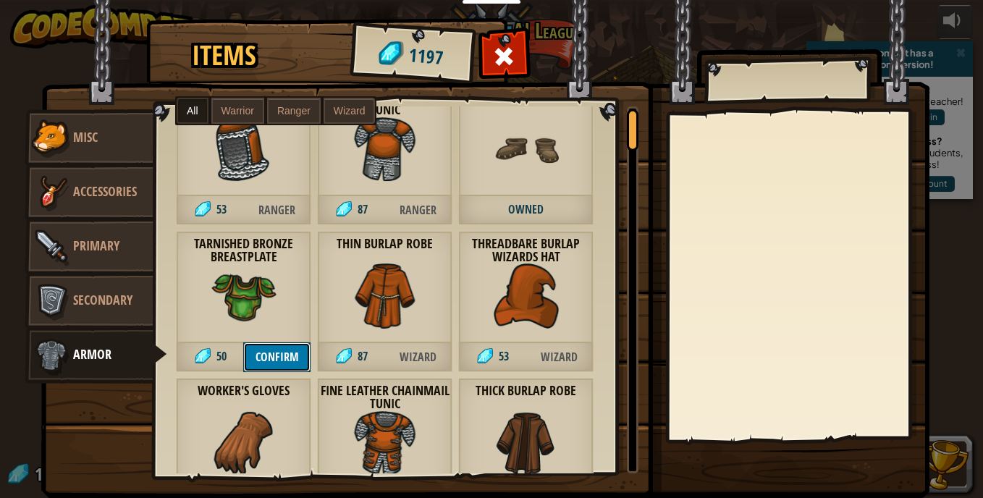
scroll to position [0, 0]
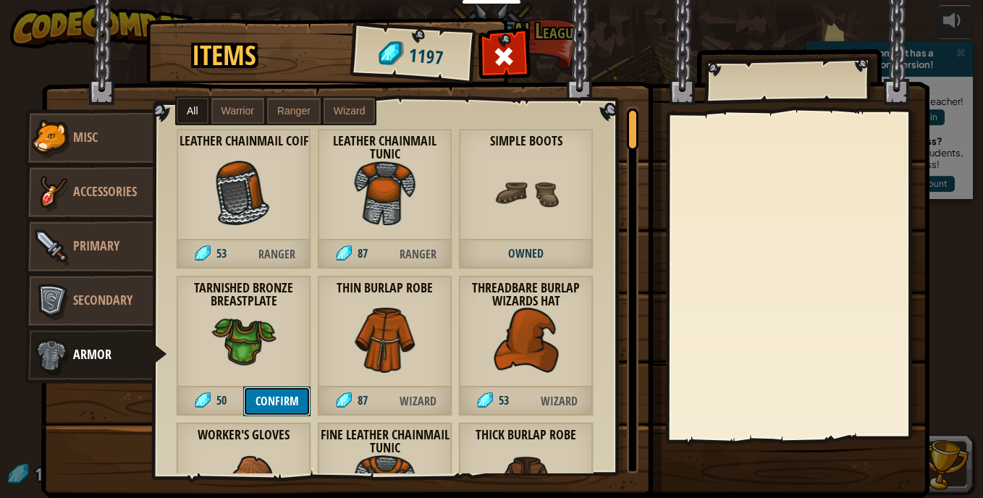
click at [627, 127] on div at bounding box center [633, 130] width 12 height 42
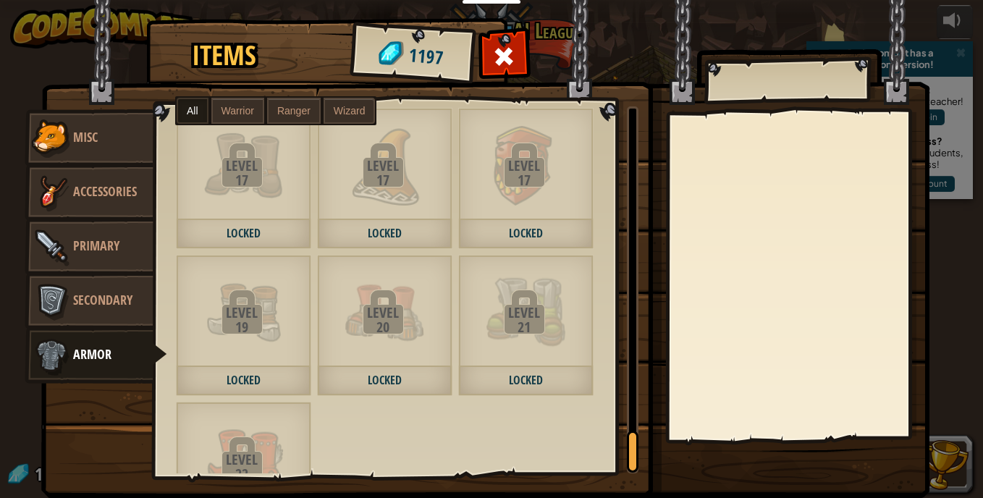
scroll to position [3198, 0]
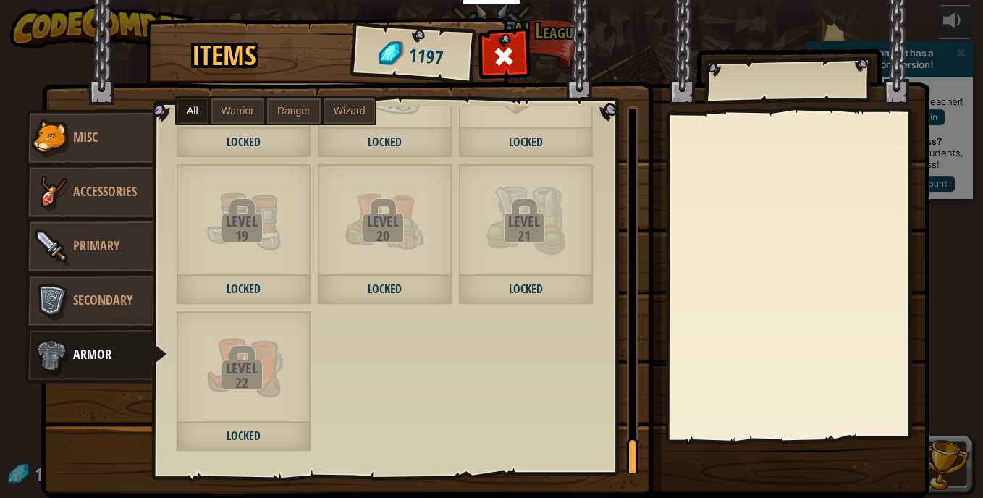
drag, startPoint x: 626, startPoint y: 127, endPoint x: 638, endPoint y: 497, distance: 369.4
click at [638, 23] on div "Items 1197 Misc Accessories Primary Secondary Armor All Warrior Ranger Wizard L…" at bounding box center [491, 22] width 891 height 1
click at [502, 56] on span at bounding box center [504, 56] width 23 height 23
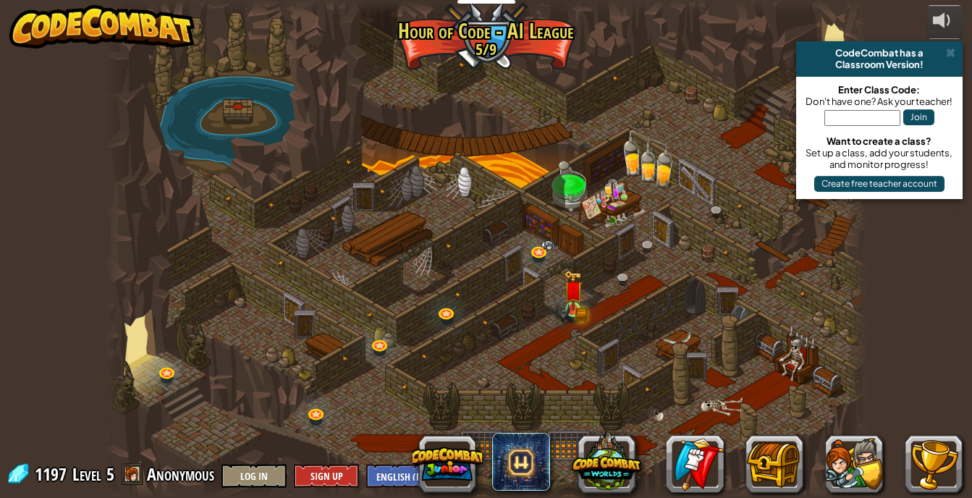
click at [573, 291] on img at bounding box center [573, 290] width 19 height 41
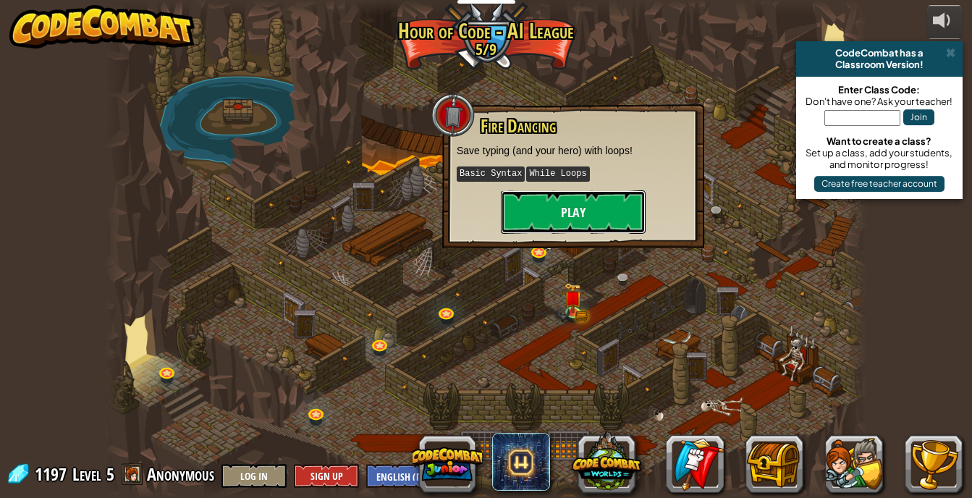
click at [567, 204] on button "Play" at bounding box center [573, 211] width 145 height 43
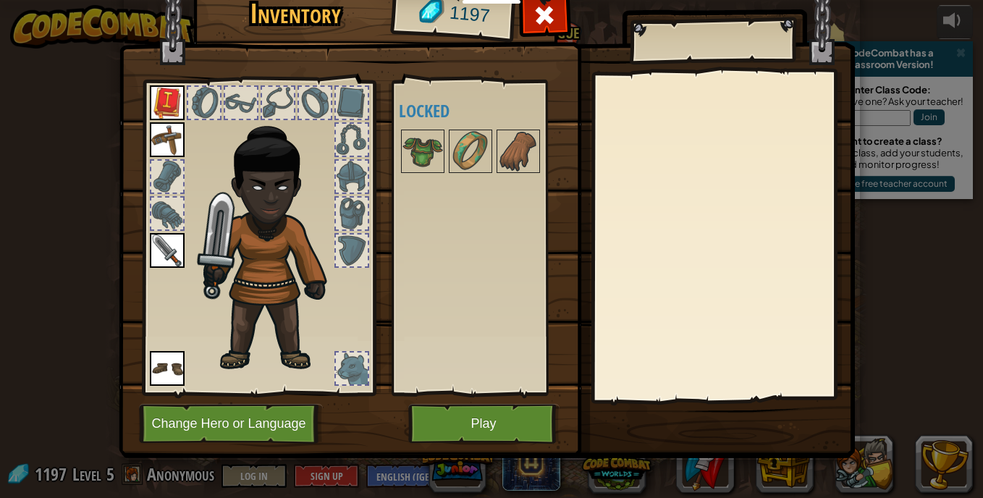
click at [427, 114] on h4 "Locked" at bounding box center [490, 110] width 182 height 19
click at [403, 157] on img at bounding box center [423, 151] width 41 height 41
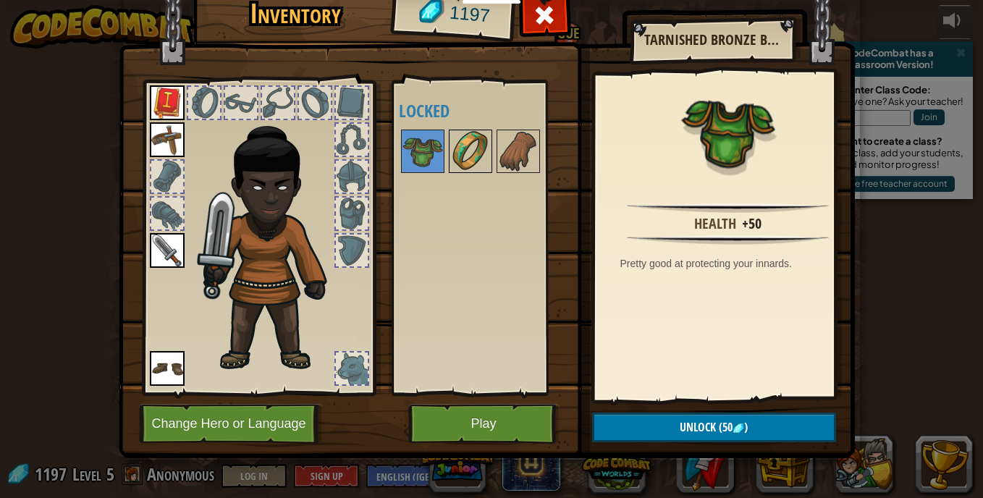
click at [450, 151] on img at bounding box center [470, 151] width 41 height 41
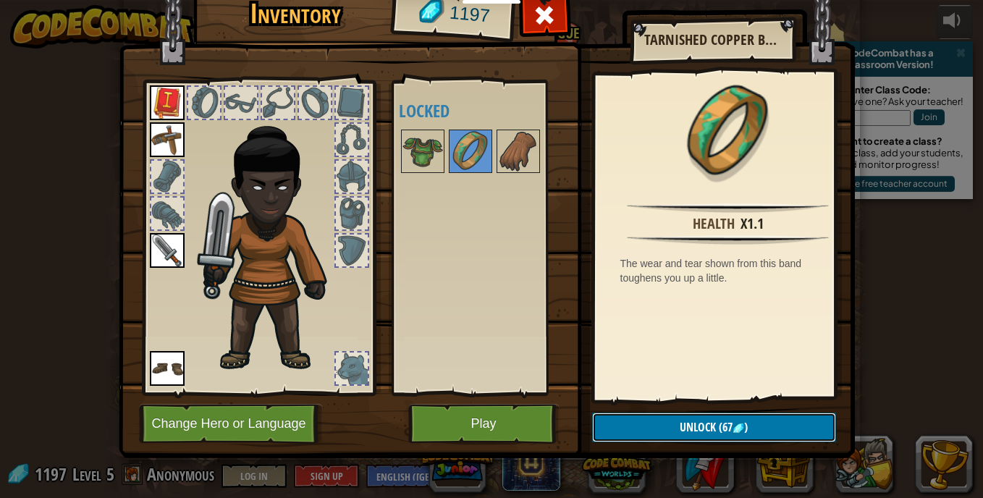
click at [682, 425] on span "Unlock" at bounding box center [698, 427] width 36 height 16
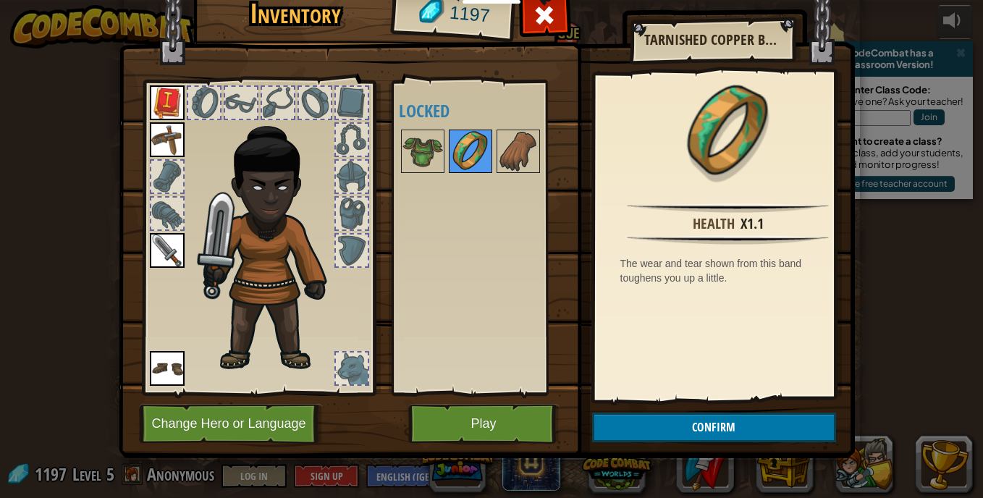
click at [482, 154] on img at bounding box center [470, 151] width 41 height 41
click at [662, 444] on img at bounding box center [487, 196] width 736 height 526
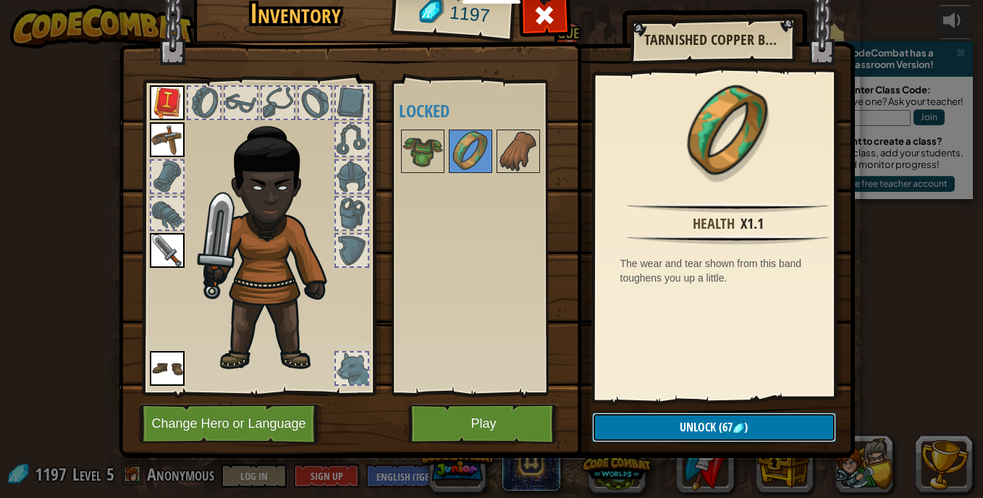
click at [654, 431] on button "Unlock (67 )" at bounding box center [714, 428] width 244 height 30
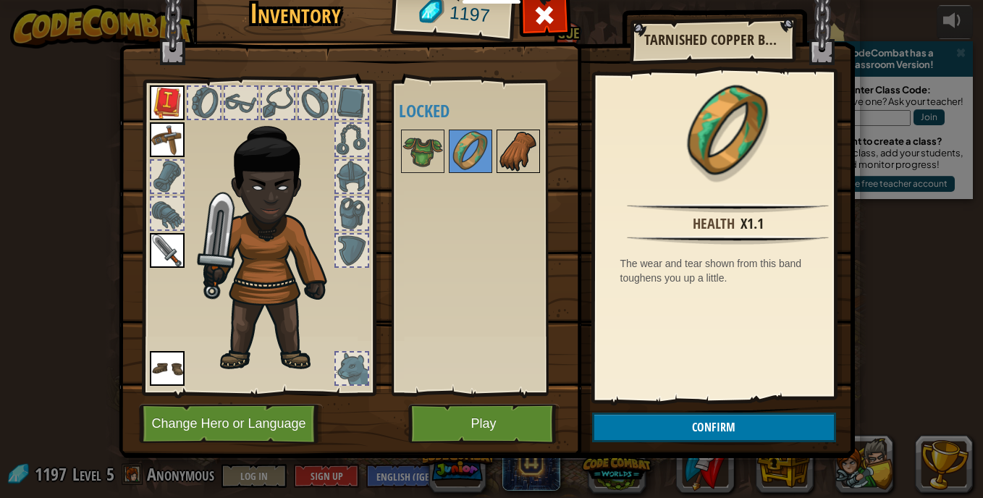
click at [503, 151] on img at bounding box center [518, 151] width 41 height 41
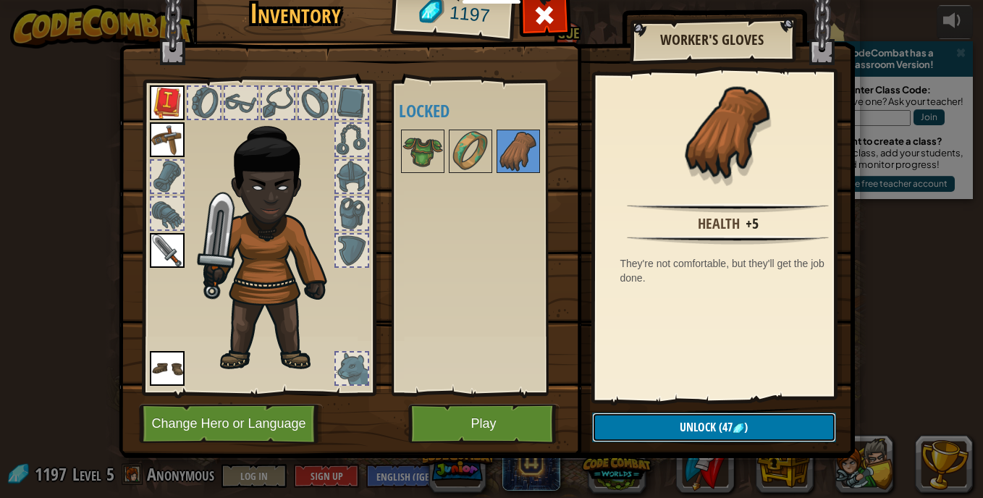
click at [662, 426] on button "Unlock (47 )" at bounding box center [714, 428] width 244 height 30
click at [161, 174] on div at bounding box center [167, 177] width 32 height 32
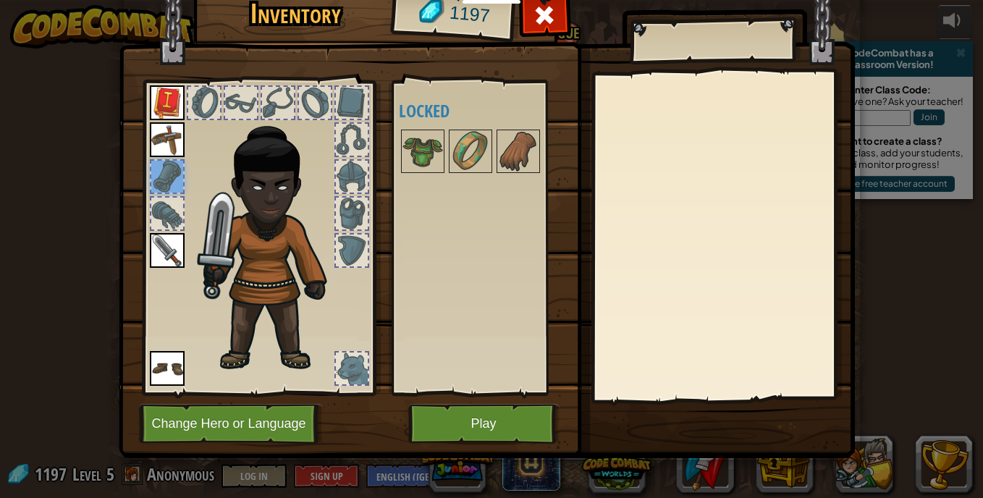
click at [169, 214] on div at bounding box center [167, 214] width 32 height 32
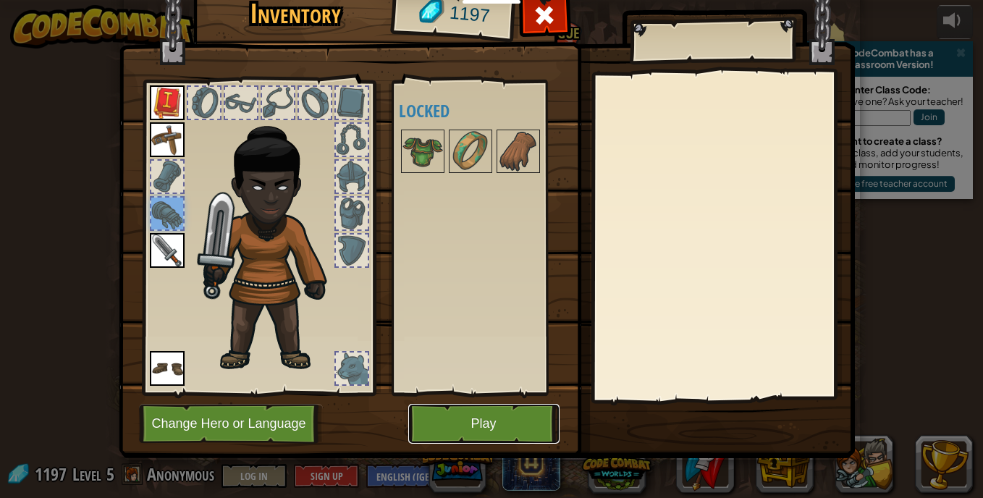
click at [457, 425] on button "Play" at bounding box center [483, 424] width 151 height 40
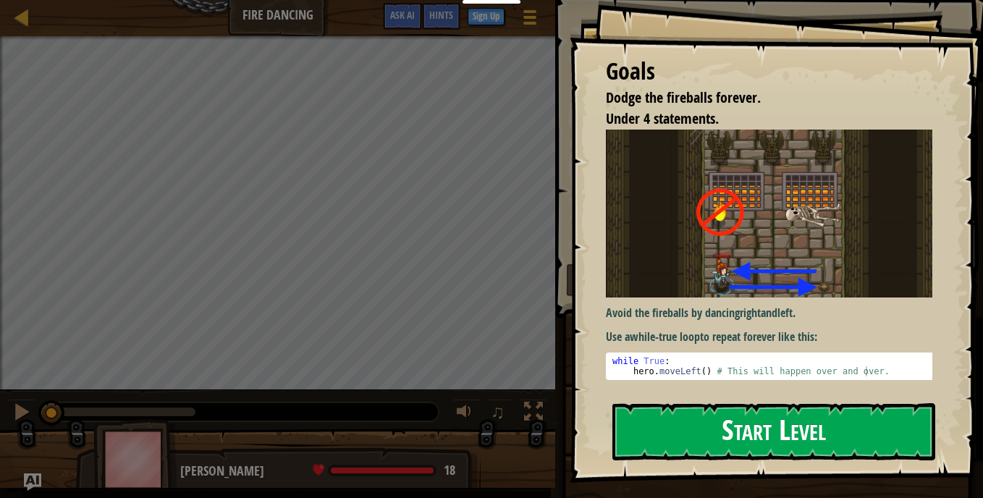
click at [647, 435] on button "Start Level" at bounding box center [774, 431] width 323 height 57
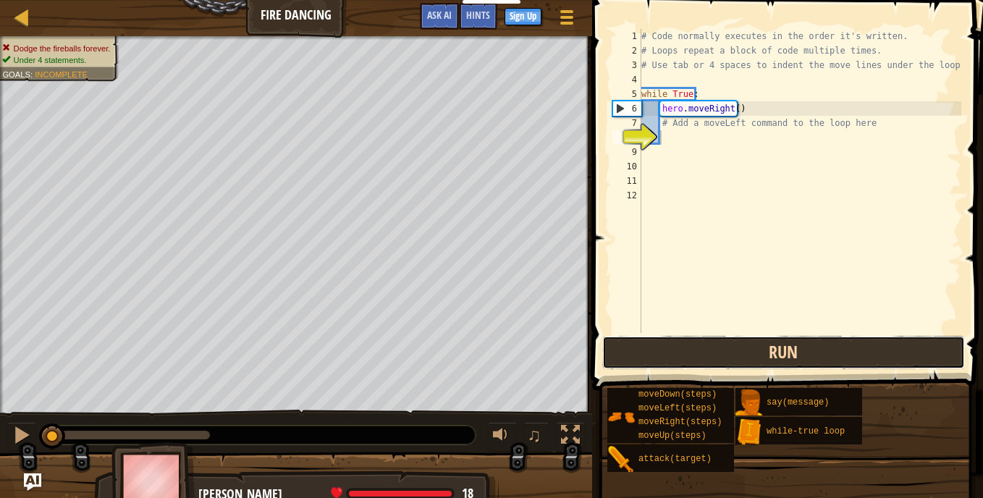
click at [780, 343] on button "Run" at bounding box center [783, 352] width 363 height 33
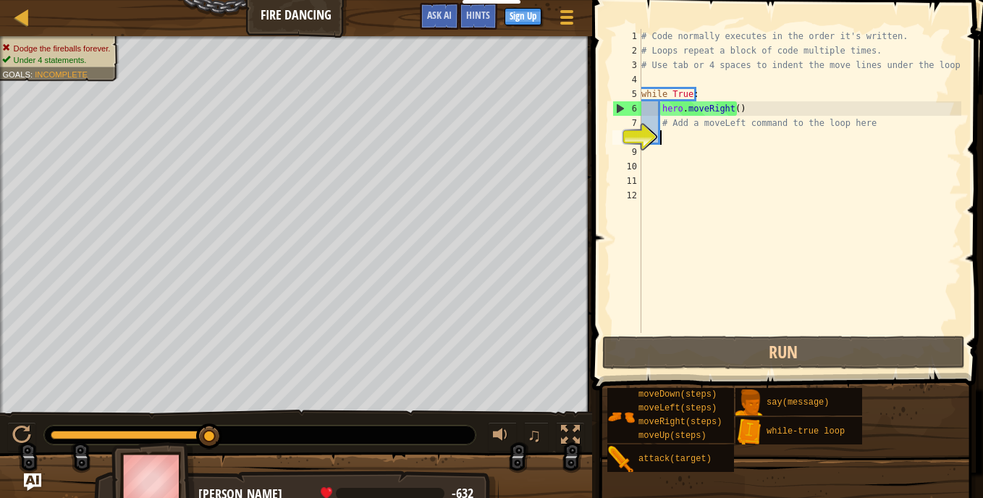
click at [623, 114] on div "6" at bounding box center [627, 108] width 28 height 14
type textarea "hero.moveRight()"
click at [669, 138] on div "# Code normally executes in the order it's written. # Loops repeat a block of c…" at bounding box center [800, 195] width 323 height 333
type textarea "d"
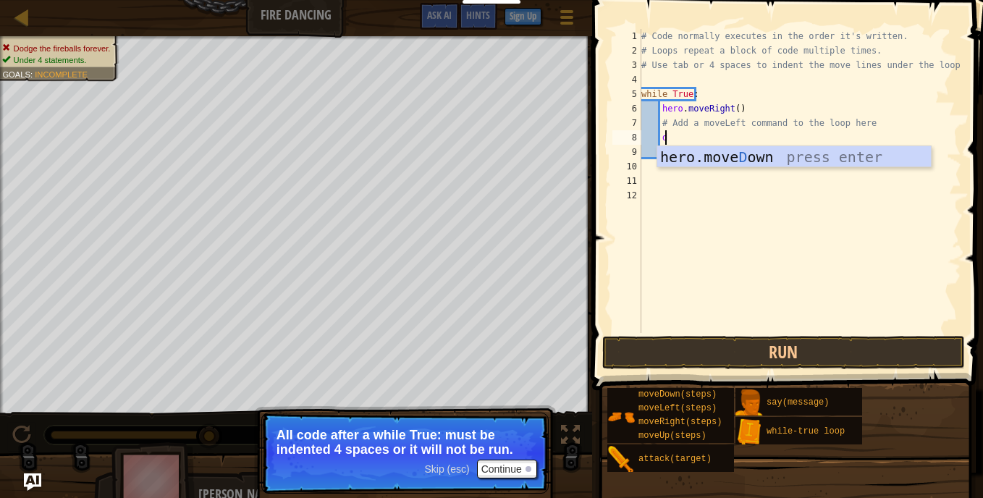
click at [681, 137] on div "# Code normally executes in the order it's written. # Loops repeat a block of c…" at bounding box center [800, 195] width 323 height 333
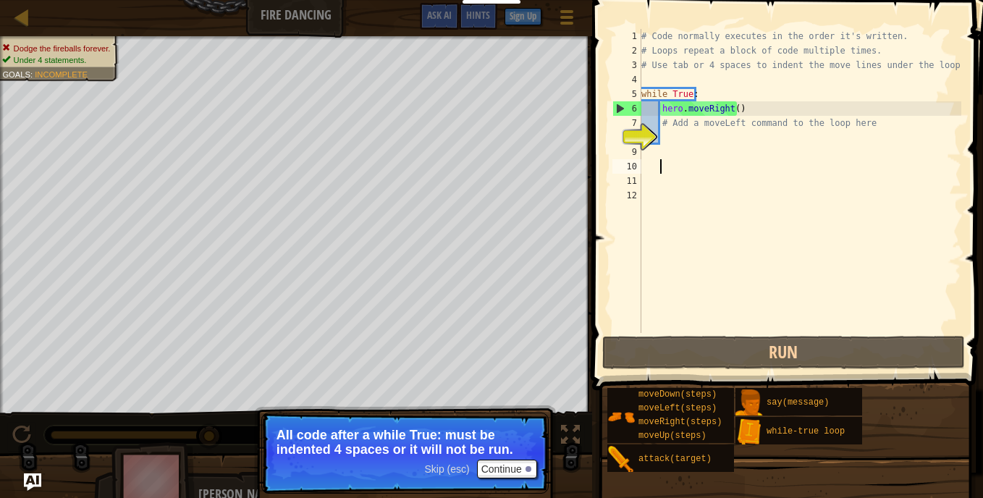
scroll to position [7, 0]
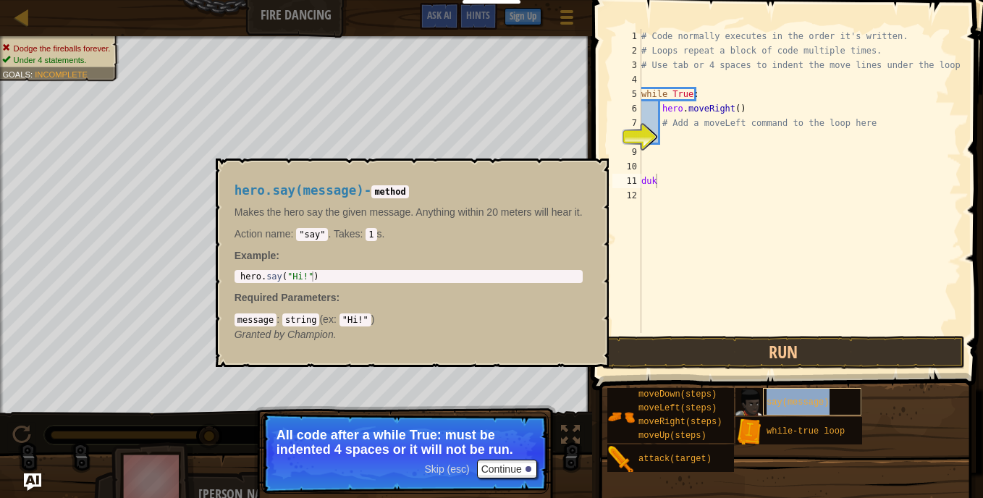
click at [818, 397] on div "say(message)" at bounding box center [812, 402] width 98 height 28
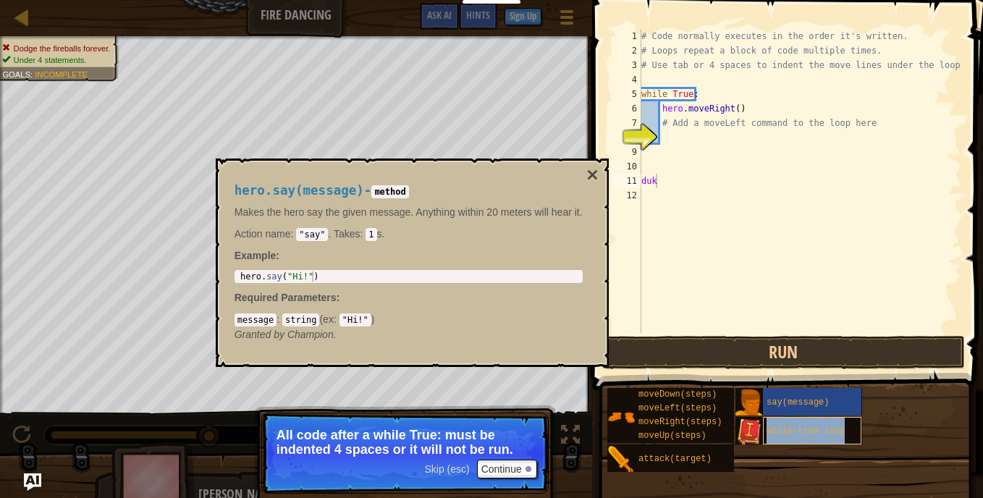
click at [825, 421] on div "while-true loop" at bounding box center [812, 431] width 98 height 28
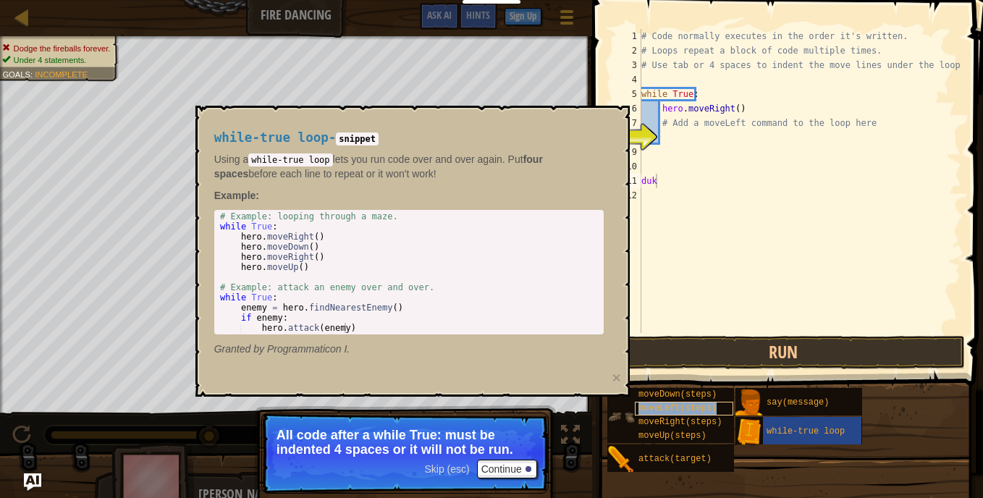
click at [707, 406] on span "moveLeft(steps)" at bounding box center [678, 408] width 78 height 10
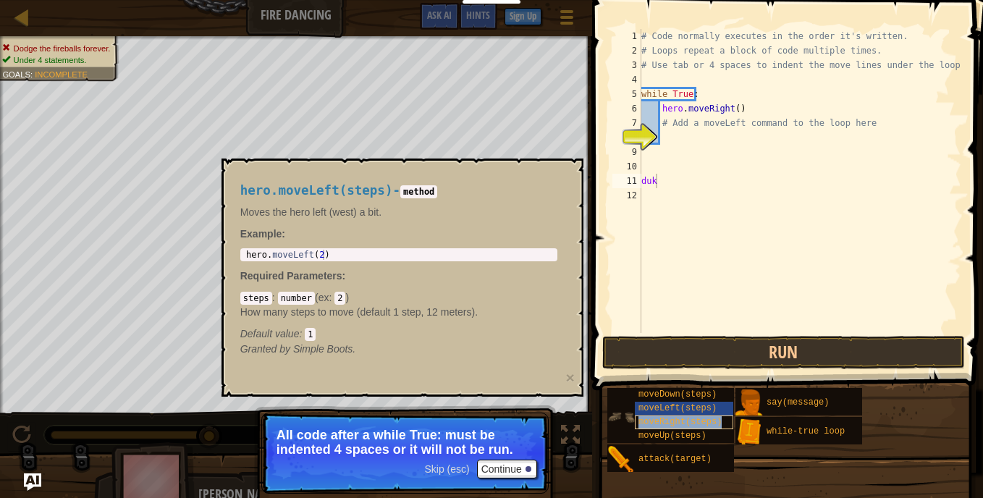
click at [704, 420] on span "moveRight(steps)" at bounding box center [680, 422] width 83 height 10
click at [685, 186] on div "# Code normally executes in the order it's written. # Loops repeat a block of c…" at bounding box center [800, 195] width 323 height 333
type textarea "d"
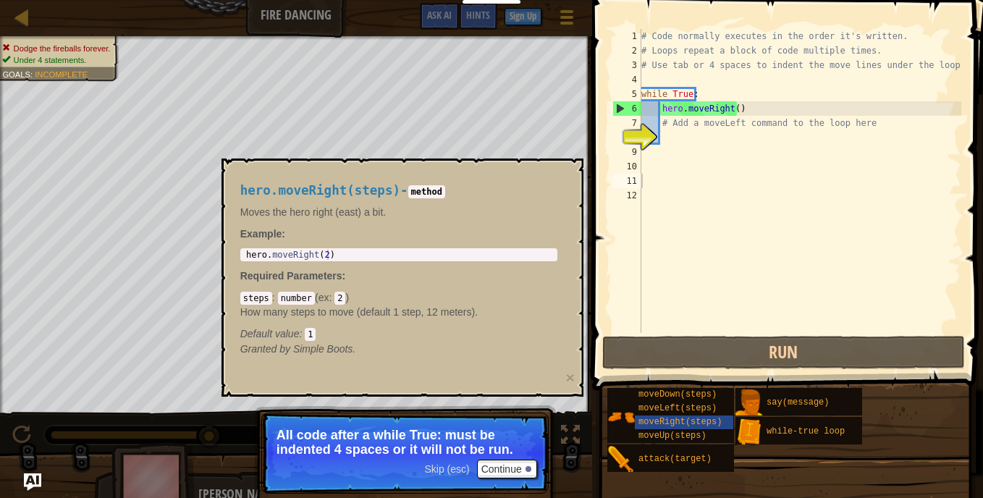
click at [566, 165] on div "hero.moveRight(steps) - method Moves the hero right (east) a bit. Example : 1 h…" at bounding box center [403, 278] width 362 height 238
click at [895, 418] on div "moveDown(steps) moveLeft(steps) moveRight(steps) moveUp(steps) attack(target) s…" at bounding box center [790, 429] width 366 height 85
click at [846, 400] on div "say(message)" at bounding box center [812, 402] width 98 height 28
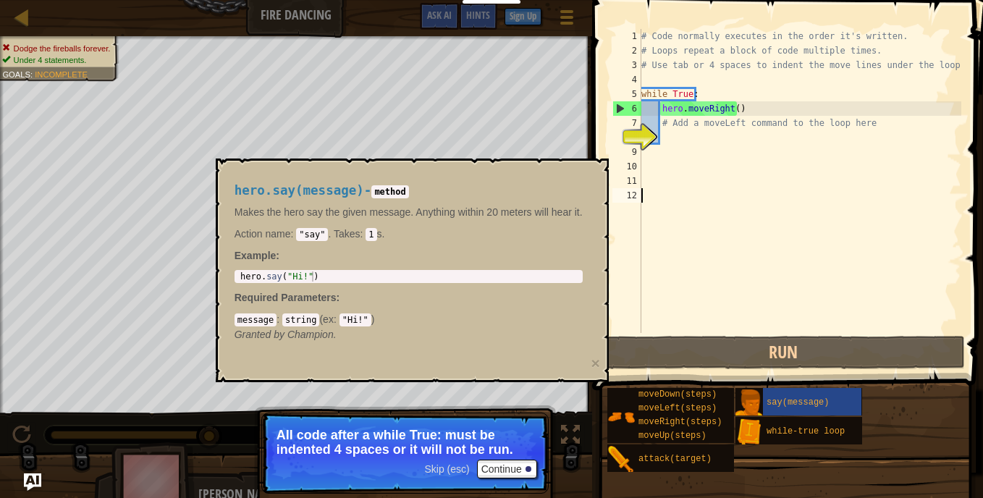
click at [780, 304] on div "# Code normally executes in the order it's written. # Loops repeat a block of c…" at bounding box center [800, 195] width 323 height 333
click at [731, 262] on div "# Code normally executes in the order it's written. # Loops repeat a block of c…" at bounding box center [800, 195] width 323 height 333
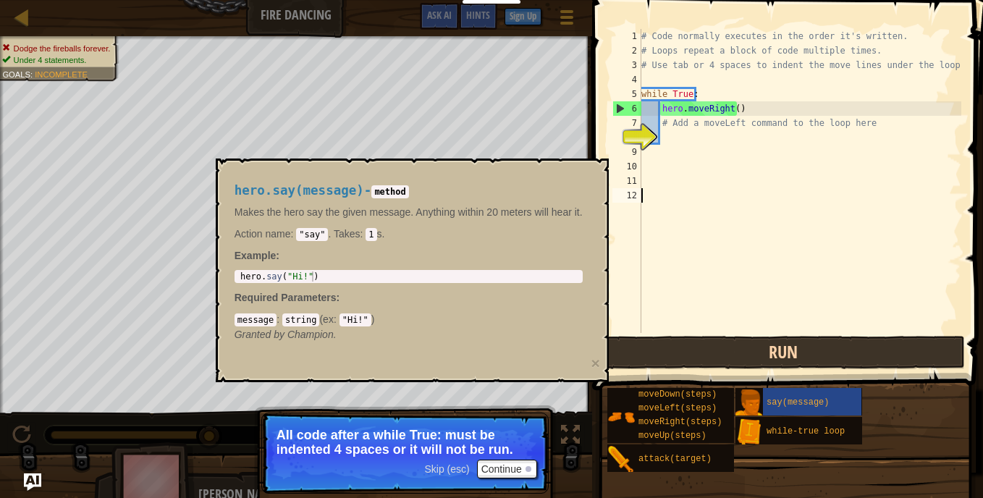
drag, startPoint x: 731, startPoint y: 262, endPoint x: 723, endPoint y: 354, distance: 92.4
click at [723, 354] on div "1 2 3 4 5 6 7 8 9 10 11 12 # Code normally executes in the order it's written. …" at bounding box center [785, 223] width 395 height 433
click at [723, 354] on button "Run" at bounding box center [783, 352] width 363 height 33
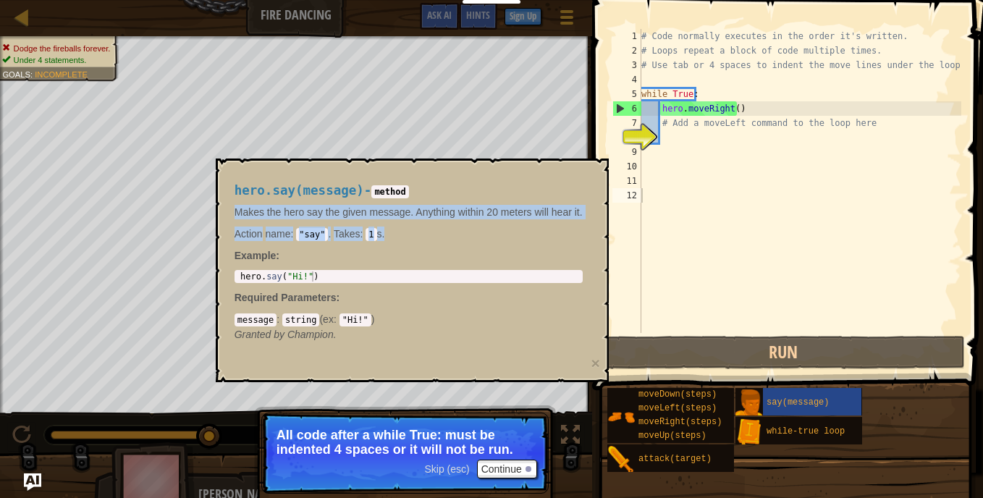
drag, startPoint x: 594, startPoint y: 166, endPoint x: 453, endPoint y: 235, distance: 156.7
click at [453, 235] on div "hero.say(message) - method Makes the hero say the given message. Anything withi…" at bounding box center [412, 271] width 393 height 224
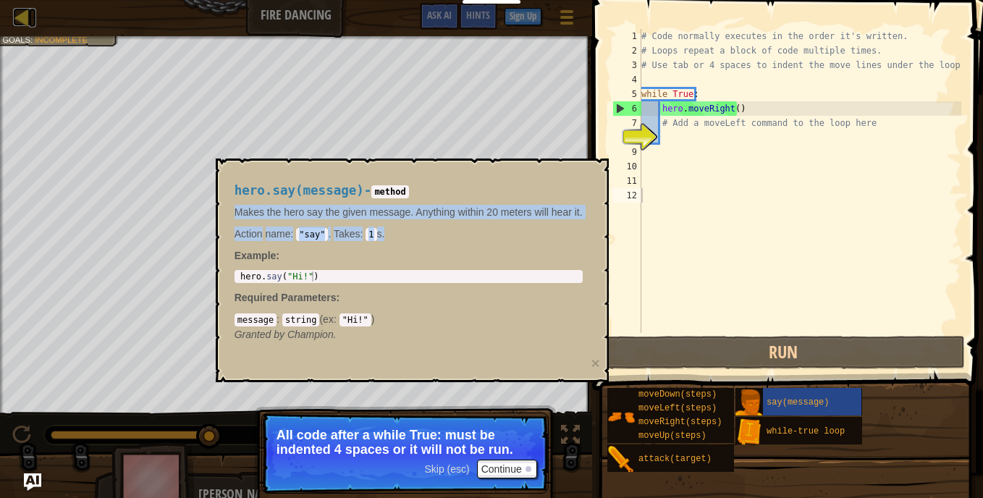
click at [17, 14] on div at bounding box center [22, 17] width 18 height 18
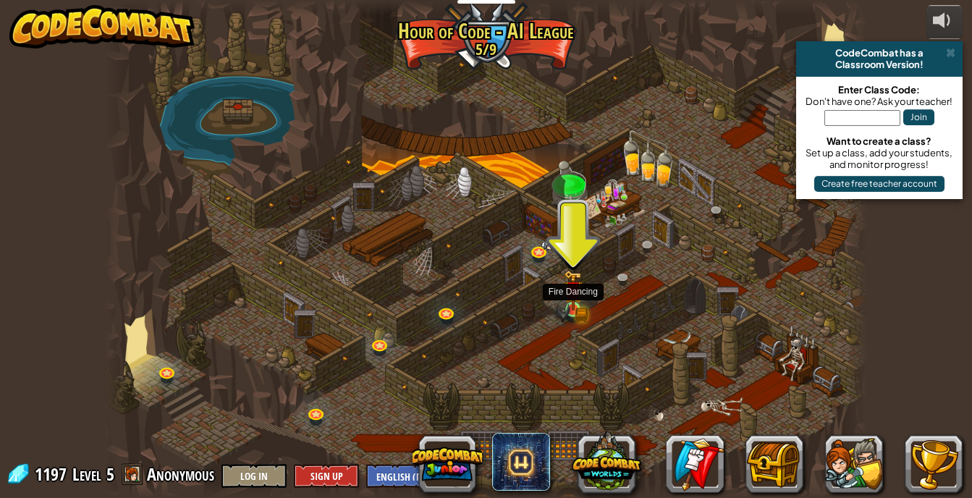
click at [578, 300] on img at bounding box center [573, 290] width 19 height 41
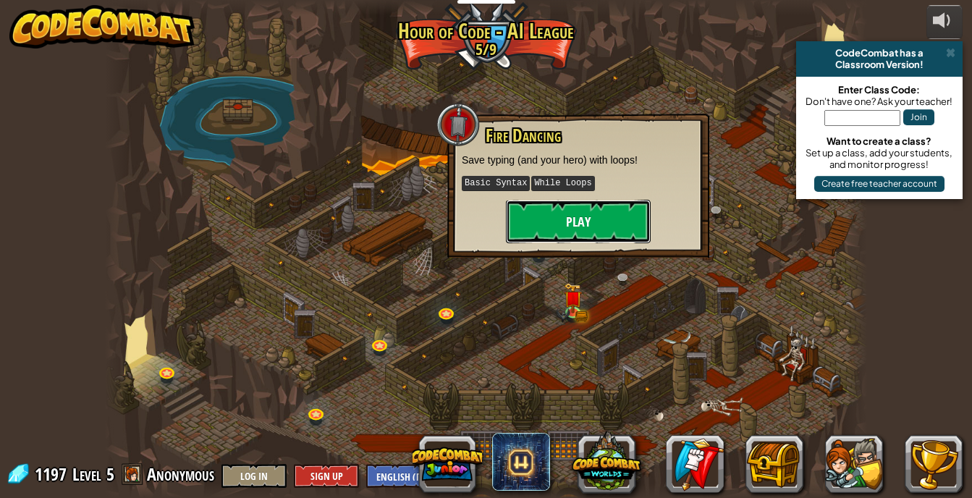
click at [577, 214] on button "Play" at bounding box center [578, 221] width 145 height 43
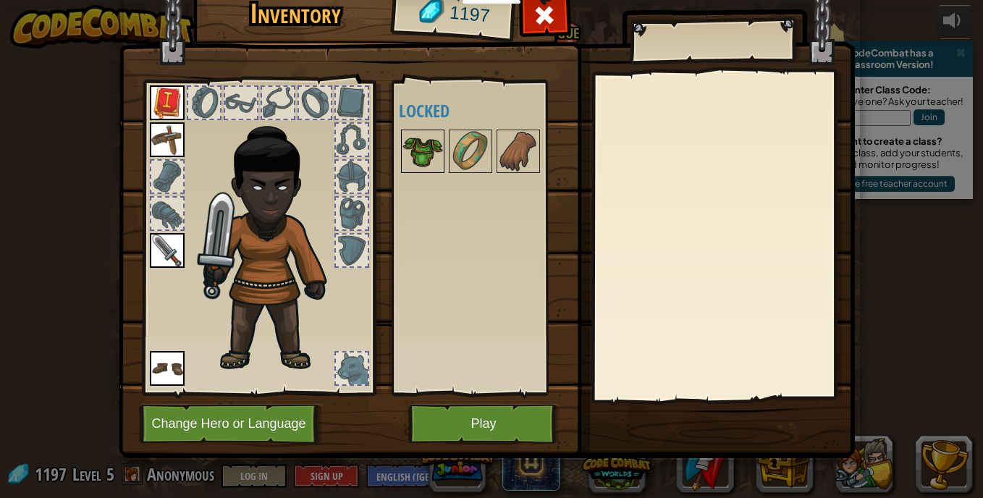
click at [411, 153] on img at bounding box center [423, 151] width 41 height 41
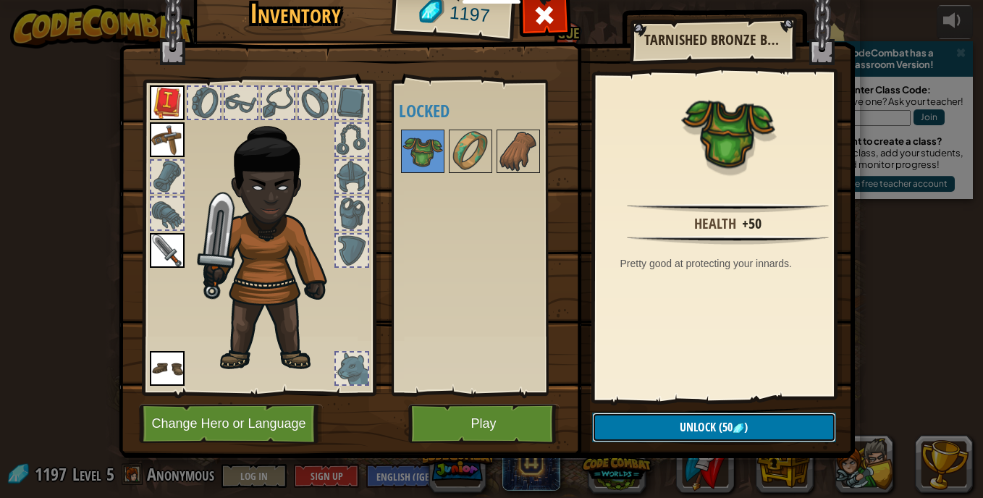
click at [672, 424] on button "Unlock (50 )" at bounding box center [714, 428] width 244 height 30
click at [458, 155] on img at bounding box center [470, 151] width 41 height 41
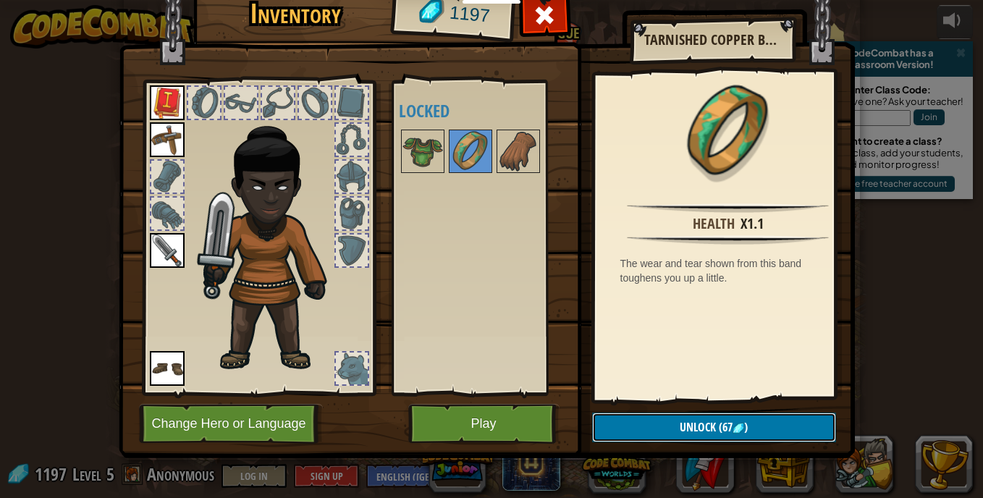
click at [632, 441] on button "Unlock (67 )" at bounding box center [714, 428] width 244 height 30
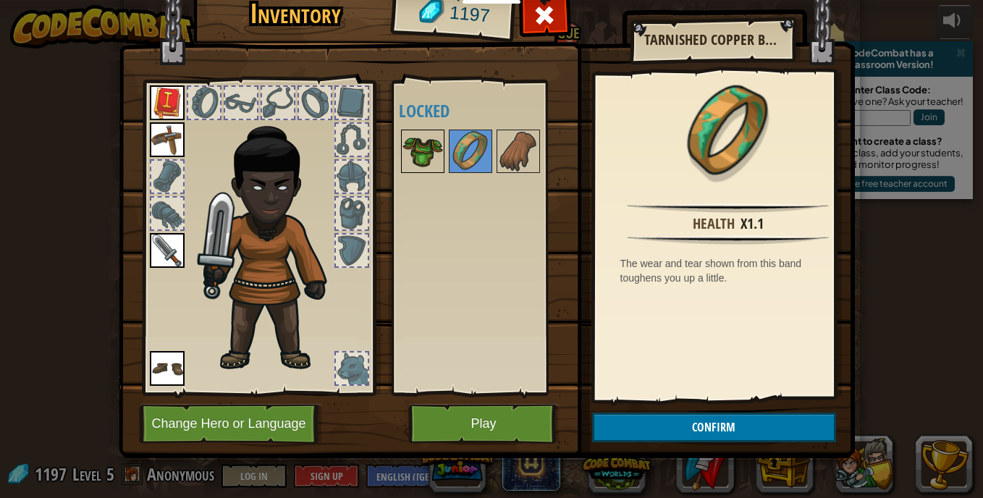
click at [411, 139] on img at bounding box center [423, 151] width 41 height 41
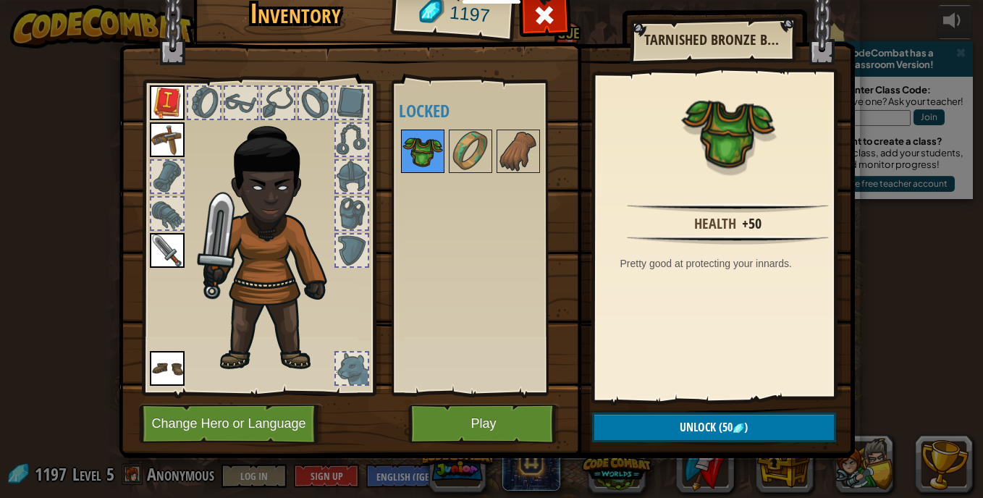
click at [422, 134] on img at bounding box center [423, 151] width 41 height 41
click at [421, 142] on img at bounding box center [423, 151] width 41 height 41
click at [680, 423] on span "Unlock" at bounding box center [698, 427] width 36 height 16
click at [497, 413] on button "Play" at bounding box center [483, 424] width 151 height 40
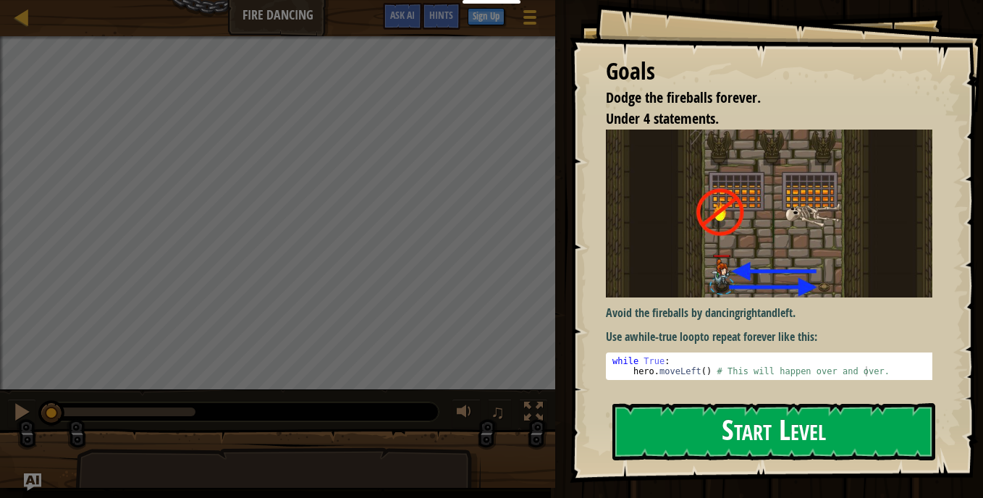
click at [671, 264] on img at bounding box center [774, 214] width 337 height 169
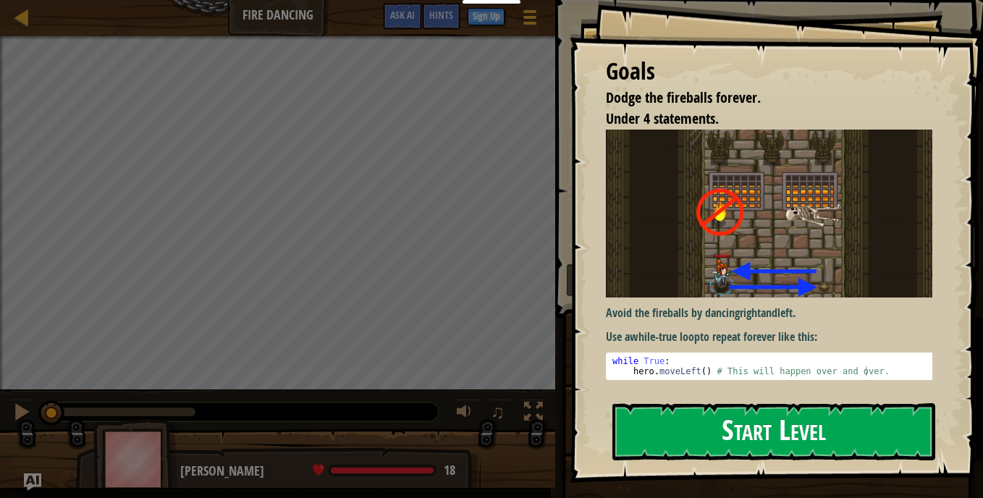
click at [655, 429] on button "Start Level" at bounding box center [774, 431] width 323 height 57
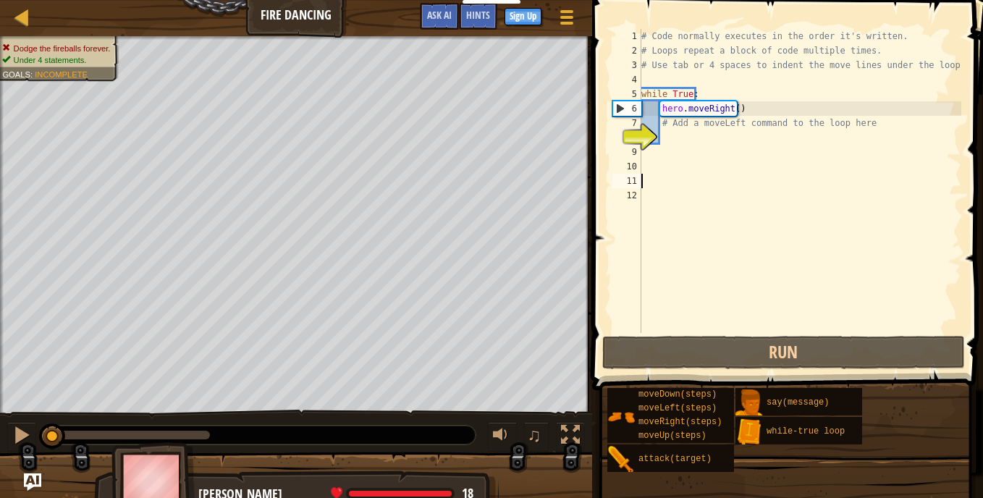
scroll to position [7, 0]
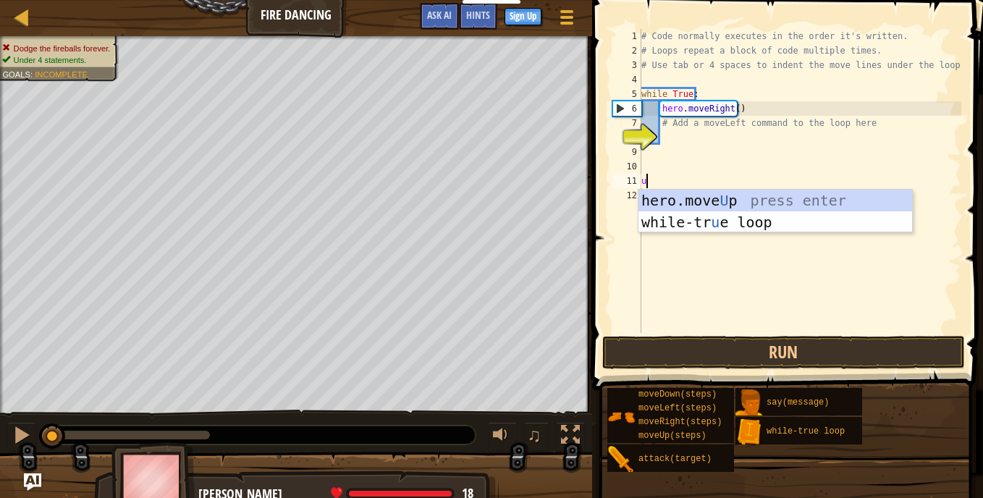
type textarea "up"
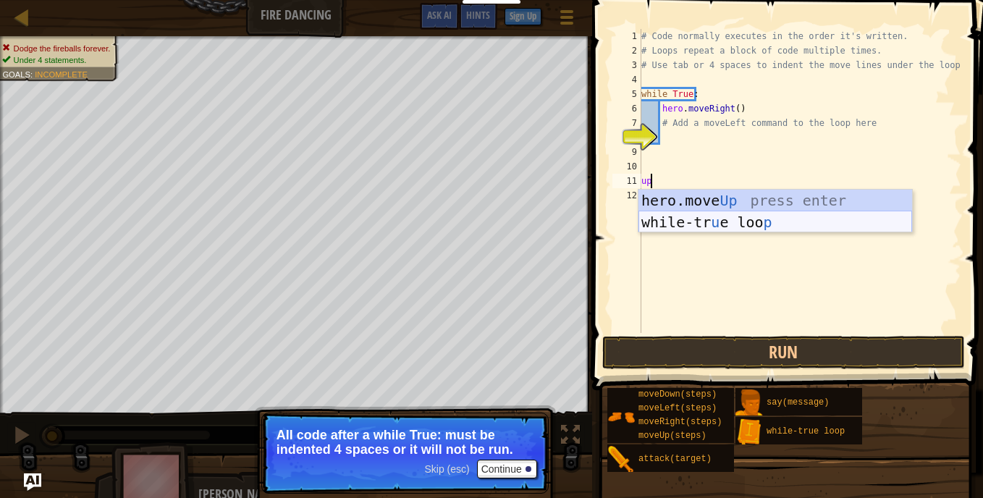
click at [689, 222] on div "hero.move Up press enter while-tr u e loo p press enter" at bounding box center [776, 233] width 274 height 87
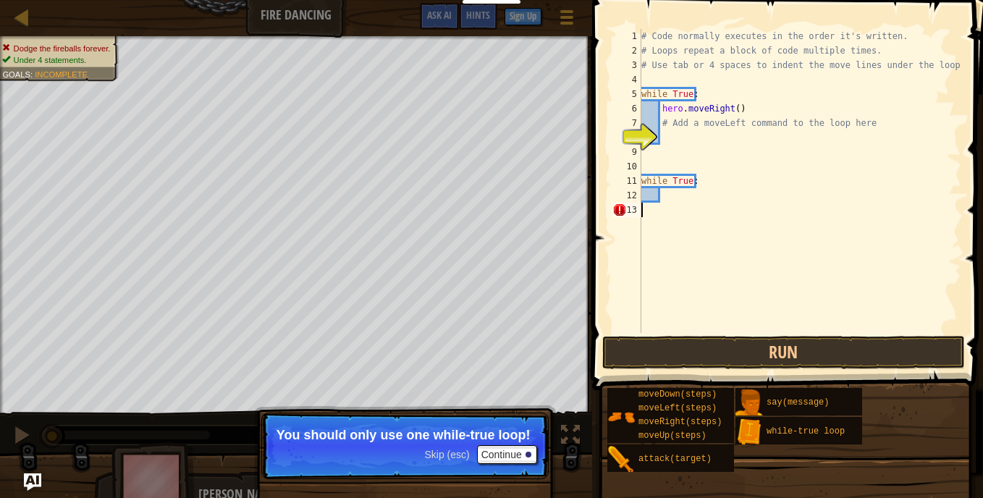
click at [702, 186] on div "# Code normally executes in the order it's written. # Loops repeat a block of c…" at bounding box center [800, 195] width 323 height 333
type textarea "w"
click at [646, 211] on div "# Code normally executes in the order it's written. # Loops repeat a block of c…" at bounding box center [800, 195] width 323 height 333
click at [503, 450] on button "Continue" at bounding box center [507, 454] width 60 height 19
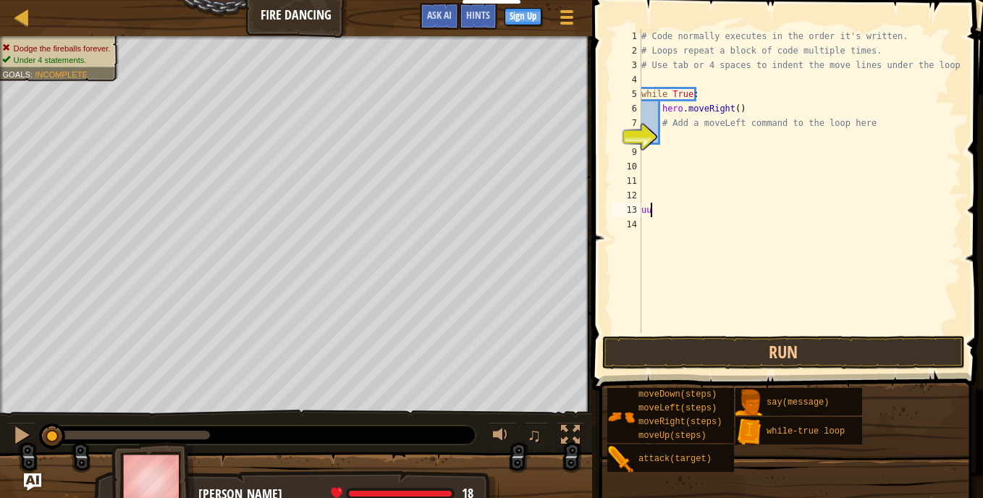
type textarea "u"
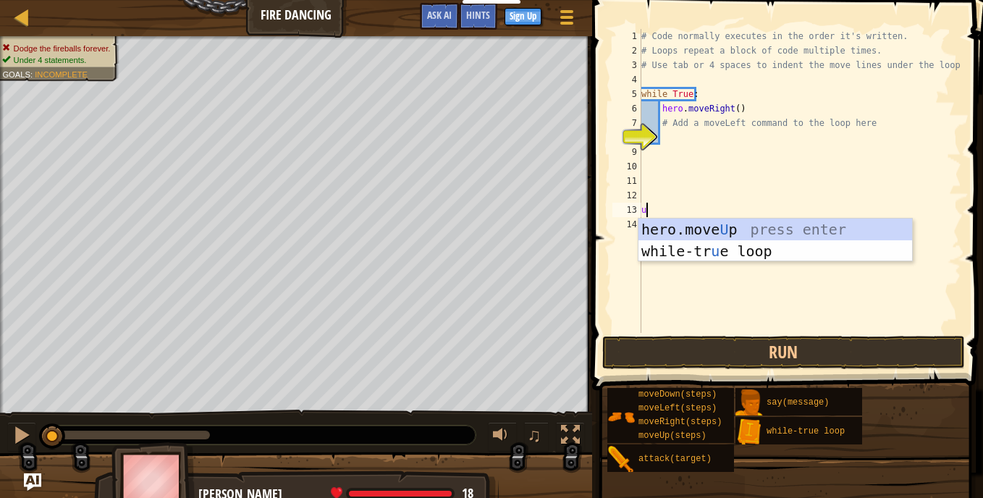
type textarea "up"
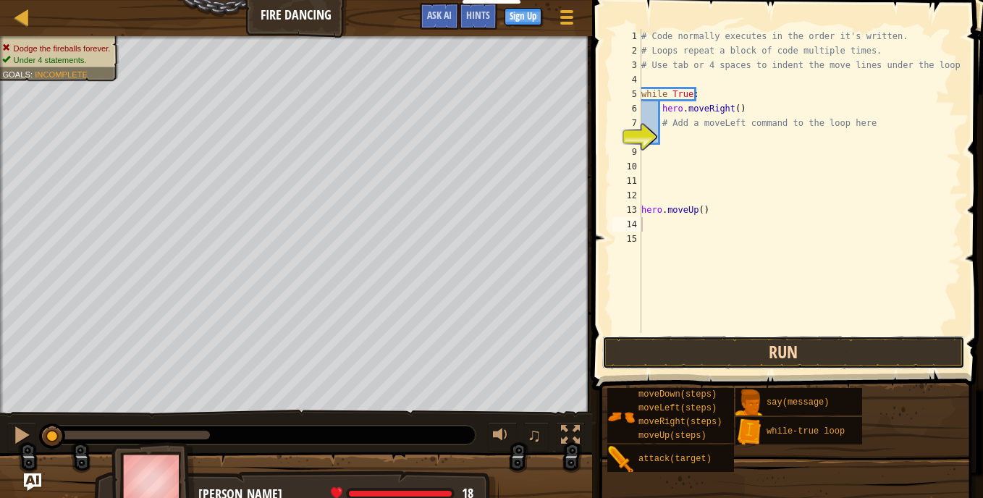
click at [803, 357] on button "Run" at bounding box center [783, 352] width 363 height 33
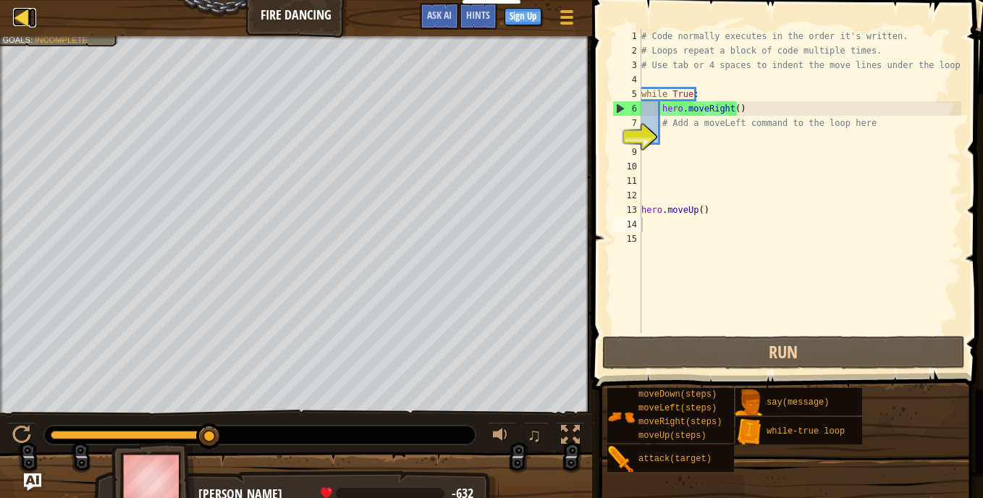
click at [30, 17] on div at bounding box center [22, 17] width 18 height 18
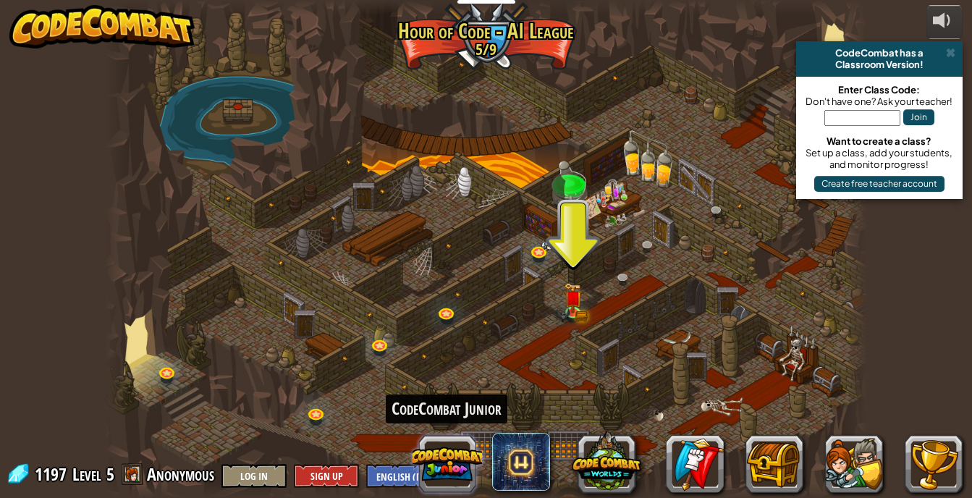
click at [449, 464] on button at bounding box center [448, 464] width 70 height 70
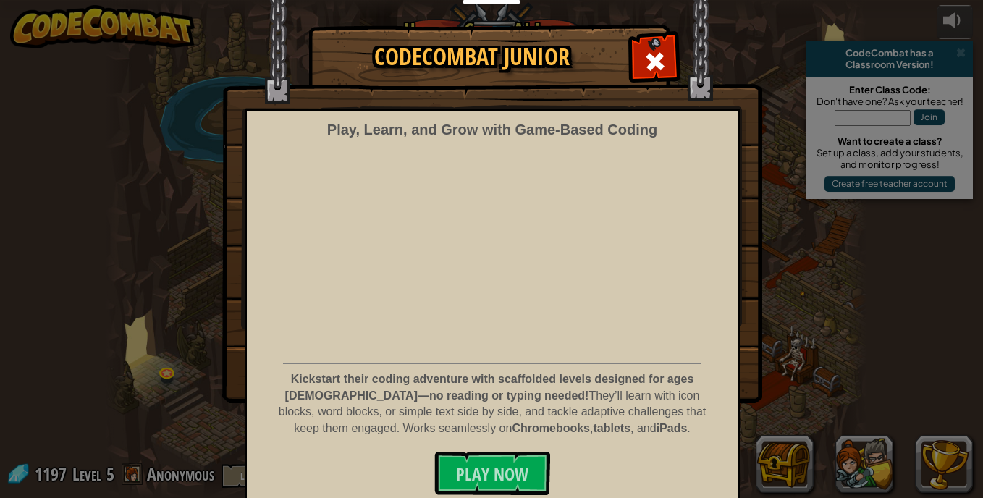
scroll to position [25, 0]
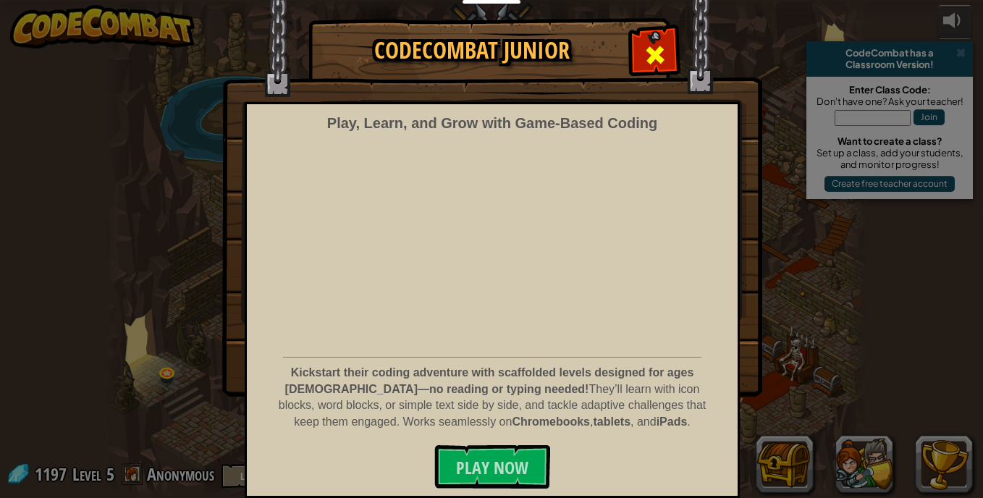
click at [644, 50] on span at bounding box center [655, 54] width 23 height 23
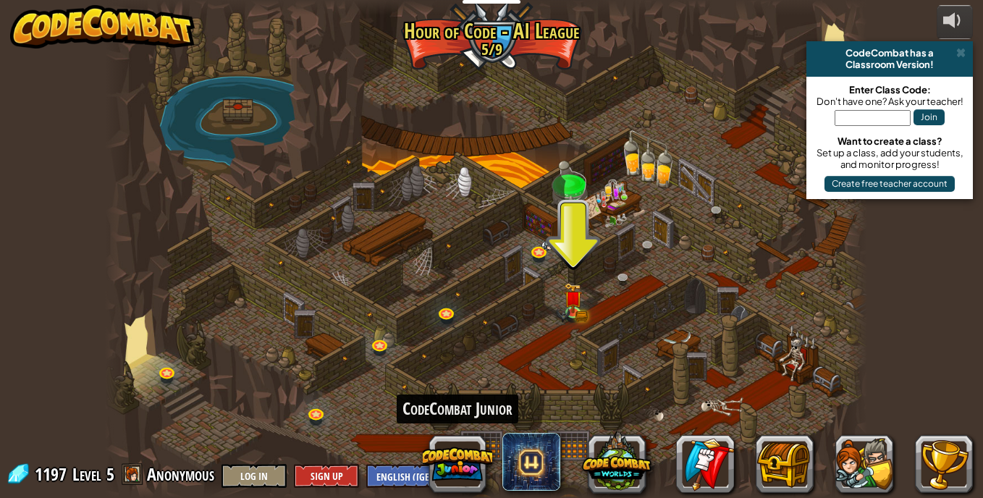
scroll to position [1, 0]
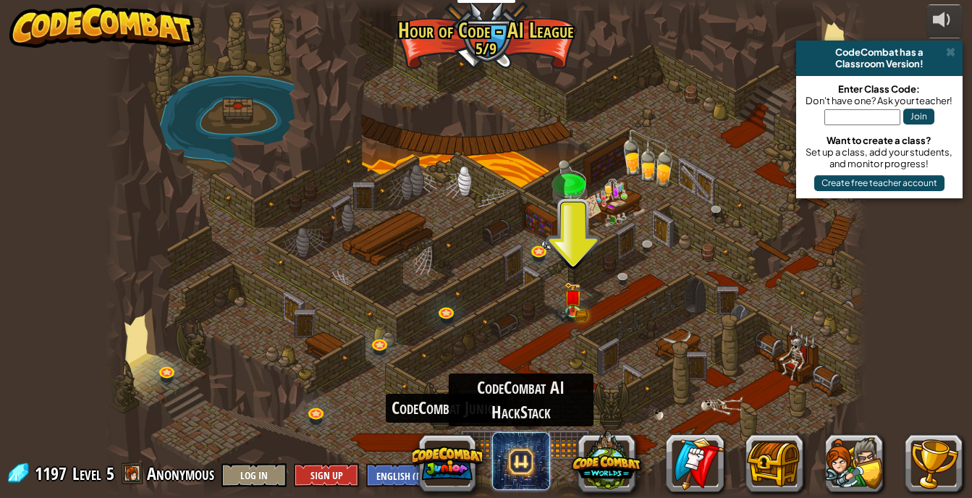
click at [515, 456] on span at bounding box center [521, 461] width 58 height 58
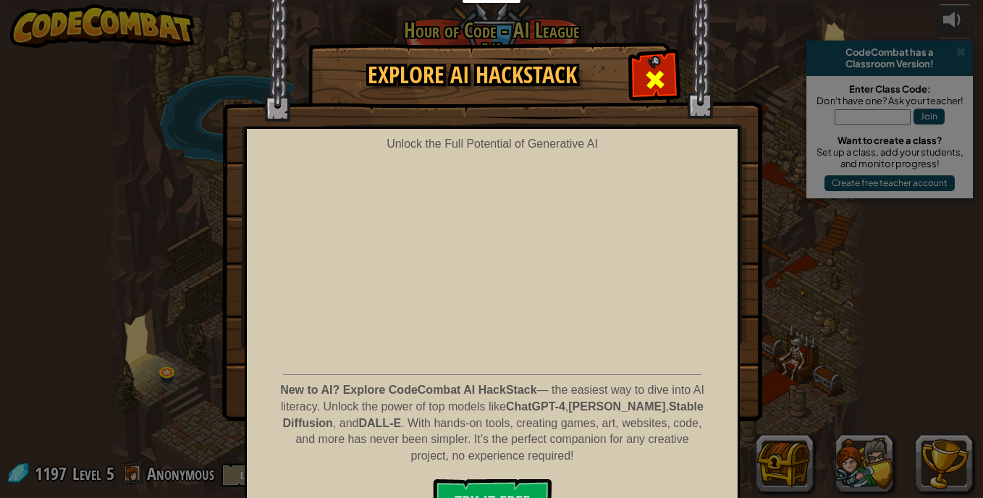
click at [650, 81] on span at bounding box center [655, 79] width 23 height 23
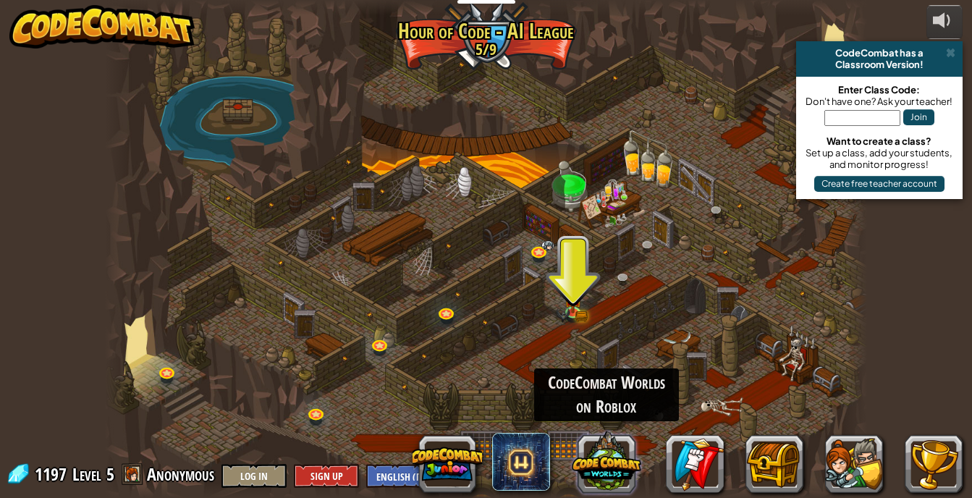
click at [607, 448] on button at bounding box center [607, 462] width 70 height 70
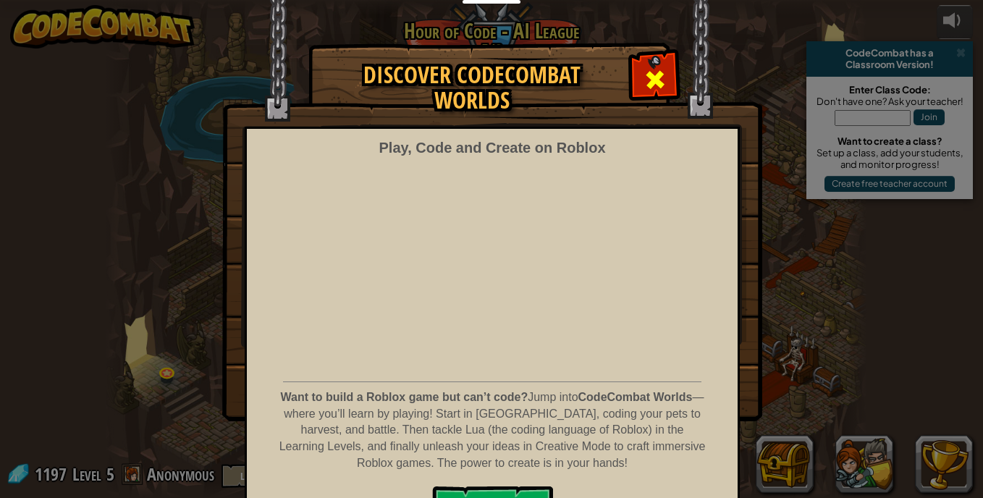
click at [649, 71] on span at bounding box center [655, 79] width 23 height 23
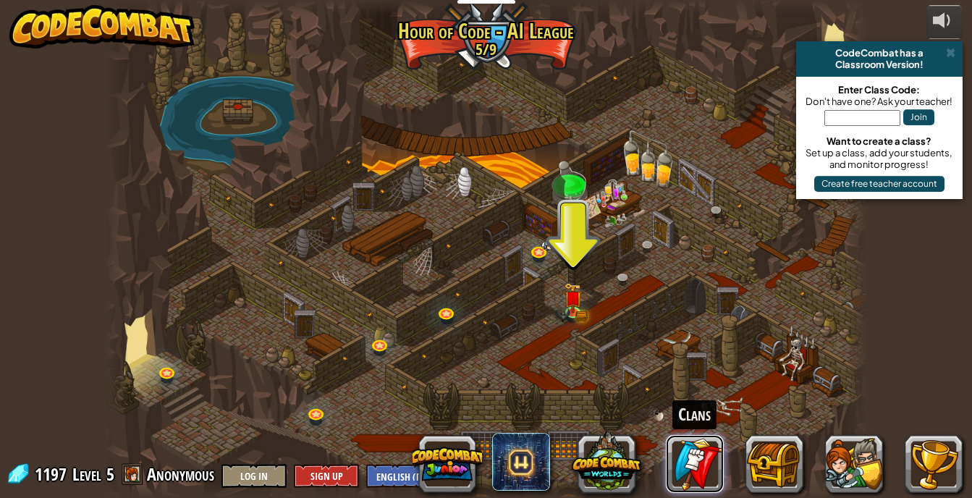
click at [691, 467] on link at bounding box center [695, 464] width 58 height 58
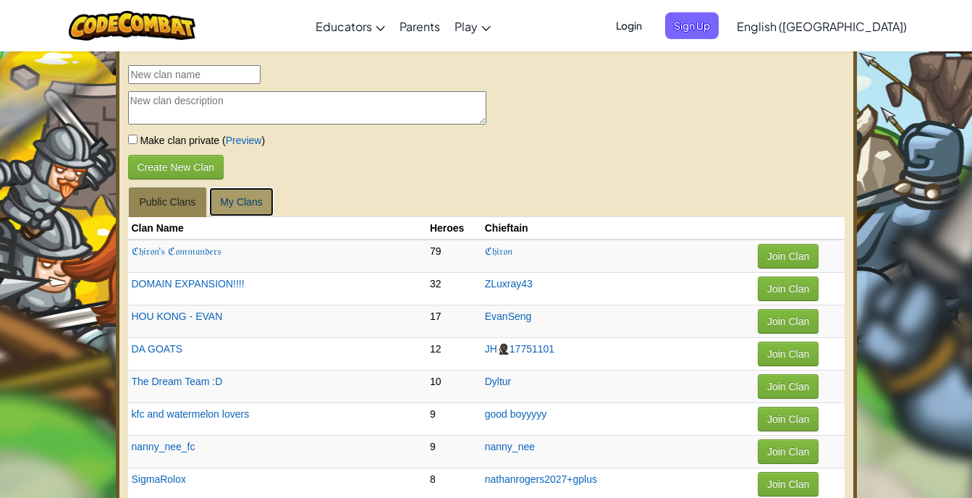
click at [257, 201] on link "My Clans" at bounding box center [241, 202] width 65 height 30
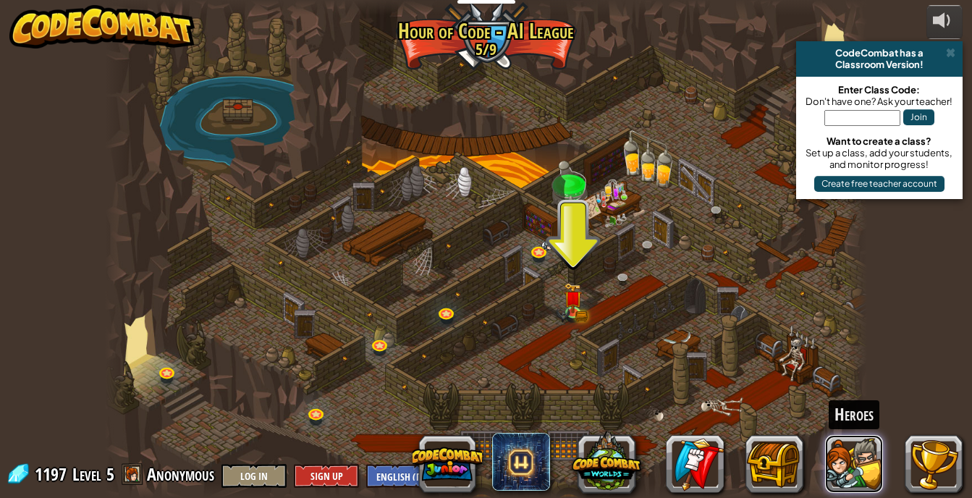
click at [861, 474] on button at bounding box center [854, 464] width 58 height 58
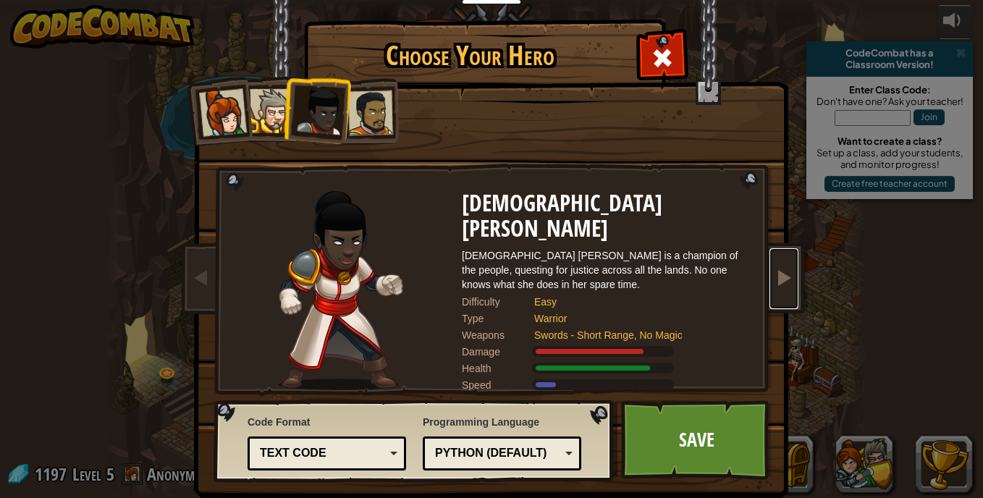
click at [775, 280] on span at bounding box center [783, 277] width 17 height 17
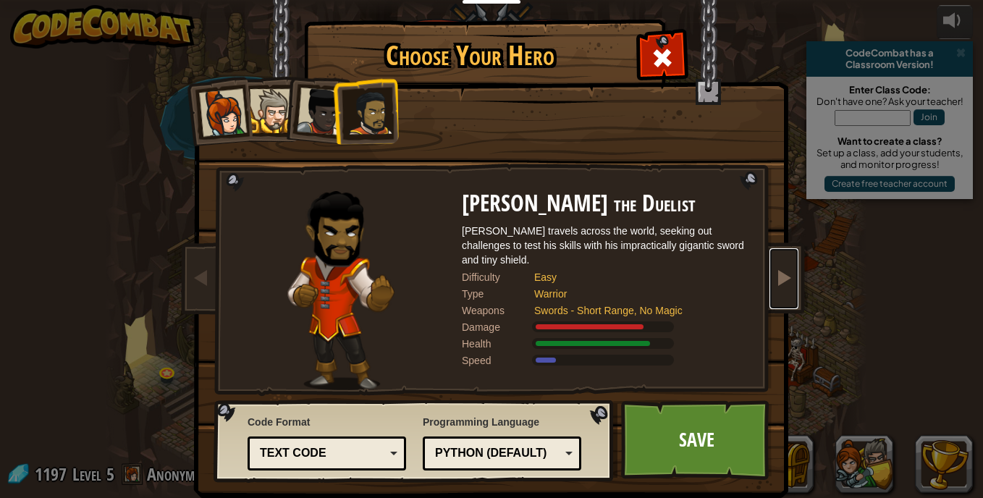
click at [775, 280] on span at bounding box center [783, 277] width 17 height 17
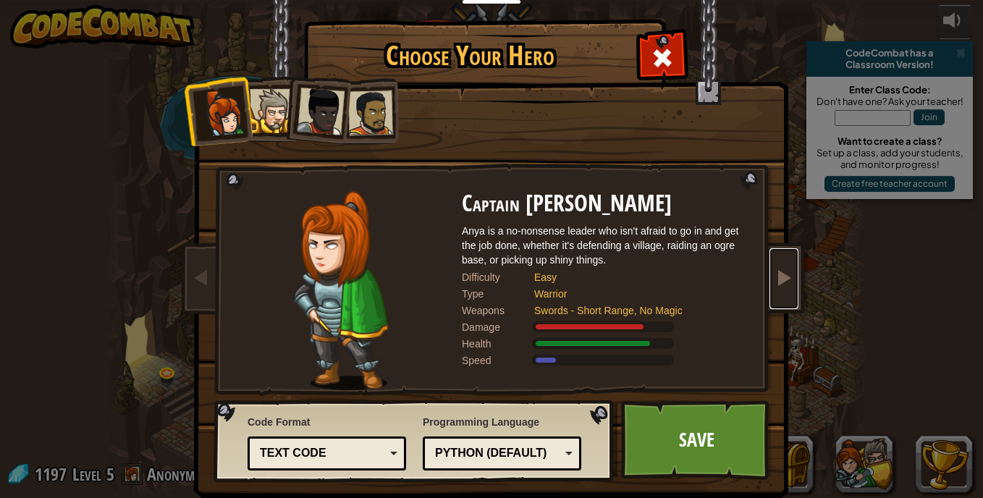
click at [775, 280] on span at bounding box center [783, 277] width 17 height 17
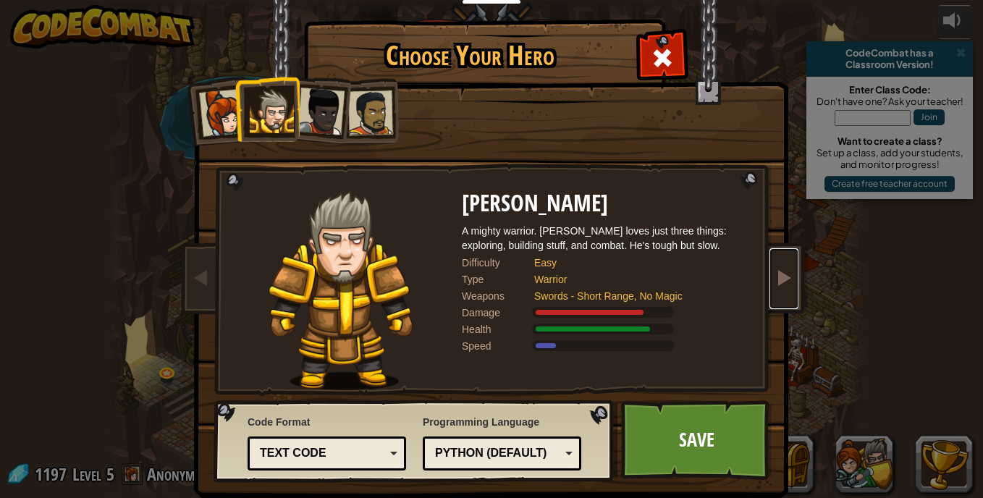
click at [775, 280] on span at bounding box center [783, 277] width 17 height 17
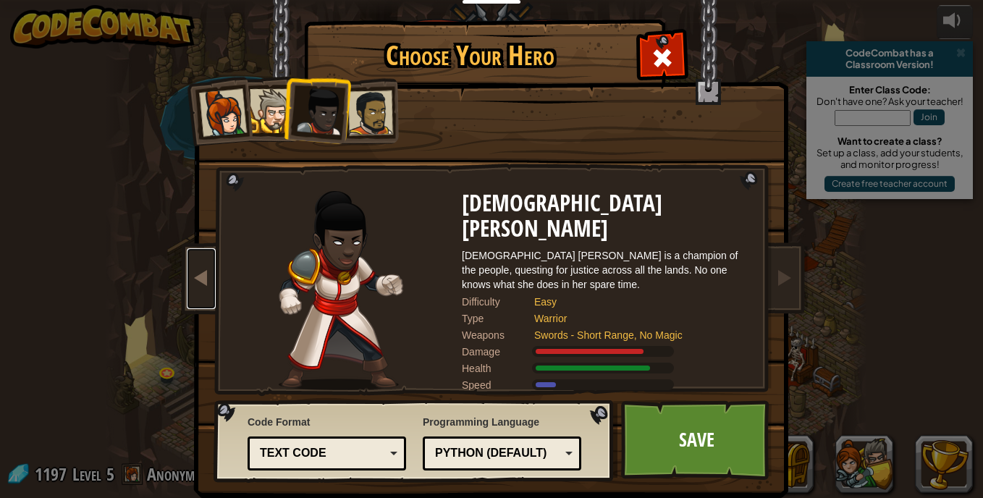
click at [193, 266] on link at bounding box center [201, 278] width 29 height 61
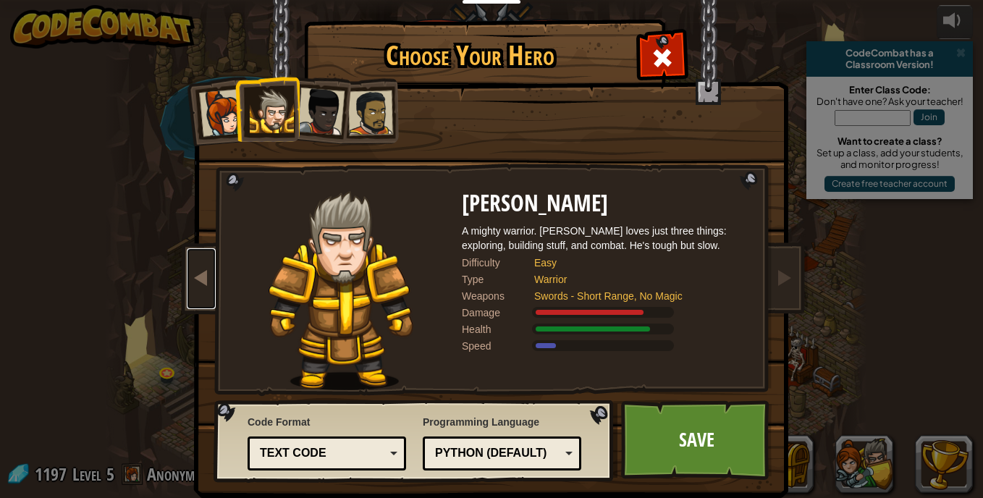
click at [193, 266] on link at bounding box center [201, 278] width 29 height 61
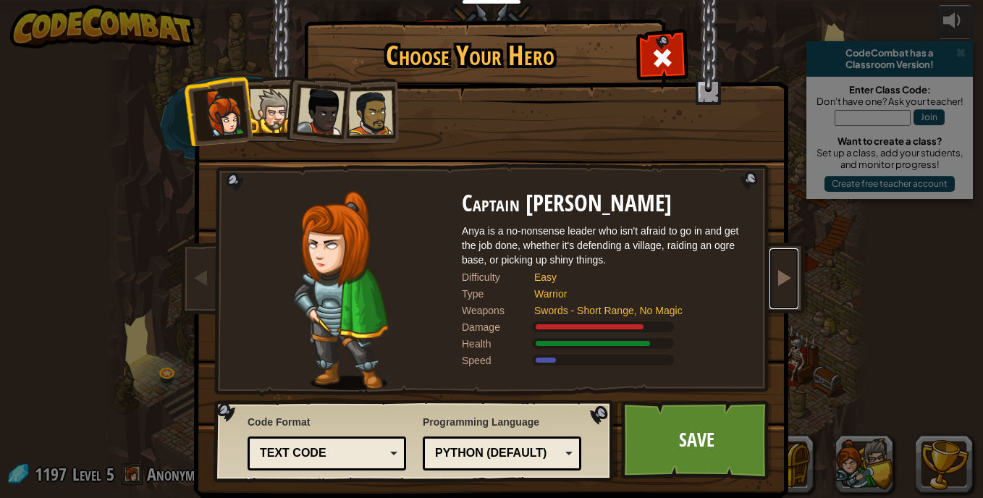
click at [775, 269] on span at bounding box center [783, 277] width 17 height 17
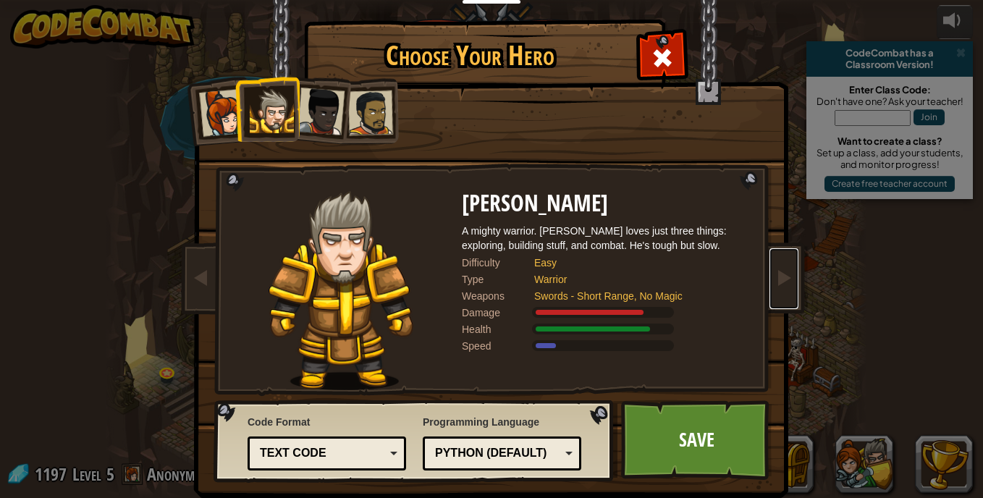
click at [542, 451] on div "Python (Default)" at bounding box center [497, 453] width 125 height 17
click at [679, 463] on link "Save" at bounding box center [696, 440] width 151 height 80
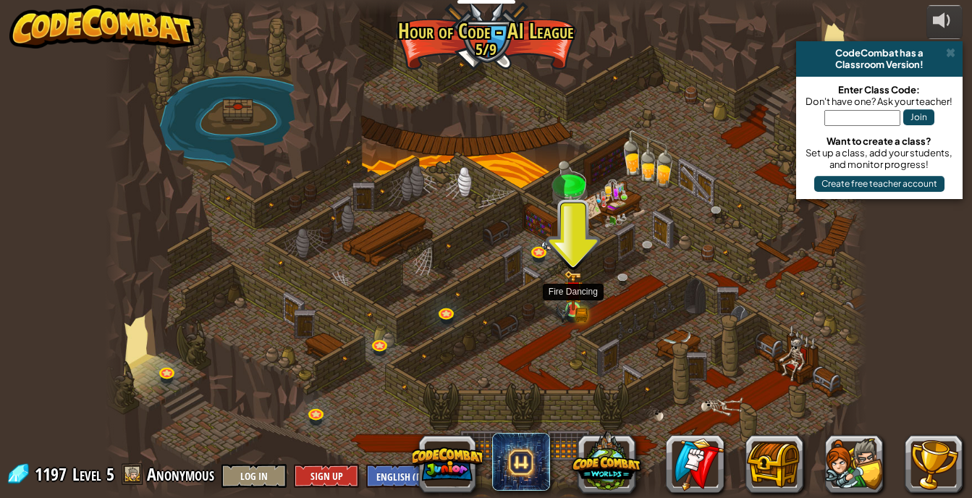
click at [579, 298] on img at bounding box center [573, 290] width 19 height 41
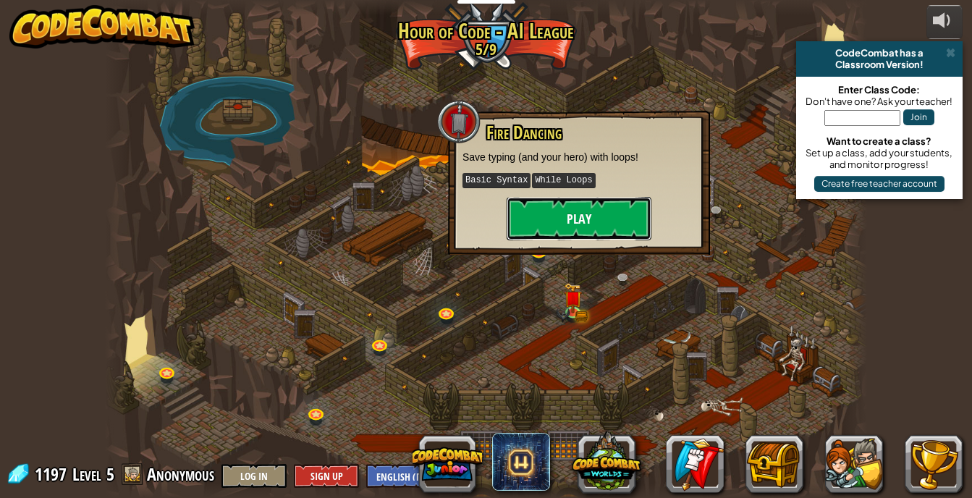
click at [586, 235] on button "Play" at bounding box center [579, 218] width 145 height 43
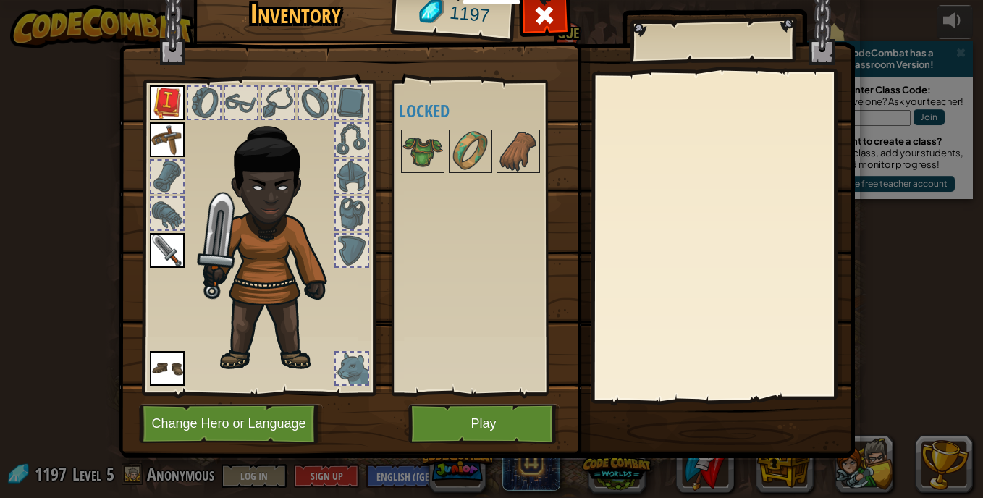
click at [280, 211] on img at bounding box center [275, 241] width 156 height 266
click at [153, 100] on img at bounding box center [167, 102] width 35 height 35
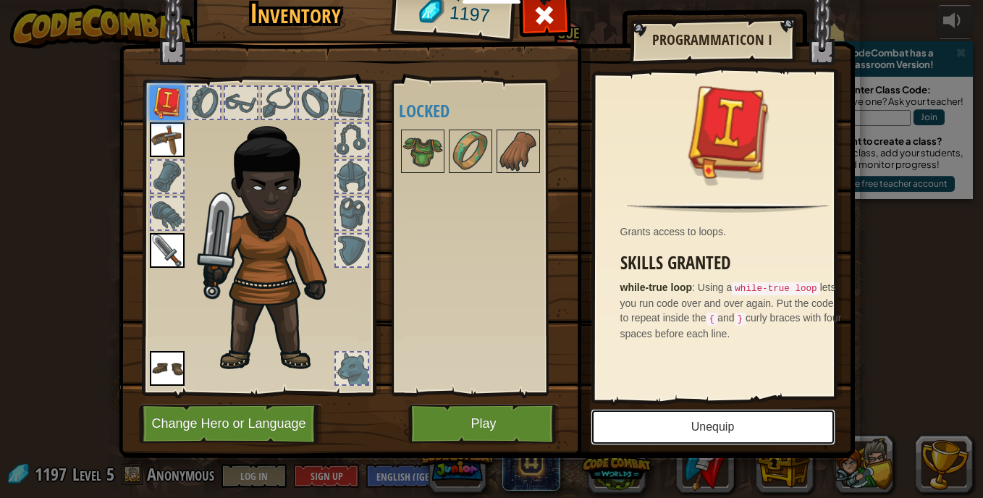
click at [613, 418] on button "Unequip" at bounding box center [713, 427] width 245 height 36
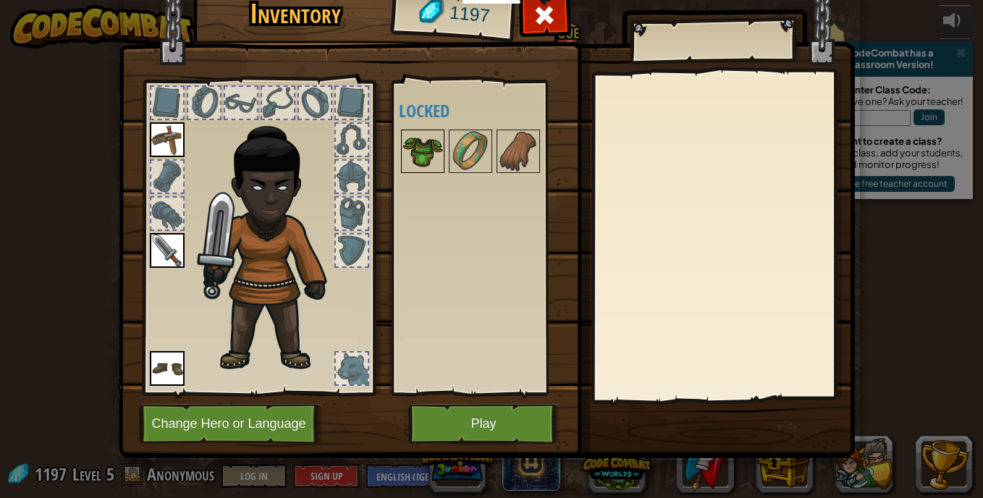
click at [418, 164] on img at bounding box center [423, 151] width 41 height 41
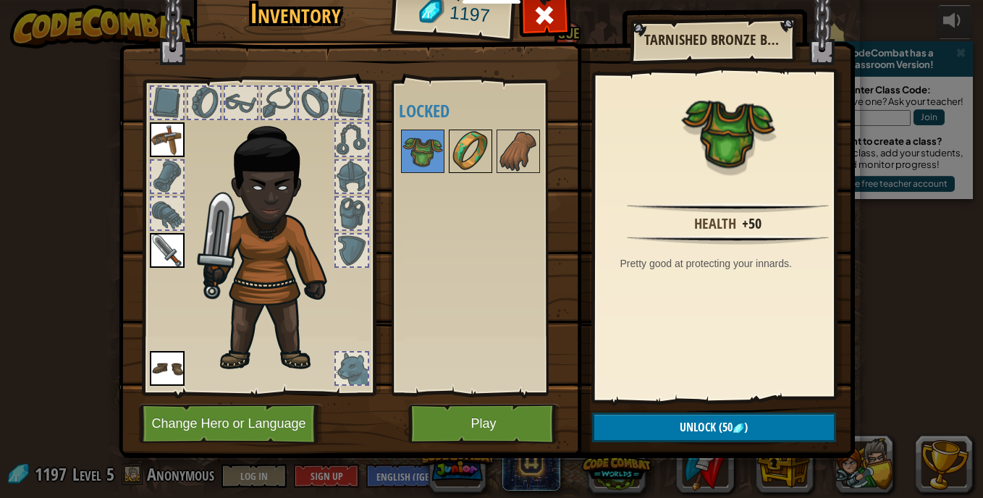
click at [452, 138] on img at bounding box center [470, 151] width 41 height 41
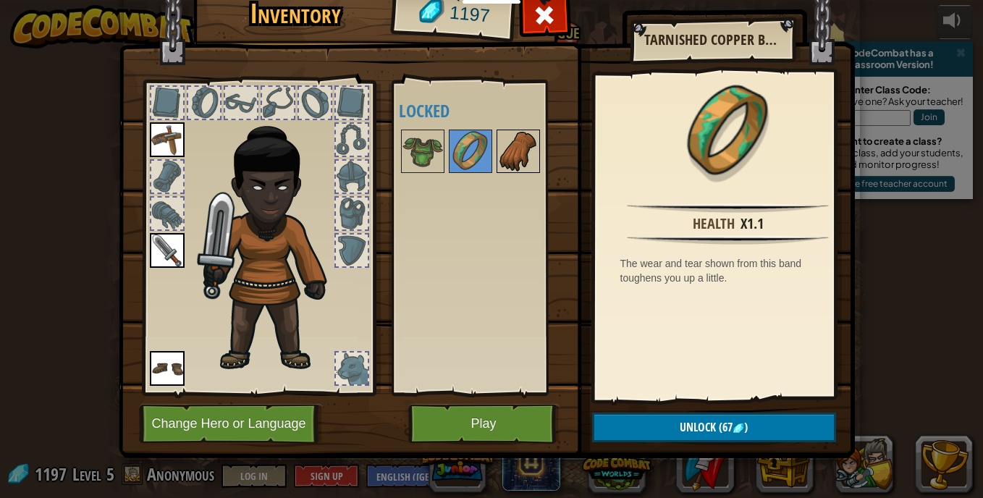
click at [505, 149] on img at bounding box center [518, 151] width 41 height 41
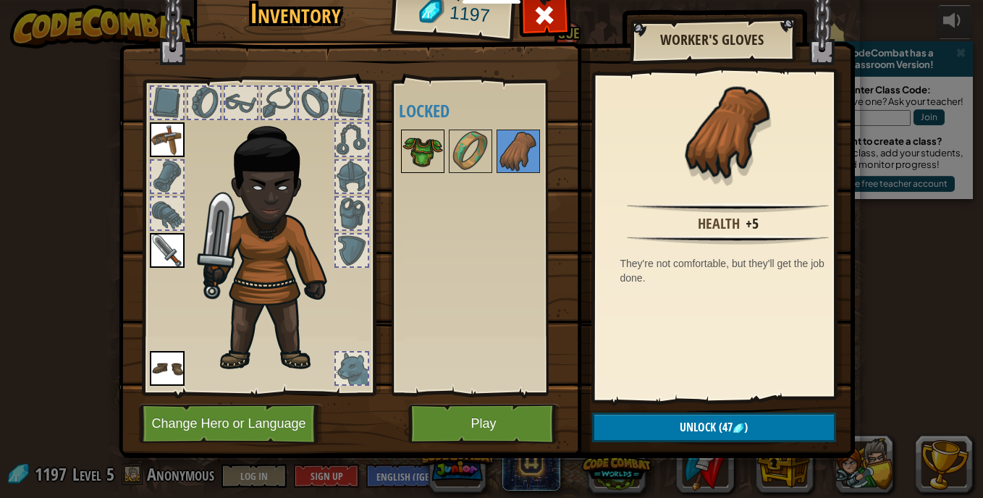
click at [426, 145] on img at bounding box center [423, 151] width 41 height 41
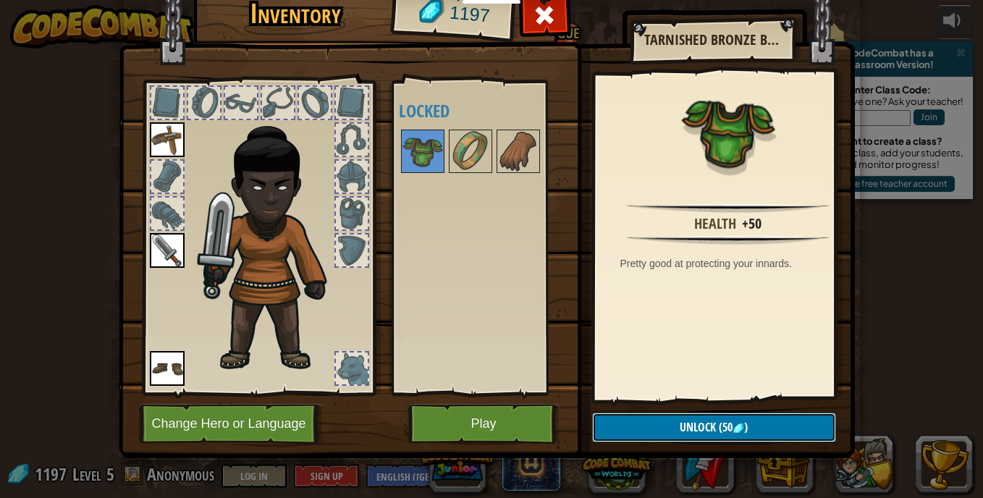
click at [641, 423] on button "Unlock (50 )" at bounding box center [714, 428] width 244 height 30
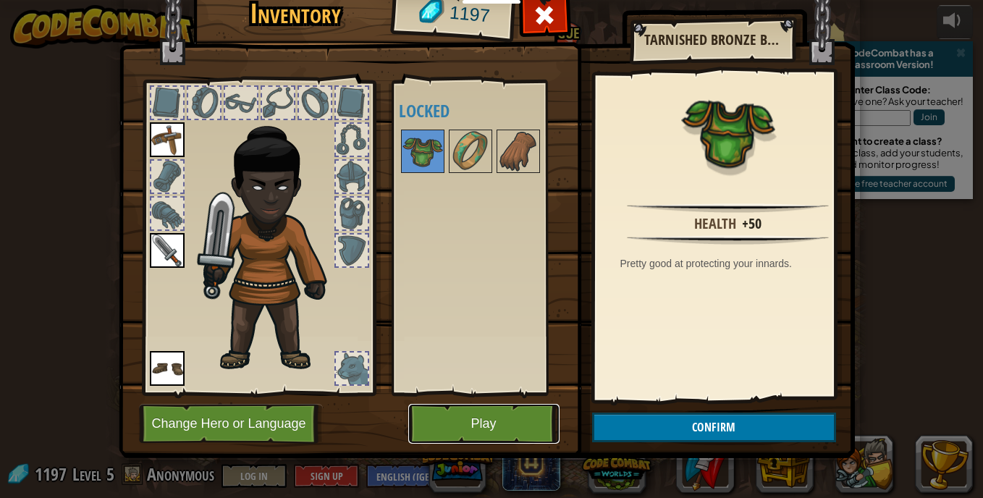
click at [529, 409] on button "Play" at bounding box center [483, 424] width 151 height 40
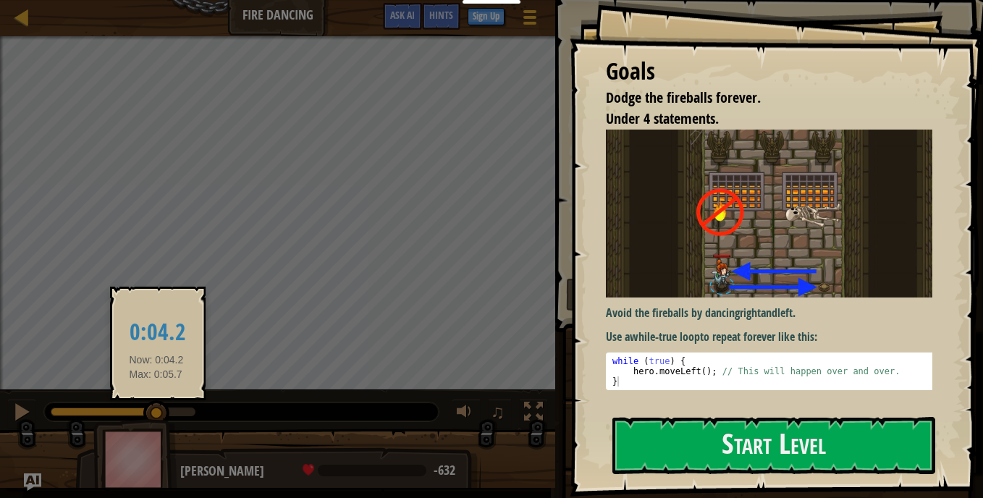
drag, startPoint x: 54, startPoint y: 408, endPoint x: 156, endPoint y: 411, distance: 102.1
click at [156, 411] on div at bounding box center [156, 413] width 26 height 26
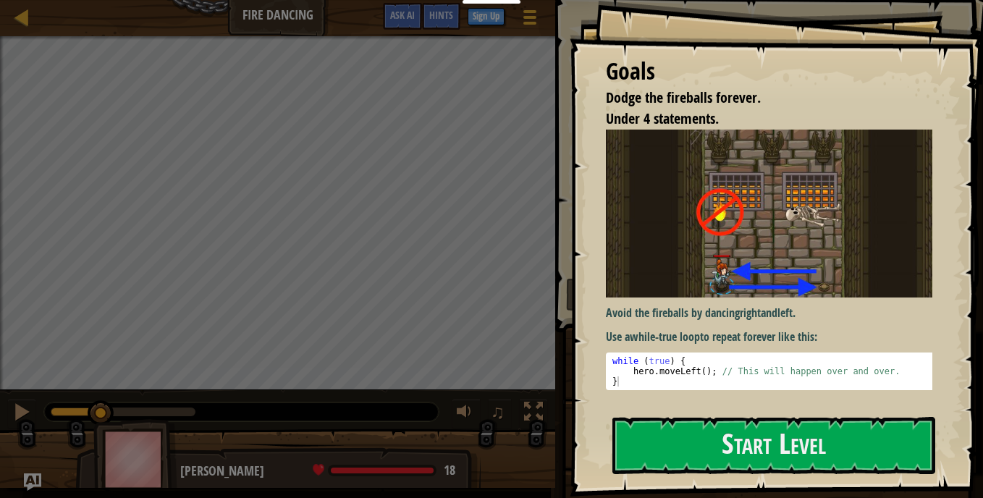
drag, startPoint x: 155, startPoint y: 411, endPoint x: 101, endPoint y: 428, distance: 56.8
click at [101, 428] on div "Dodge the fireballs forever. Under 4 statements. Goals : Incomplete ♫ [PERSON_N…" at bounding box center [491, 262] width 983 height 452
click at [735, 448] on button "Start Level" at bounding box center [774, 445] width 323 height 57
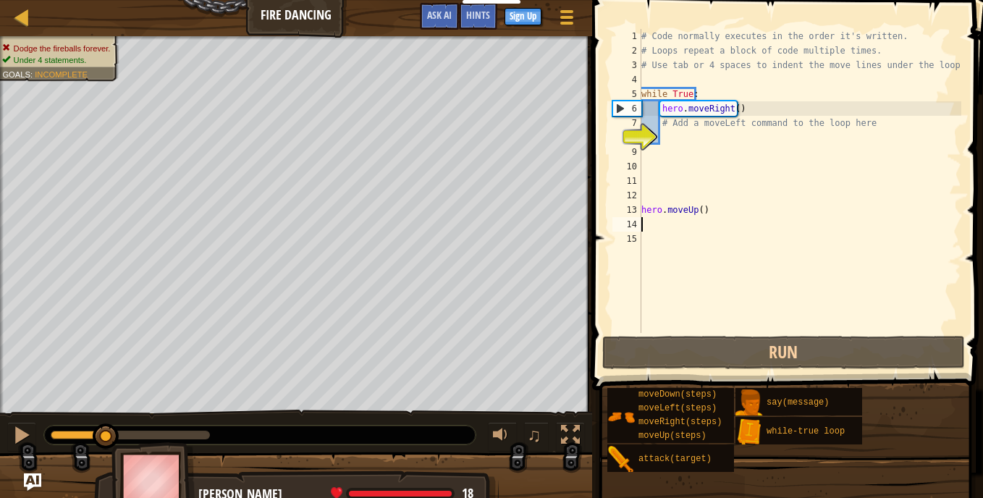
click at [650, 228] on div "# Code normally executes in the order it's written. # Loops repeat a block of c…" at bounding box center [800, 195] width 323 height 333
click at [645, 248] on div "# Code normally executes in the order it's written. # Loops repeat a block of c…" at bounding box center [800, 195] width 323 height 333
click at [661, 158] on div "# Code normally executes in the order it's written. # Loops repeat a block of c…" at bounding box center [800, 195] width 323 height 333
click at [660, 159] on div "# Code normally executes in the order it's written. # Loops repeat a block of c…" at bounding box center [800, 195] width 323 height 333
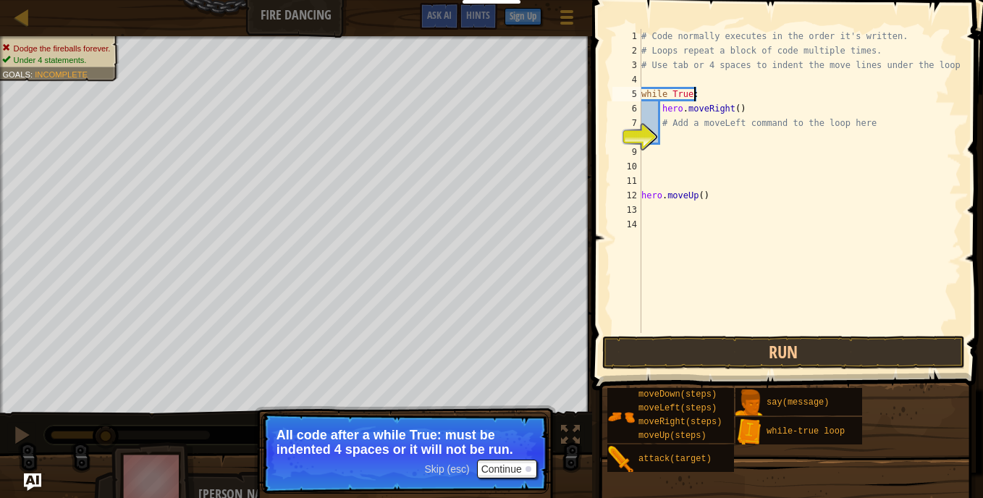
click at [696, 95] on div "# Code normally executes in the order it's written. # Loops repeat a block of c…" at bounding box center [800, 195] width 323 height 333
type textarea "w"
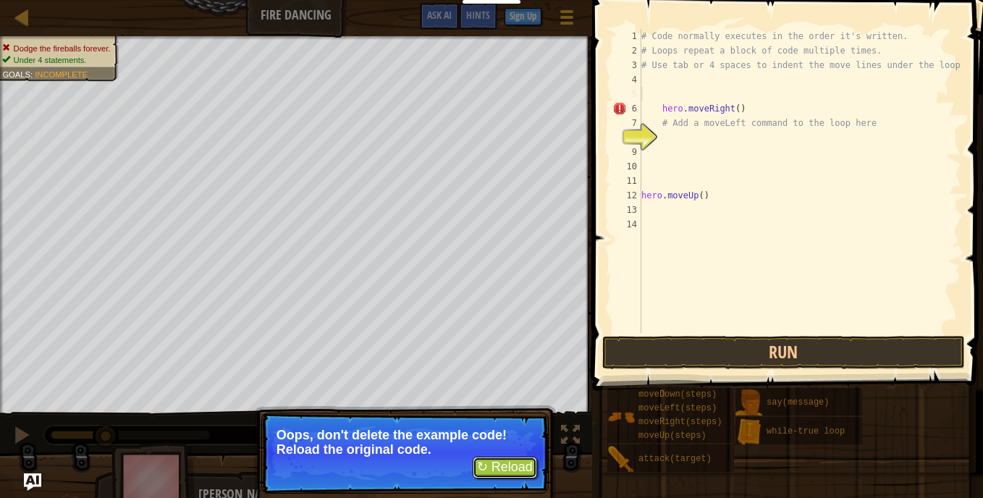
click at [502, 470] on button "↻ Reload" at bounding box center [505, 468] width 64 height 22
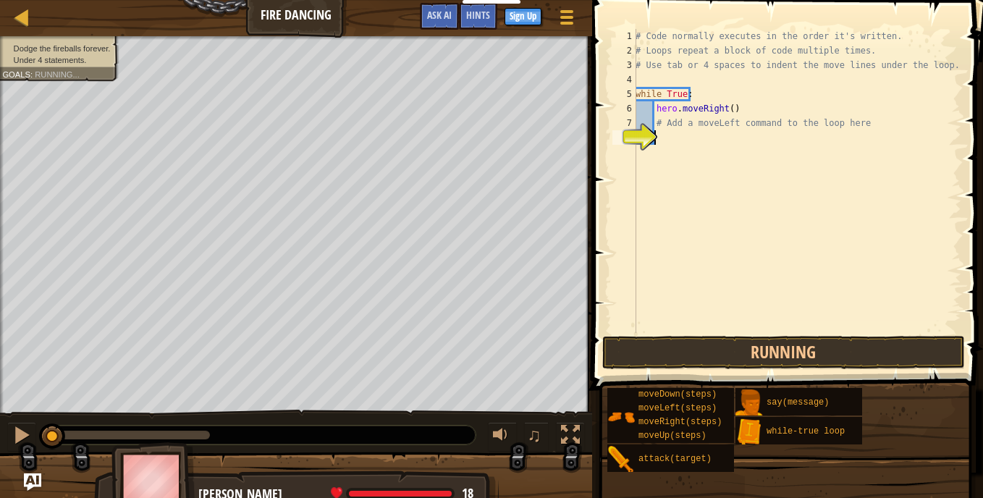
scroll to position [7, 0]
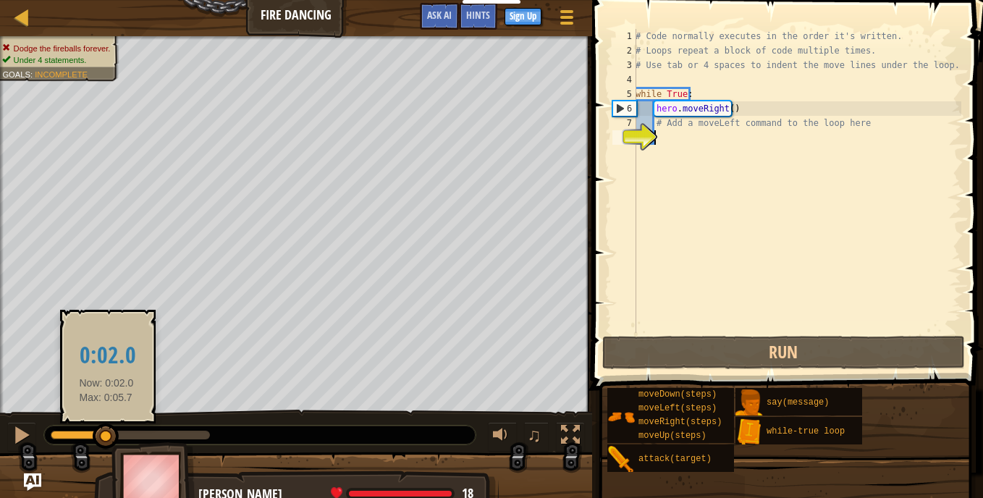
drag, startPoint x: 51, startPoint y: 434, endPoint x: 106, endPoint y: 434, distance: 55.7
click at [106, 434] on div at bounding box center [106, 437] width 26 height 26
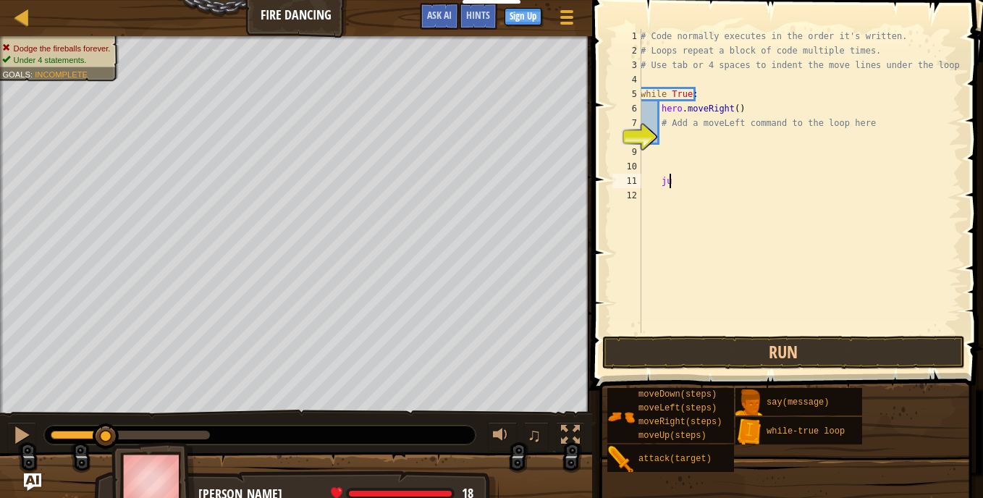
scroll to position [7, 1]
type textarea "jump"
click at [807, 339] on button "Run" at bounding box center [783, 352] width 363 height 33
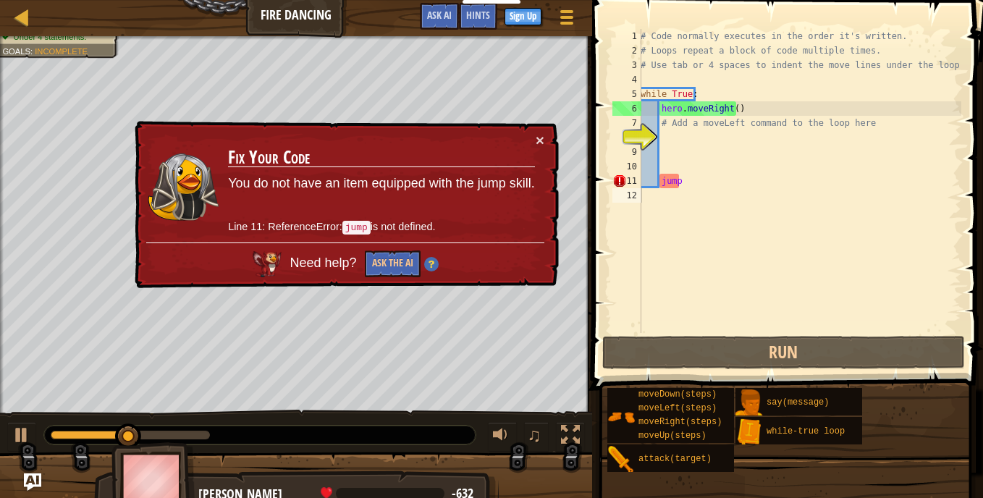
click at [534, 143] on td "Fix Your Code You do not have an item equipped with the jump skill. Line 11: Re…" at bounding box center [381, 187] width 308 height 111
click at [540, 138] on button "×" at bounding box center [540, 139] width 9 height 15
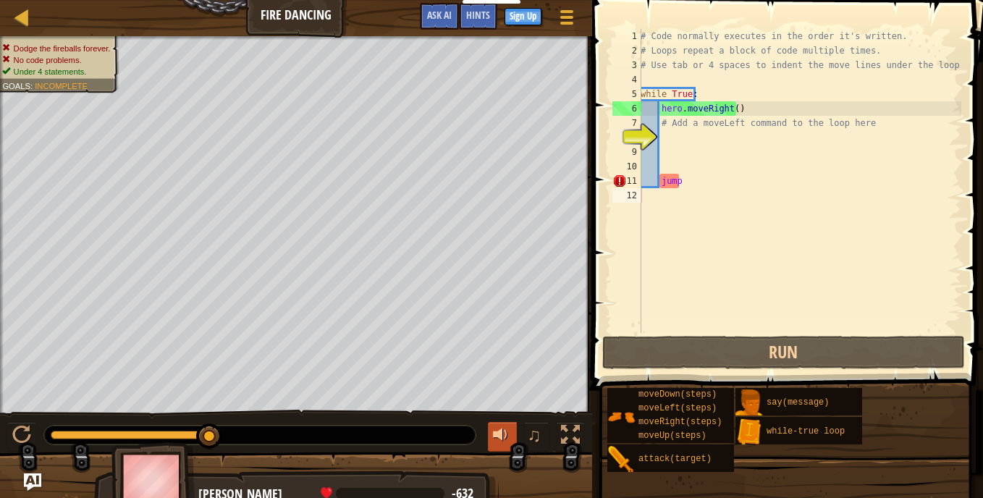
click at [497, 436] on div at bounding box center [502, 435] width 19 height 19
click at [502, 426] on div at bounding box center [502, 435] width 19 height 19
click at [498, 440] on div at bounding box center [502, 435] width 19 height 19
